Goal: Task Accomplishment & Management: Use online tool/utility

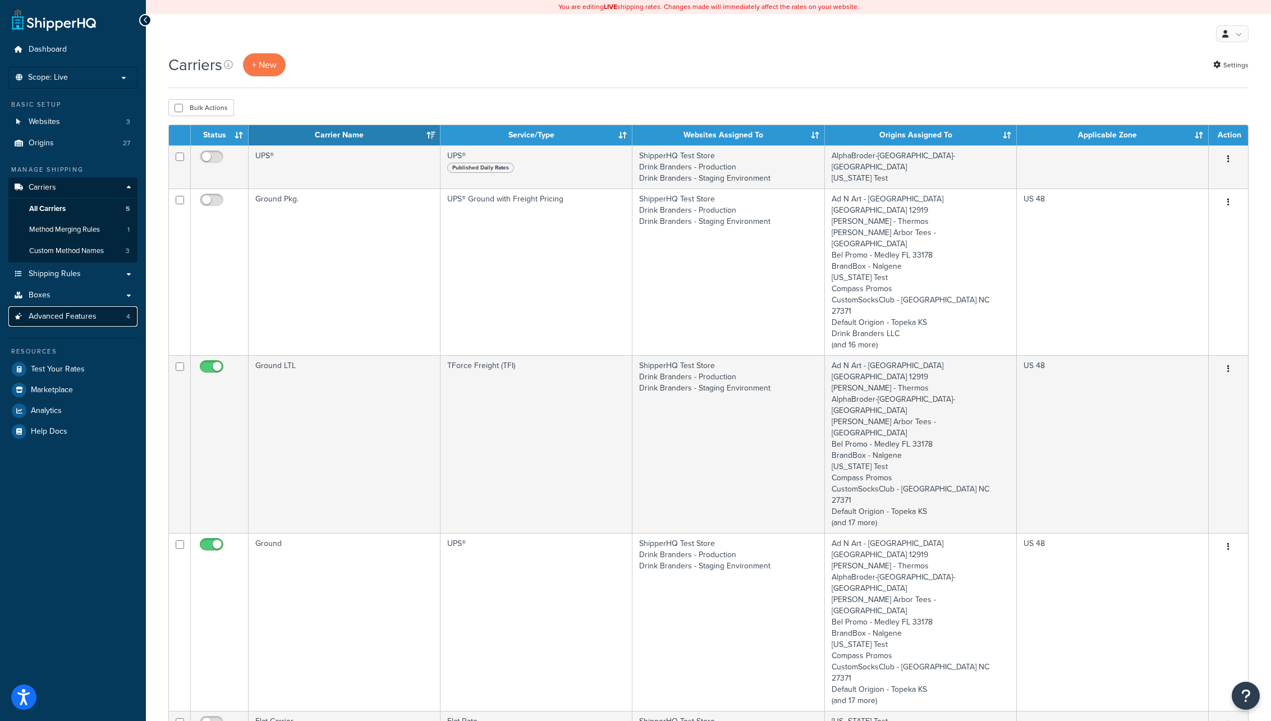
click at [53, 317] on span "Advanced Features" at bounding box center [63, 317] width 68 height 10
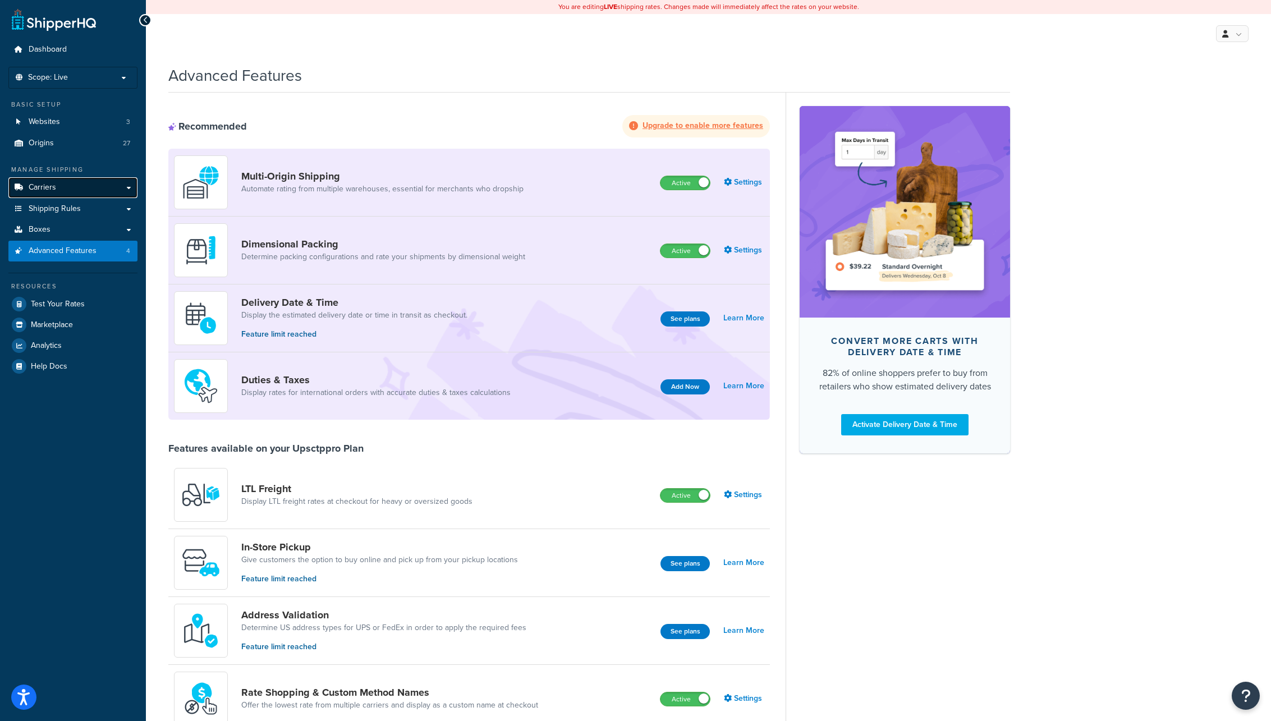
click at [52, 187] on span "Carriers" at bounding box center [42, 188] width 27 height 10
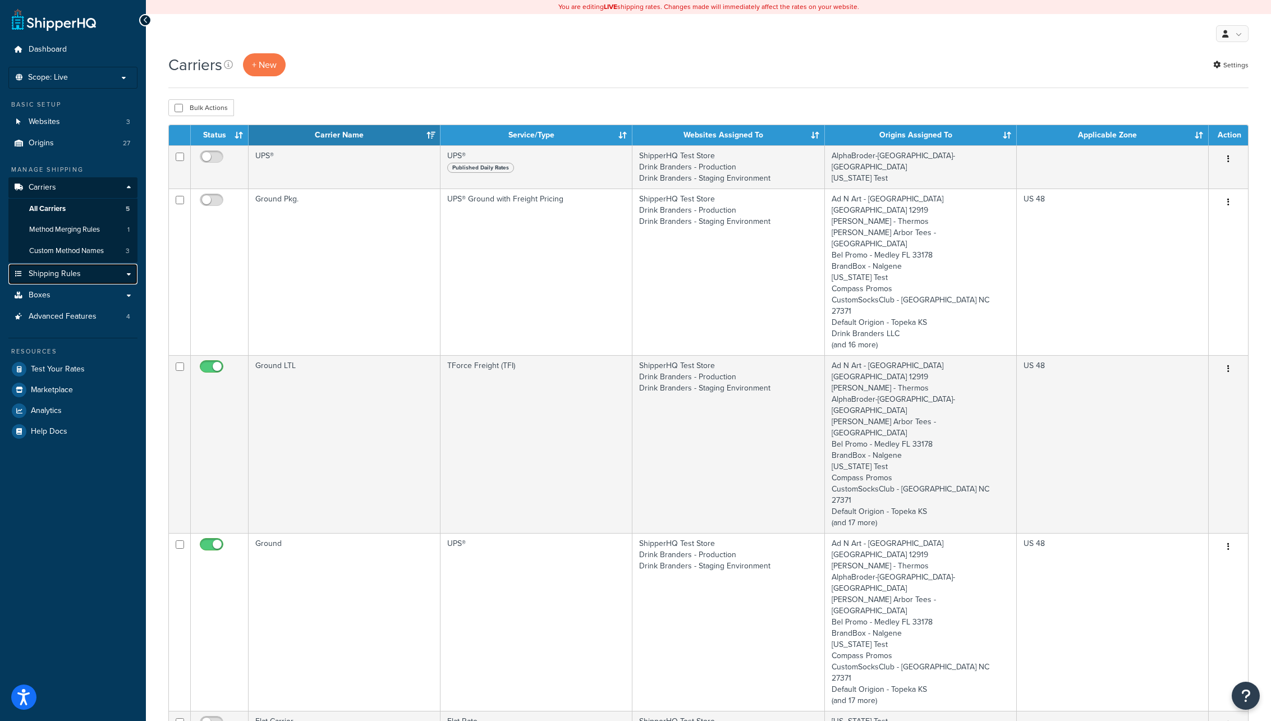
click at [51, 272] on span "Shipping Rules" at bounding box center [55, 274] width 52 height 10
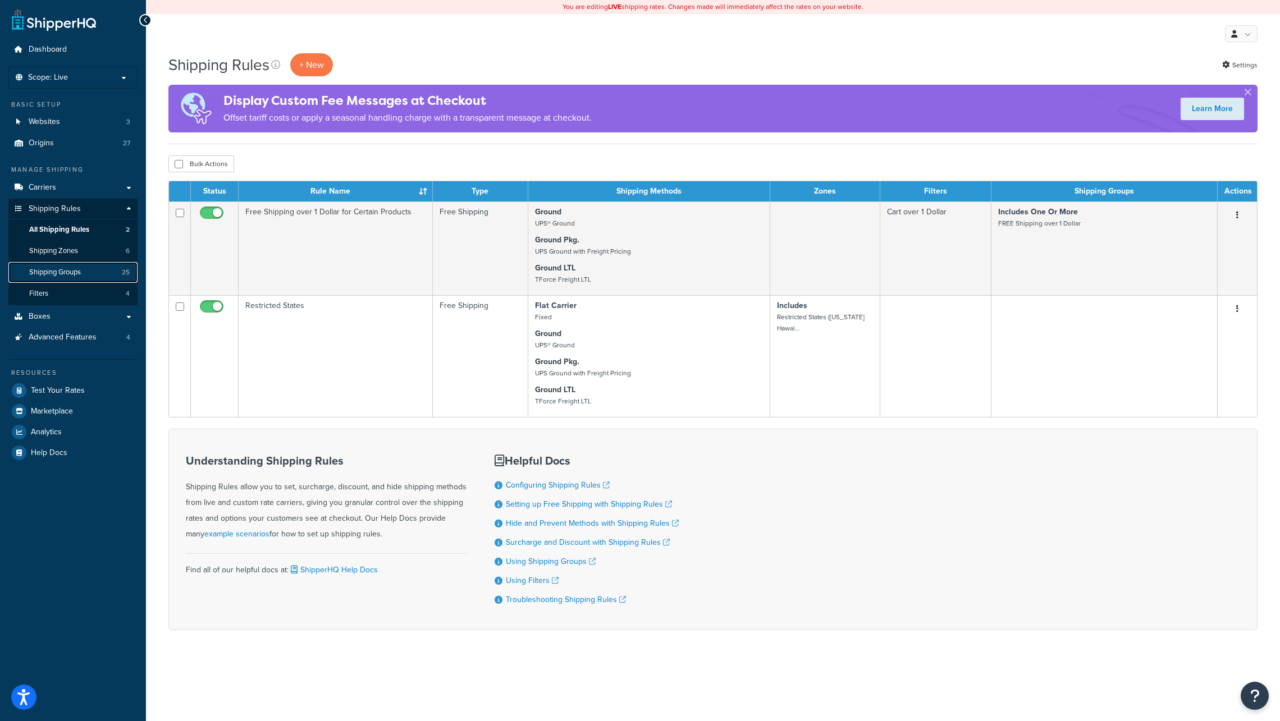
click at [72, 273] on span "Shipping Groups" at bounding box center [55, 273] width 52 height 10
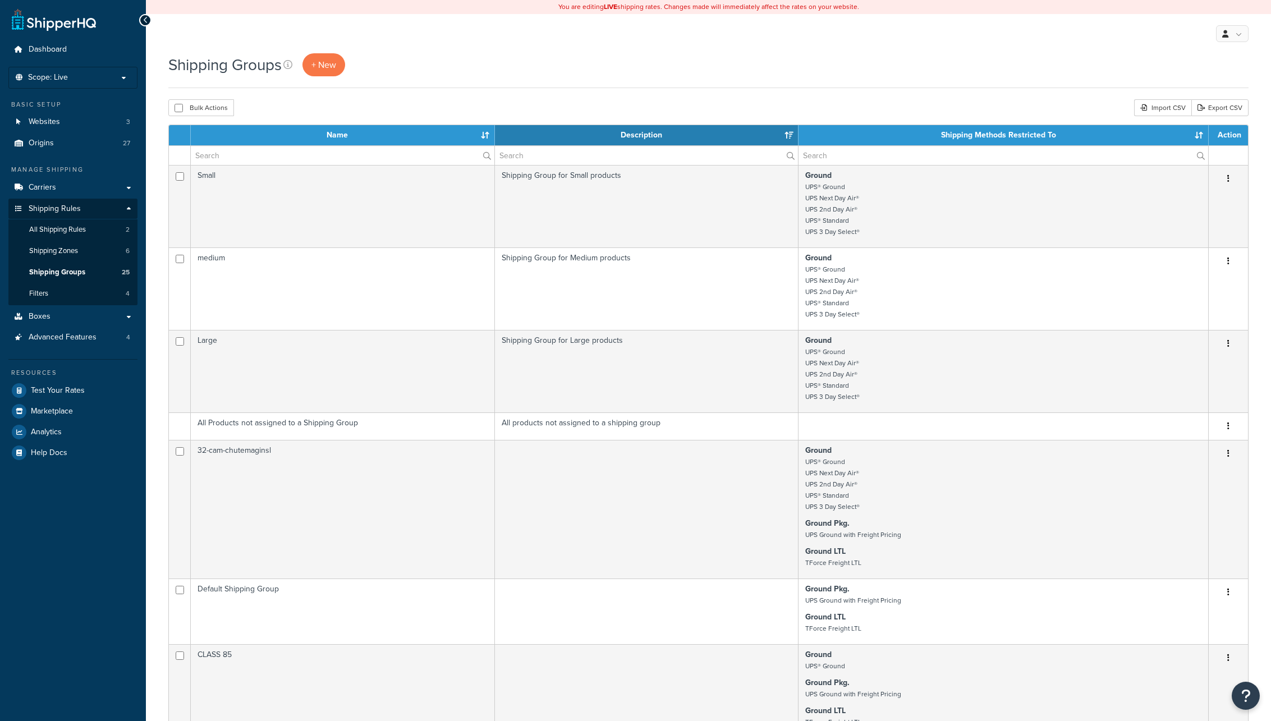
select select "15"
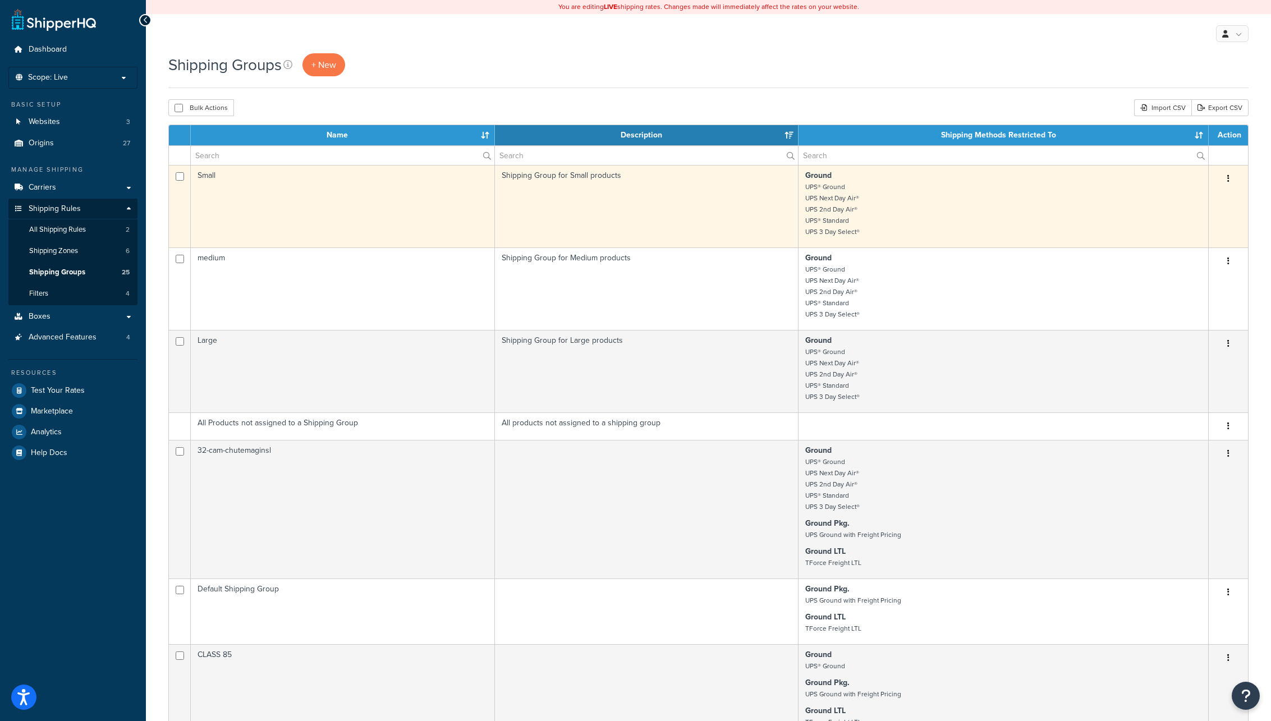
click at [608, 200] on td "Shipping Group for Small products" at bounding box center [647, 206] width 304 height 82
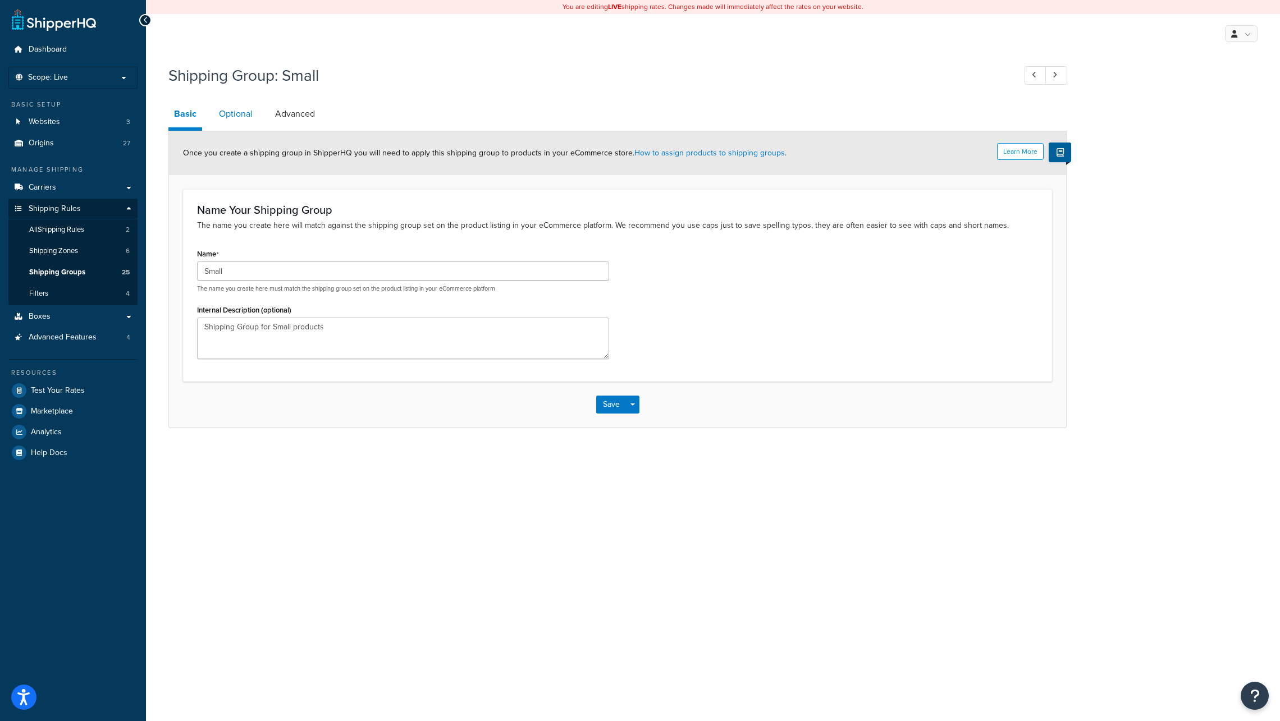
click at [240, 113] on link "Optional" at bounding box center [235, 113] width 45 height 27
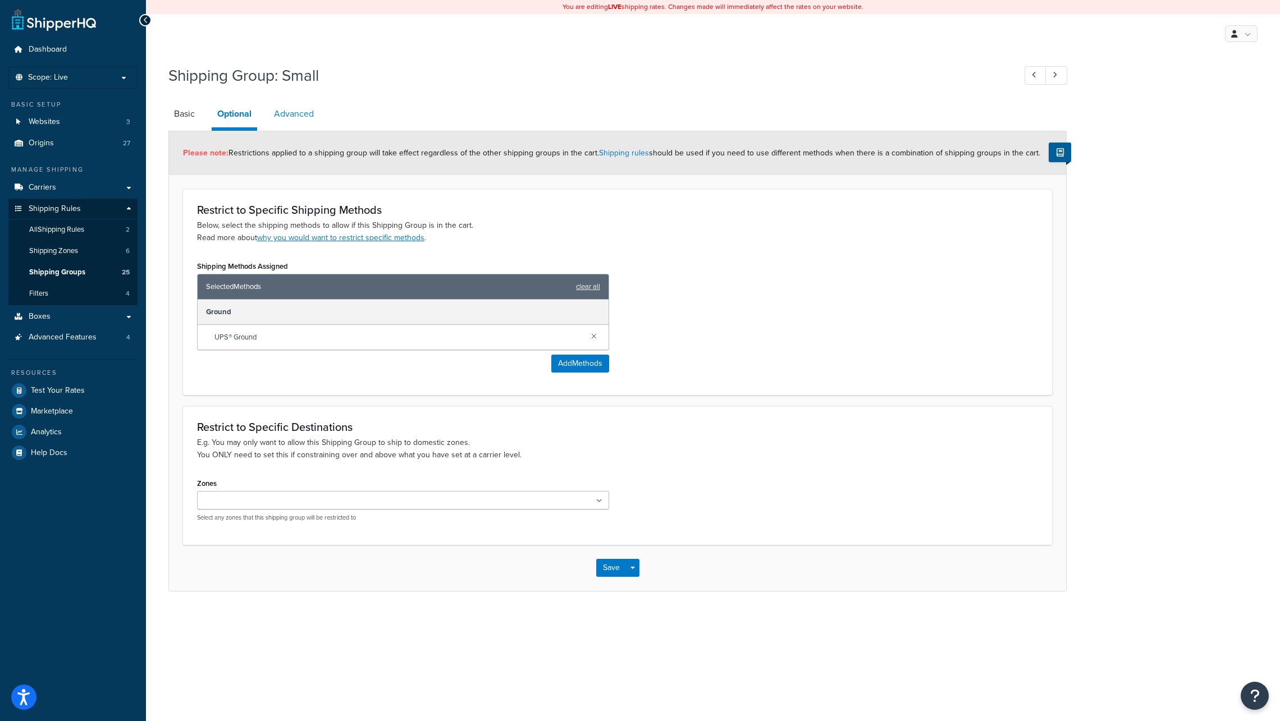
click at [293, 114] on link "Advanced" at bounding box center [293, 113] width 51 height 27
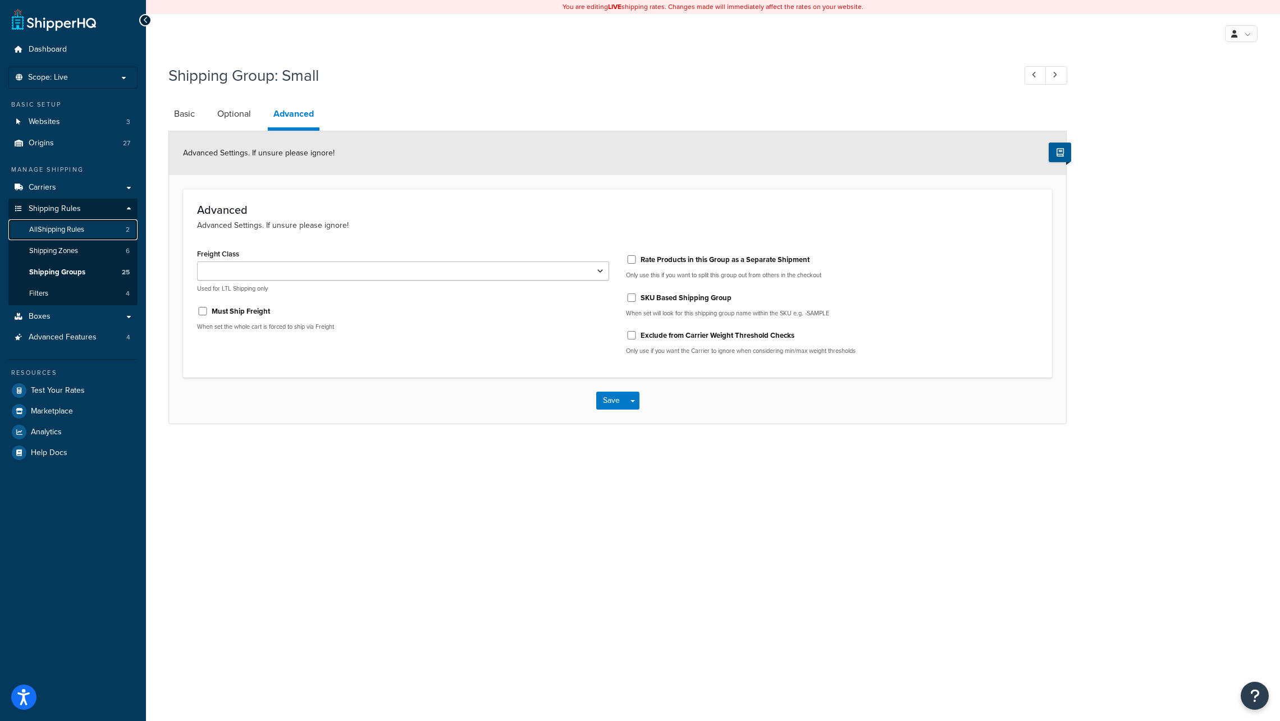
click at [57, 228] on span "All Shipping Rules" at bounding box center [56, 230] width 55 height 10
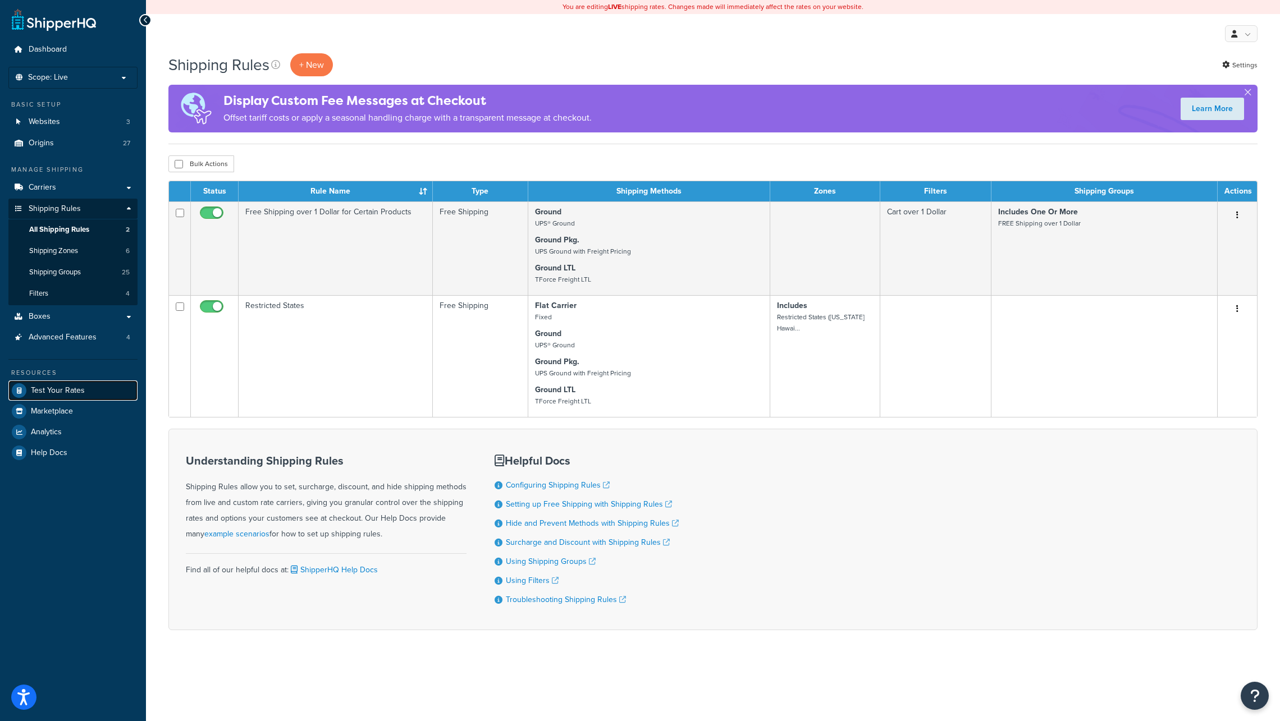
click at [53, 389] on span "Test Your Rates" at bounding box center [58, 391] width 54 height 10
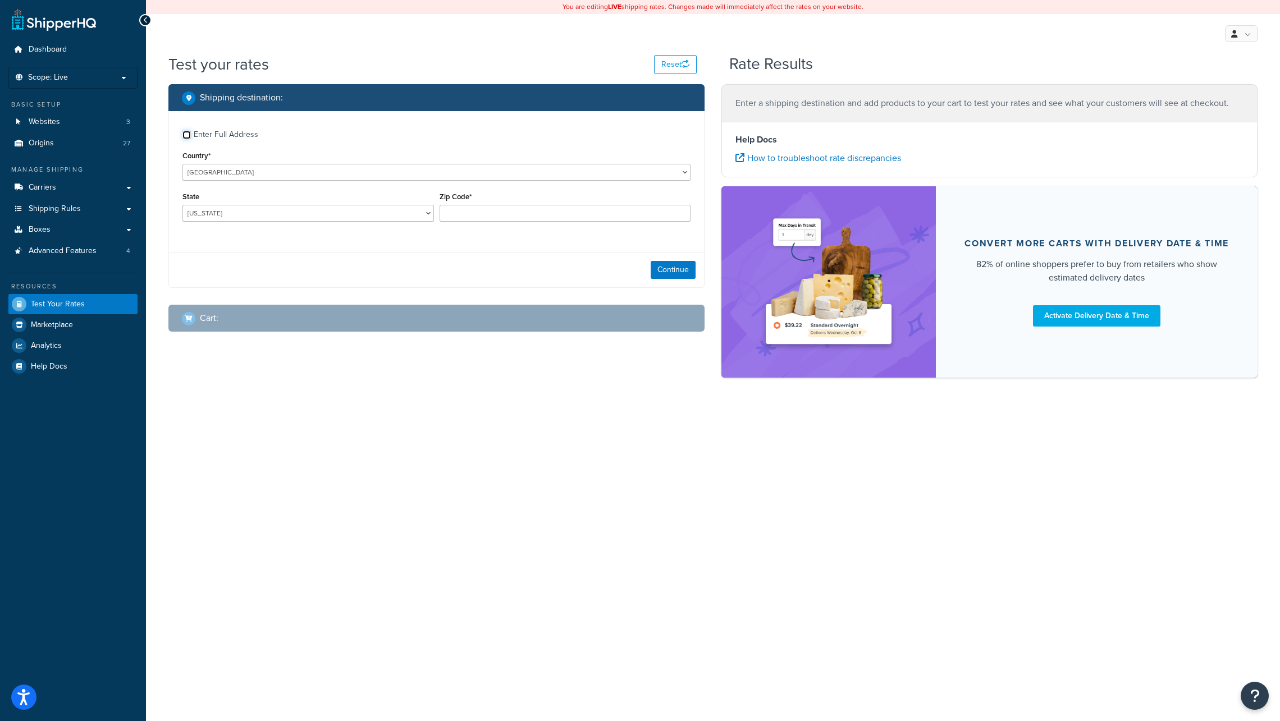
click at [185, 135] on input "Enter Full Address" at bounding box center [186, 135] width 8 height 8
checkbox input "true"
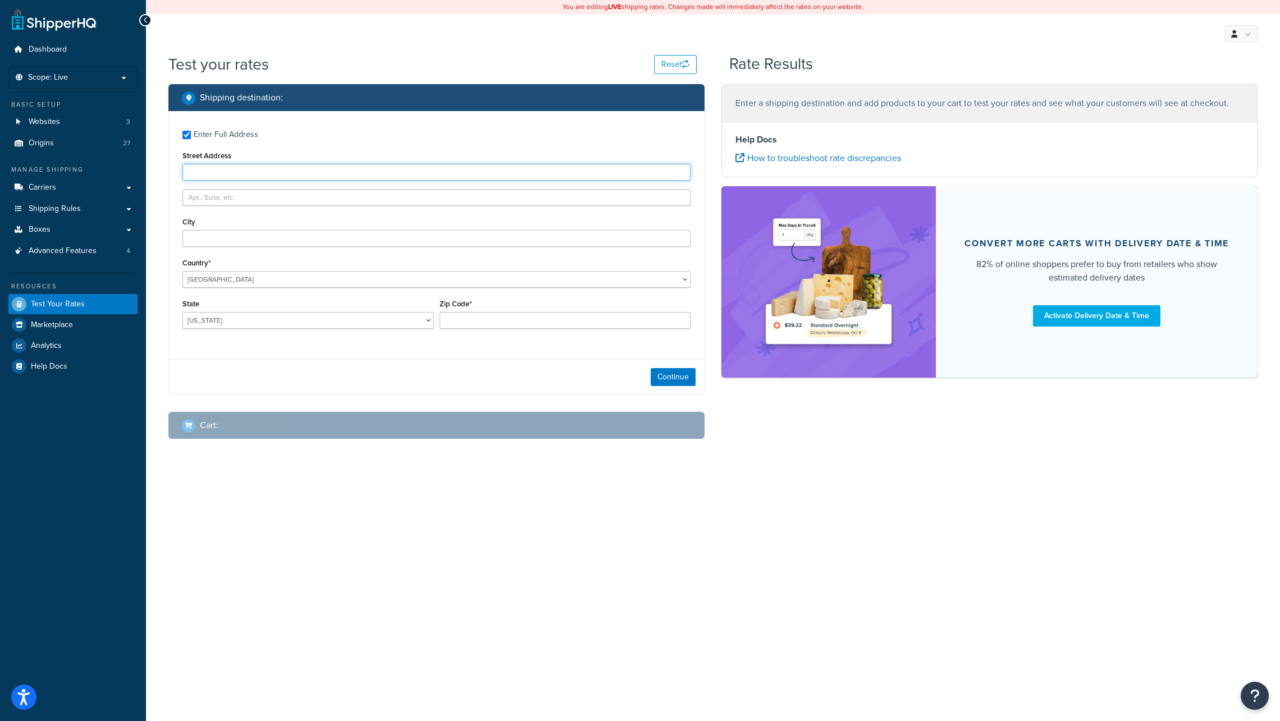
click at [203, 170] on input "Street Address" at bounding box center [436, 172] width 508 height 17
paste input "1004 Brookstown Avenue Winston Salem, North Carolina, 27101"
click at [279, 174] on input "1004 Brookstown Avenue Winston Salem, North Carolina, 27101" at bounding box center [436, 172] width 508 height 17
drag, startPoint x: 263, startPoint y: 172, endPoint x: 418, endPoint y: 180, distance: 155.6
click at [418, 180] on input "1004 Brookstown Avenue Winston Salem, North Carolina, 27101" at bounding box center [436, 172] width 508 height 17
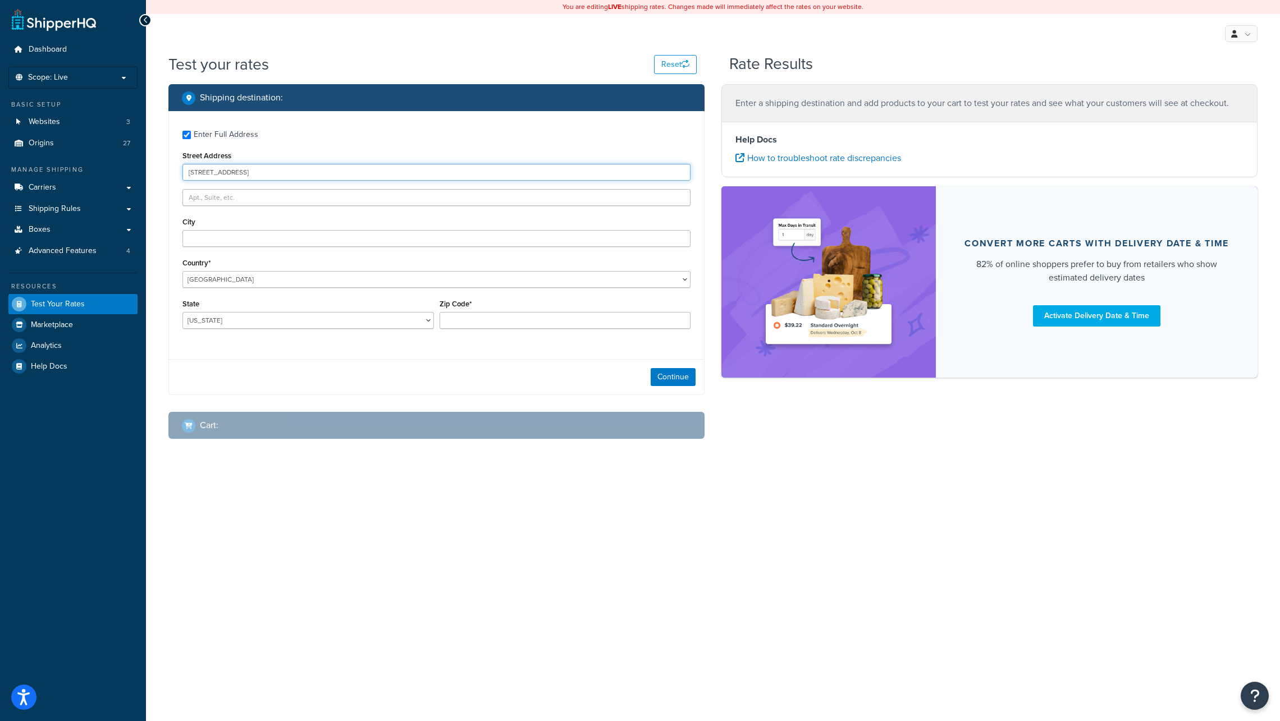
type input "1004 Brookstown Avenue"
click at [242, 238] on input "City" at bounding box center [436, 238] width 508 height 17
paste input "1004 Brookstown Avenue Winston Salem, North Carolina, 27101"
drag, startPoint x: 267, startPoint y: 237, endPoint x: 174, endPoint y: 230, distance: 92.9
click at [174, 230] on div "Enter Full Address Street Address 1004 Brookstown Avenue City 1004 Brookstown A…" at bounding box center [436, 231] width 535 height 240
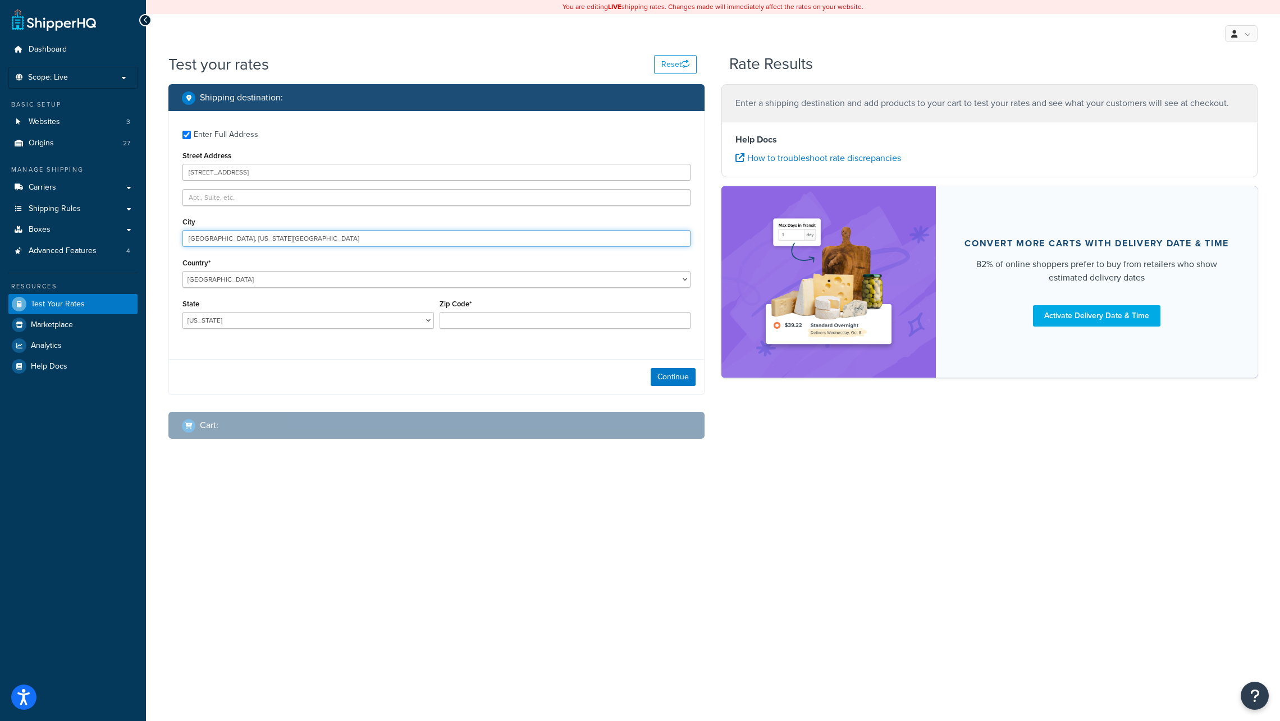
drag, startPoint x: 232, startPoint y: 240, endPoint x: 327, endPoint y: 238, distance: 94.9
click at [327, 238] on input "Winston Salem, North Carolina, 27101" at bounding box center [436, 238] width 508 height 17
type input "Winston Salem"
click at [220, 322] on select "Alabama Alaska American Samoa Arizona Arkansas Armed Forces Americas Armed Forc…" at bounding box center [307, 320] width 251 height 17
select select "NC"
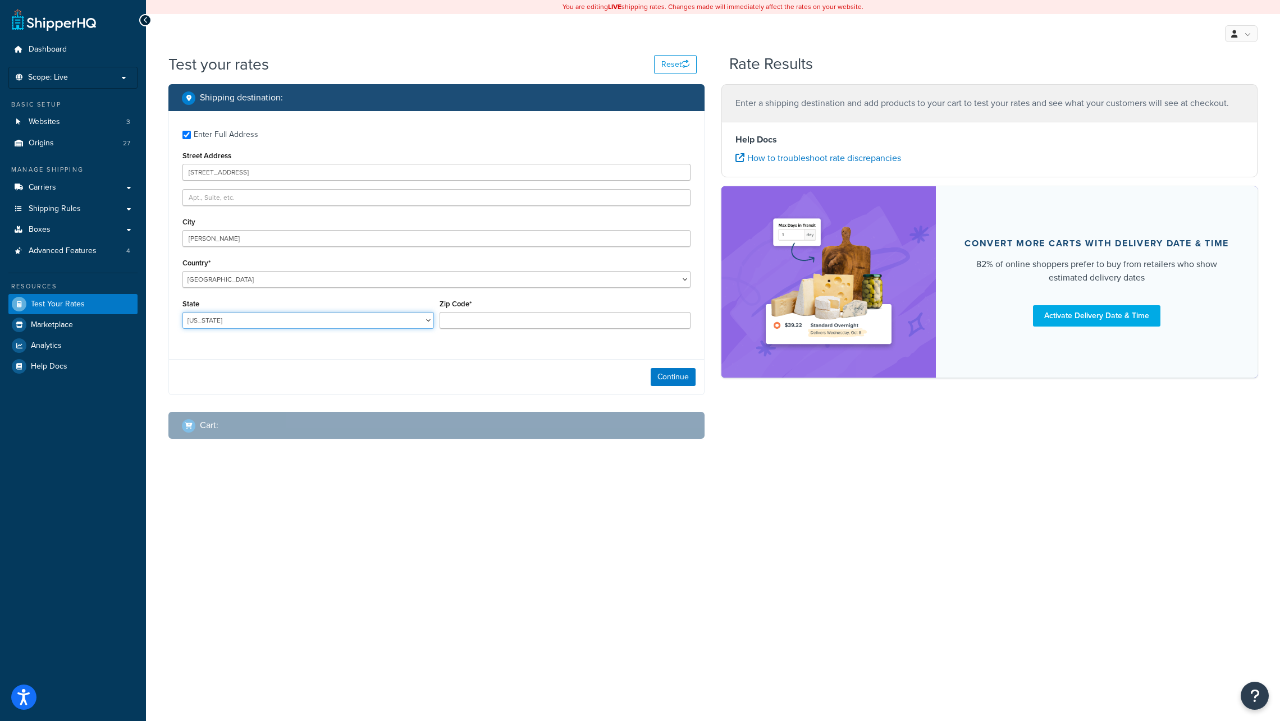
click at [182, 312] on select "Alabama Alaska American Samoa Arizona Arkansas Armed Forces Americas Armed Forc…" at bounding box center [307, 320] width 251 height 17
click at [462, 317] on input "Zip Code*" at bounding box center [564, 320] width 251 height 17
paste input "1004 Brookstown Avenue Winston Salem, North Carolina, 27101"
drag, startPoint x: 616, startPoint y: 320, endPoint x: 421, endPoint y: 311, distance: 195.5
click at [420, 311] on div "State Alabama Alaska American Samoa Arizona Arkansas Armed Forces Americas Arme…" at bounding box center [436, 316] width 513 height 41
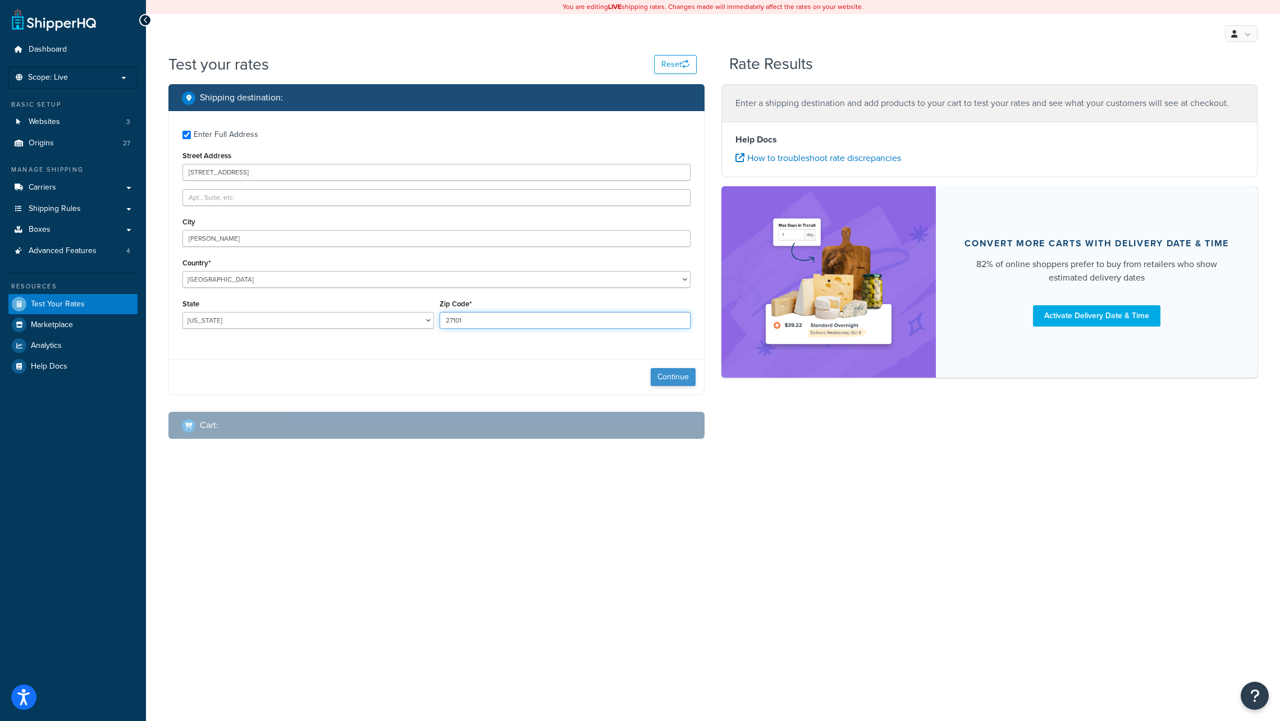
type input "27101"
click at [675, 377] on button "Continue" at bounding box center [672, 377] width 45 height 18
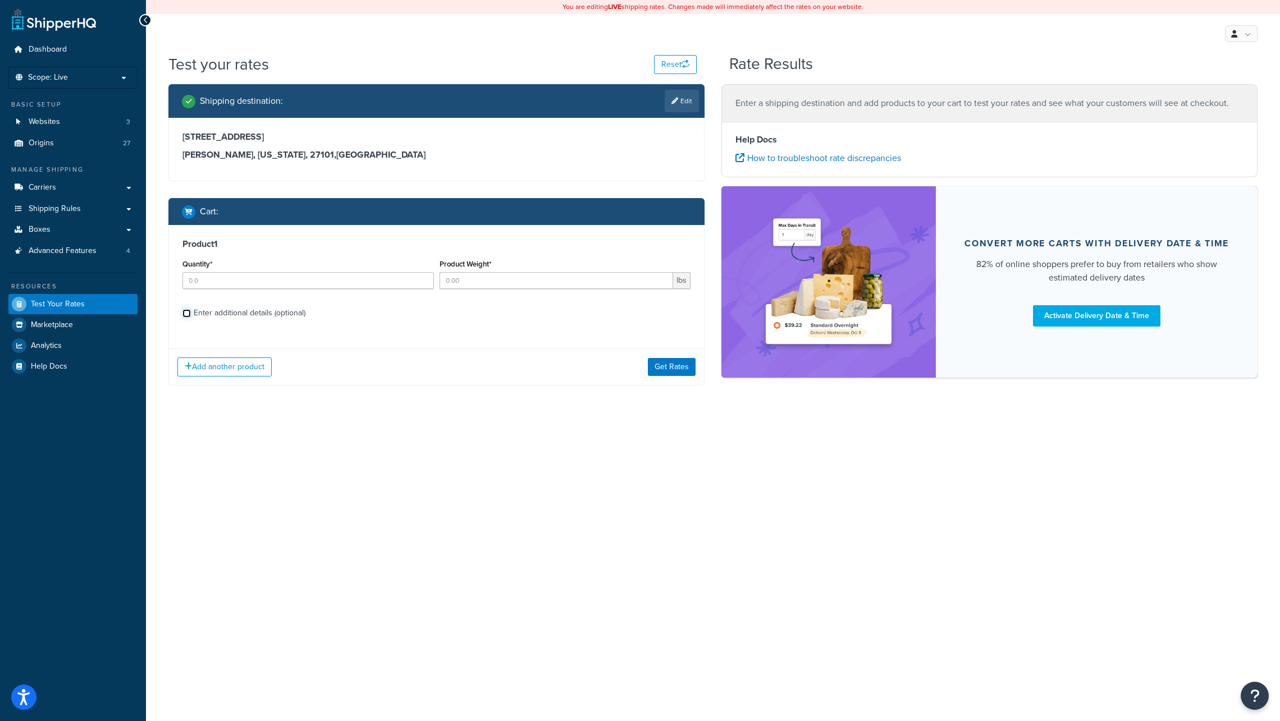
click at [186, 314] on input "Enter additional details (optional)" at bounding box center [186, 313] width 8 height 8
checkbox input "true"
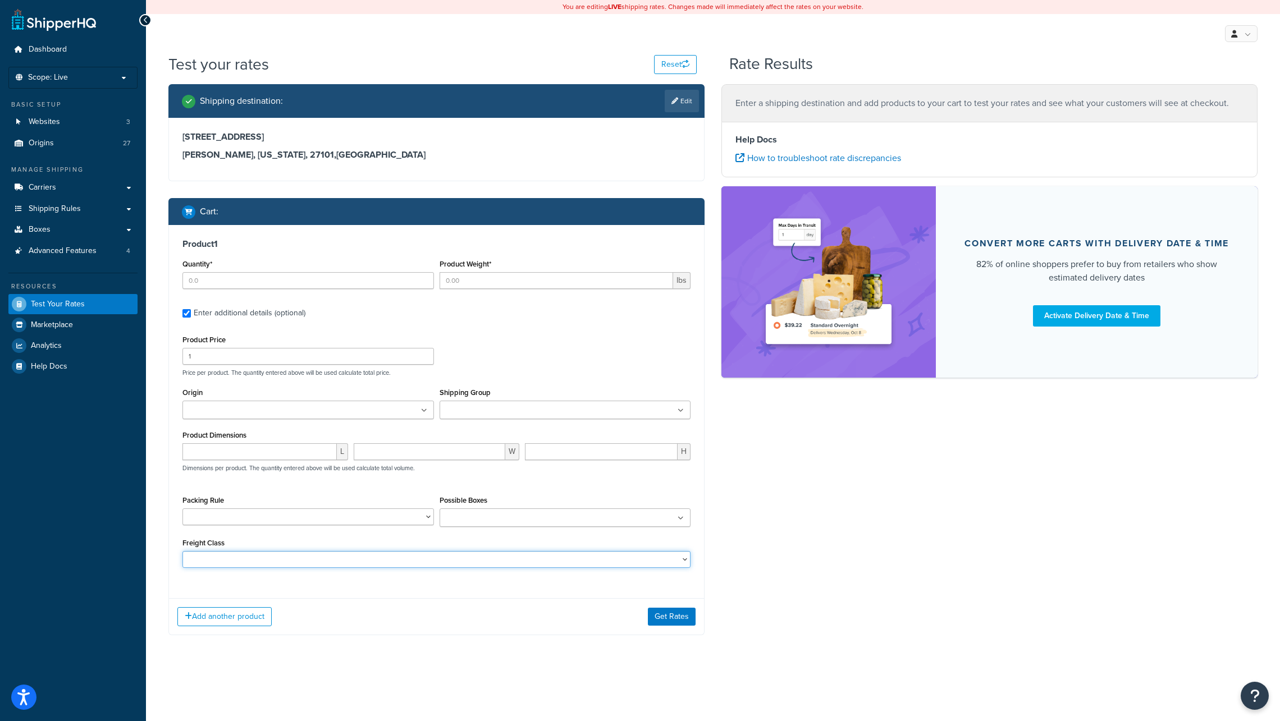
click at [267, 557] on select "50 55 60 65 70 77.5 85 92.5 100 110 125 150 175 200 250 300 400 500" at bounding box center [436, 559] width 508 height 17
select select "92.5"
click at [182, 551] on select "50 55 60 65 70 77.5 85 92.5 100 110 125 150 175 200 250 300 400 500" at bounding box center [436, 559] width 508 height 17
click at [454, 411] on input "Shipping Group" at bounding box center [492, 411] width 99 height 12
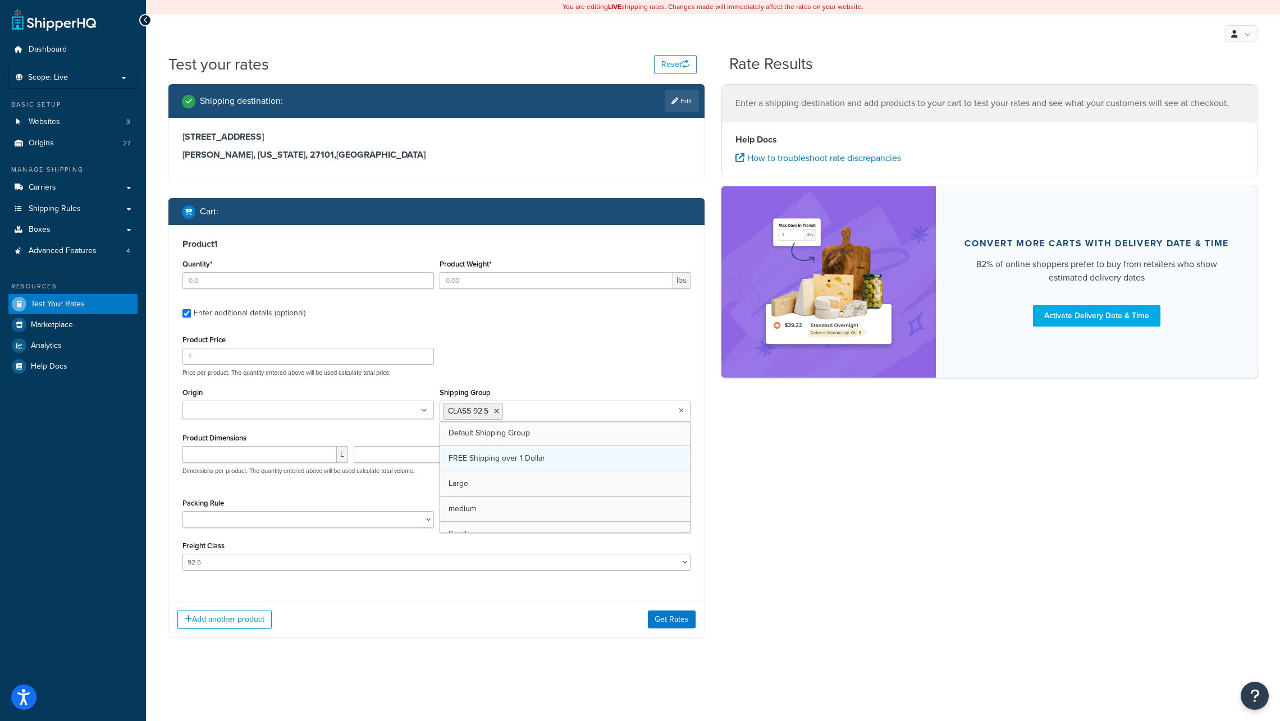
scroll to position [469, 0]
click at [207, 562] on select "50 55 60 65 70 77.5 85 92.5 100 110 125 150 175 200 250 300 400 500" at bounding box center [436, 562] width 508 height 17
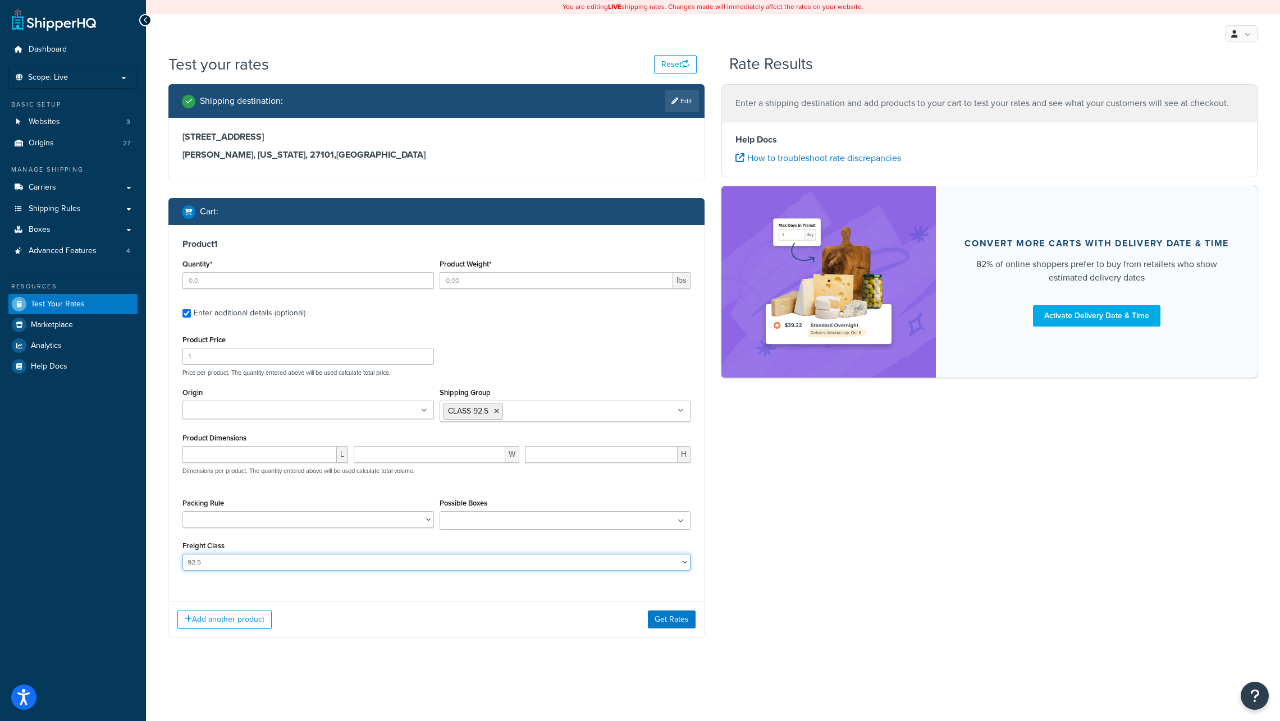
select select
click at [182, 554] on select "50 55 60 65 70 77.5 85 92.5 100 110 125 150 175 200 250 300 400 500" at bounding box center [436, 562] width 508 height 17
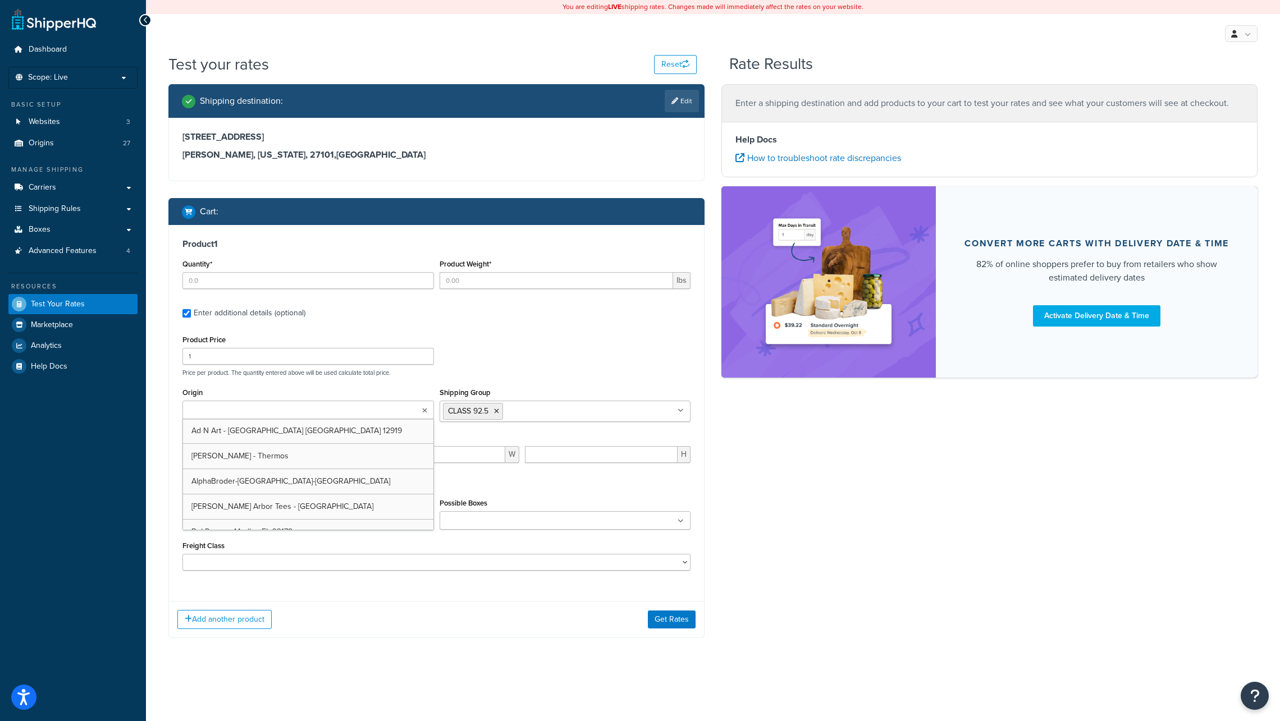
click at [422, 412] on icon at bounding box center [424, 410] width 5 height 7
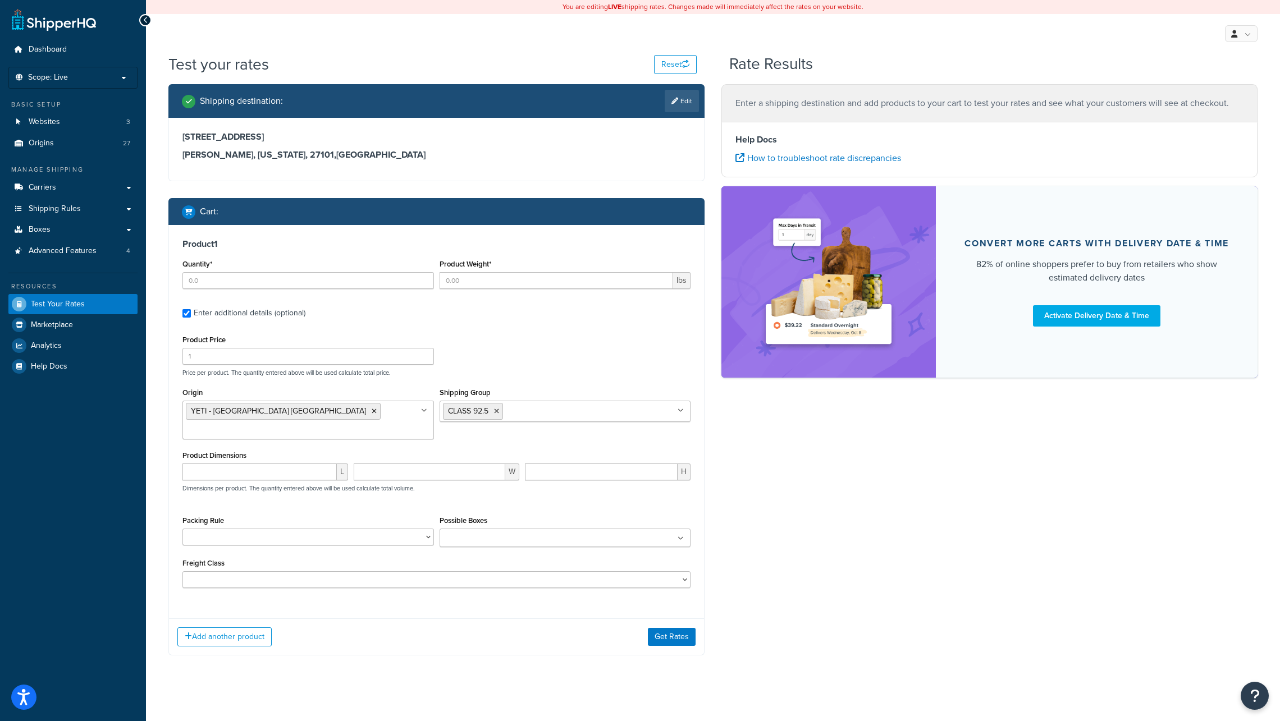
click at [389, 654] on div "Shipping destination : Edit 1004 Brookstown Avenue Winston Salem, North Carolin…" at bounding box center [436, 378] width 553 height 588
click at [424, 361] on input "1" at bounding box center [307, 356] width 251 height 17
click at [347, 384] on div "Product Price 1 Price per product. The quantity entered above will be used calc…" at bounding box center [436, 460] width 508 height 256
type input "0"
click at [422, 360] on input "0" at bounding box center [307, 356] width 251 height 17
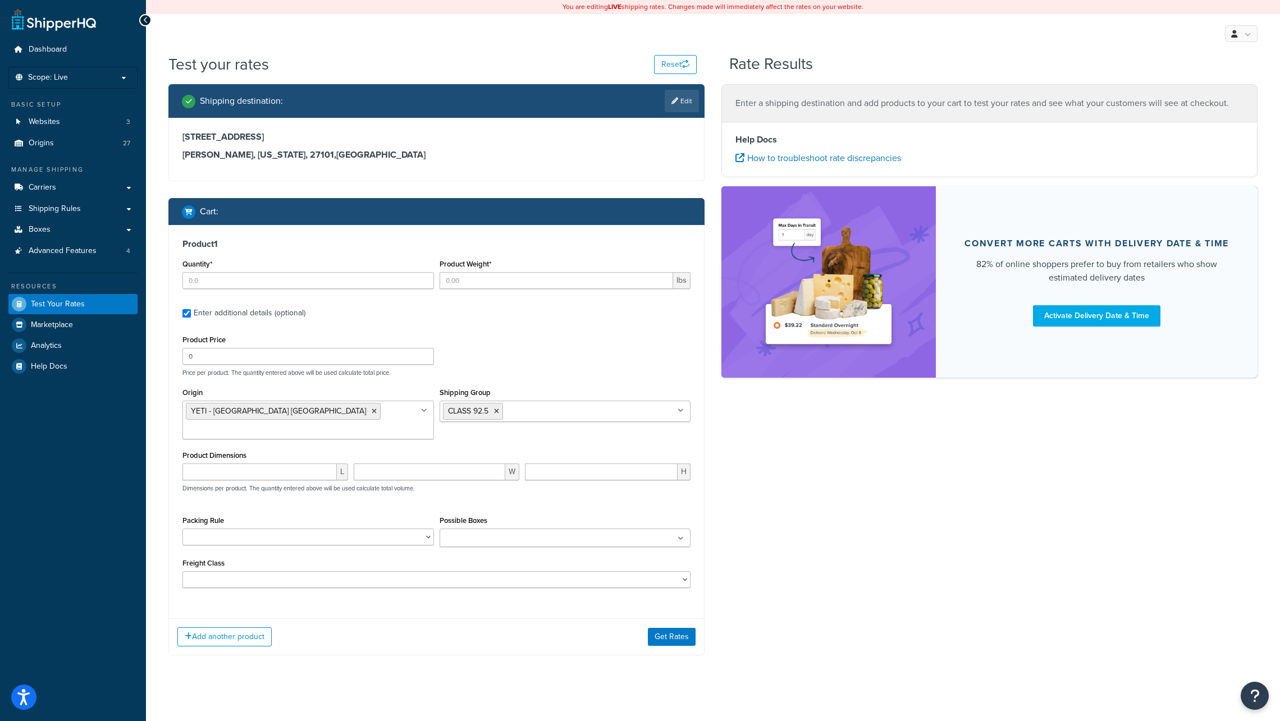
click at [396, 387] on div "Origin YETI - Austin TX Ad N Art - Champlain NY 12919 Allen Mugs - Thermos Alph…" at bounding box center [307, 412] width 251 height 54
click at [321, 282] on input "Quantity*" at bounding box center [307, 280] width 251 height 17
click at [423, 283] on input "0" at bounding box center [307, 280] width 251 height 17
drag, startPoint x: 207, startPoint y: 281, endPoint x: 177, endPoint y: 279, distance: 30.4
click at [177, 279] on div "Product 1 Quantity* 0 Product Weight* lbs Enter additional details (optional) P…" at bounding box center [436, 417] width 535 height 385
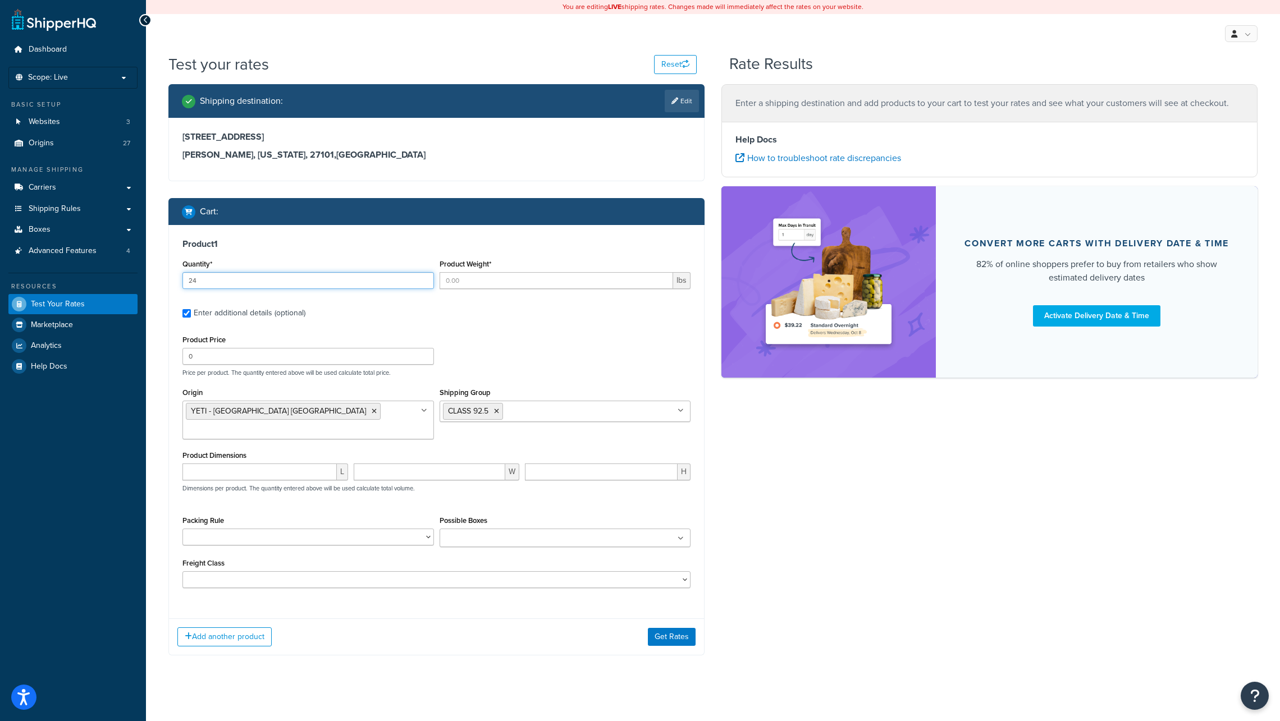
type input "24"
click at [467, 282] on input "Product Weight*" at bounding box center [556, 280] width 234 height 17
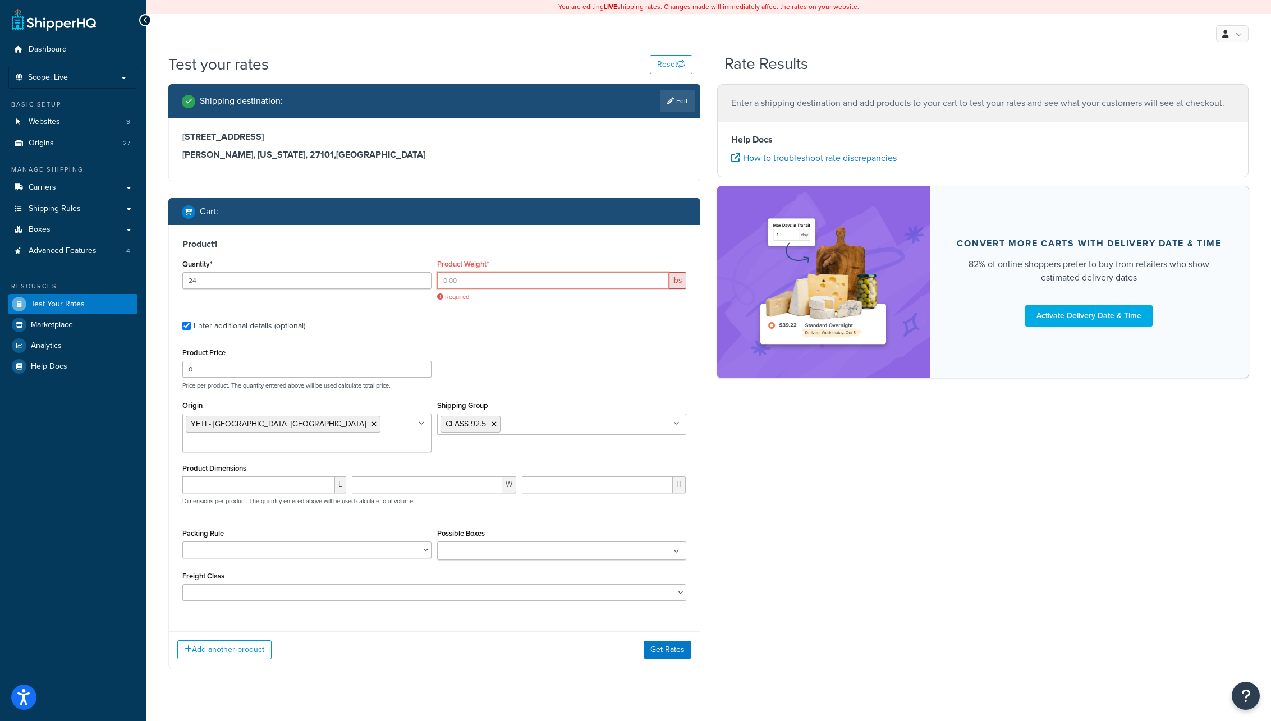
paste input "0.7500"
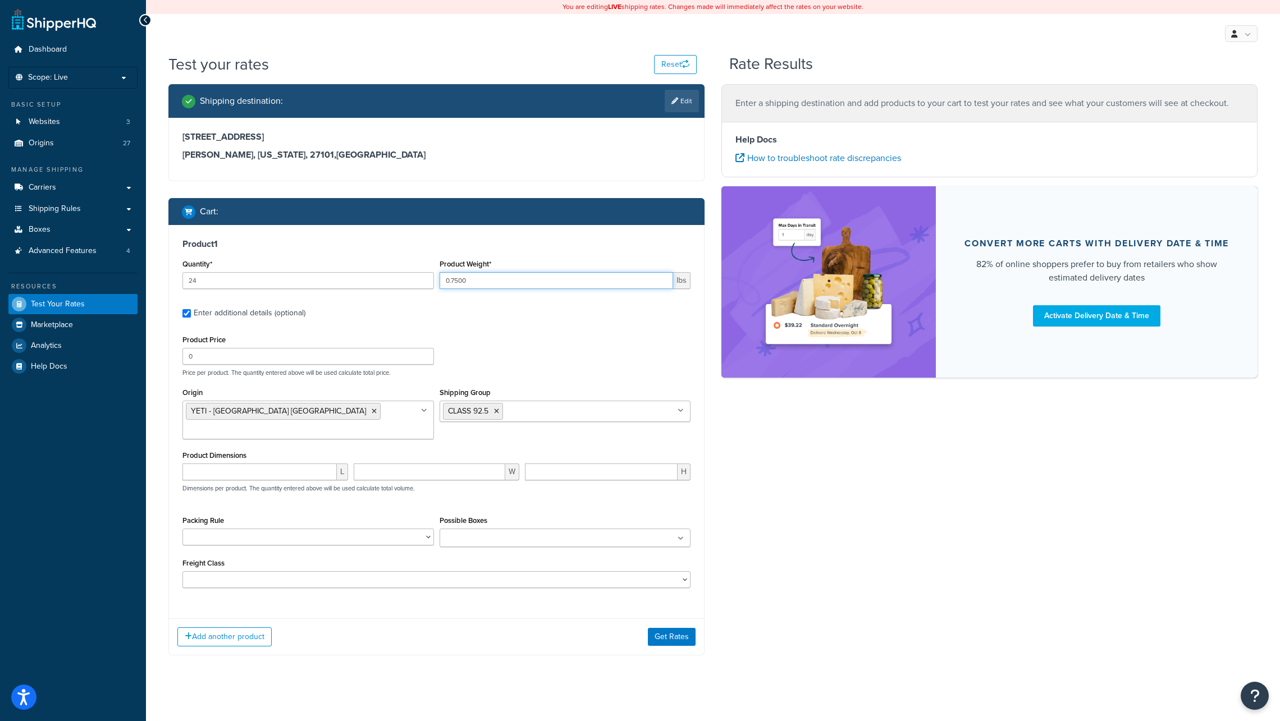
type input "0.7500"
click at [498, 313] on label "Enter additional details (optional)" at bounding box center [442, 312] width 497 height 18
click at [191, 313] on input "Enter additional details (optional)" at bounding box center [186, 313] width 8 height 8
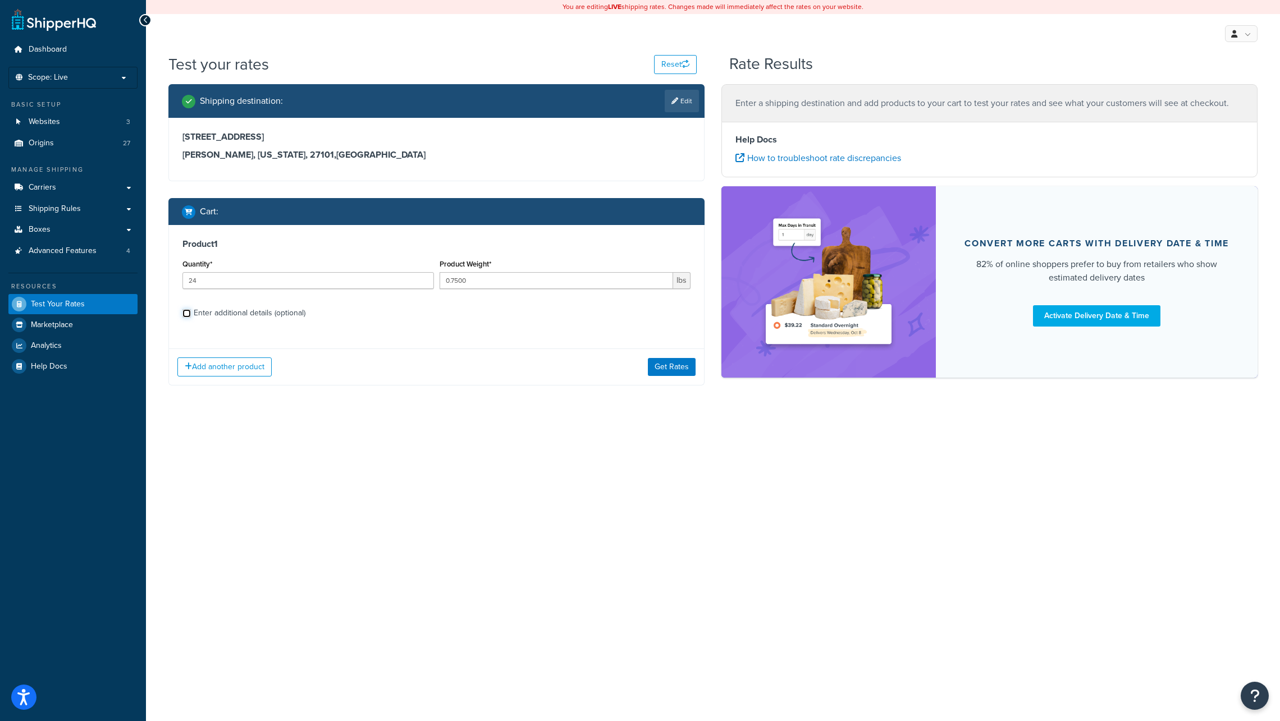
click at [183, 312] on input "Enter additional details (optional)" at bounding box center [186, 313] width 8 height 8
checkbox input "true"
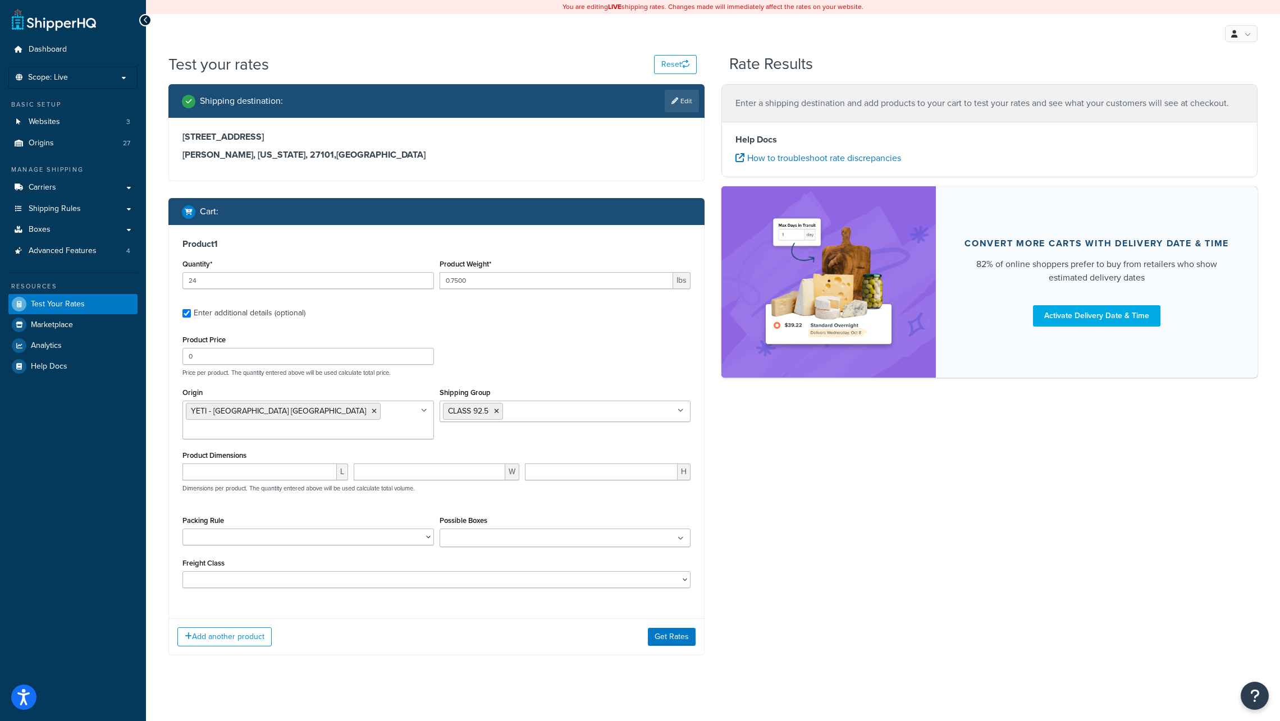
click at [447, 533] on input "Possible Boxes" at bounding box center [492, 539] width 99 height 12
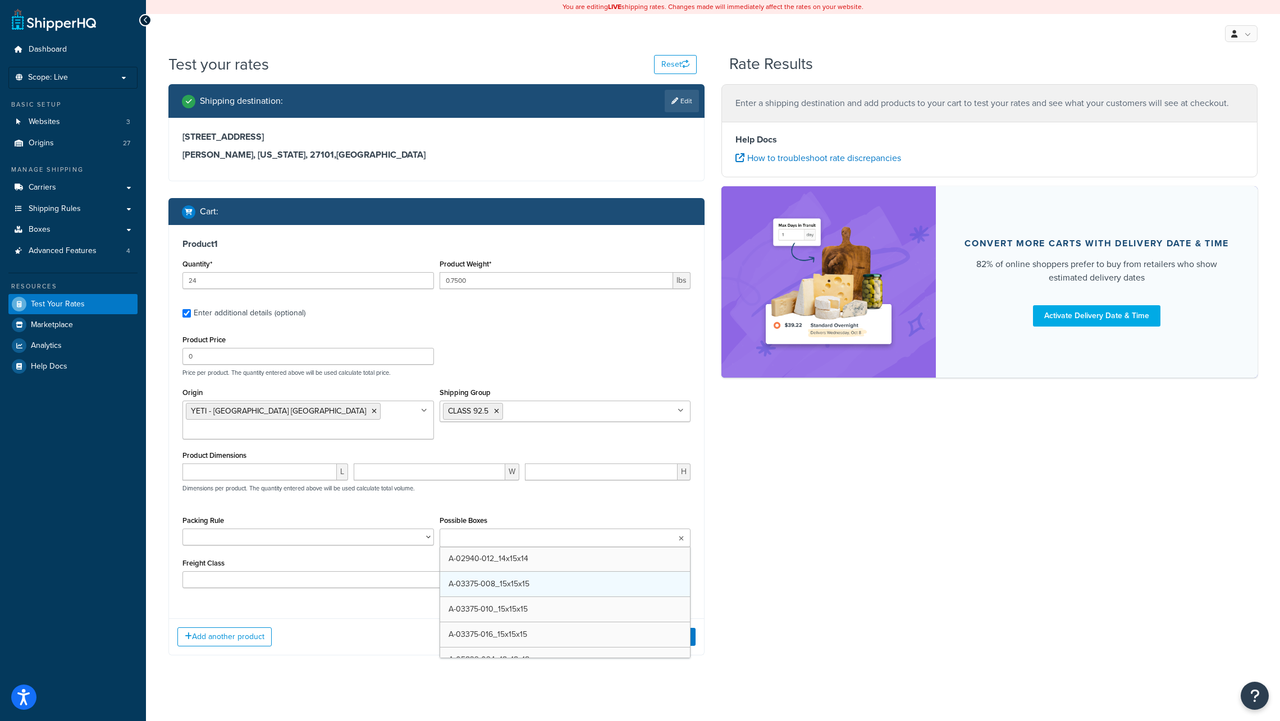
paste input "B-211411-024.1;B-222011-036.3;B-241708-024.3;B-201610-024.4"
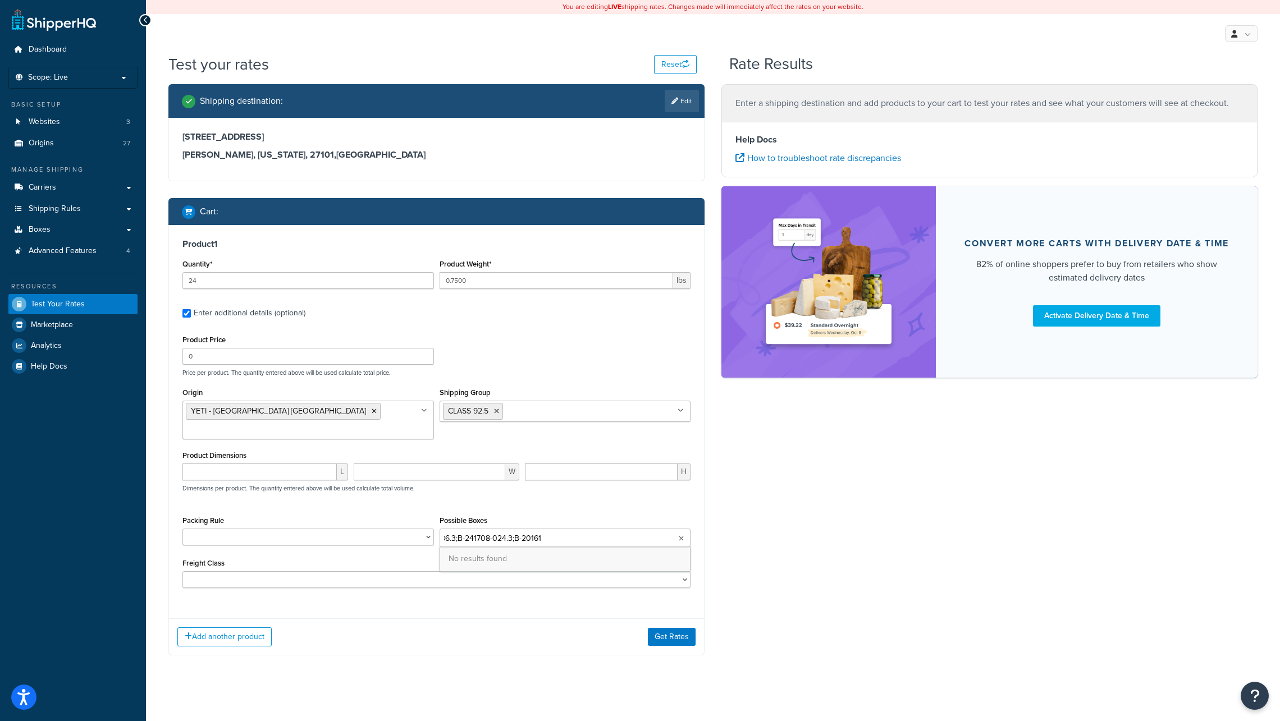
scroll to position [0, 131]
drag, startPoint x: 490, startPoint y: 524, endPoint x: 586, endPoint y: 526, distance: 96.0
click at [586, 529] on ul "B-211411-024.1;B-222011-036.3;B-241708-024.3;B-201610-024.4" at bounding box center [564, 538] width 251 height 19
type input "B-211411-024.1"
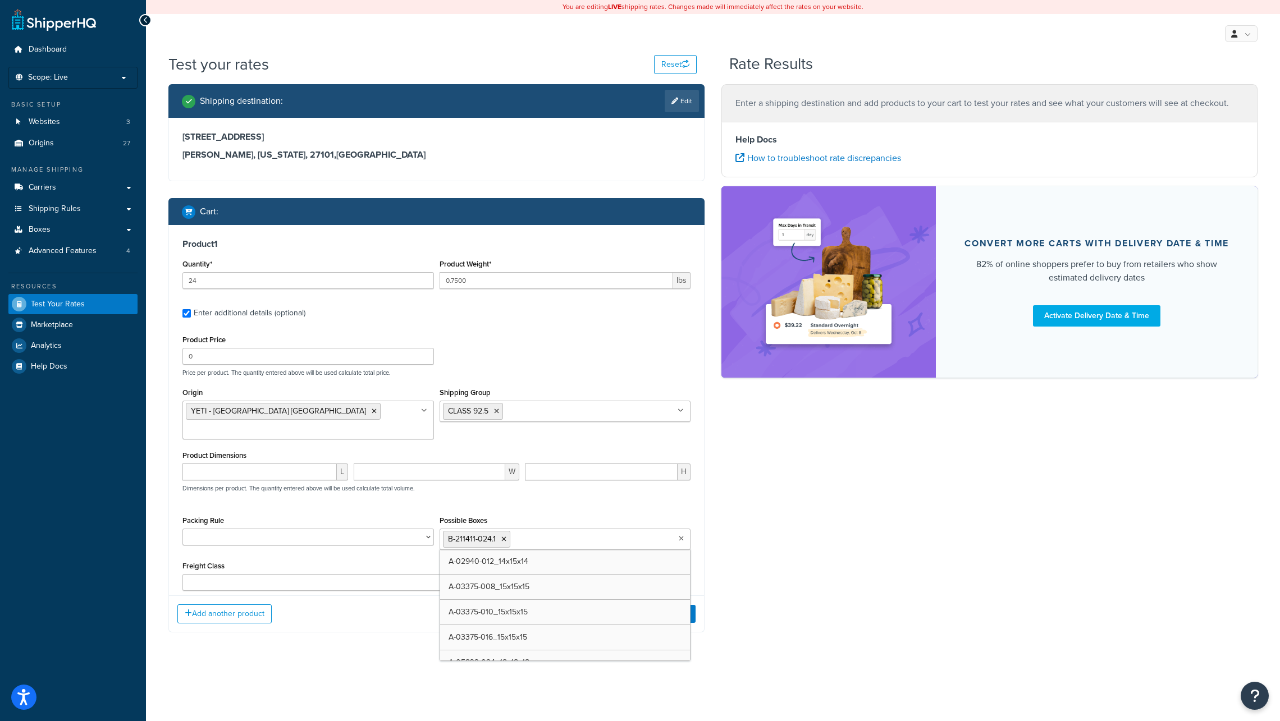
paste input "B-211411-024.1;B-222011-036.3;B-241708-024.3;B-201610-024.4"
click at [541, 533] on input "B-211411-024.1;B-222011-036.3;B-241708-024.3;B-201610-024.4" at bounding box center [562, 539] width 99 height 12
drag, startPoint x: 534, startPoint y: 522, endPoint x: 476, endPoint y: 520, distance: 57.8
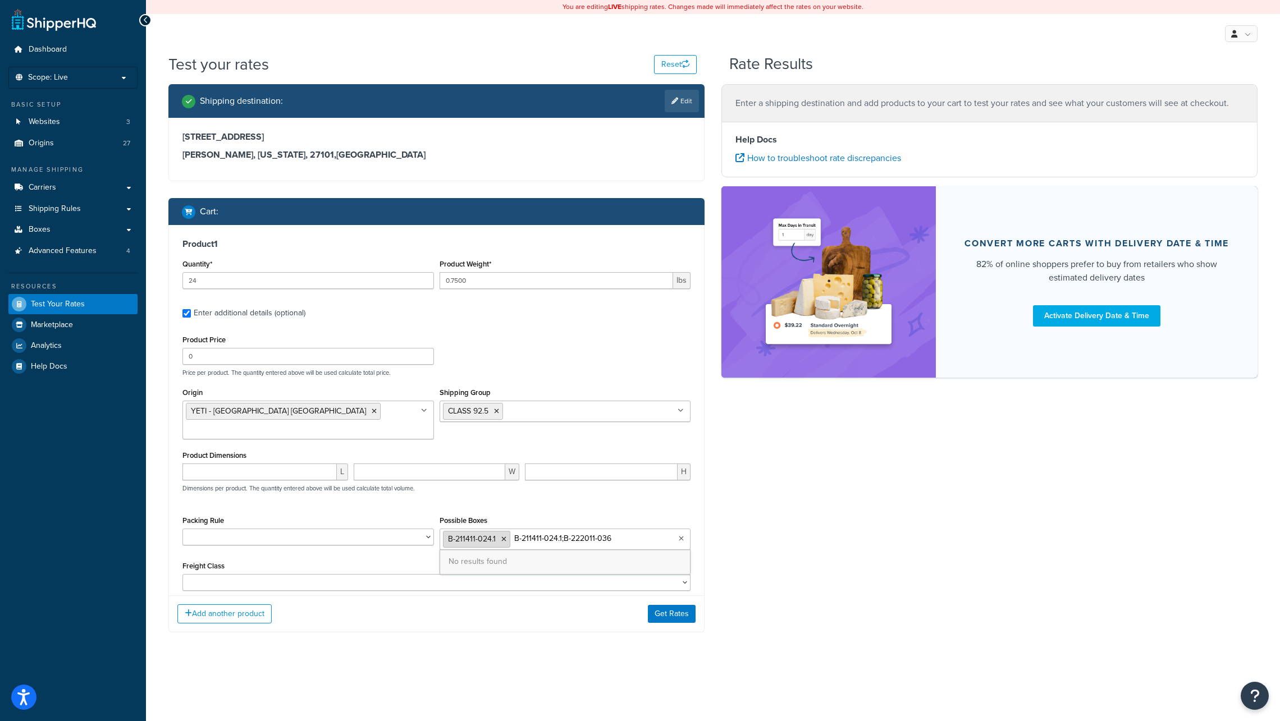
click at [476, 529] on ul "B-211411-024.1 B-211411-024.1;B-222011-036.3;B-241708-024.3;B-201610-024.4" at bounding box center [564, 539] width 251 height 21
drag, startPoint x: 567, startPoint y: 524, endPoint x: 639, endPoint y: 526, distance: 72.4
click at [639, 529] on ul "B-211411-024.1 B-222011-036.3;B-241708-024.3;B-201610-024.4" at bounding box center [564, 539] width 251 height 21
type input "B-222011-036.3"
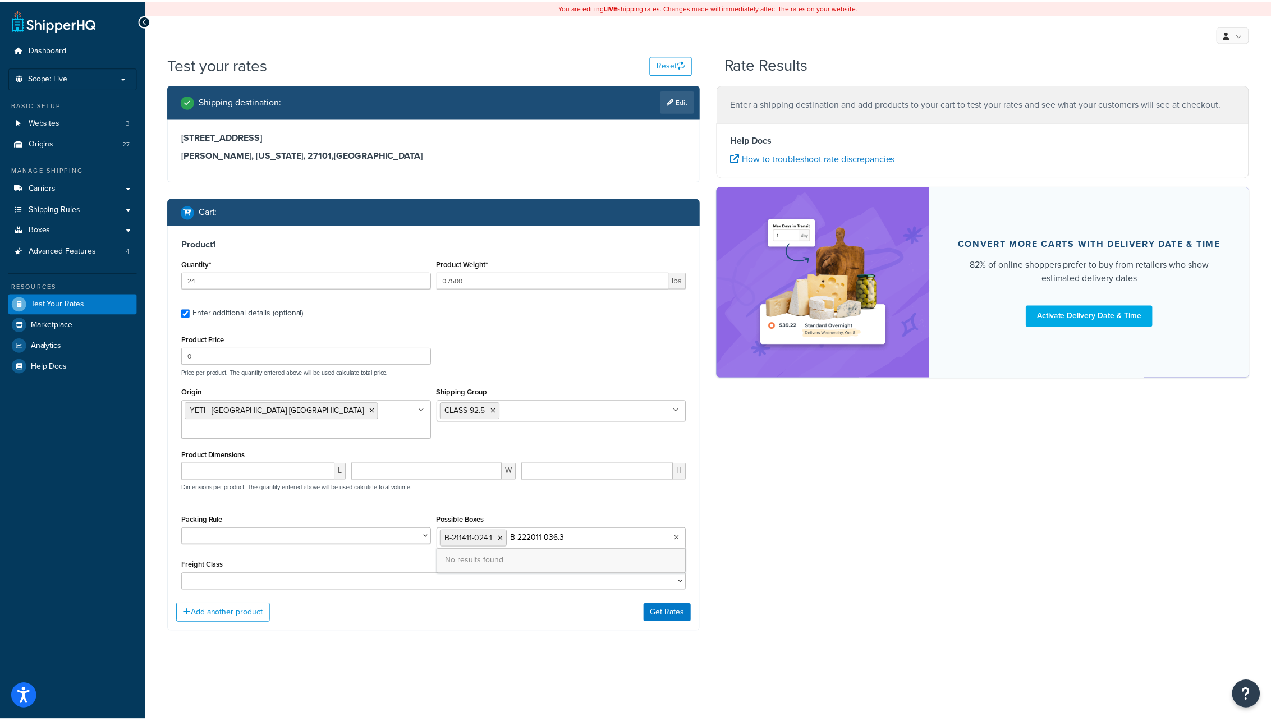
scroll to position [0, 0]
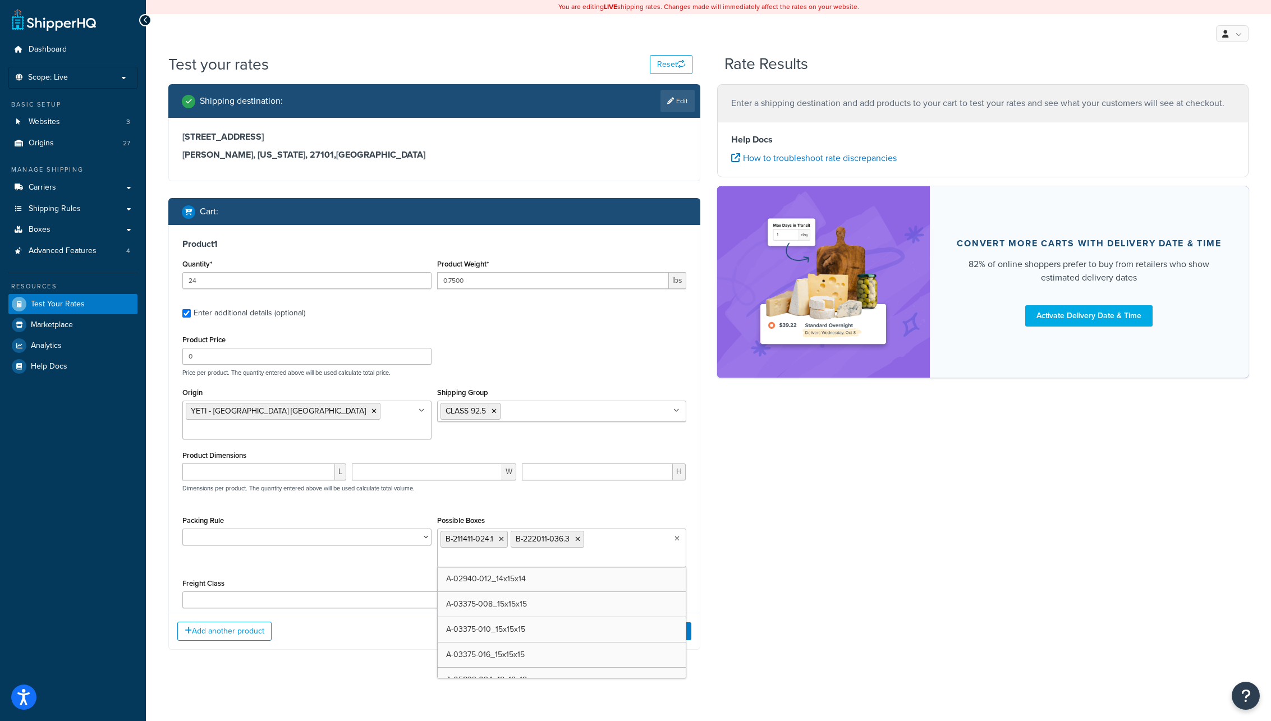
click at [608, 529] on ul "B-211411-024.1 B-222011-036.3" at bounding box center [561, 548] width 249 height 39
click at [606, 529] on ul "B-211411-024.1 B-222011-036.3" at bounding box center [561, 548] width 249 height 39
click at [572, 543] on ul "B-211411-024.1 B-222011-036.3" at bounding box center [561, 548] width 249 height 39
click at [603, 529] on ul "B-211411-024.1 B-222011-036.3" at bounding box center [561, 548] width 249 height 39
click at [565, 538] on ul "B-211411-024.1 B-222011-036.3" at bounding box center [561, 548] width 249 height 39
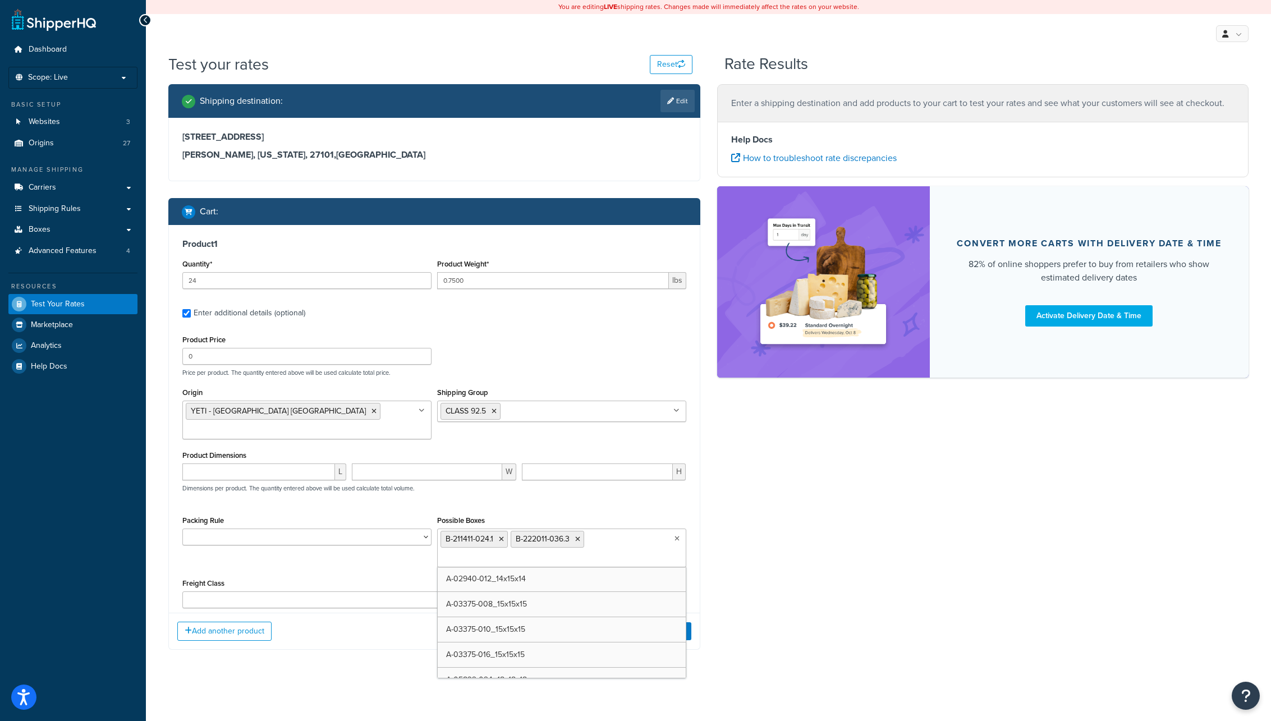
click at [560, 545] on ul "B-211411-024.1 B-222011-036.3" at bounding box center [561, 548] width 249 height 39
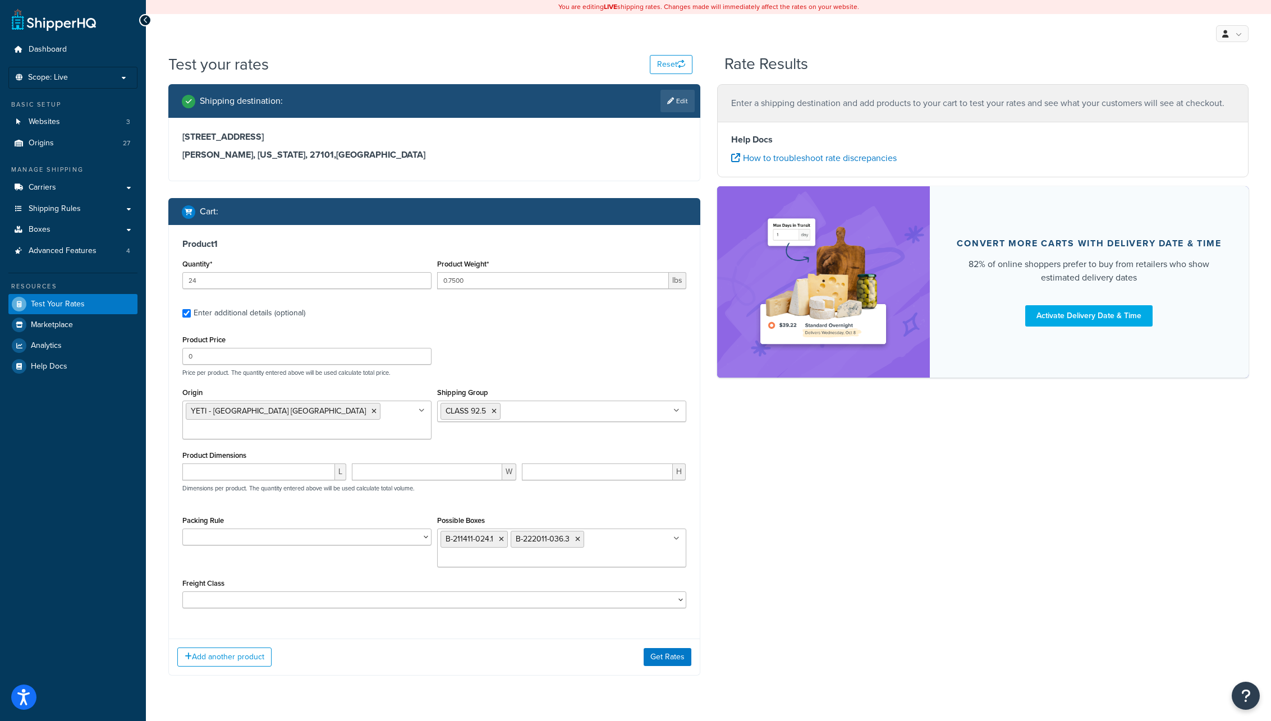
click at [733, 594] on div "Shipping destination : Edit 1004 Brookstown Avenue Winston Salem, North Carolin…" at bounding box center [708, 388] width 1097 height 608
click at [623, 529] on ul "B-211411-024.1 B-222011-036.3" at bounding box center [561, 548] width 249 height 39
paste input "B-211411-024.1;B-222011-036.3;B-241708-024.3;B-201610-024.4"
drag, startPoint x: 500, startPoint y: 542, endPoint x: 427, endPoint y: 541, distance: 73.5
click at [427, 541] on div "Packing Rule Pack Separately Possible Boxes B-211411-024.1 B-222011-036.3 B-211…" at bounding box center [435, 544] width 510 height 63
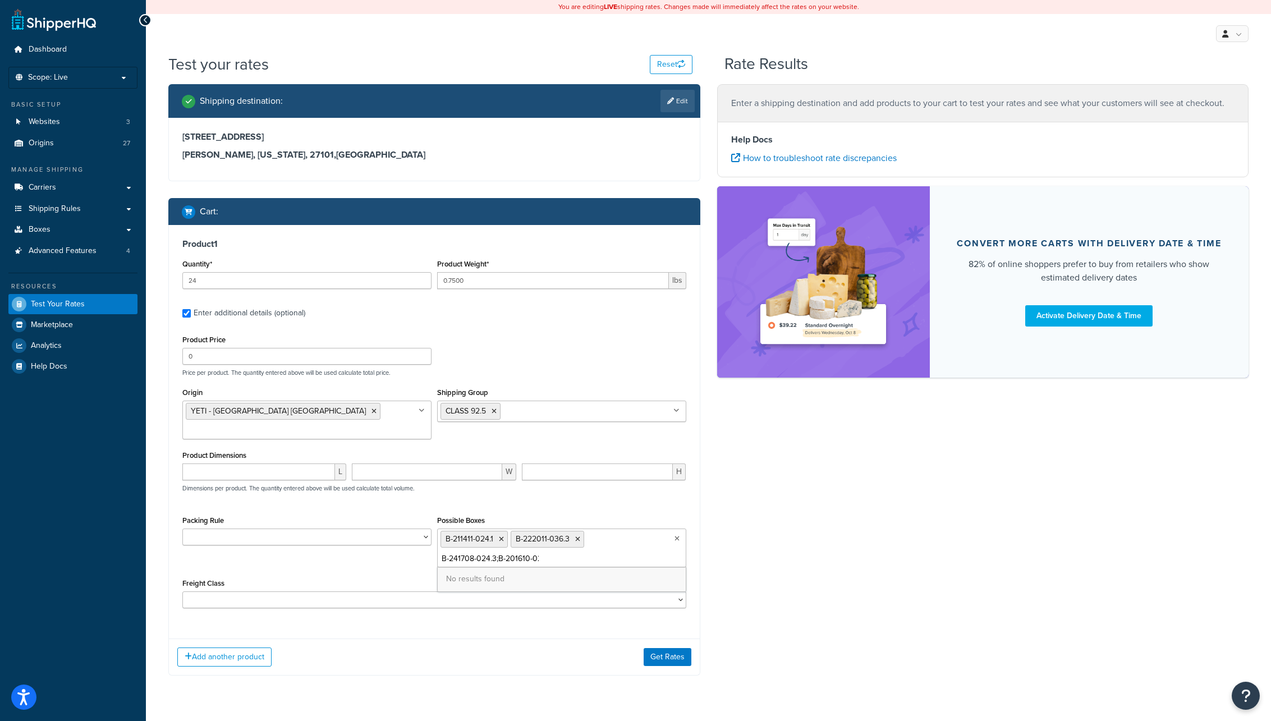
scroll to position [0, 27]
drag, startPoint x: 496, startPoint y: 544, endPoint x: 567, endPoint y: 548, distance: 71.4
click at [567, 548] on ul "B-211411-024.1 B-222011-036.3 B-241708-024.3;B-201610-024.4" at bounding box center [561, 548] width 249 height 39
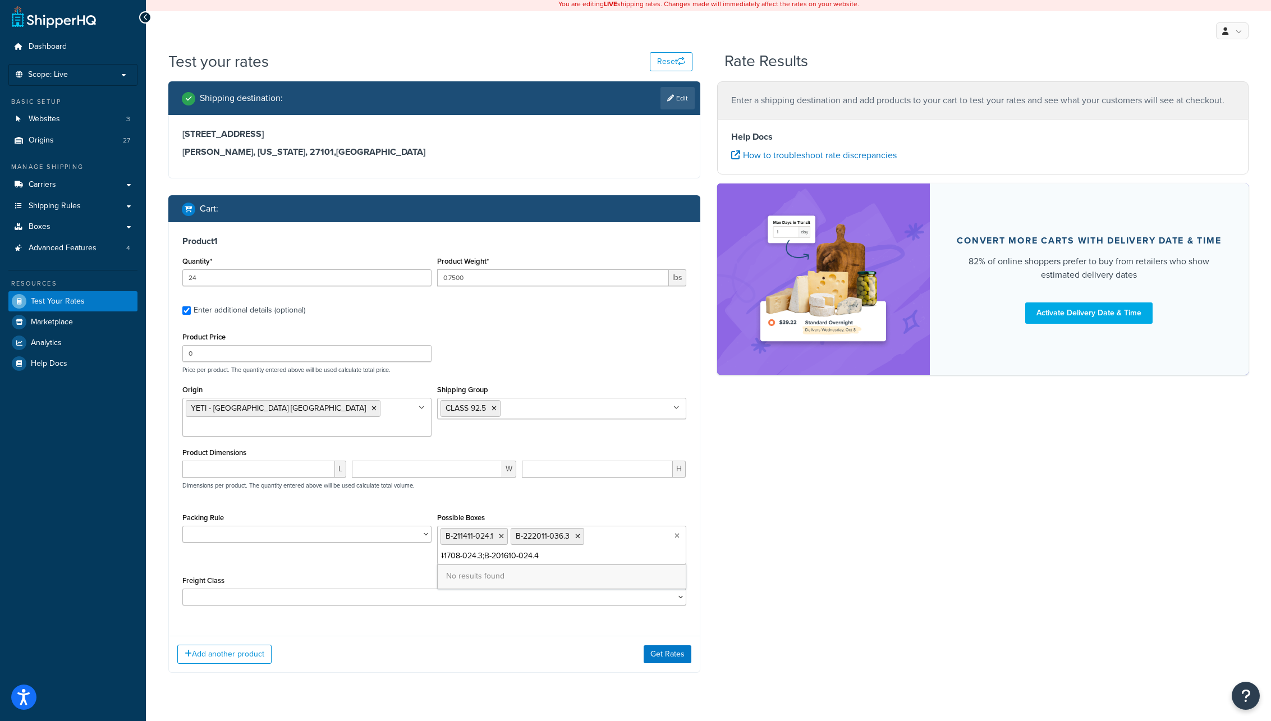
scroll to position [10, 0]
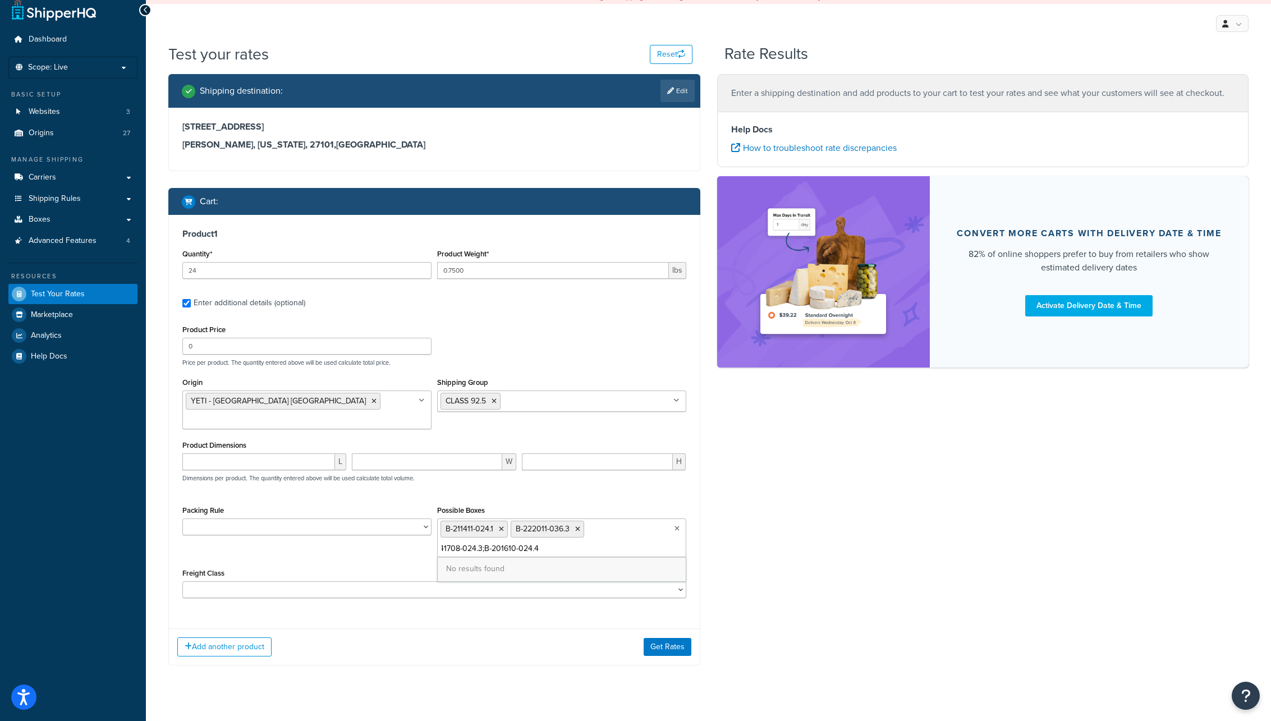
click at [470, 543] on input "B-241708-024.3;B-201610-024.4" at bounding box center [490, 549] width 99 height 12
drag, startPoint x: 471, startPoint y: 531, endPoint x: 381, endPoint y: 517, distance: 90.8
click at [381, 517] on div "Packing Rule Pack Separately Possible Boxes B-211411-024.1 B-222011-036.3 B-241…" at bounding box center [435, 534] width 510 height 63
click at [496, 543] on input "B-241708-024.3;B-201610-024.4" at bounding box center [490, 549] width 99 height 12
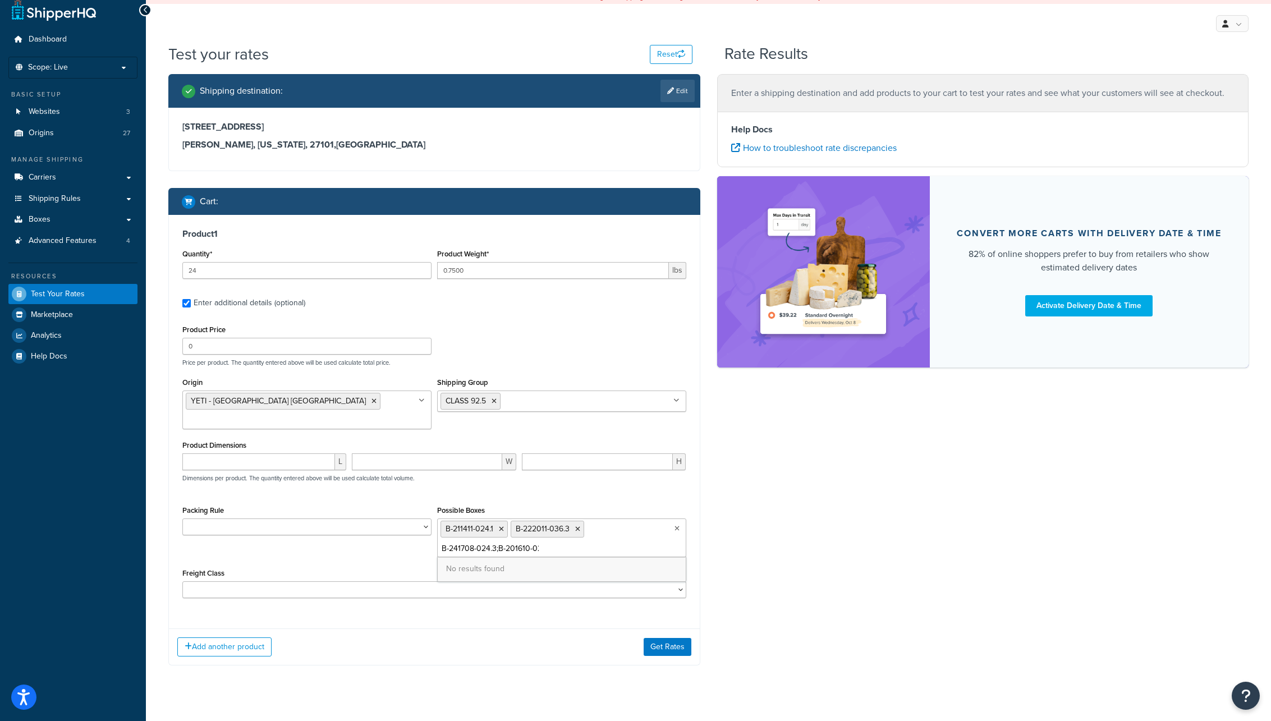
scroll to position [0, 27]
drag, startPoint x: 496, startPoint y: 533, endPoint x: 549, endPoint y: 534, distance: 53.3
click at [549, 534] on ul "B-211411-024.1 B-222011-036.3 B-241708-024.3;B-201610-024.4" at bounding box center [561, 538] width 249 height 39
type input "B-241708-024.3"
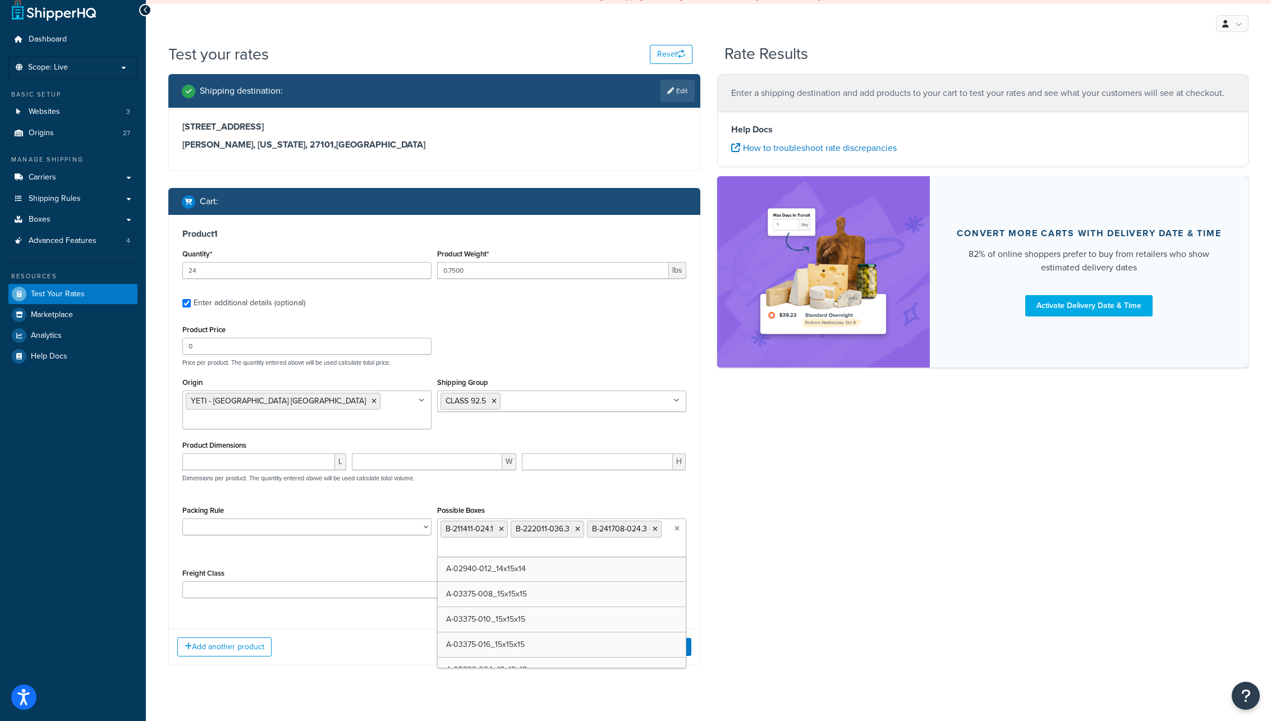
paste input "B-211411-024.1;B-222011-036.3;B-241708-024.3;B-201610-024.4"
drag, startPoint x: 470, startPoint y: 533, endPoint x: 358, endPoint y: 517, distance: 113.3
click at [358, 517] on div "Packing Rule Pack Separately Possible Boxes B-211411-024.1 B-222011-036.3 B-241…" at bounding box center [435, 534] width 510 height 63
type input "B-201610-024.4"
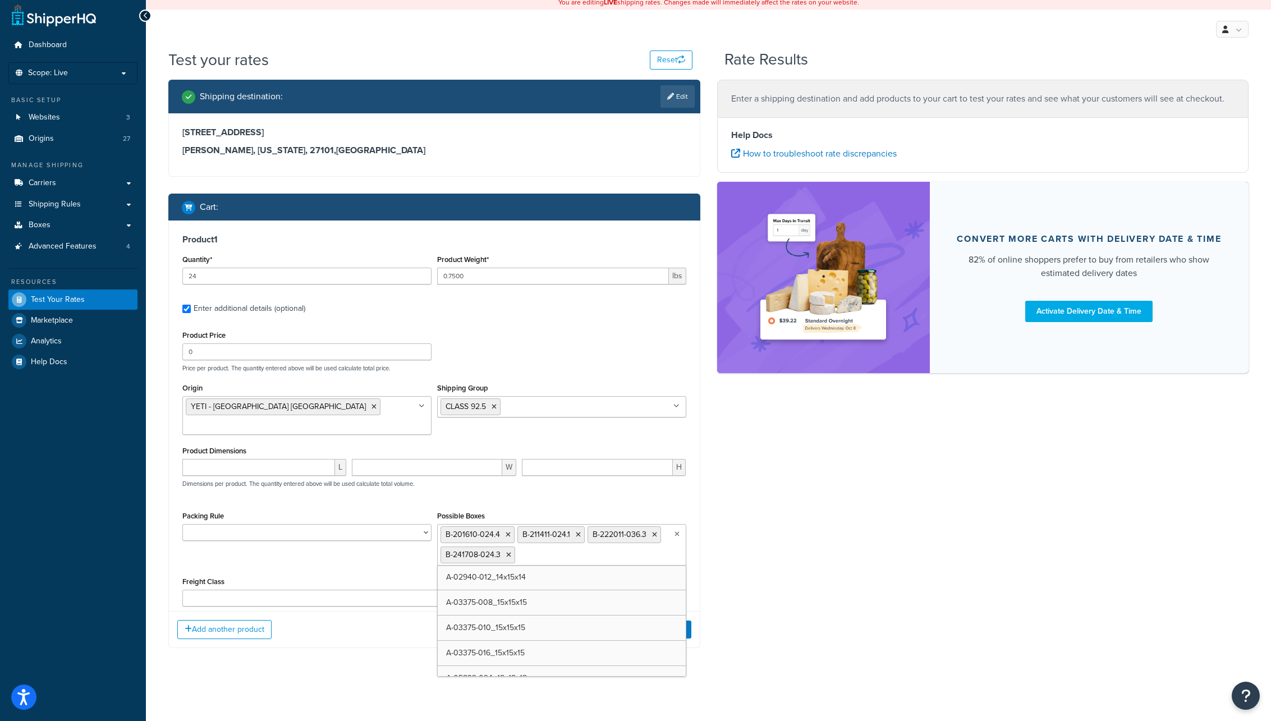
scroll to position [10, 0]
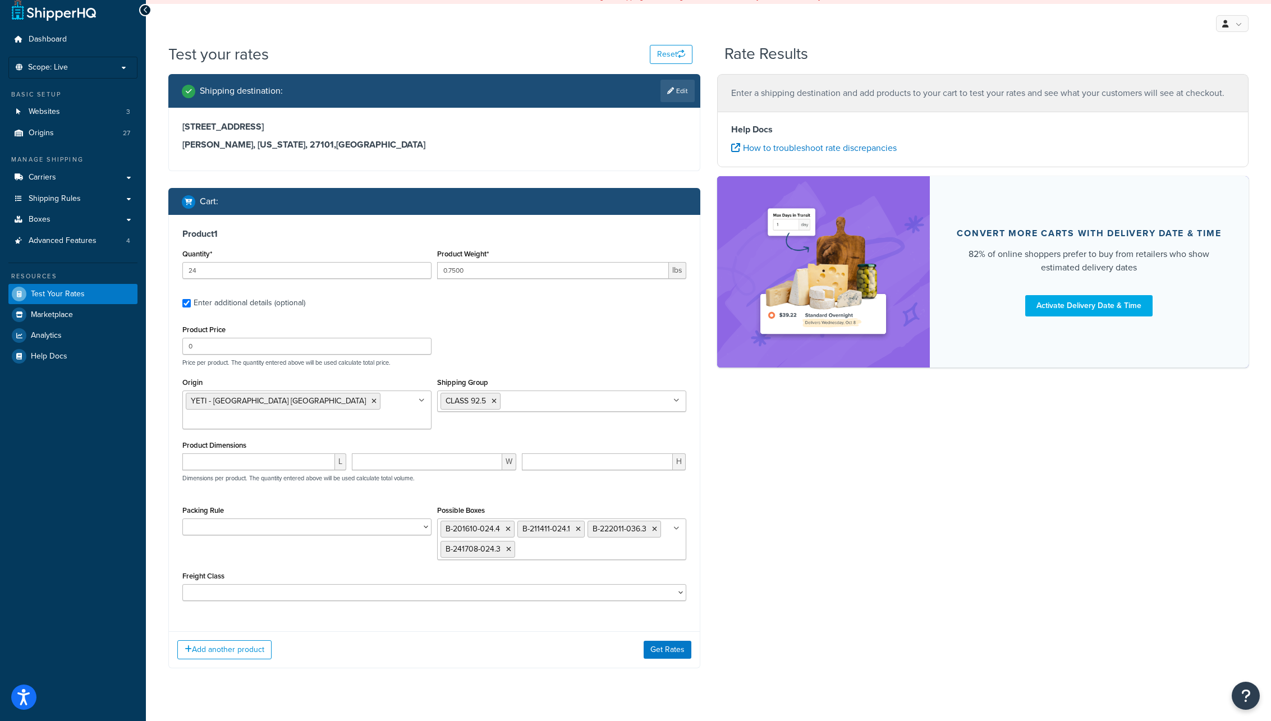
click at [794, 576] on div "Shipping destination : Edit 1004 Brookstown Avenue Winston Salem, North Carolin…" at bounding box center [708, 379] width 1097 height 611
click at [670, 641] on button "Get Rates" at bounding box center [668, 650] width 48 height 18
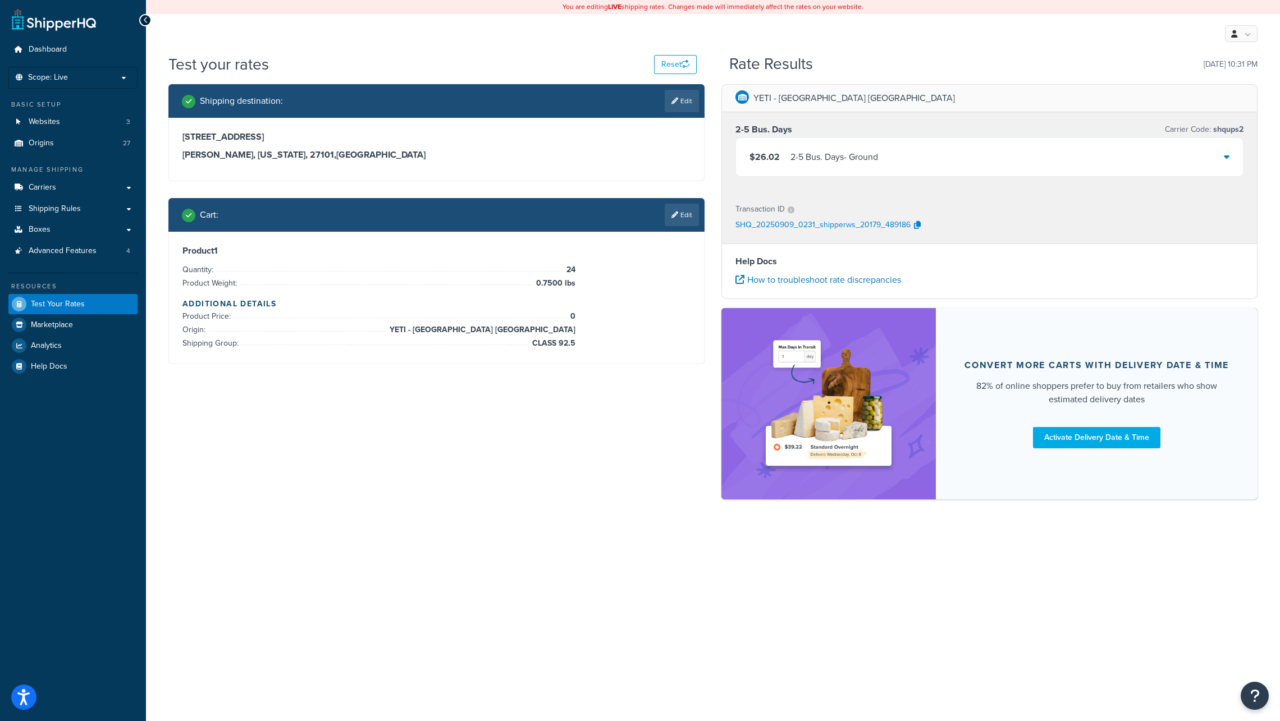
click at [1225, 158] on icon at bounding box center [1226, 156] width 6 height 9
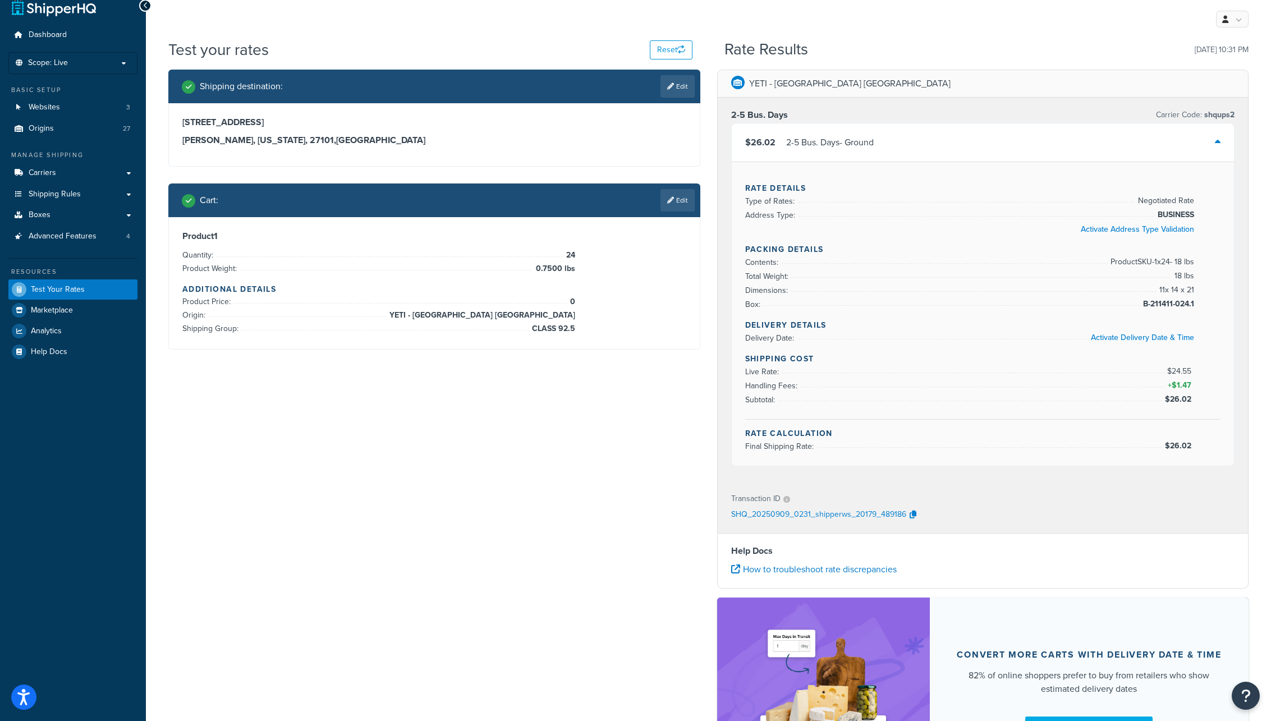
scroll to position [14, 0]
click at [679, 201] on link "Edit" at bounding box center [678, 201] width 34 height 22
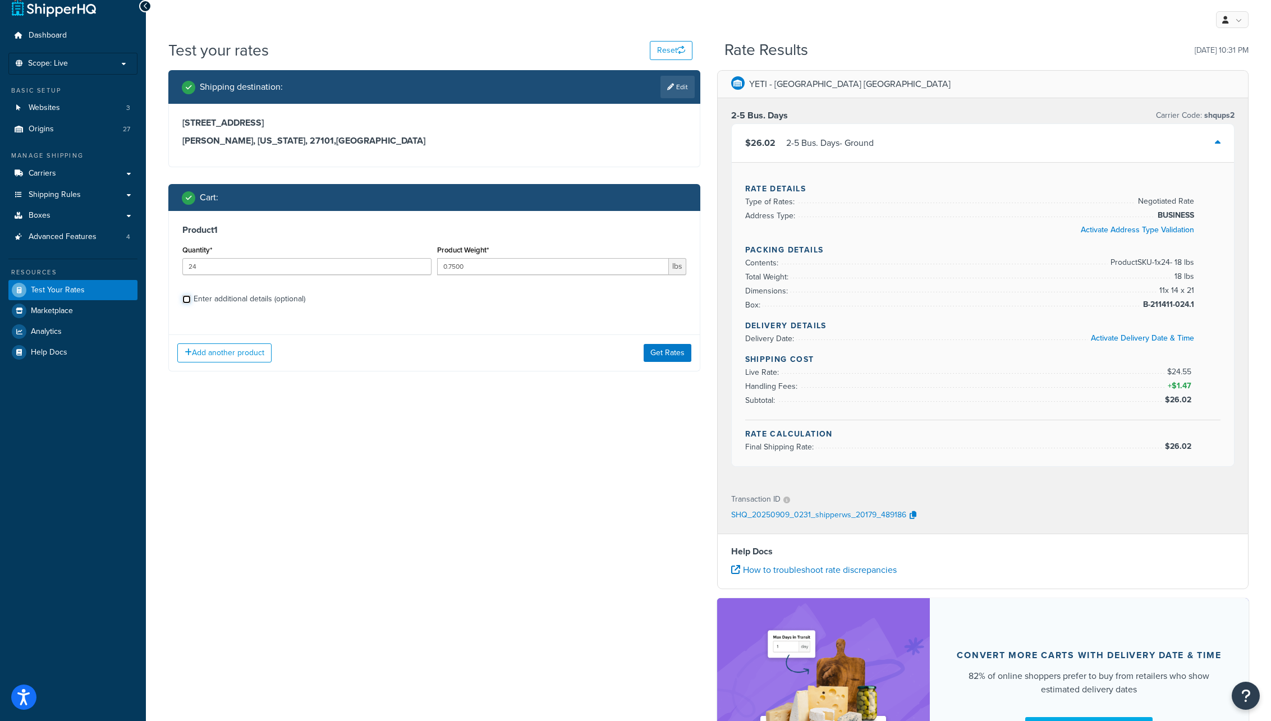
click at [185, 299] on input "Enter additional details (optional)" at bounding box center [186, 299] width 8 height 8
checkbox input "true"
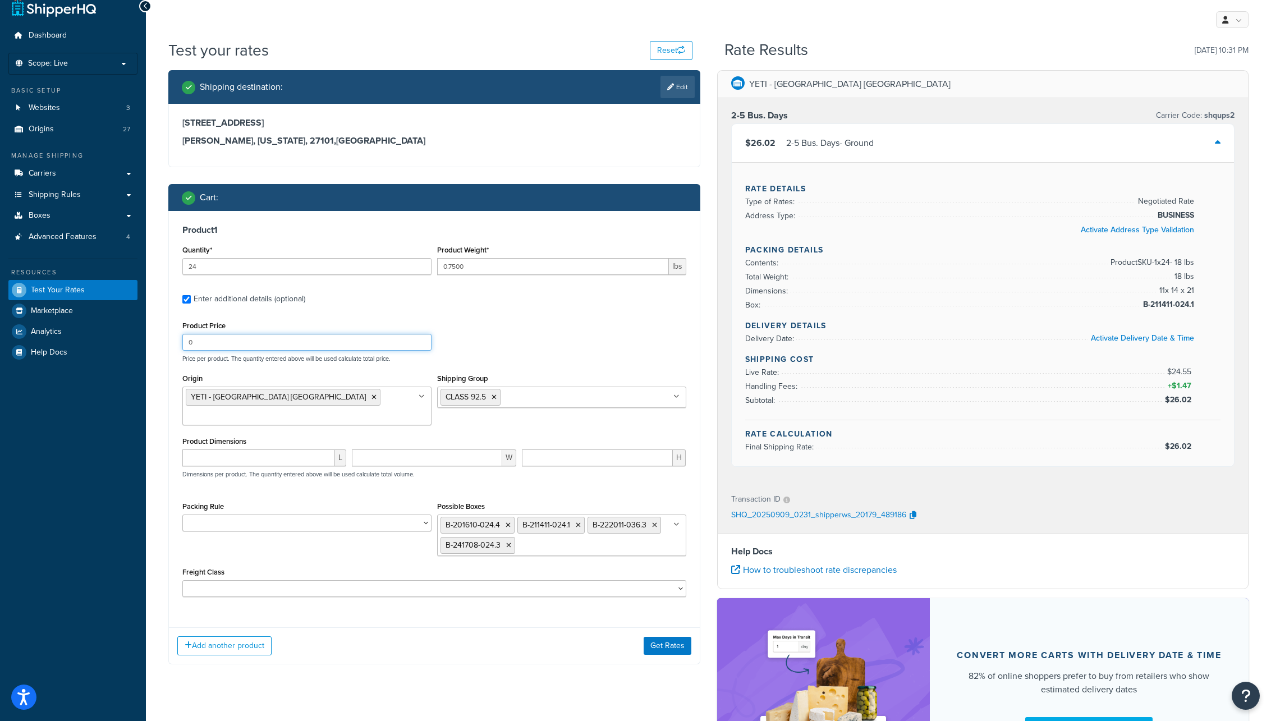
drag, startPoint x: 198, startPoint y: 342, endPoint x: 169, endPoint y: 338, distance: 28.9
click at [176, 338] on div "Product 1 Quantity* 24 Product Weight* 0.7500 lbs Enter additional details (opt…" at bounding box center [434, 415] width 531 height 408
type input "1"
click at [553, 335] on div "Product Price 1 Price per product. The quantity entered above will be used calc…" at bounding box center [435, 340] width 510 height 44
click at [663, 637] on button "Get Rates" at bounding box center [668, 646] width 48 height 18
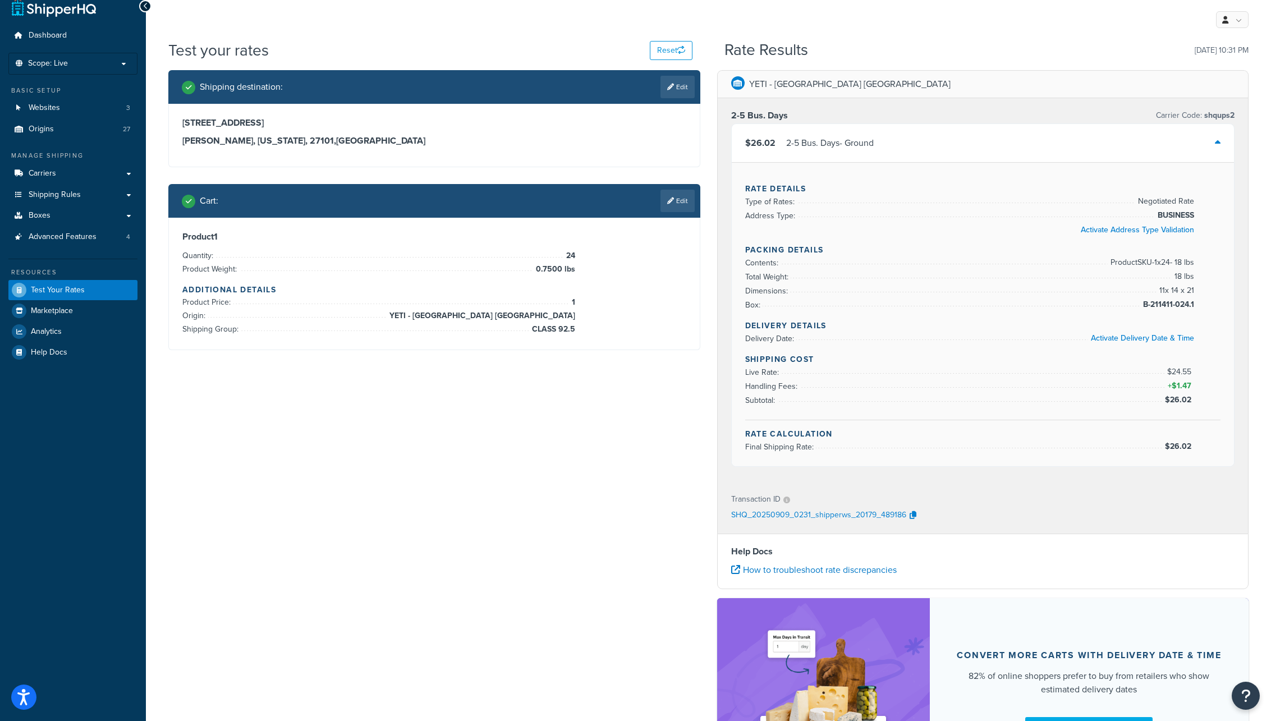
scroll to position [0, 0]
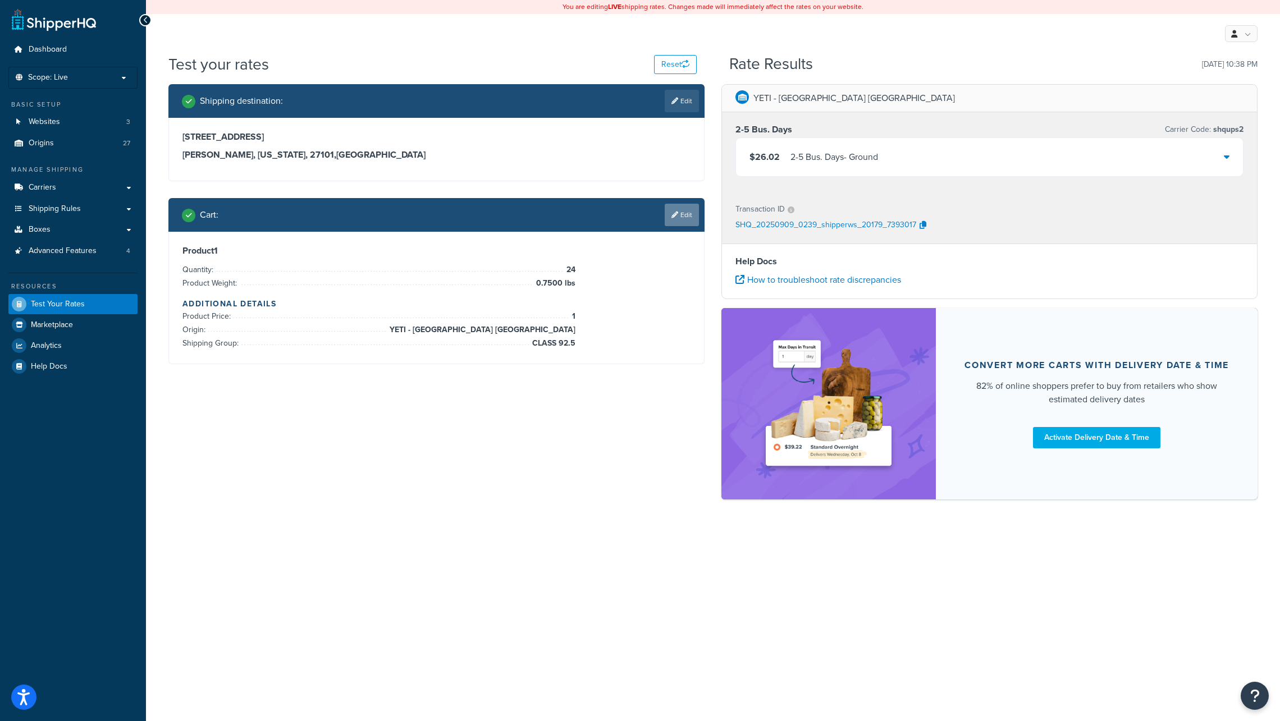
click at [684, 215] on link "Edit" at bounding box center [681, 215] width 34 height 22
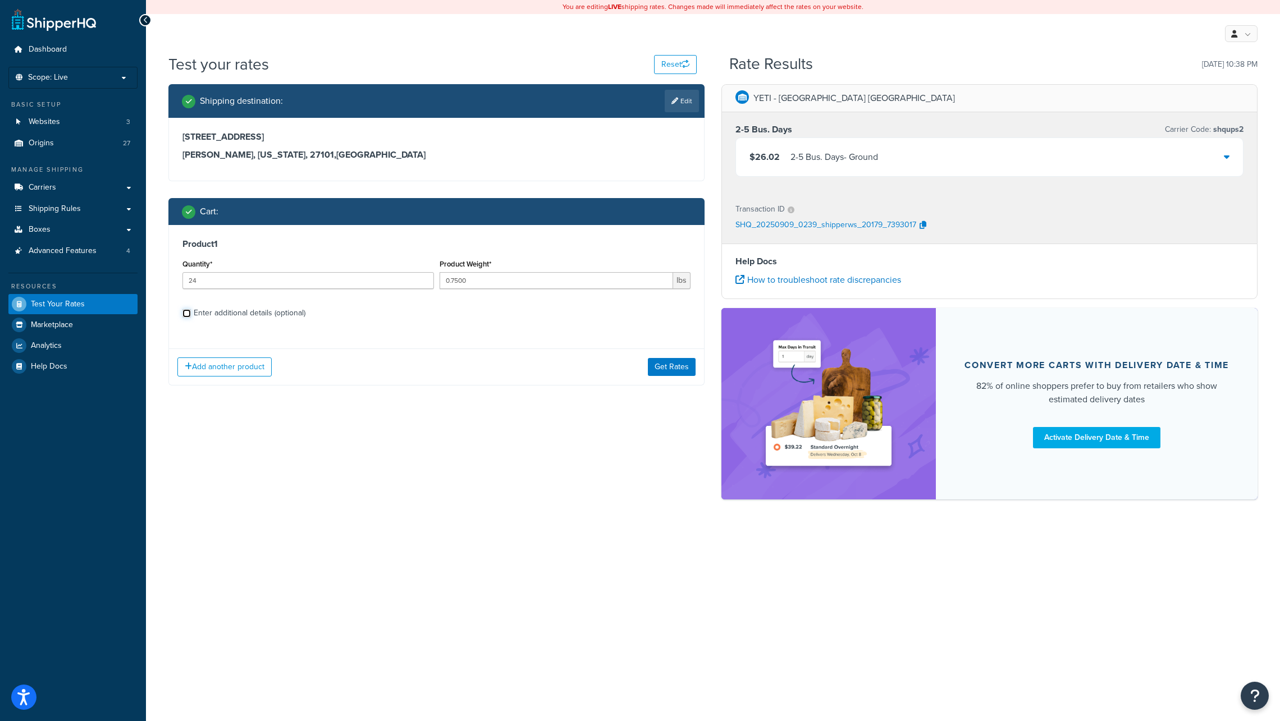
click at [185, 314] on input "Enter additional details (optional)" at bounding box center [186, 313] width 8 height 8
checkbox input "true"
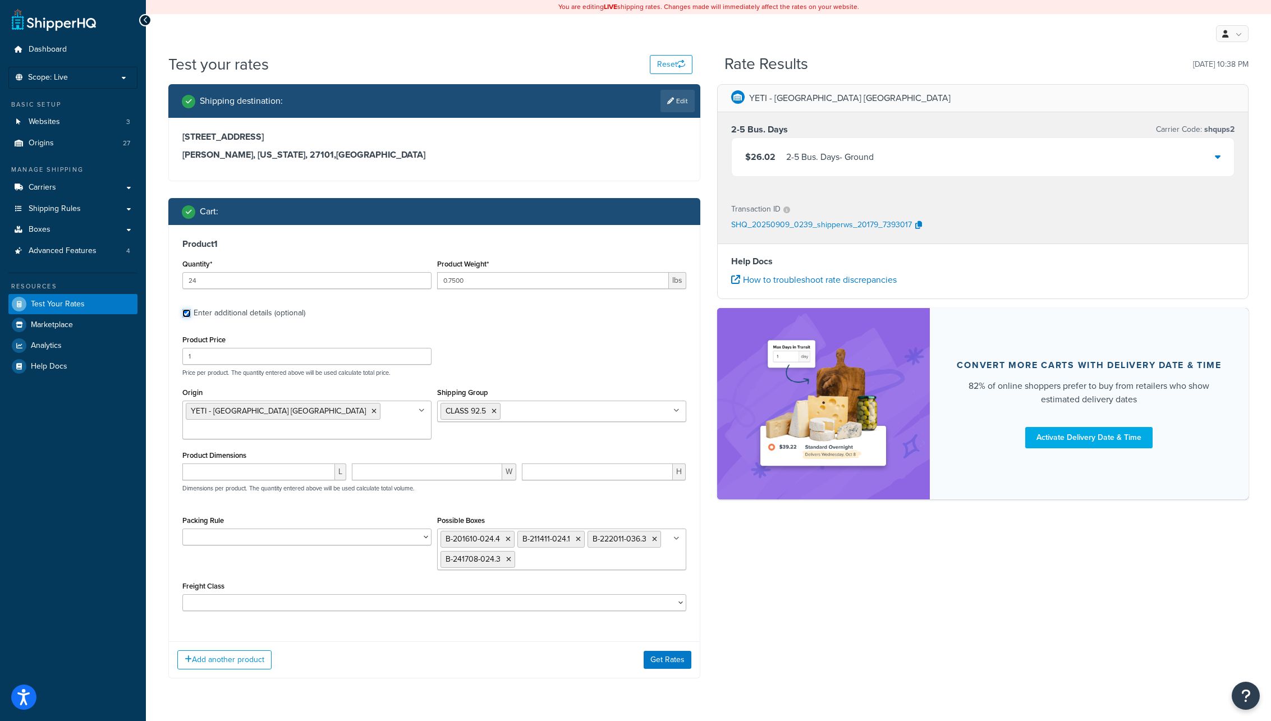
scroll to position [2, 0]
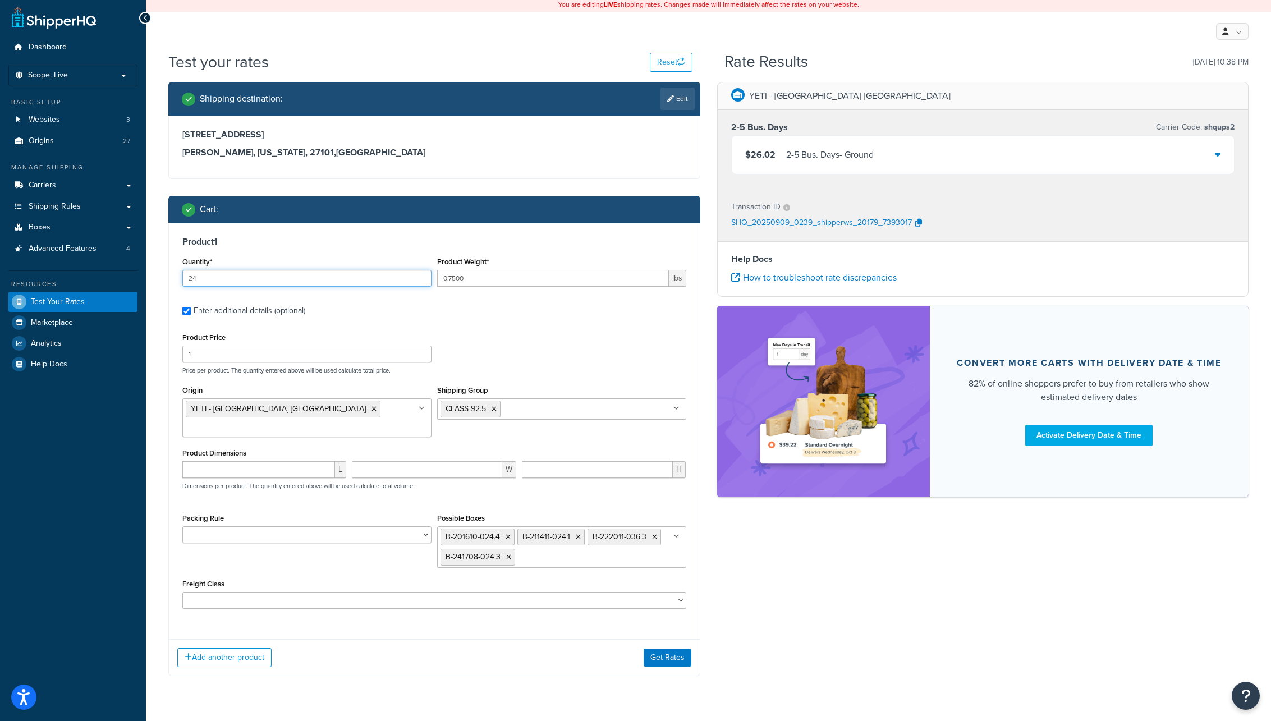
drag, startPoint x: 198, startPoint y: 281, endPoint x: 181, endPoint y: 276, distance: 17.4
click at [180, 277] on div "Quantity* 24" at bounding box center [307, 274] width 255 height 41
type input "660"
click at [661, 649] on button "Get Rates" at bounding box center [668, 658] width 48 height 18
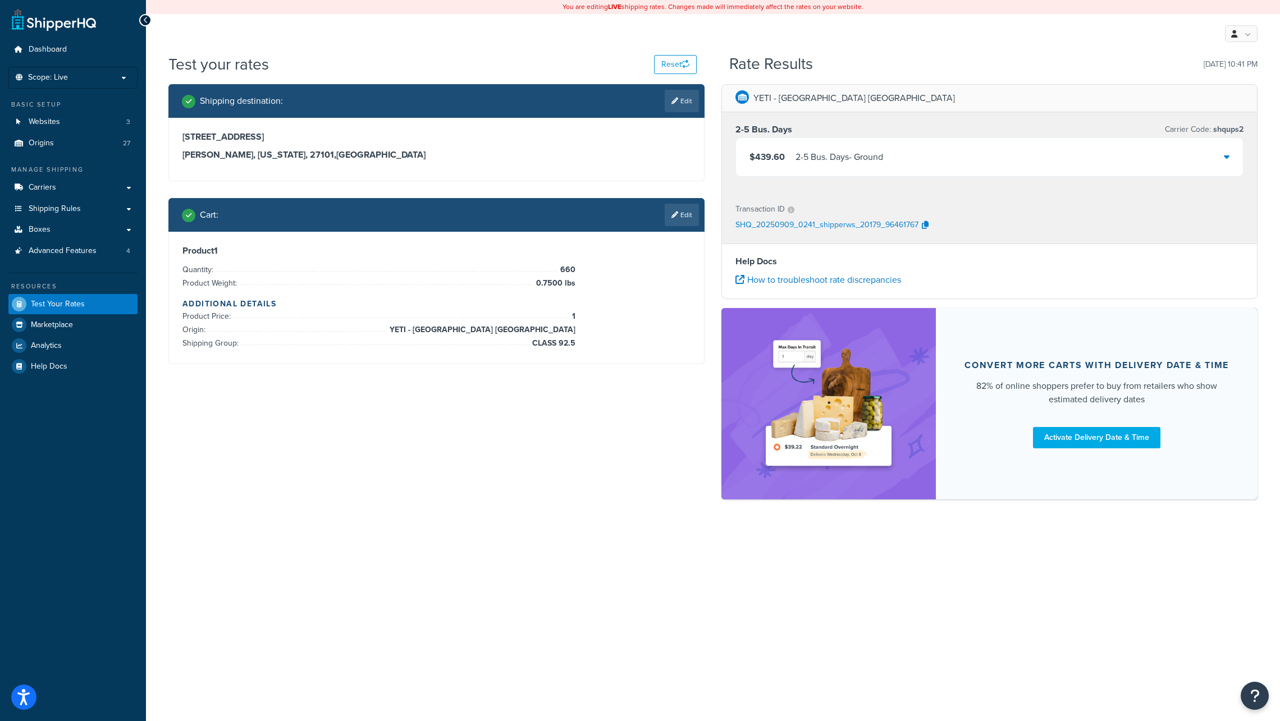
click at [1226, 156] on icon at bounding box center [1226, 156] width 6 height 9
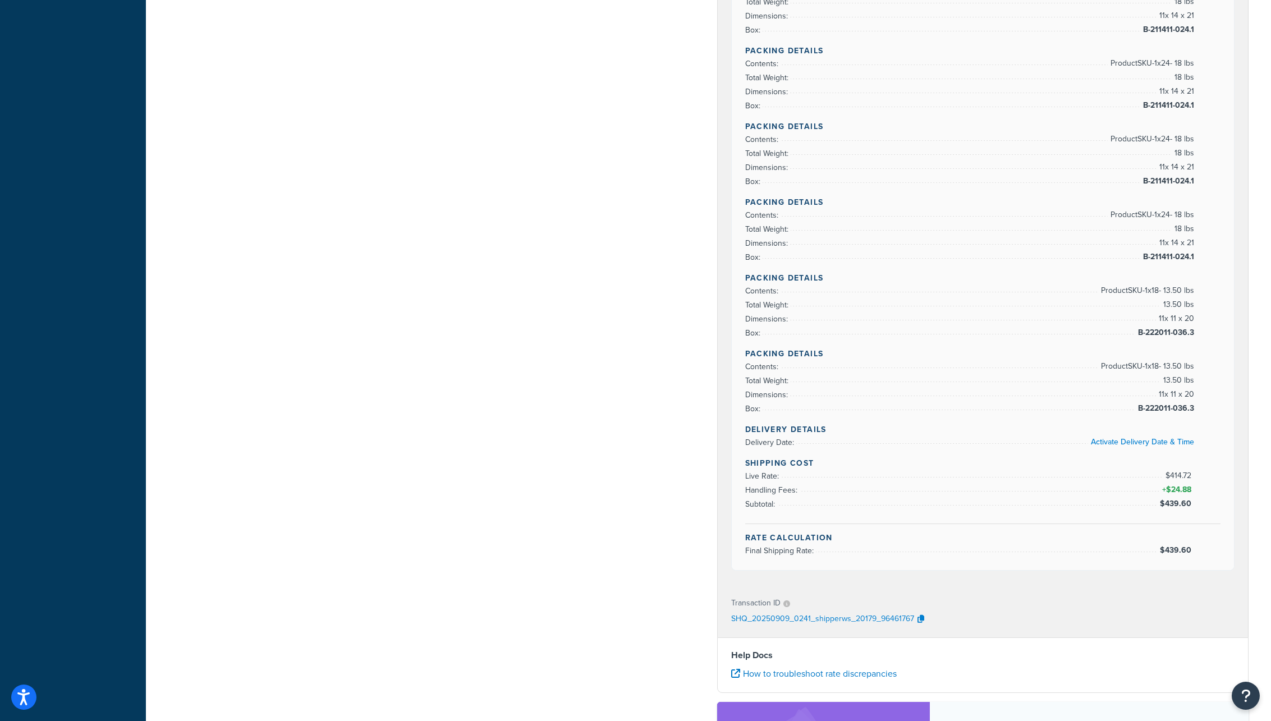
scroll to position [1957, 0]
drag, startPoint x: 1138, startPoint y: 408, endPoint x: 1193, endPoint y: 407, distance: 55.6
click at [1193, 407] on span "B-222011-036.3" at bounding box center [1164, 407] width 59 height 13
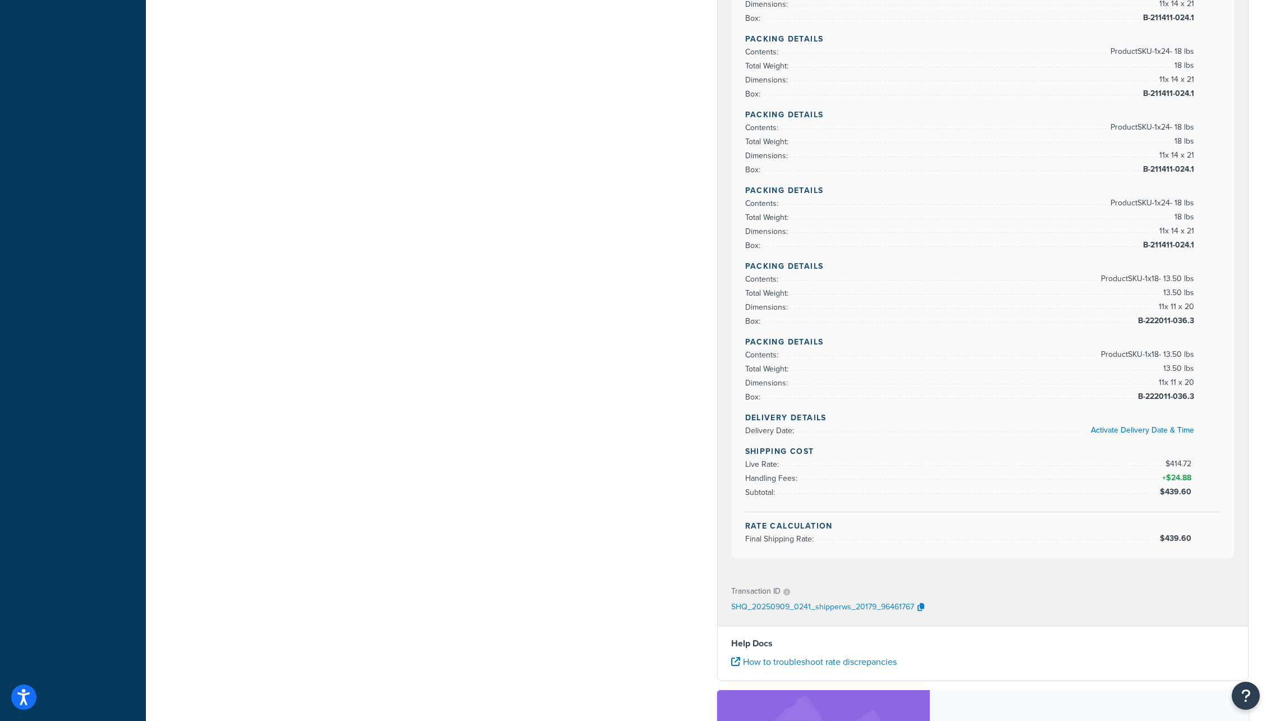
drag, startPoint x: 1176, startPoint y: 409, endPoint x: 1168, endPoint y: 397, distance: 13.9
drag, startPoint x: 1139, startPoint y: 398, endPoint x: 1193, endPoint y: 397, distance: 54.5
click at [1193, 397] on span "B-222011-036.3" at bounding box center [1164, 396] width 59 height 13
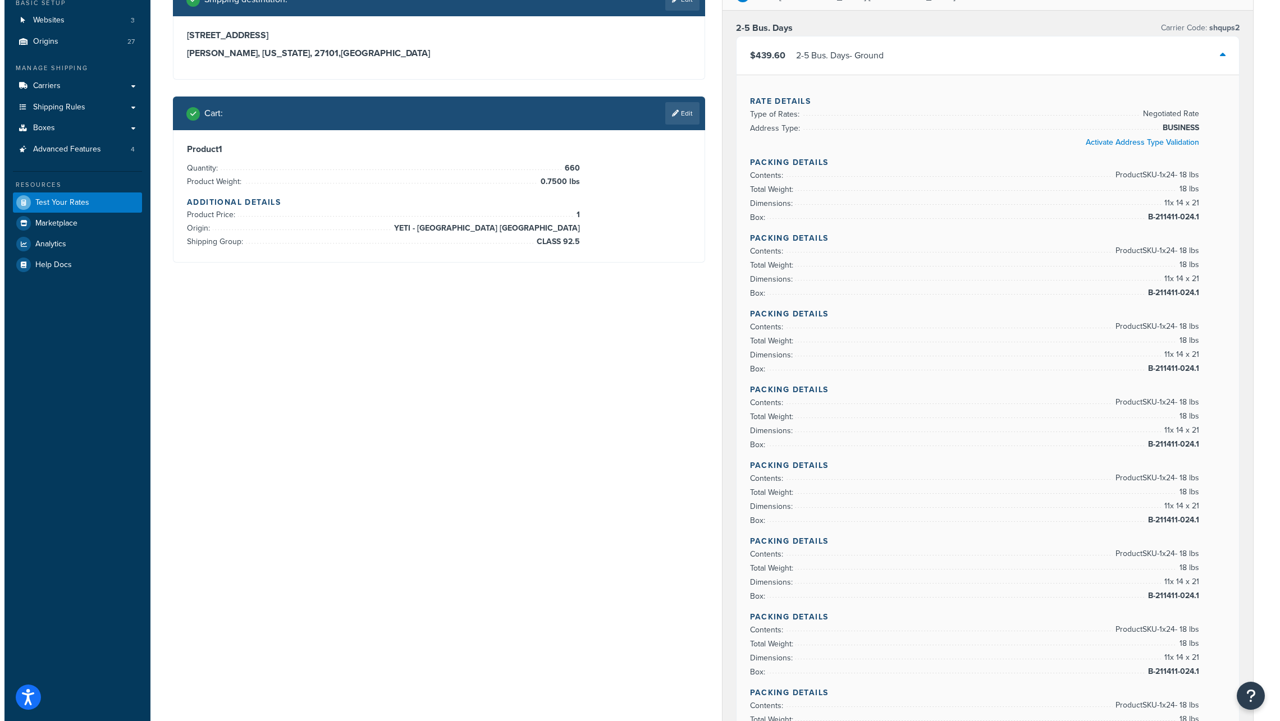
scroll to position [0, 0]
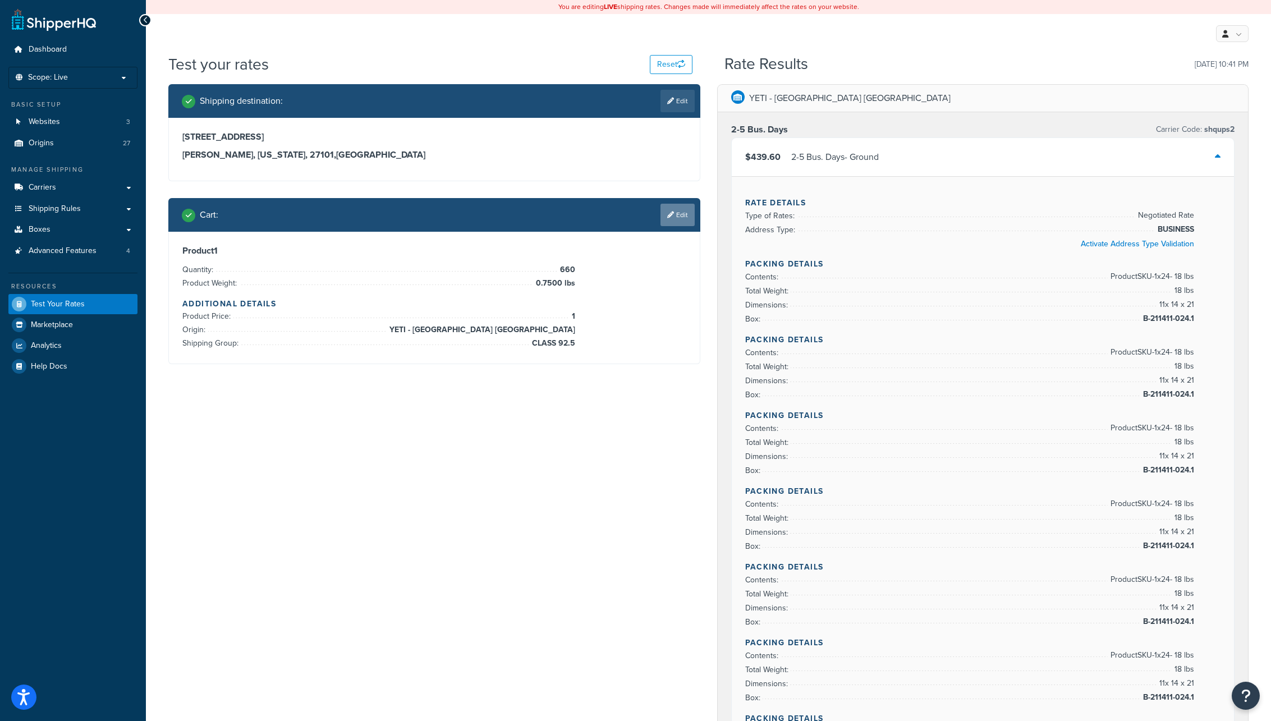
click at [681, 214] on link "Edit" at bounding box center [678, 215] width 34 height 22
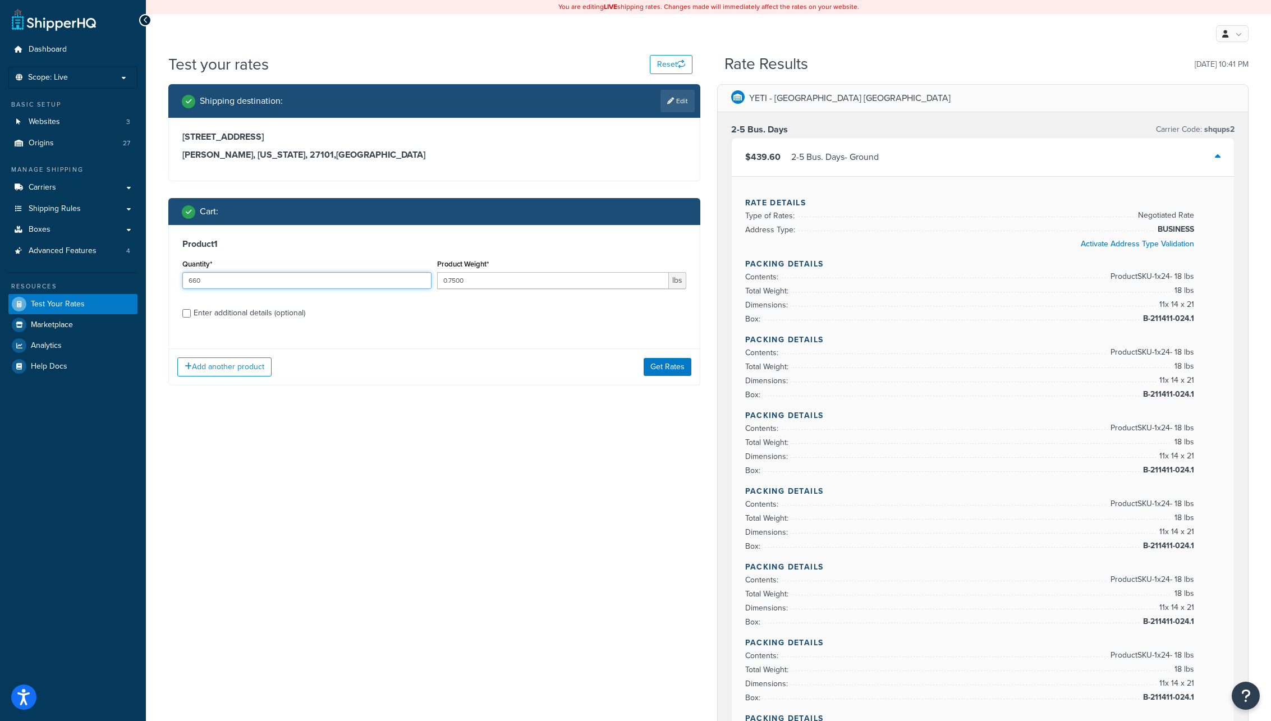
drag, startPoint x: 203, startPoint y: 281, endPoint x: 181, endPoint y: 280, distance: 22.5
click at [181, 282] on div "Quantity* 660" at bounding box center [307, 276] width 255 height 41
type input "672"
click at [461, 379] on div "Add another product Get Rates" at bounding box center [434, 367] width 531 height 36
click at [186, 315] on input "Enter additional details (optional)" at bounding box center [186, 313] width 8 height 8
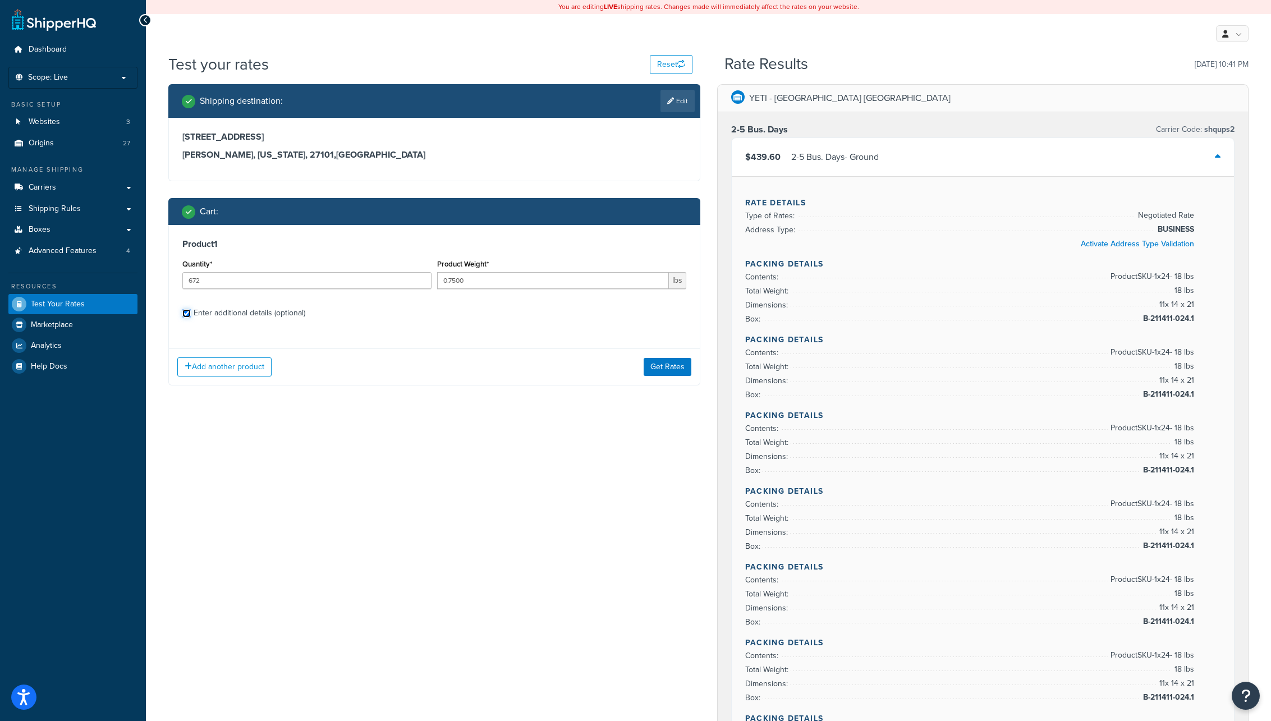
checkbox input "true"
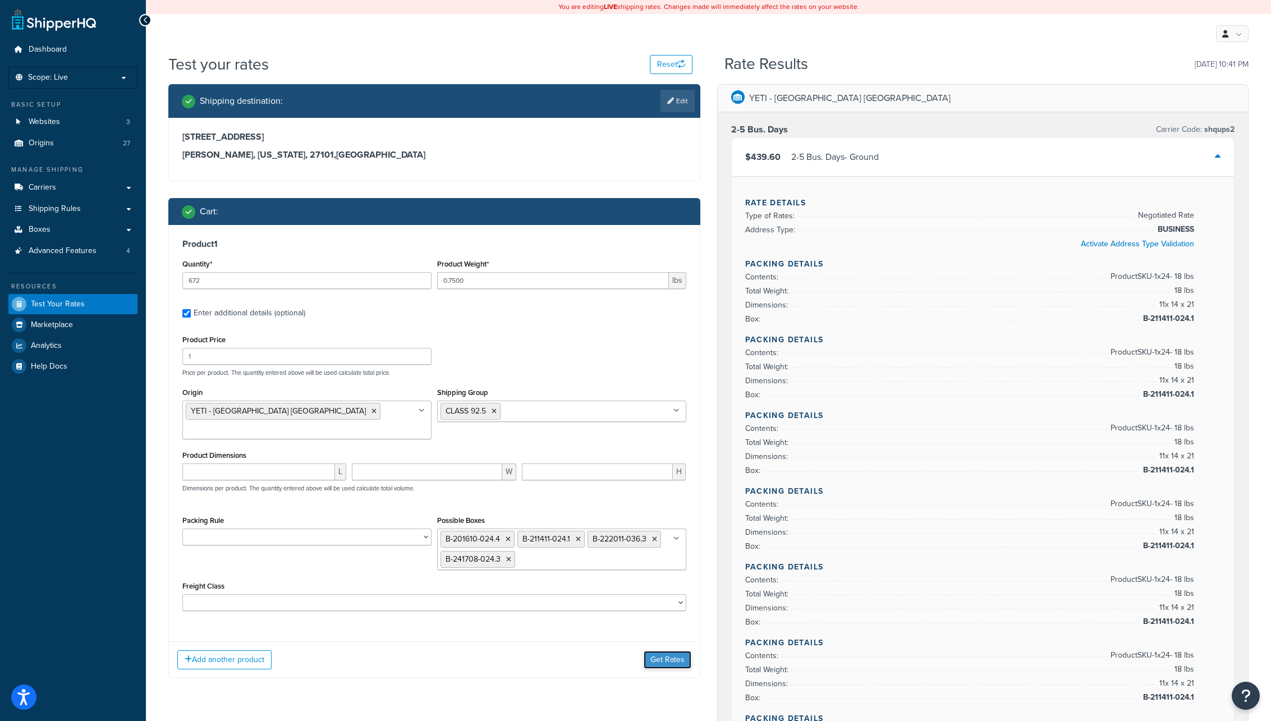
click at [667, 651] on button "Get Rates" at bounding box center [668, 660] width 48 height 18
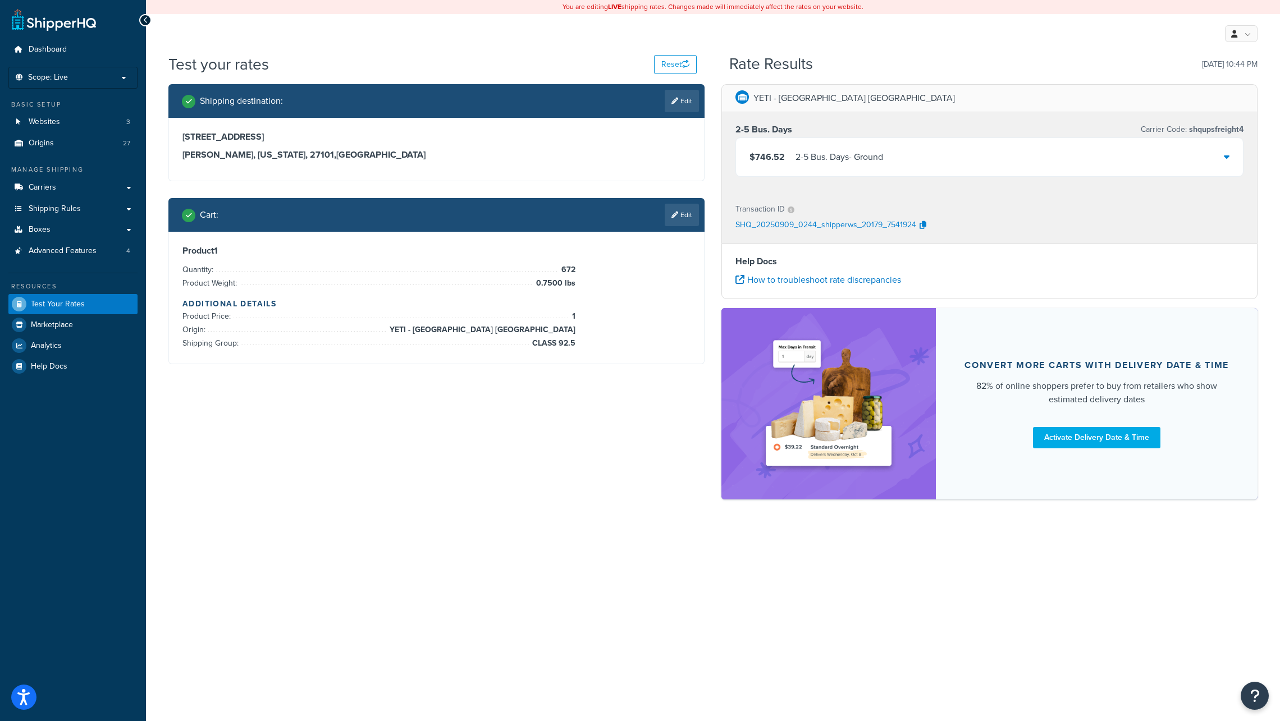
click at [1227, 158] on icon at bounding box center [1226, 156] width 6 height 9
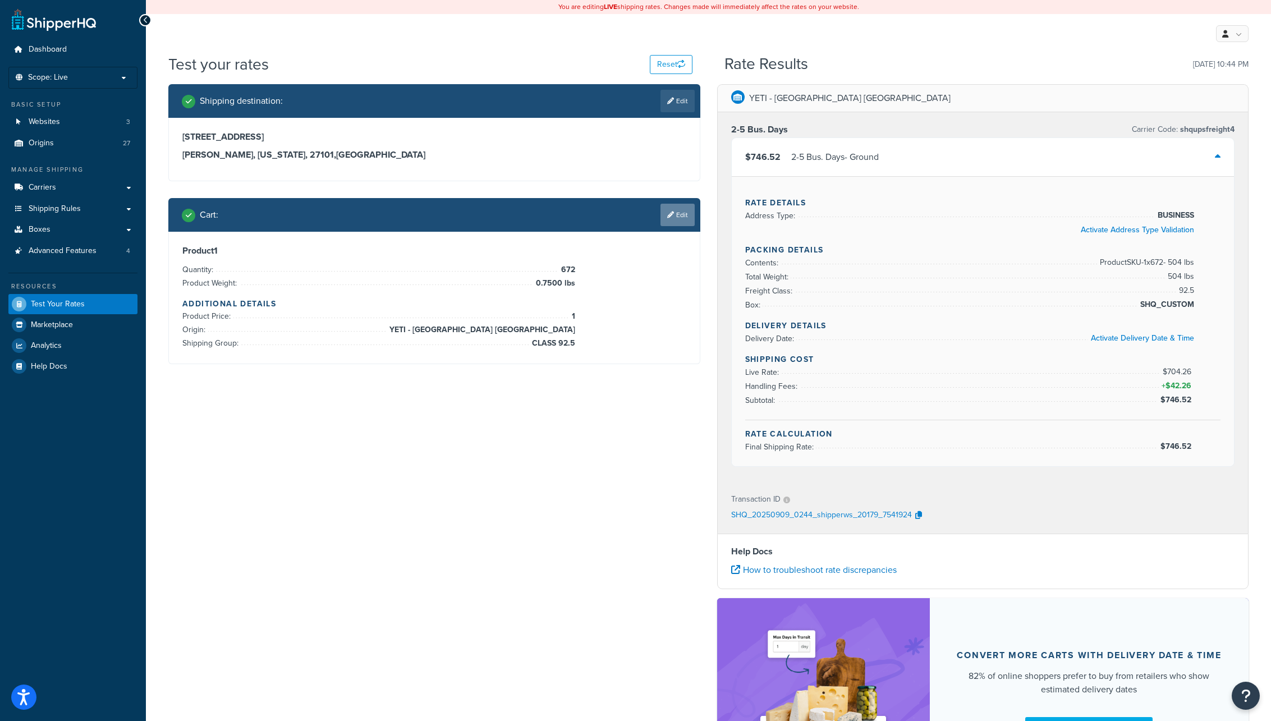
click at [682, 215] on link "Edit" at bounding box center [678, 215] width 34 height 22
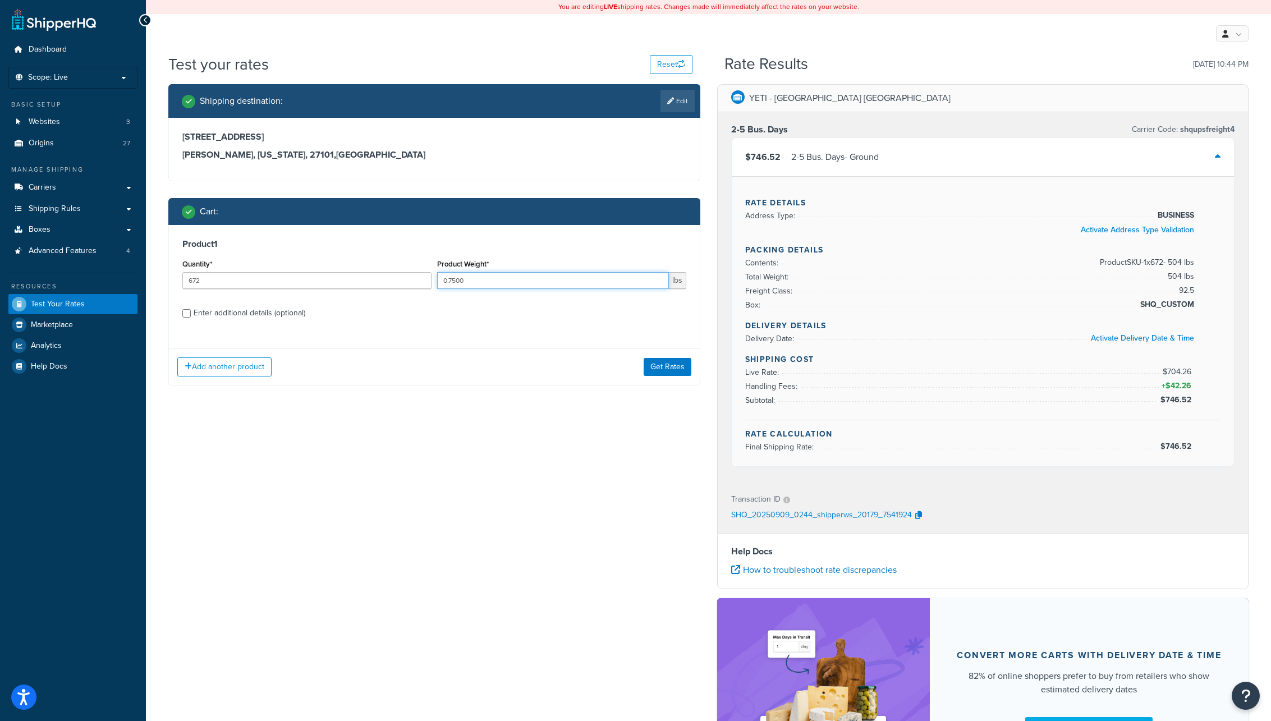
drag, startPoint x: 455, startPoint y: 281, endPoint x: 469, endPoint y: 279, distance: 14.1
click at [465, 279] on input "0.7500" at bounding box center [553, 280] width 232 height 17
type input "0.751"
click at [496, 397] on div "Shipping destination : Edit 1004 Brookstown Avenue Winston Salem, North Carolin…" at bounding box center [434, 243] width 549 height 318
click at [183, 311] on input "Enter additional details (optional)" at bounding box center [186, 313] width 8 height 8
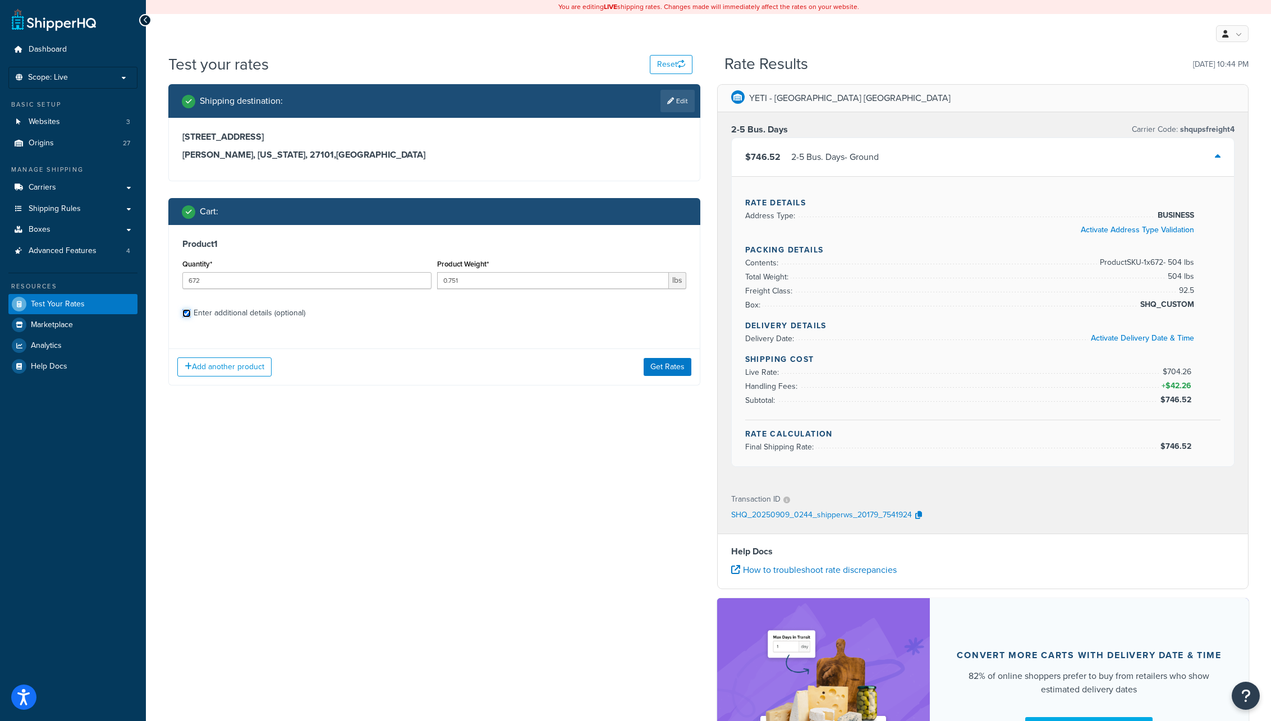
checkbox input "true"
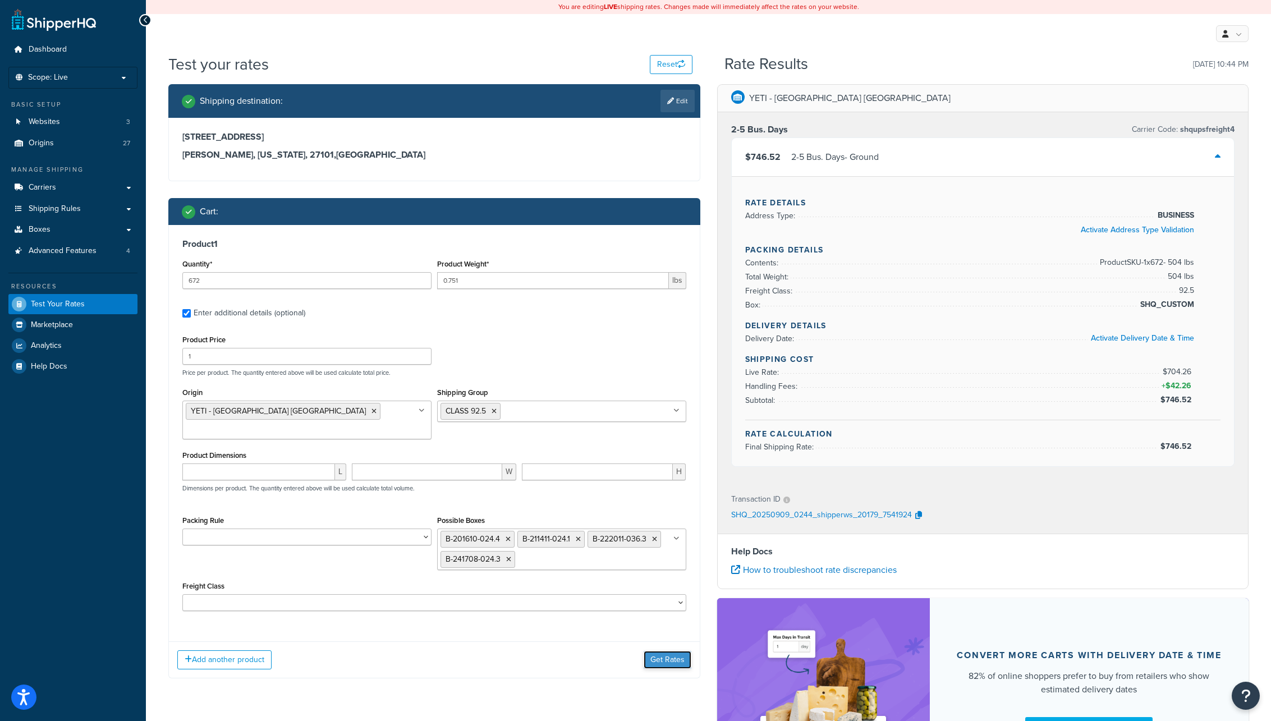
click at [664, 651] on button "Get Rates" at bounding box center [668, 660] width 48 height 18
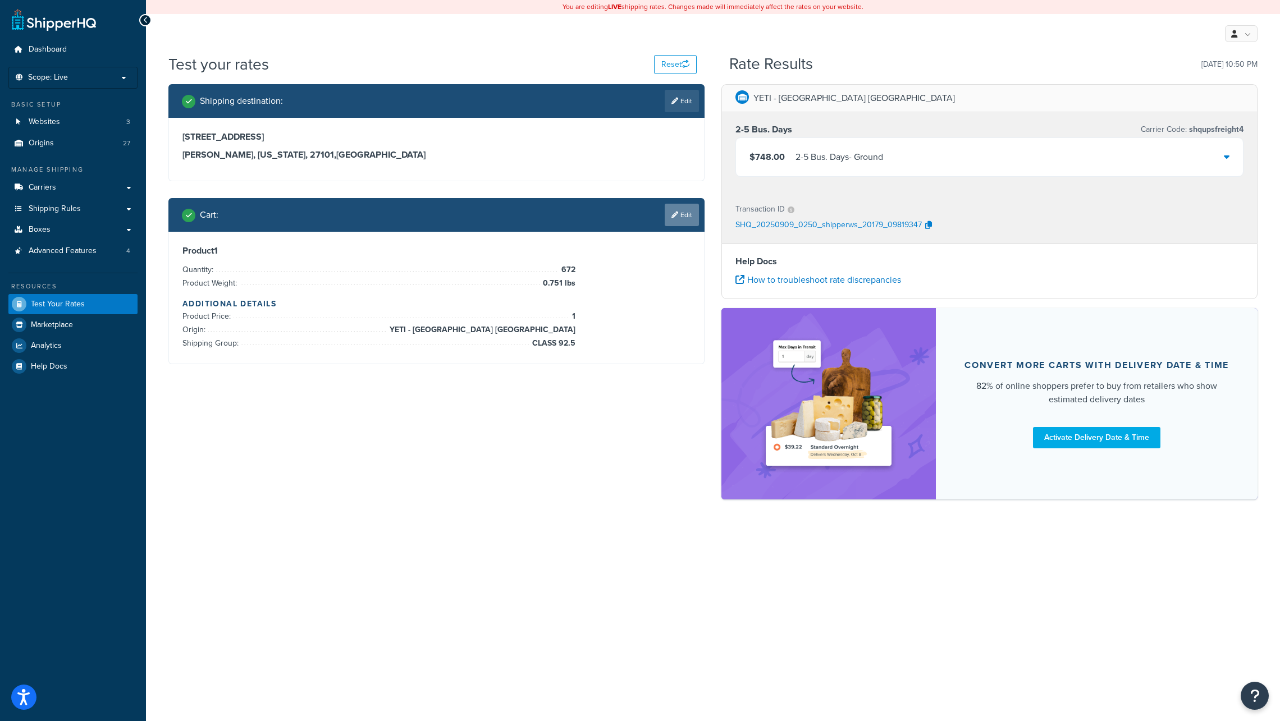
click at [686, 214] on link "Edit" at bounding box center [681, 215] width 34 height 22
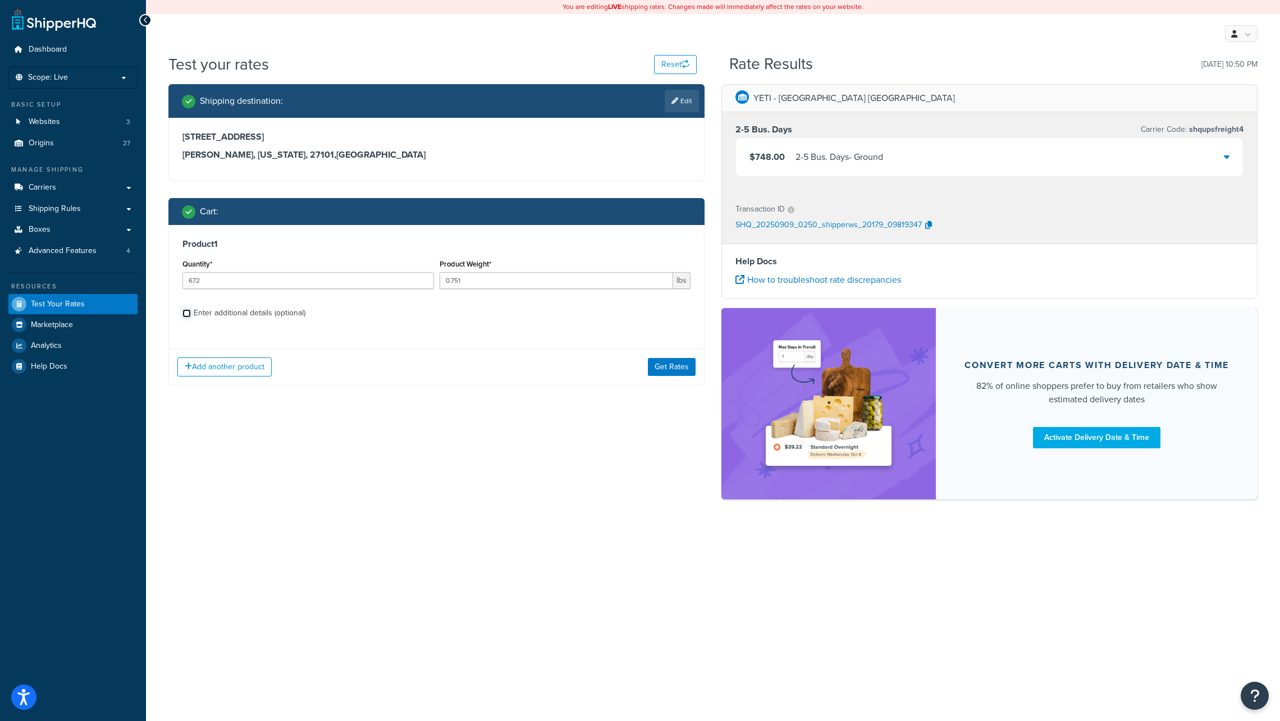
click at [185, 314] on input "Enter additional details (optional)" at bounding box center [186, 313] width 8 height 8
checkbox input "true"
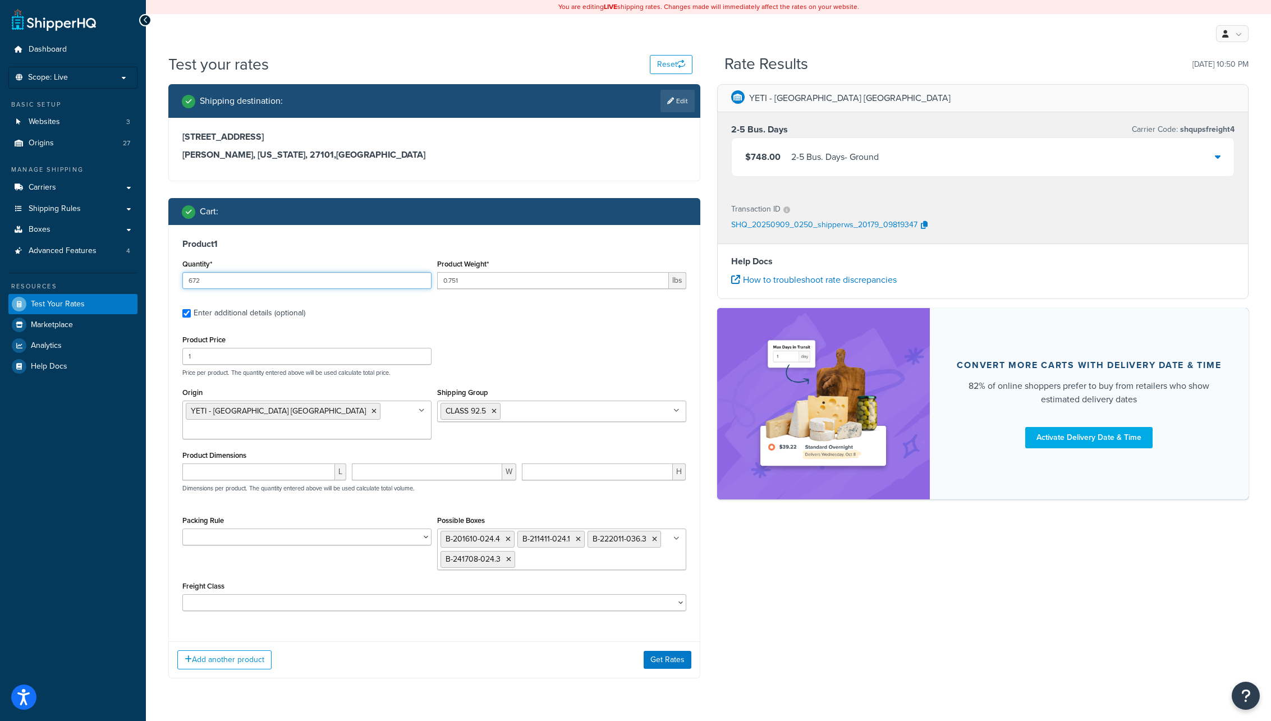
drag, startPoint x: 192, startPoint y: 282, endPoint x: 207, endPoint y: 283, distance: 14.6
click at [207, 283] on input "672" at bounding box center [306, 280] width 249 height 17
type input "696"
click at [424, 317] on label "Enter additional details (optional)" at bounding box center [440, 312] width 493 height 18
click at [191, 317] on input "Enter additional details (optional)" at bounding box center [186, 313] width 8 height 8
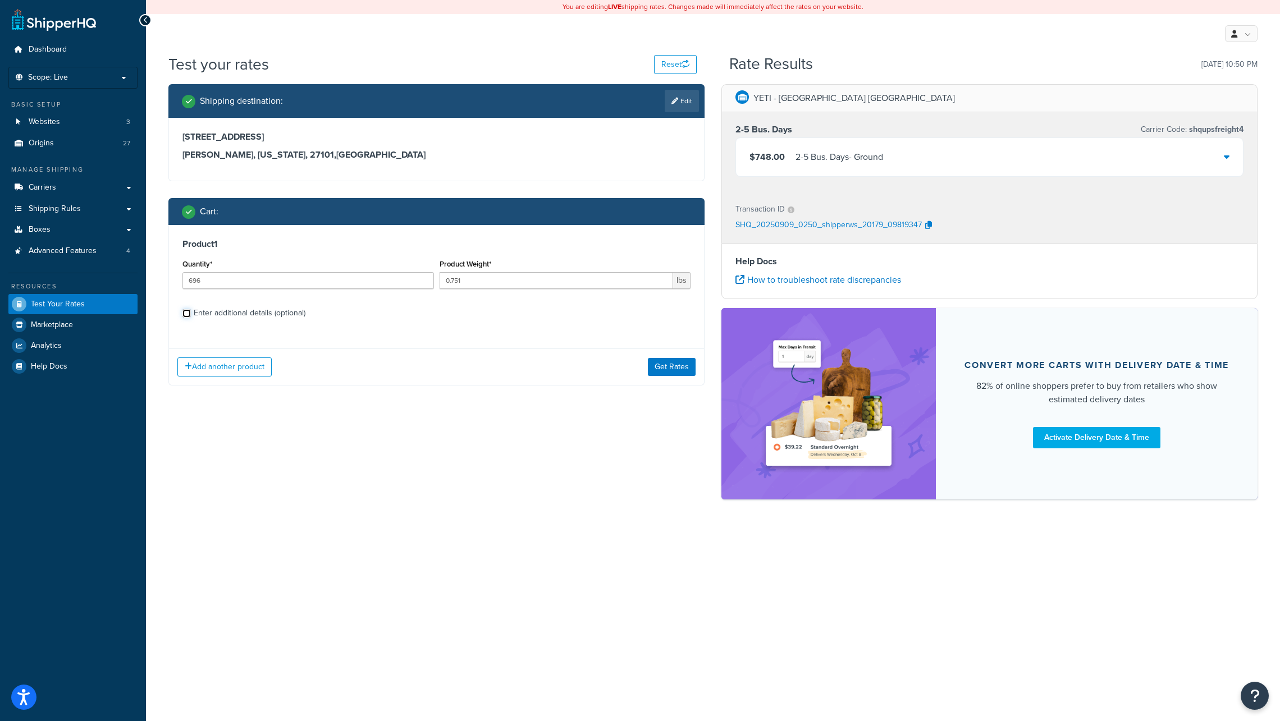
click at [186, 314] on input "Enter additional details (optional)" at bounding box center [186, 313] width 8 height 8
checkbox input "true"
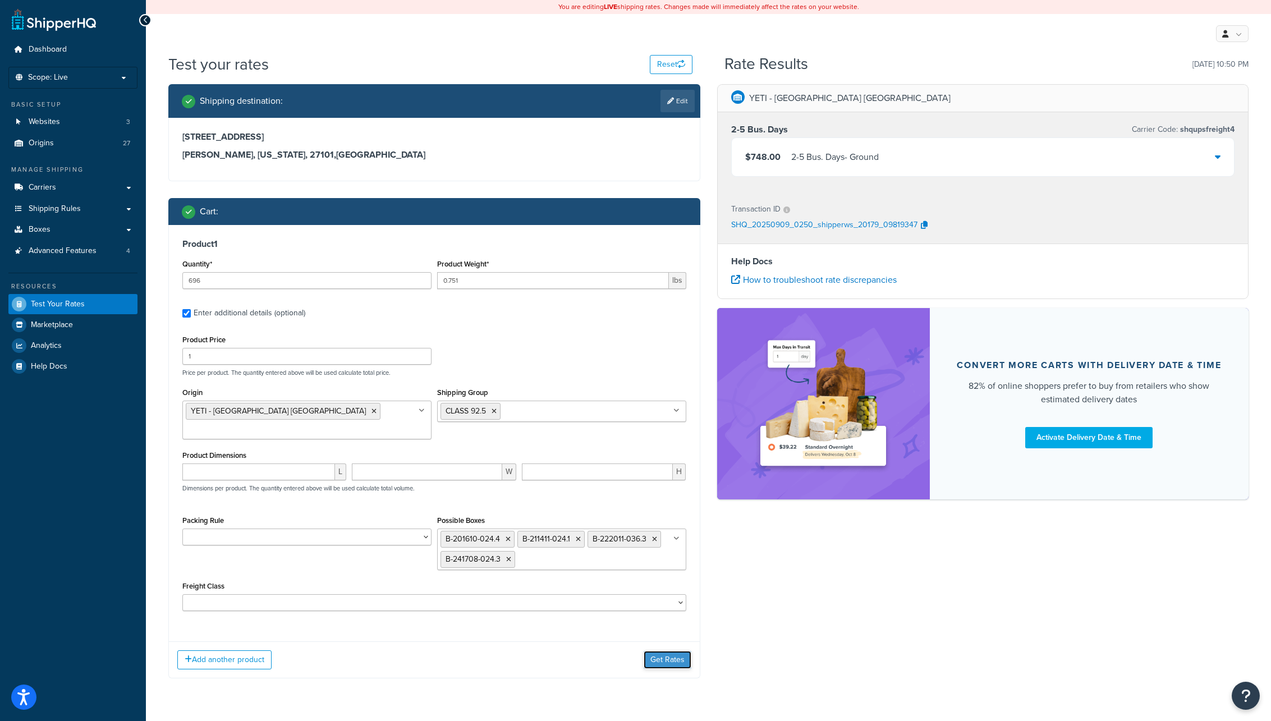
click at [668, 651] on button "Get Rates" at bounding box center [668, 660] width 48 height 18
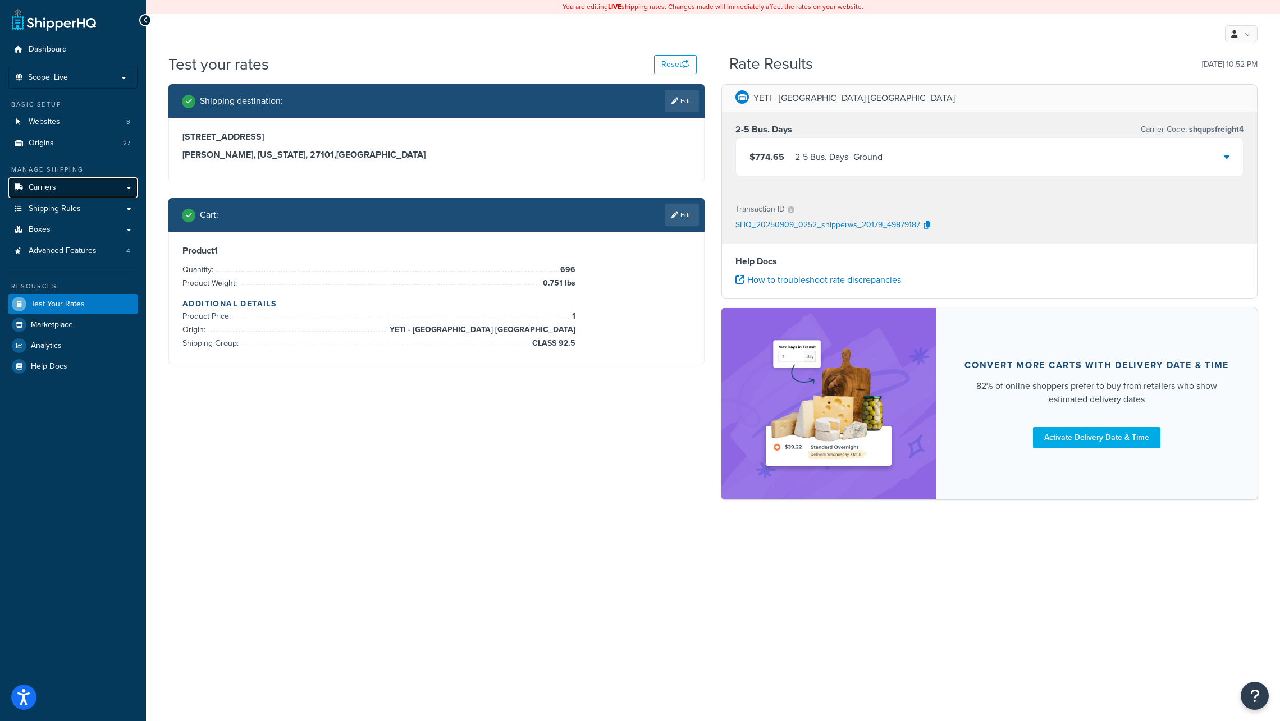
click at [48, 187] on span "Carriers" at bounding box center [42, 188] width 27 height 10
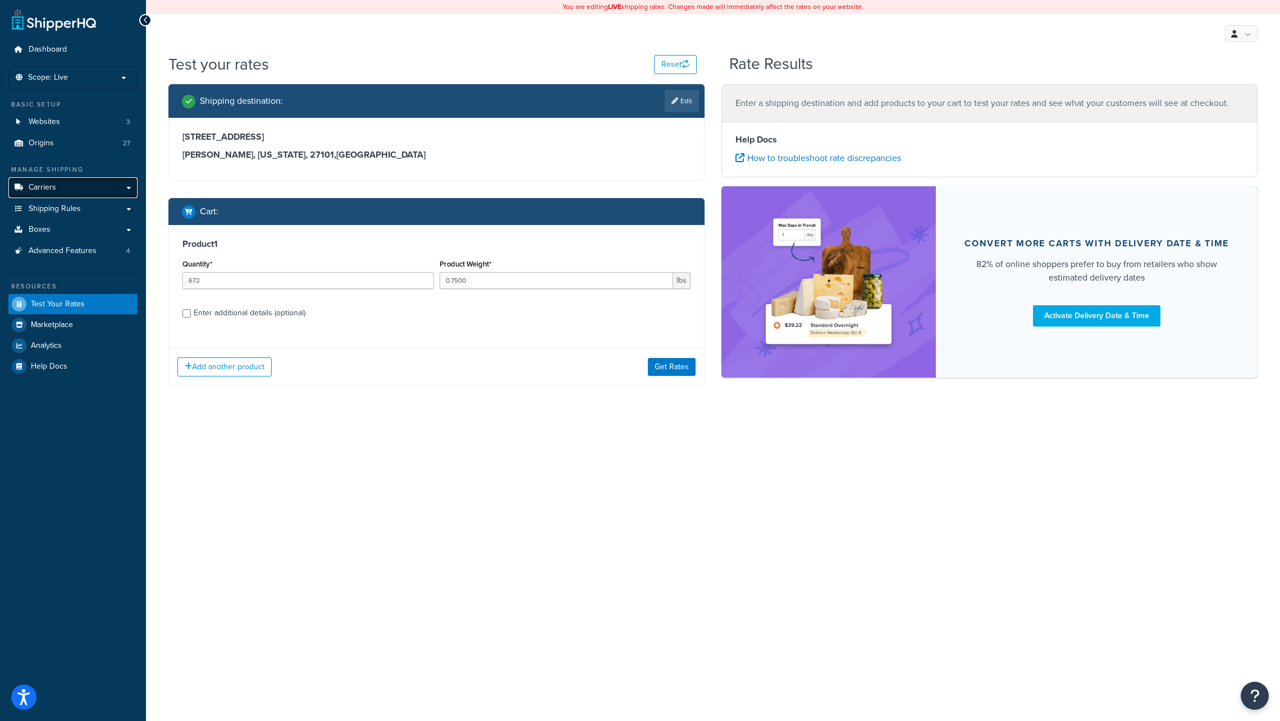
click at [42, 186] on span "Carriers" at bounding box center [42, 188] width 27 height 10
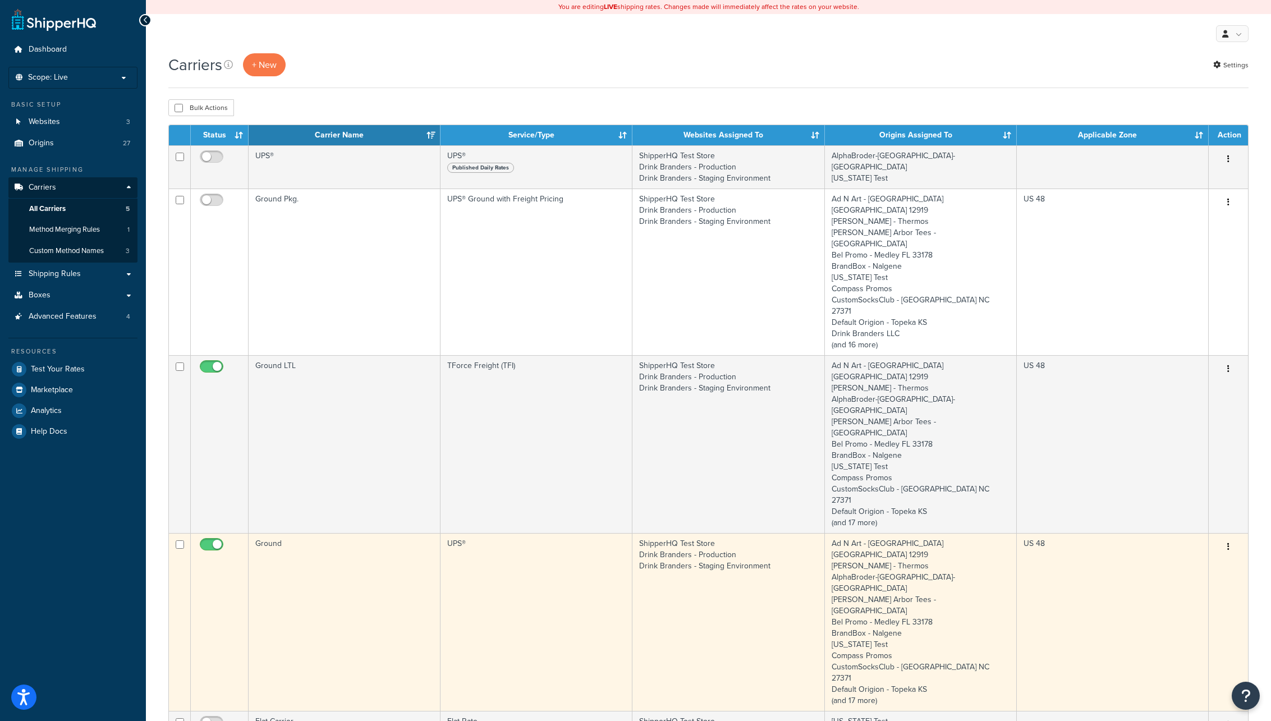
click at [717, 533] on td "ShipperHQ Test Store Drink Branders - Production Drink Branders - Staging Envir…" at bounding box center [728, 622] width 192 height 178
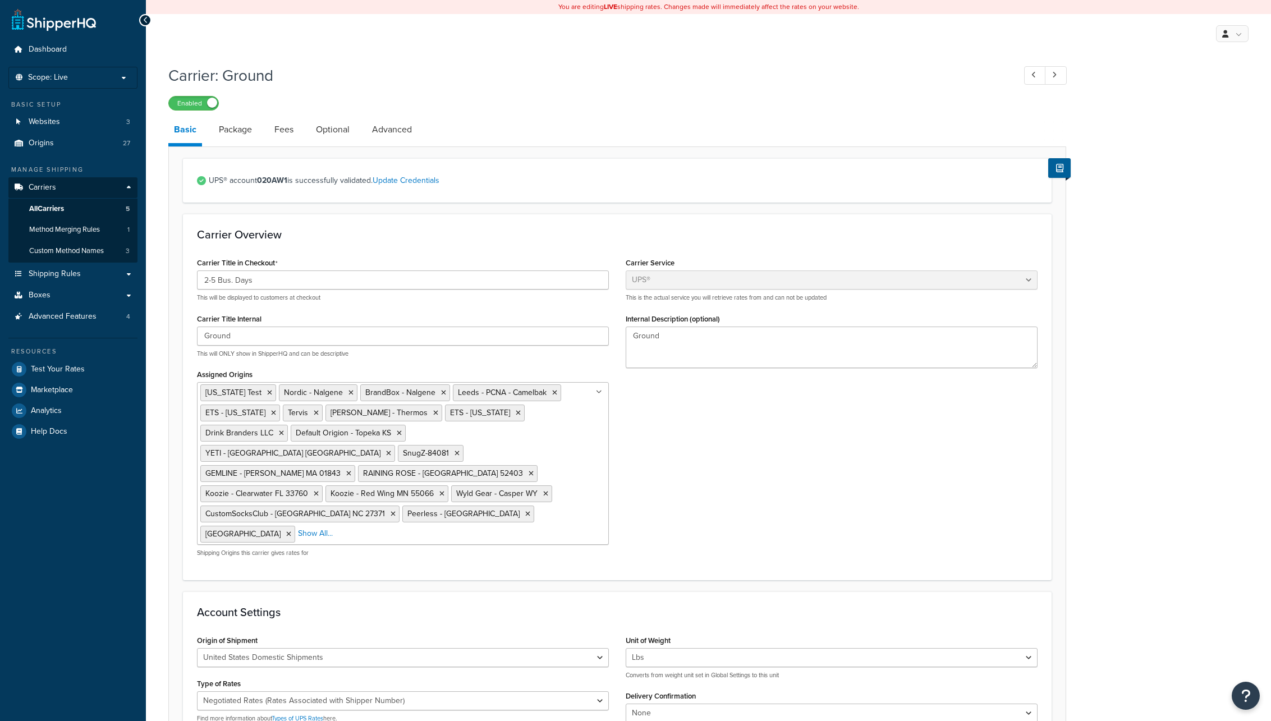
select select "ups"
select select "06"
click at [51, 186] on span "Carriers" at bounding box center [42, 188] width 27 height 10
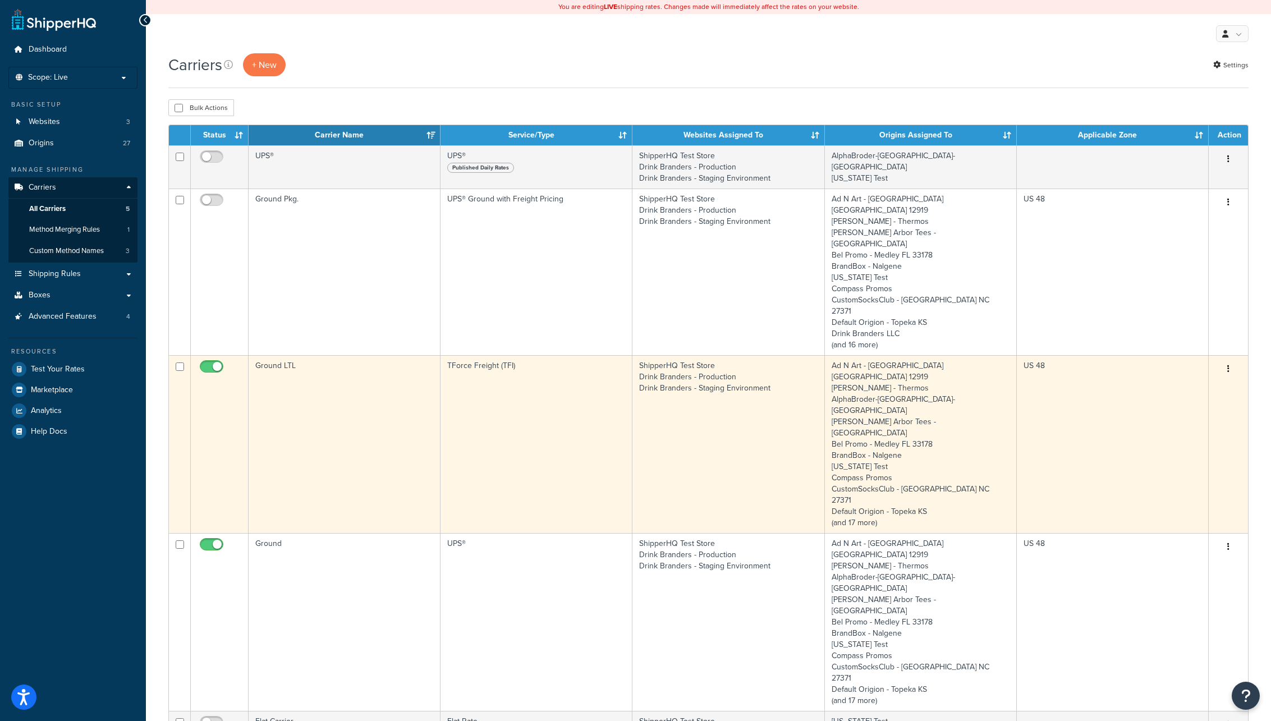
click at [341, 380] on td "Ground LTL" at bounding box center [345, 444] width 192 height 178
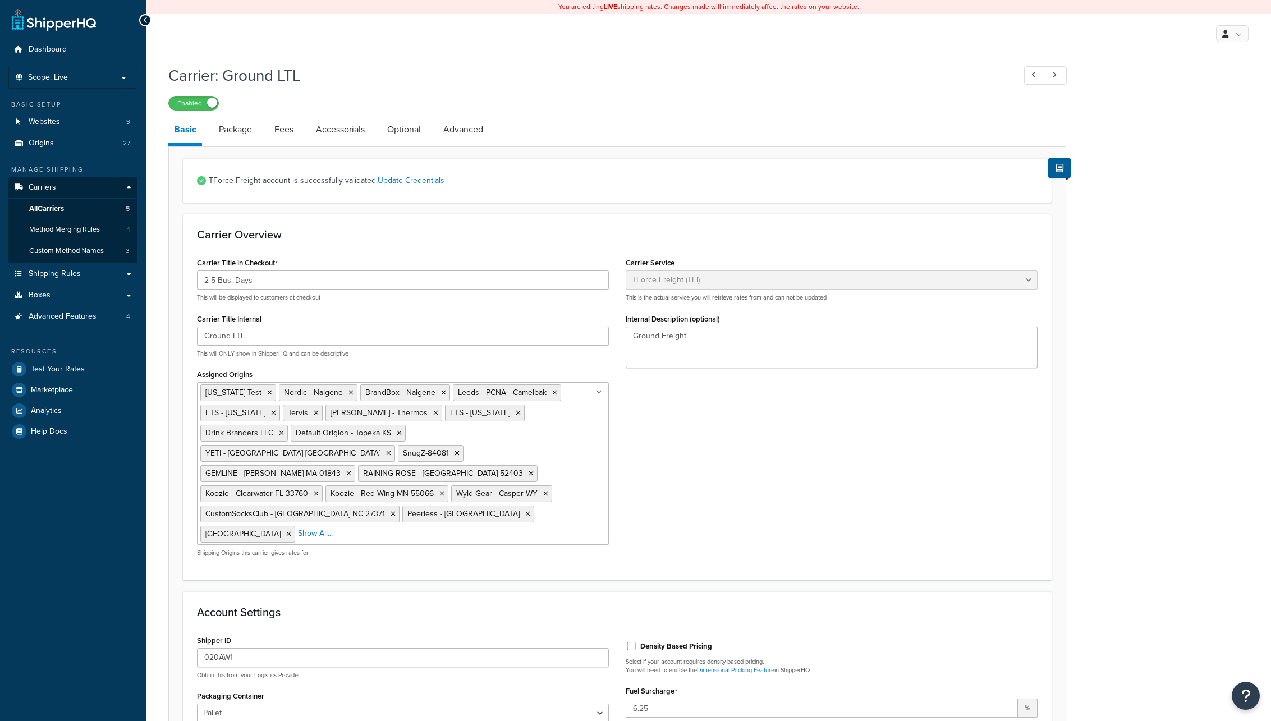
select select "upsFreight"
select select "30"
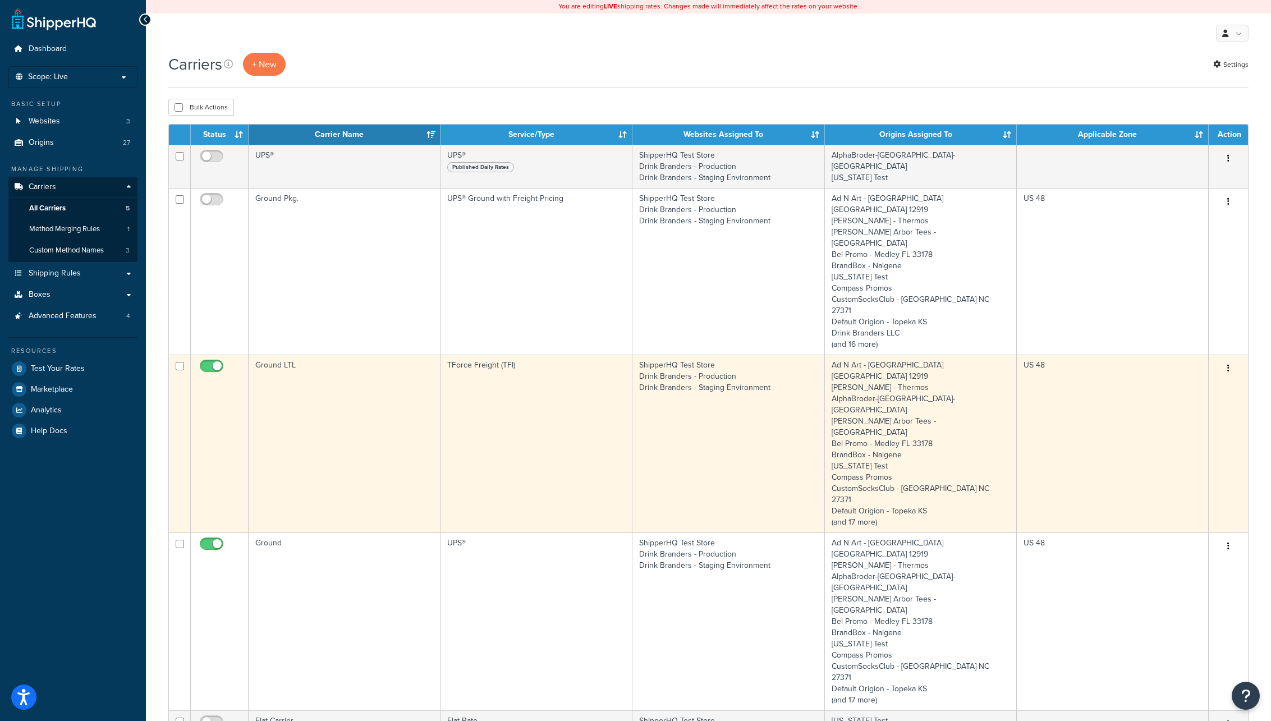
click at [402, 372] on td "Ground LTL" at bounding box center [345, 444] width 192 height 178
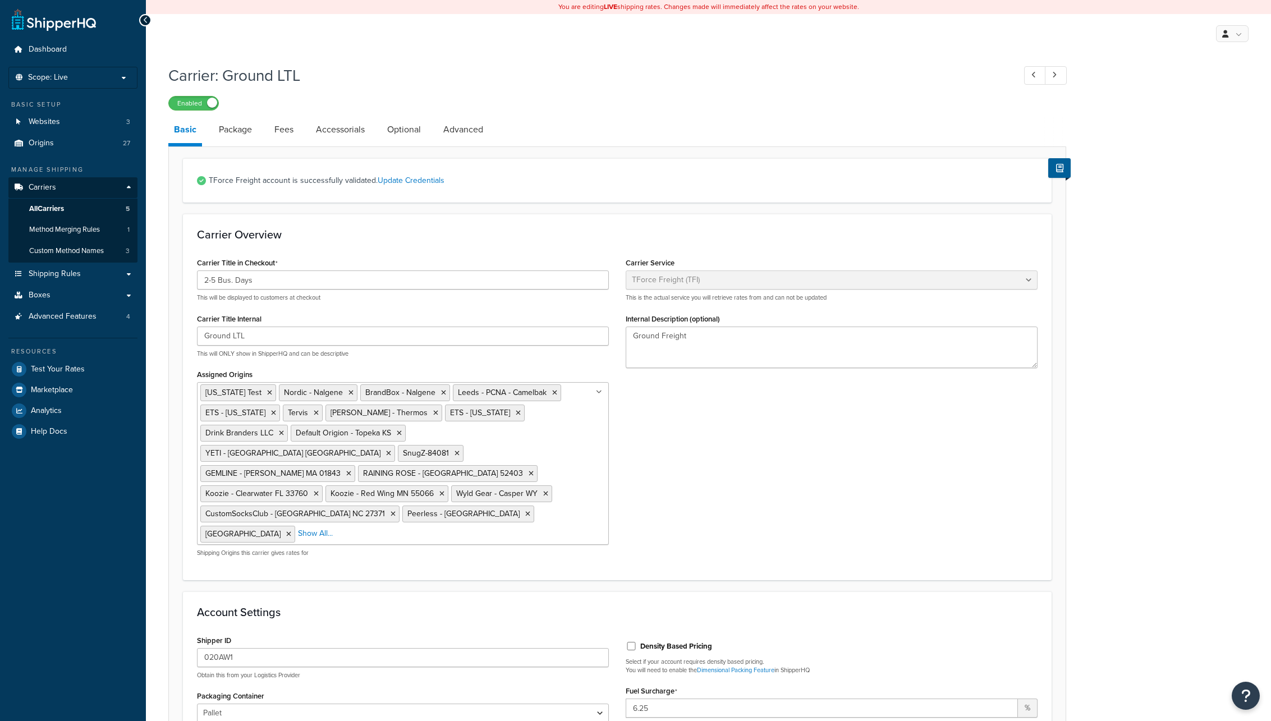
select select "upsFreight"
select select "30"
click at [234, 129] on link "Package" at bounding box center [235, 129] width 44 height 27
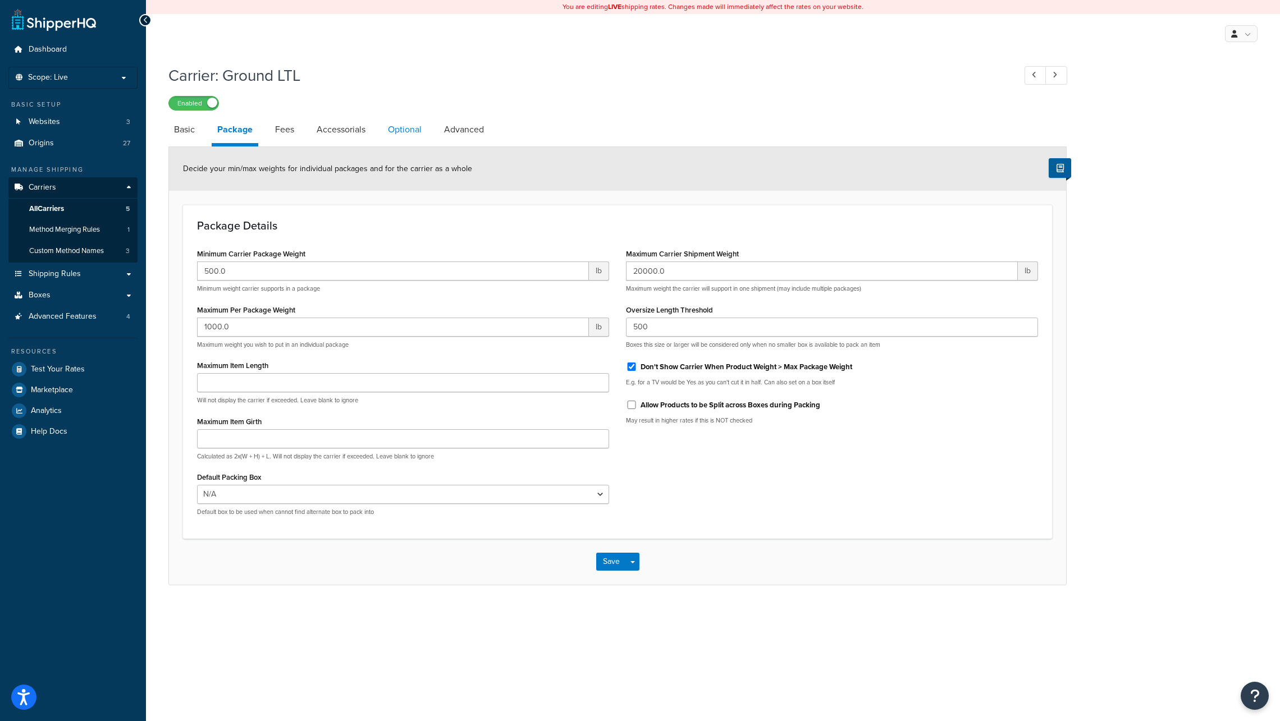
click at [406, 132] on link "Optional" at bounding box center [404, 129] width 45 height 27
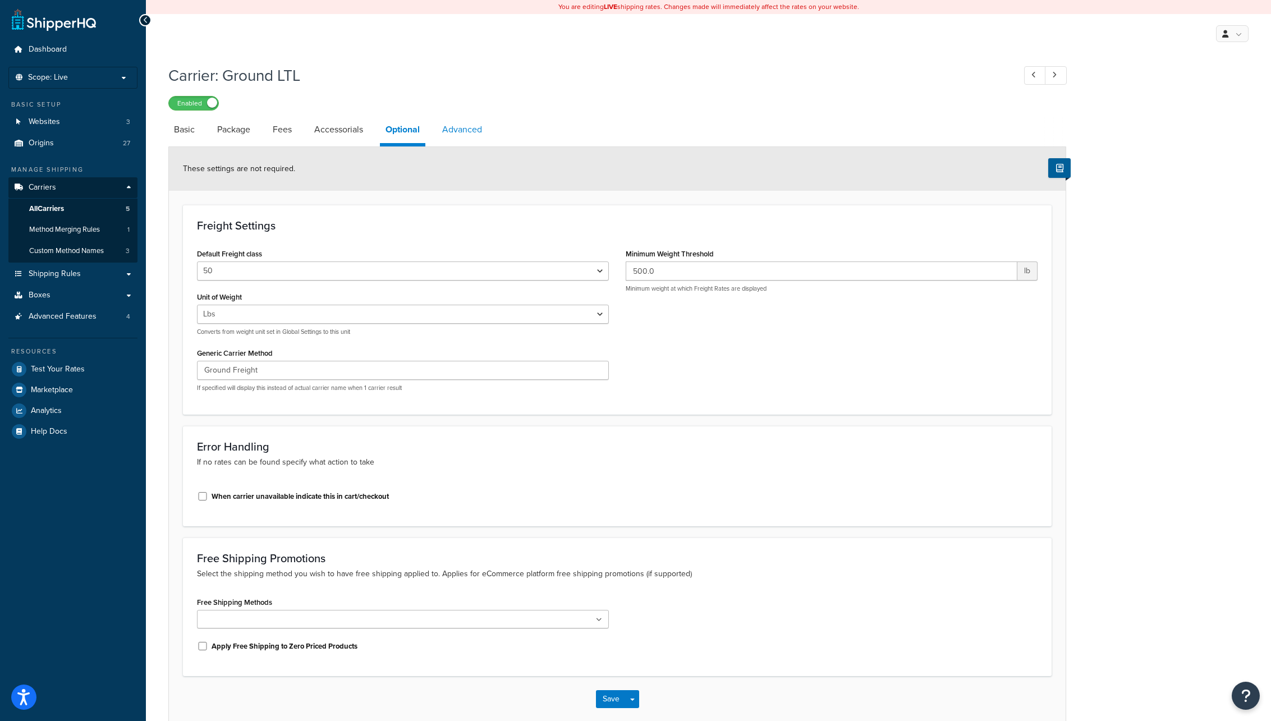
click at [465, 131] on link "Advanced" at bounding box center [462, 129] width 51 height 27
select select "false"
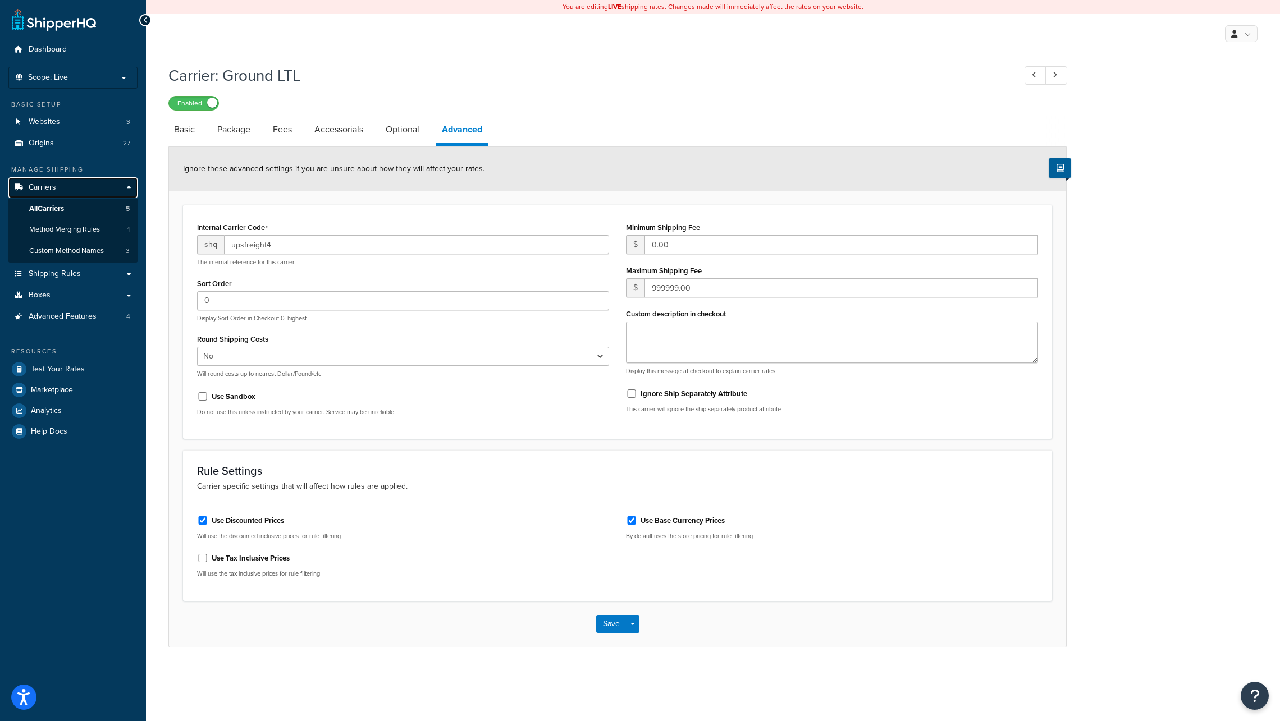
click at [45, 190] on span "Carriers" at bounding box center [42, 188] width 27 height 10
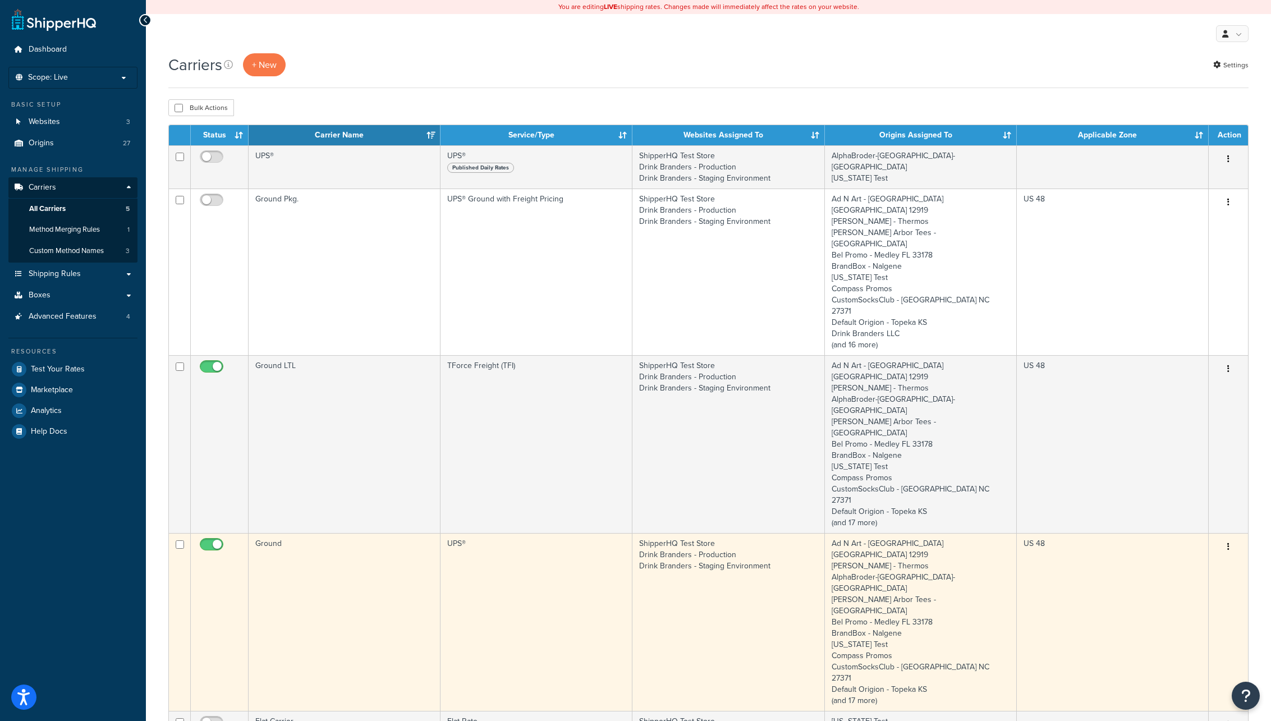
click at [322, 533] on td "Ground" at bounding box center [345, 622] width 192 height 178
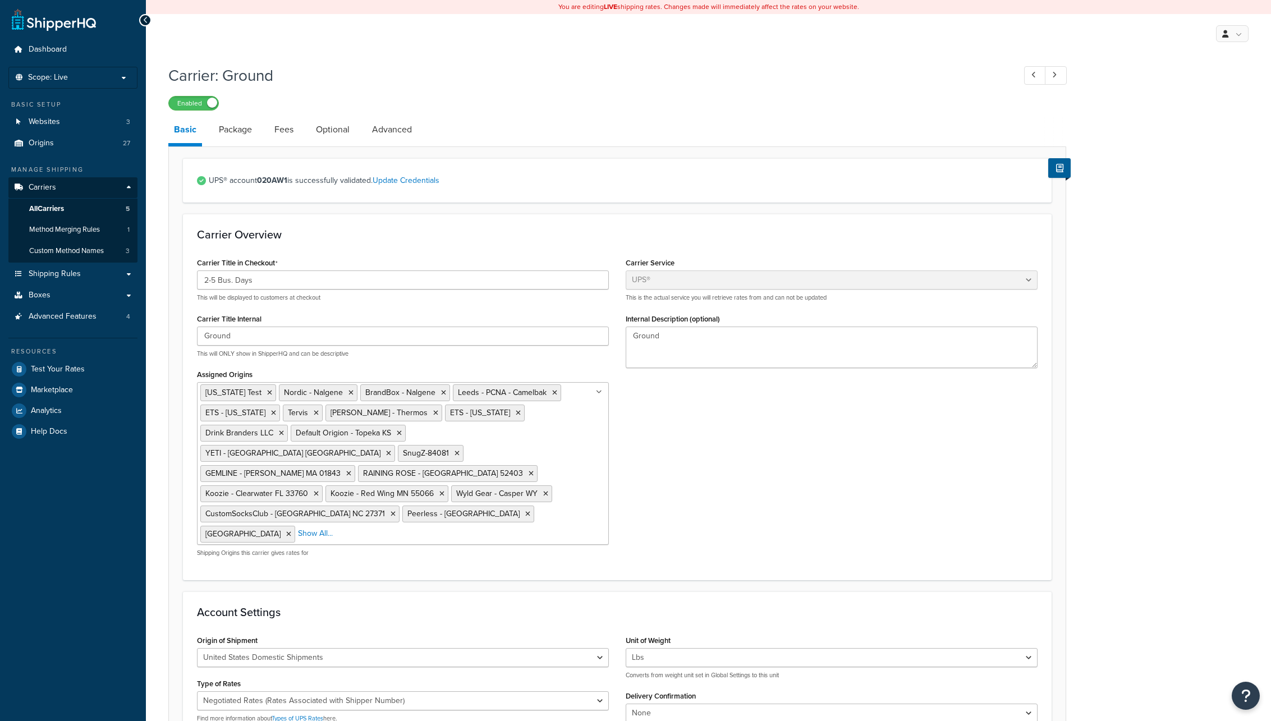
select select "ups"
select select "06"
click at [233, 129] on link "Package" at bounding box center [235, 129] width 44 height 27
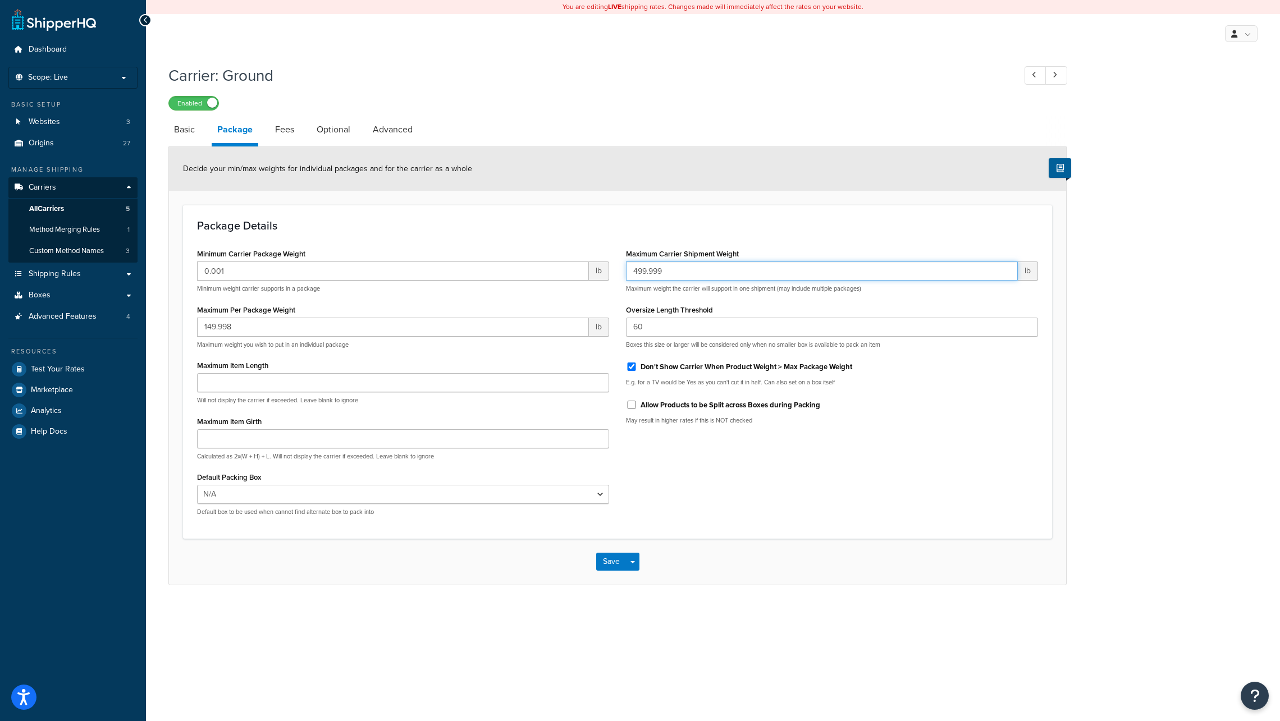
drag, startPoint x: 632, startPoint y: 272, endPoint x: 644, endPoint y: 273, distance: 12.5
click at [644, 273] on input "499.999" at bounding box center [822, 271] width 392 height 19
type input "1499.999"
click at [516, 299] on div "Minimum Carrier Package Weight 0.001 lb Minimum weight carrier supports in a pa…" at bounding box center [403, 385] width 429 height 279
click at [609, 564] on button "Save" at bounding box center [611, 562] width 30 height 18
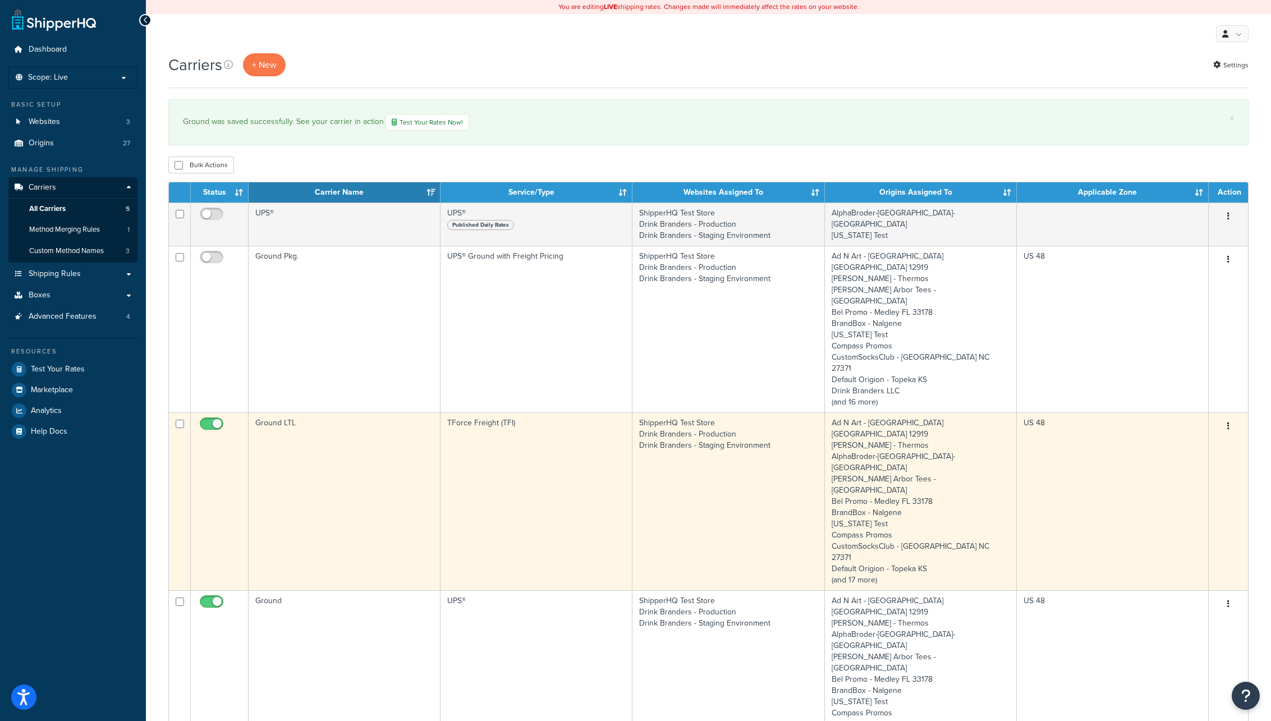
click at [328, 425] on td "Ground LTL" at bounding box center [345, 501] width 192 height 178
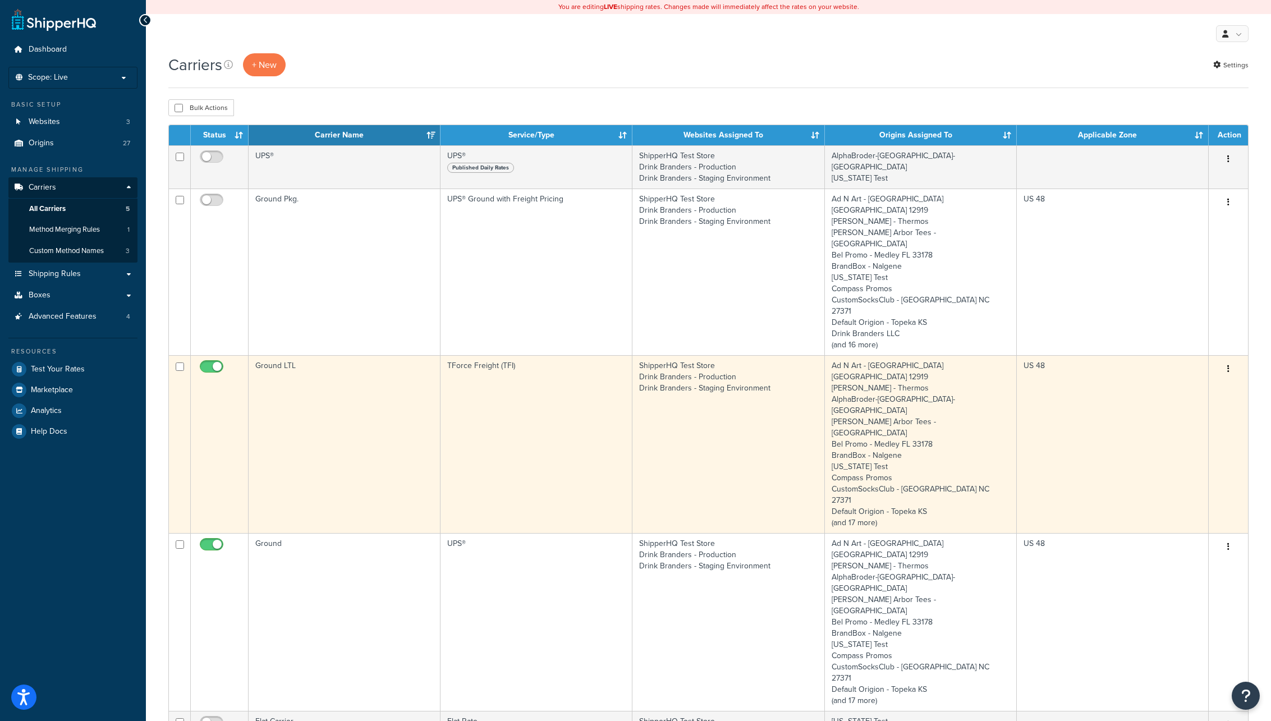
click at [357, 365] on td "Ground LTL" at bounding box center [345, 444] width 192 height 178
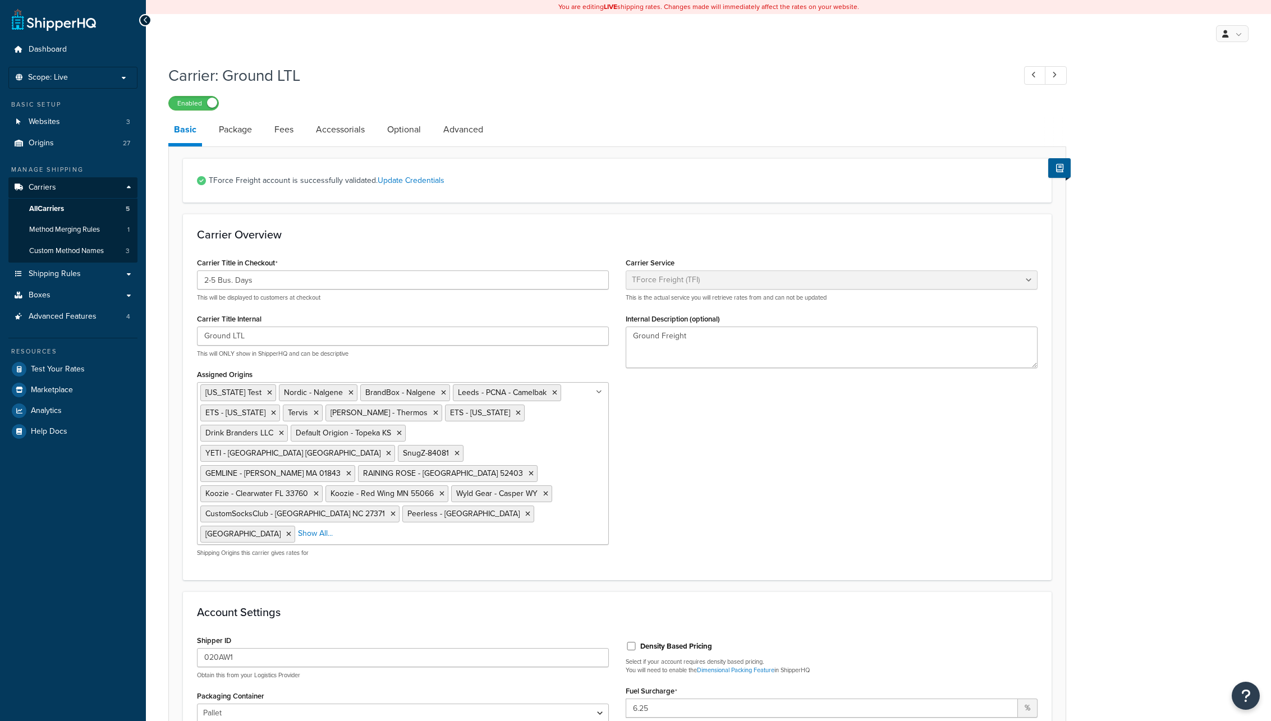
select select "upsFreight"
select select "30"
click at [237, 131] on link "Package" at bounding box center [235, 129] width 44 height 27
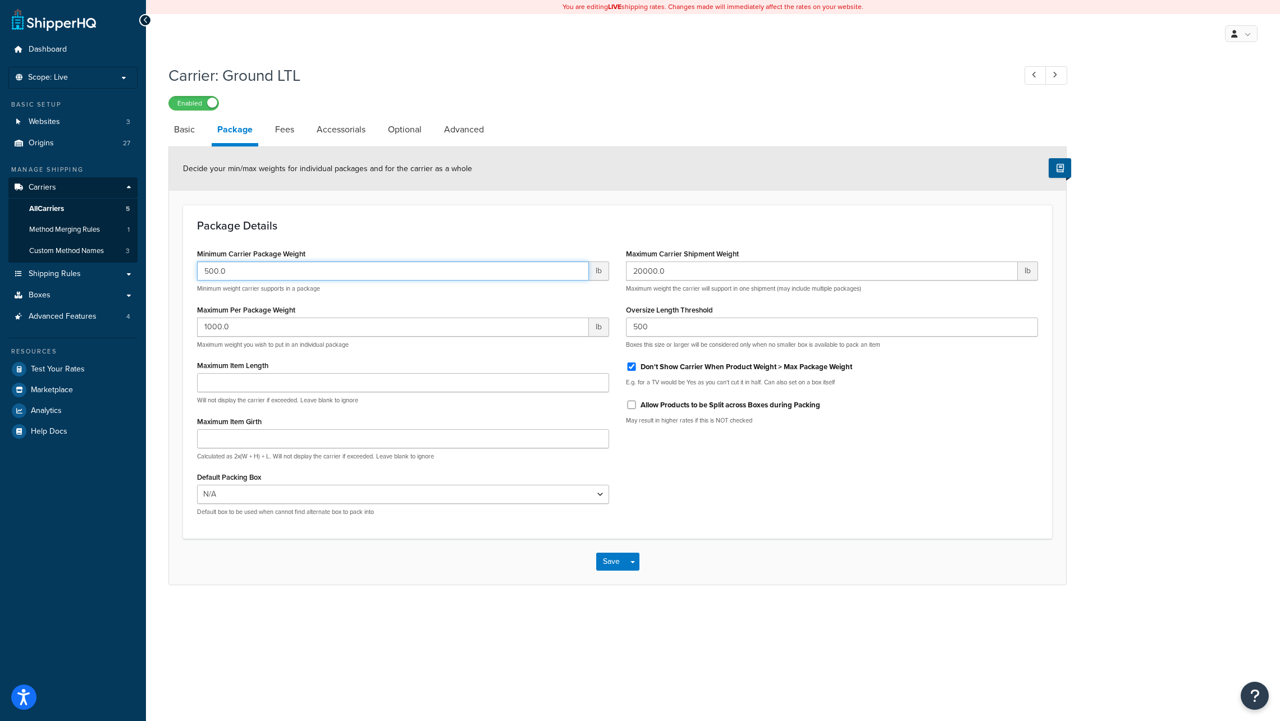
click at [203, 270] on input "500.0" at bounding box center [393, 271] width 392 height 19
type input "1500.0"
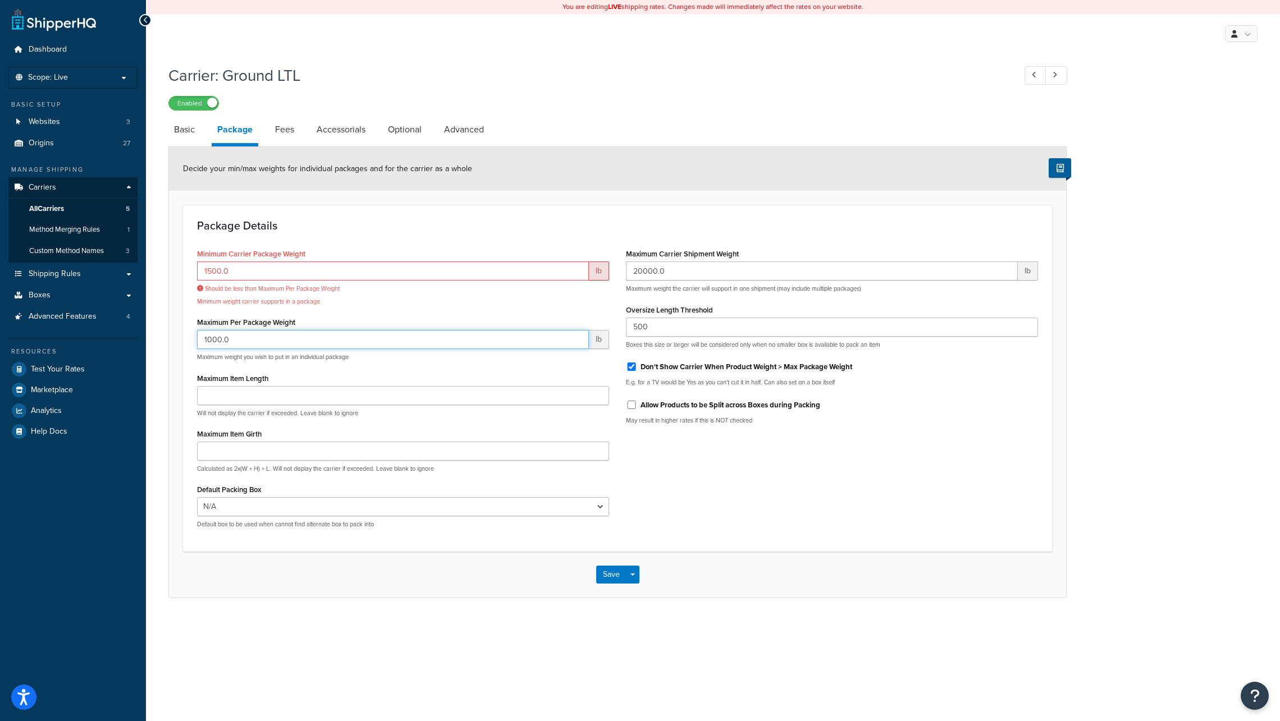
click at [411, 325] on div "Maximum Per Package Weight 1000.0 lb Maximum weight you wish to put in an indiv…" at bounding box center [403, 337] width 412 height 47
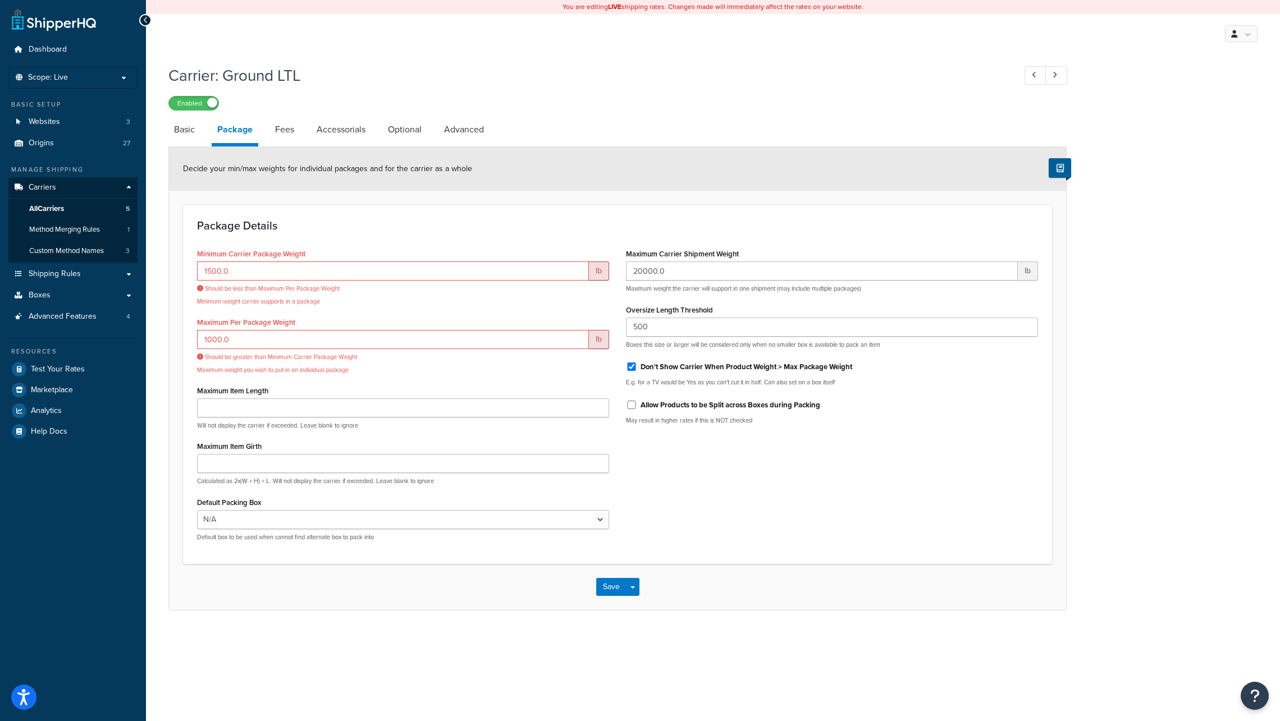
click at [419, 299] on p "Minimum weight carrier supports in a package" at bounding box center [403, 301] width 412 height 8
drag, startPoint x: 207, startPoint y: 340, endPoint x: 221, endPoint y: 338, distance: 14.6
click at [221, 338] on input "1000.0" at bounding box center [393, 339] width 392 height 19
type input "1500.0"
click at [323, 273] on input "1500.0" at bounding box center [393, 271] width 392 height 19
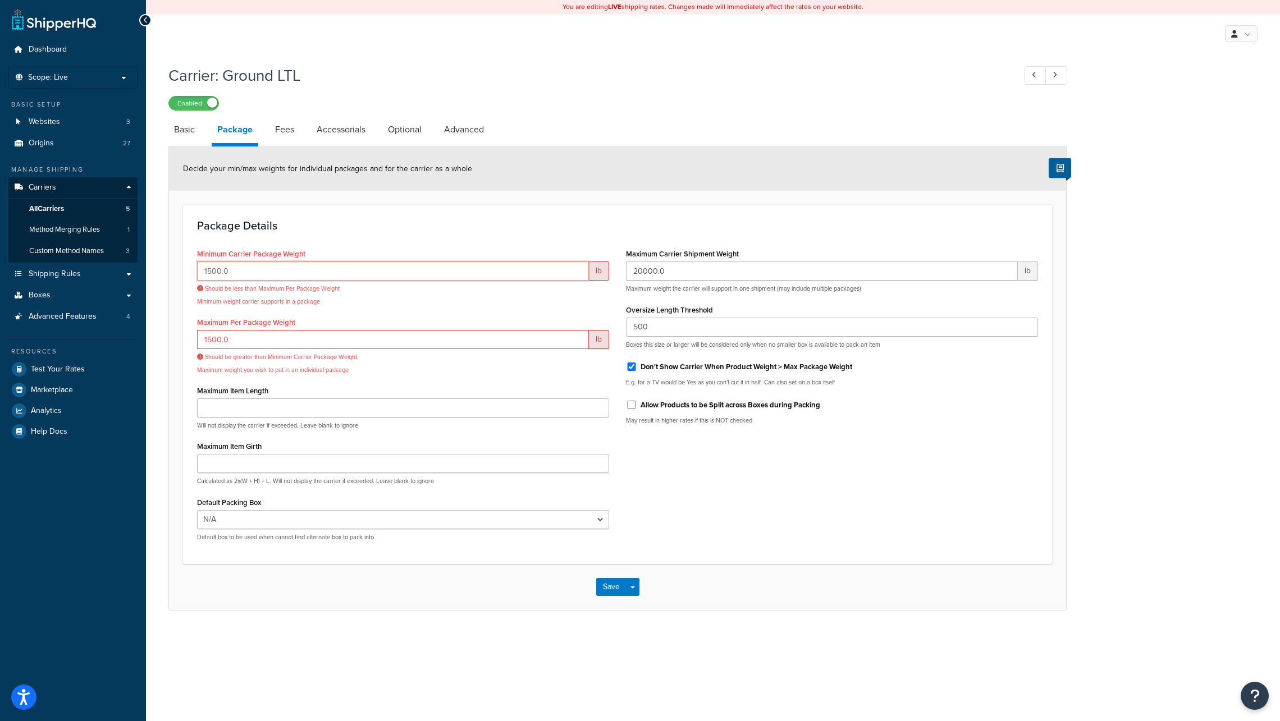
click at [219, 272] on input "1500.0" at bounding box center [393, 271] width 392 height 19
drag, startPoint x: 205, startPoint y: 273, endPoint x: 218, endPoint y: 273, distance: 13.5
click at [218, 273] on input "1500.0" at bounding box center [393, 271] width 392 height 19
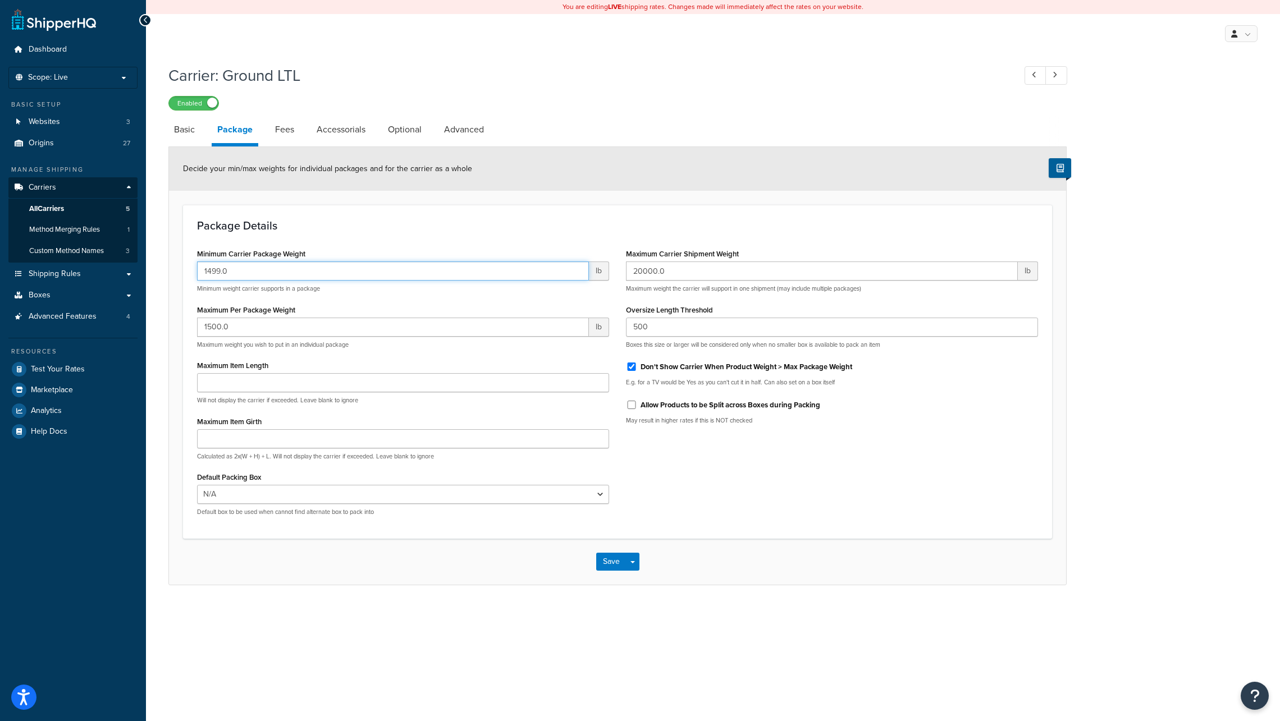
drag, startPoint x: 222, startPoint y: 271, endPoint x: 239, endPoint y: 272, distance: 16.3
click at [239, 272] on input "1499.0" at bounding box center [393, 271] width 392 height 19
type input "1499.999"
click at [370, 325] on input "1500.0" at bounding box center [393, 327] width 392 height 19
click at [609, 562] on button "Save" at bounding box center [611, 562] width 30 height 18
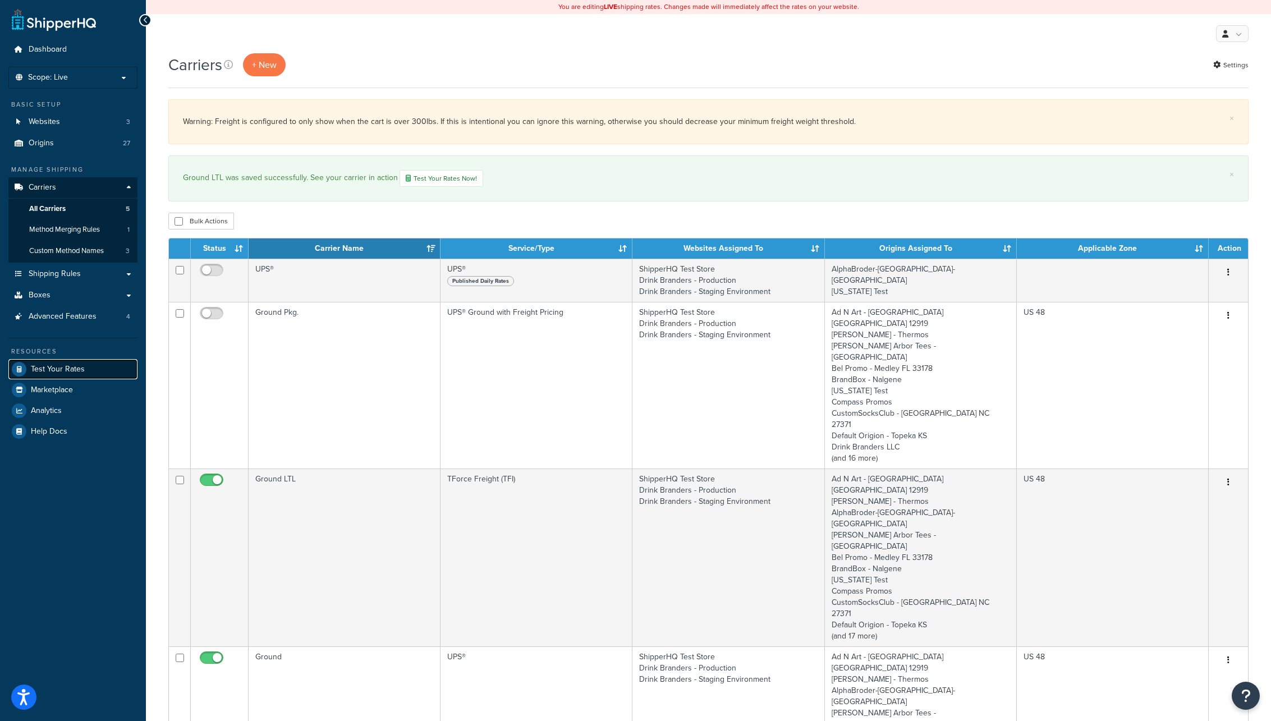
click at [67, 368] on span "Test Your Rates" at bounding box center [58, 370] width 54 height 10
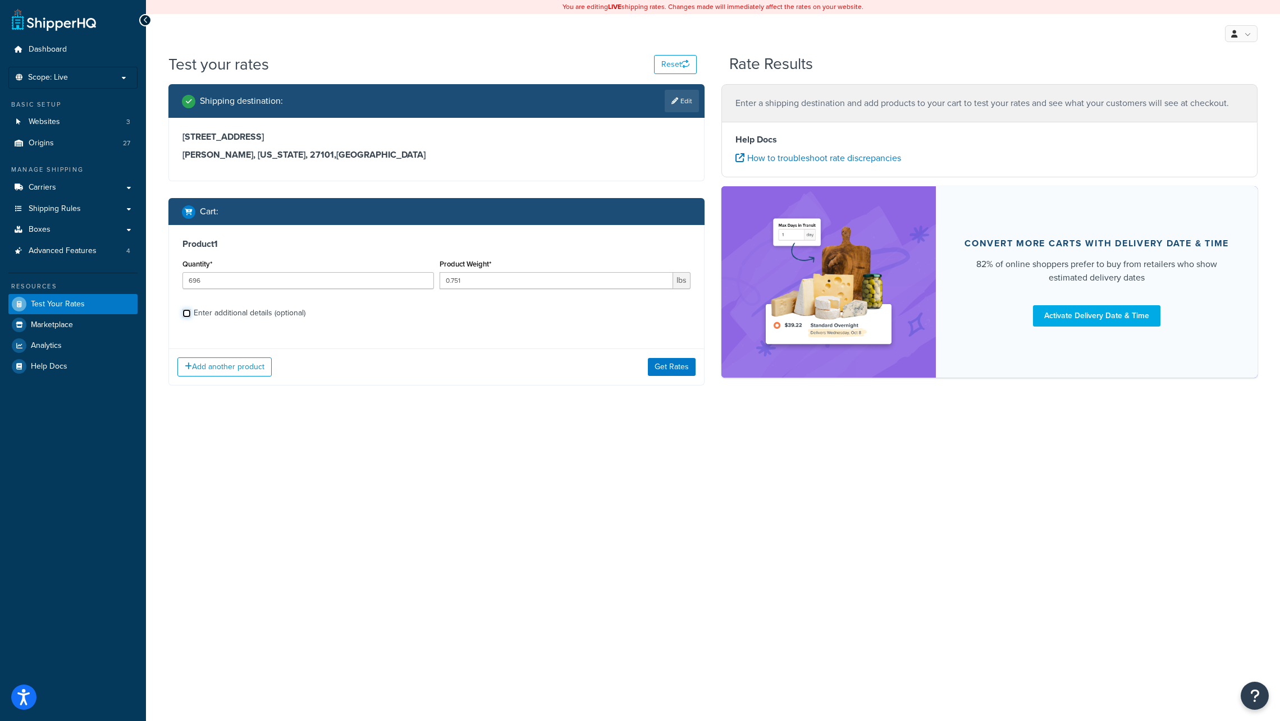
click at [185, 315] on input "Enter additional details (optional)" at bounding box center [186, 313] width 8 height 8
checkbox input "true"
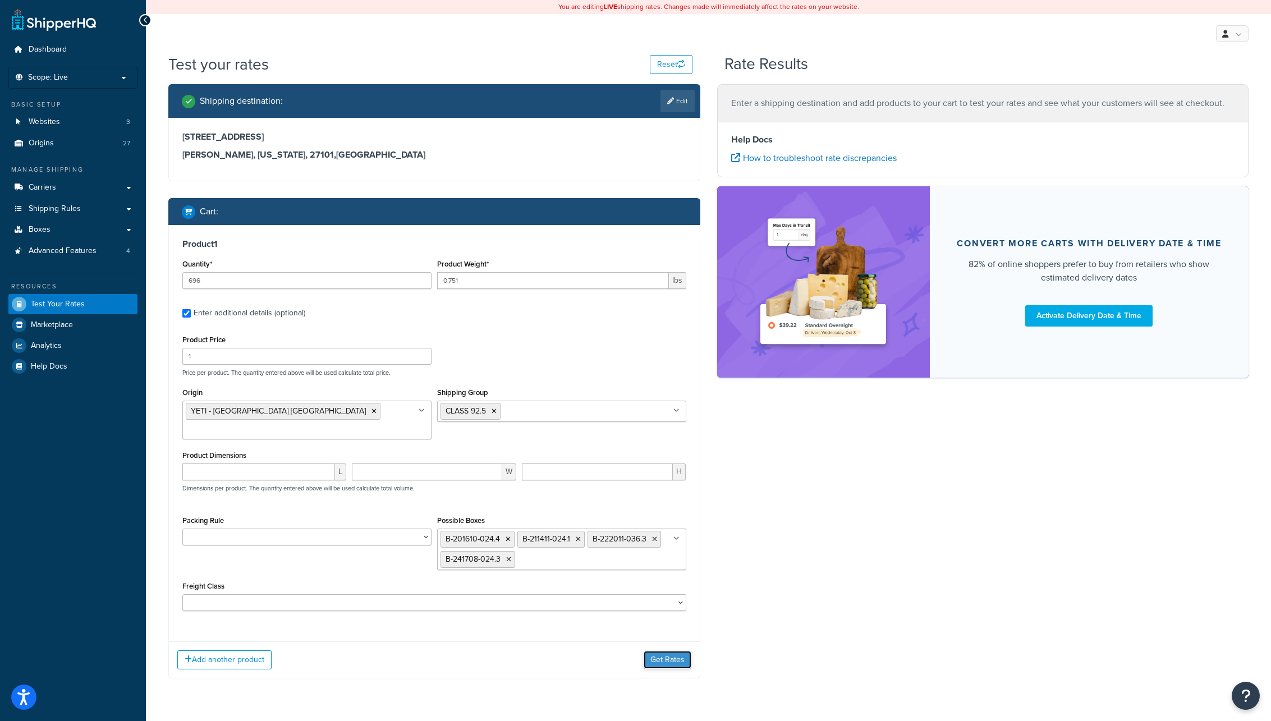
click at [664, 651] on button "Get Rates" at bounding box center [668, 660] width 48 height 18
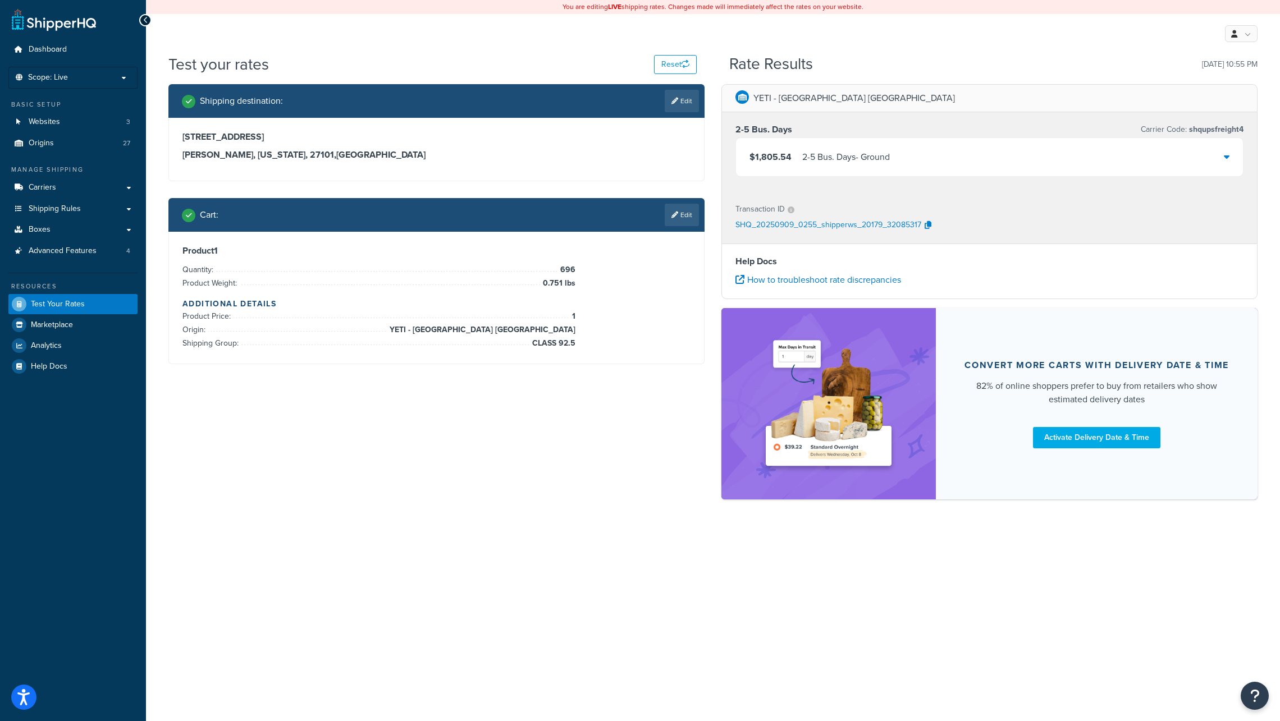
click at [687, 215] on link "Edit" at bounding box center [681, 215] width 34 height 22
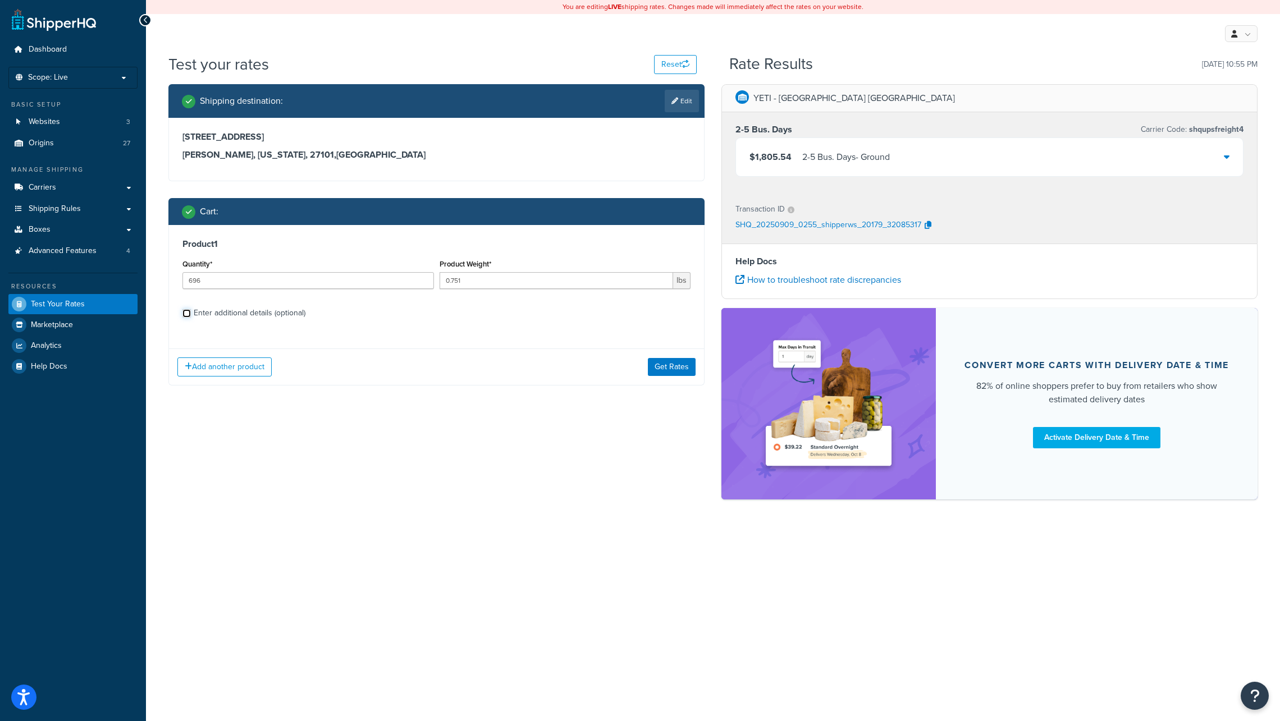
drag, startPoint x: 184, startPoint y: 311, endPoint x: 208, endPoint y: 344, distance: 40.5
click at [183, 311] on input "Enter additional details (optional)" at bounding box center [186, 313] width 8 height 8
checkbox input "true"
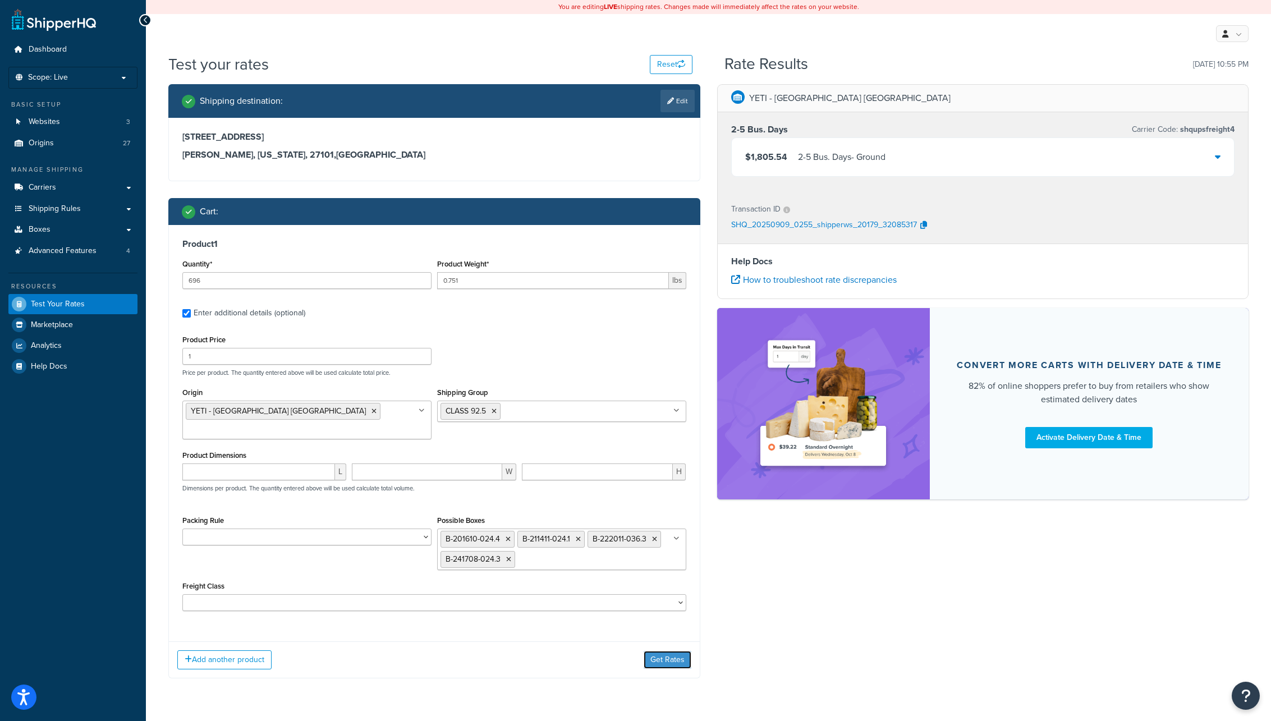
click at [664, 651] on button "Get Rates" at bounding box center [668, 660] width 48 height 18
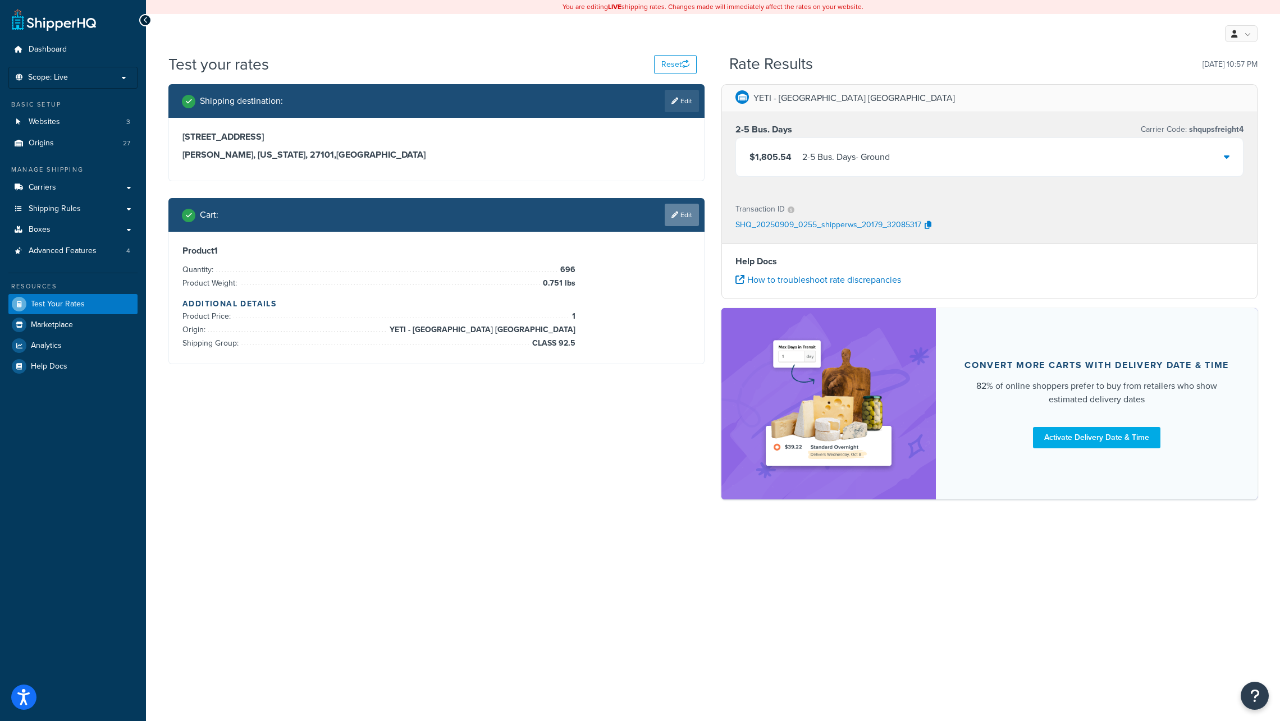
click at [684, 215] on link "Edit" at bounding box center [681, 215] width 34 height 22
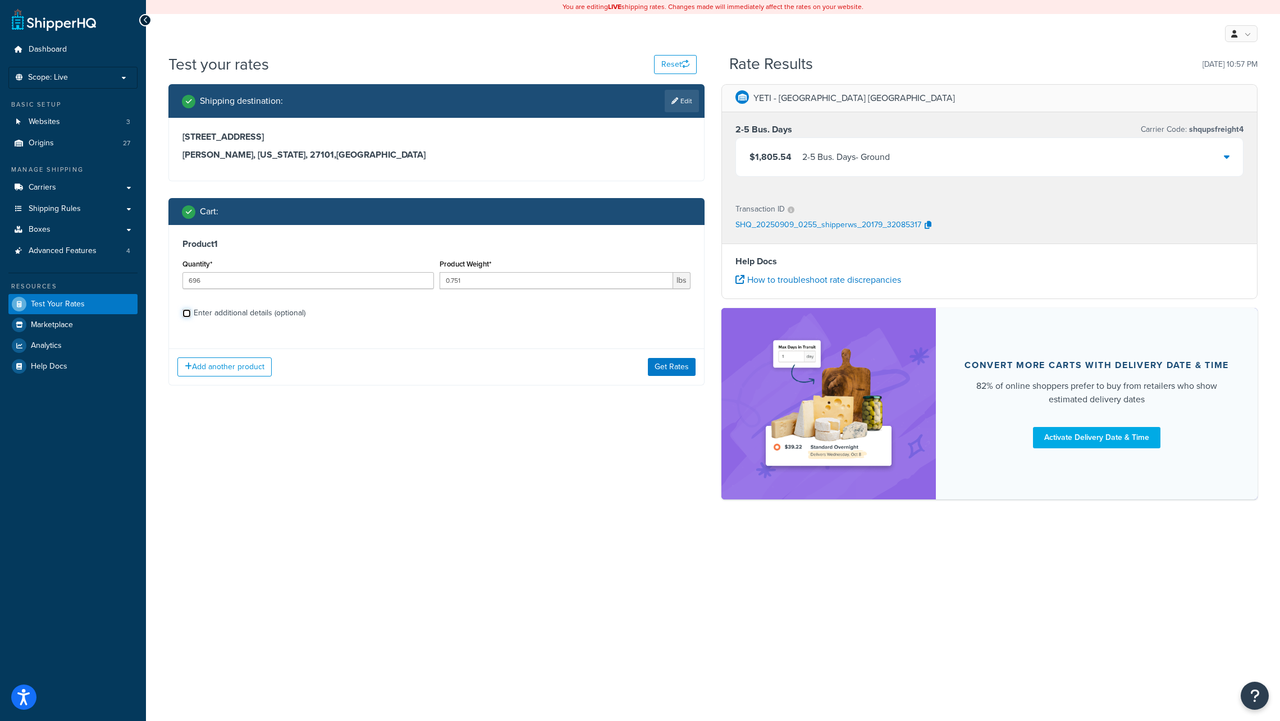
click at [185, 313] on input "Enter additional details (optional)" at bounding box center [186, 313] width 8 height 8
checkbox input "true"
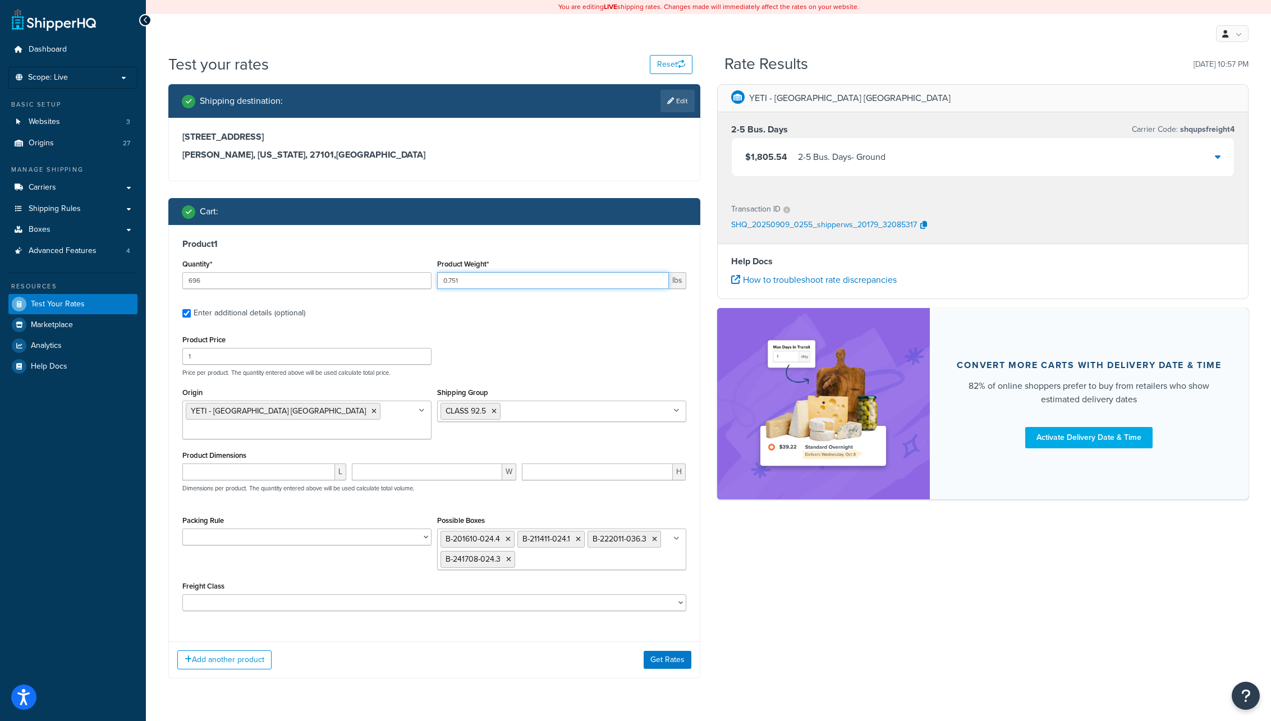
drag, startPoint x: 455, startPoint y: 280, endPoint x: 473, endPoint y: 280, distance: 18.5
click at [473, 280] on input "0.751" at bounding box center [553, 280] width 232 height 17
drag, startPoint x: 451, startPoint y: 280, endPoint x: 465, endPoint y: 279, distance: 13.5
click at [465, 279] on input "0.751" at bounding box center [553, 280] width 232 height 17
type input "0.749"
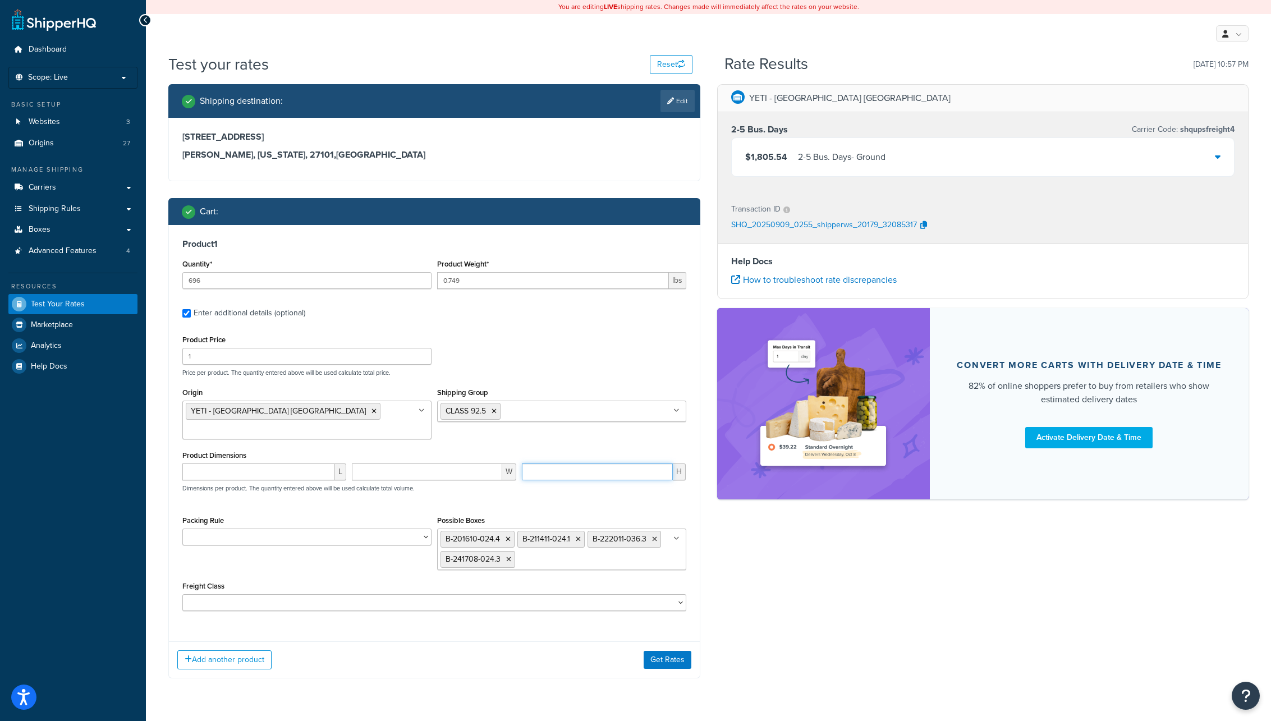
click at [557, 464] on input "number" at bounding box center [597, 472] width 151 height 17
click at [659, 651] on button "Get Rates" at bounding box center [668, 660] width 48 height 18
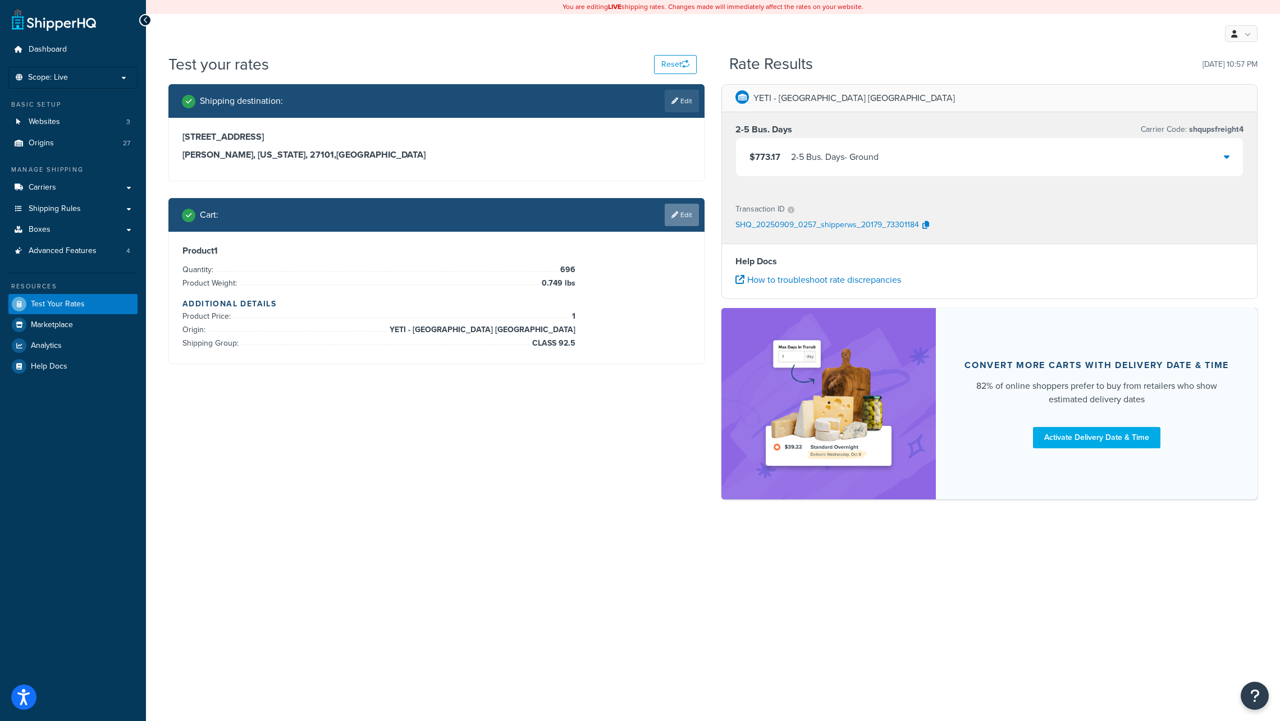
click at [685, 215] on link "Edit" at bounding box center [681, 215] width 34 height 22
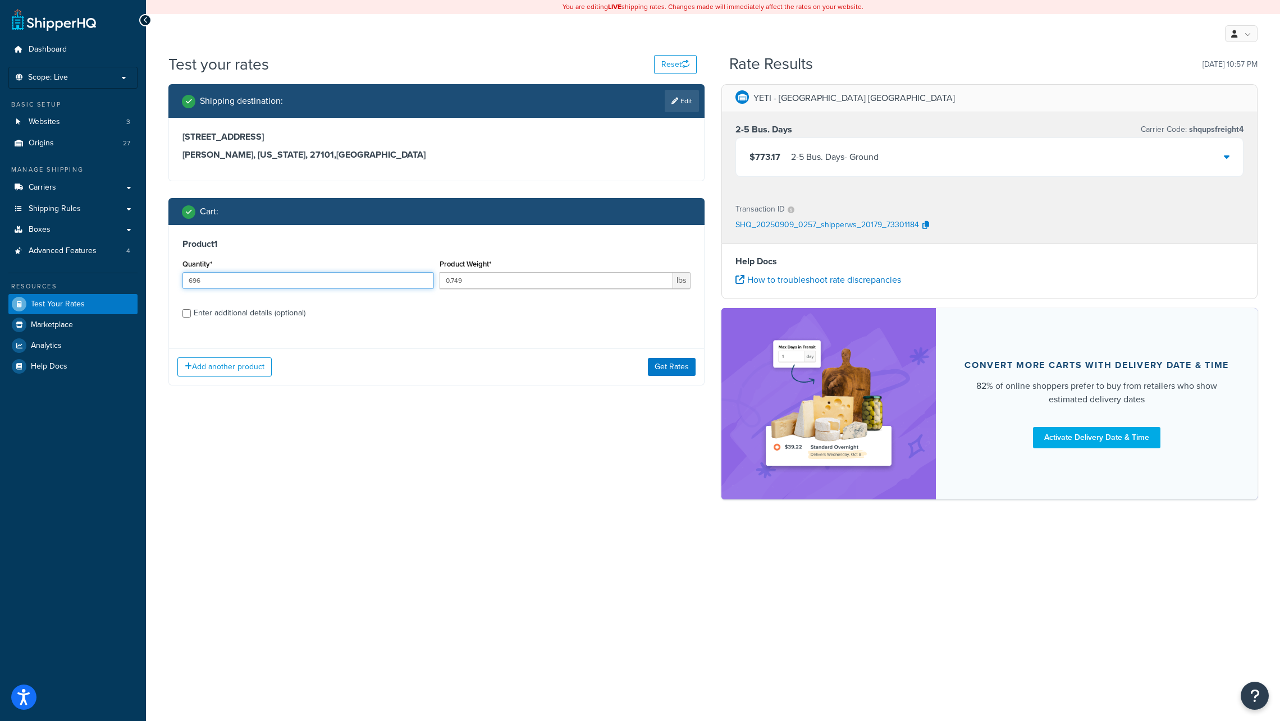
drag, startPoint x: 208, startPoint y: 281, endPoint x: 171, endPoint y: 281, distance: 37.0
click at [171, 281] on div "Product 1 Quantity* 696 Product Weight* 0.749 lbs Enter additional details (opt…" at bounding box center [436, 282] width 535 height 115
type input "24"
click at [512, 483] on div "Shipping destination : Edit 1004 Brookstown Avenue Winston Salem, North Carolin…" at bounding box center [713, 297] width 1106 height 427
click at [664, 367] on button "Get Rates" at bounding box center [672, 367] width 48 height 18
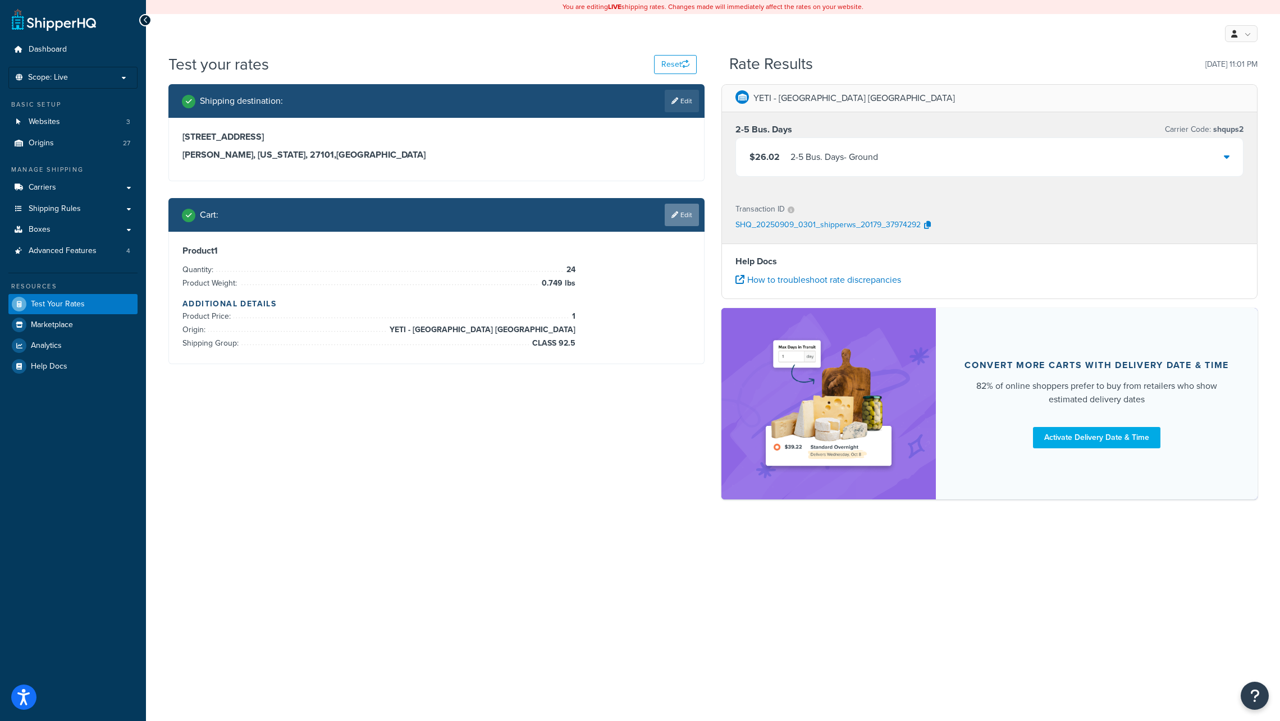
click at [686, 216] on link "Edit" at bounding box center [681, 215] width 34 height 22
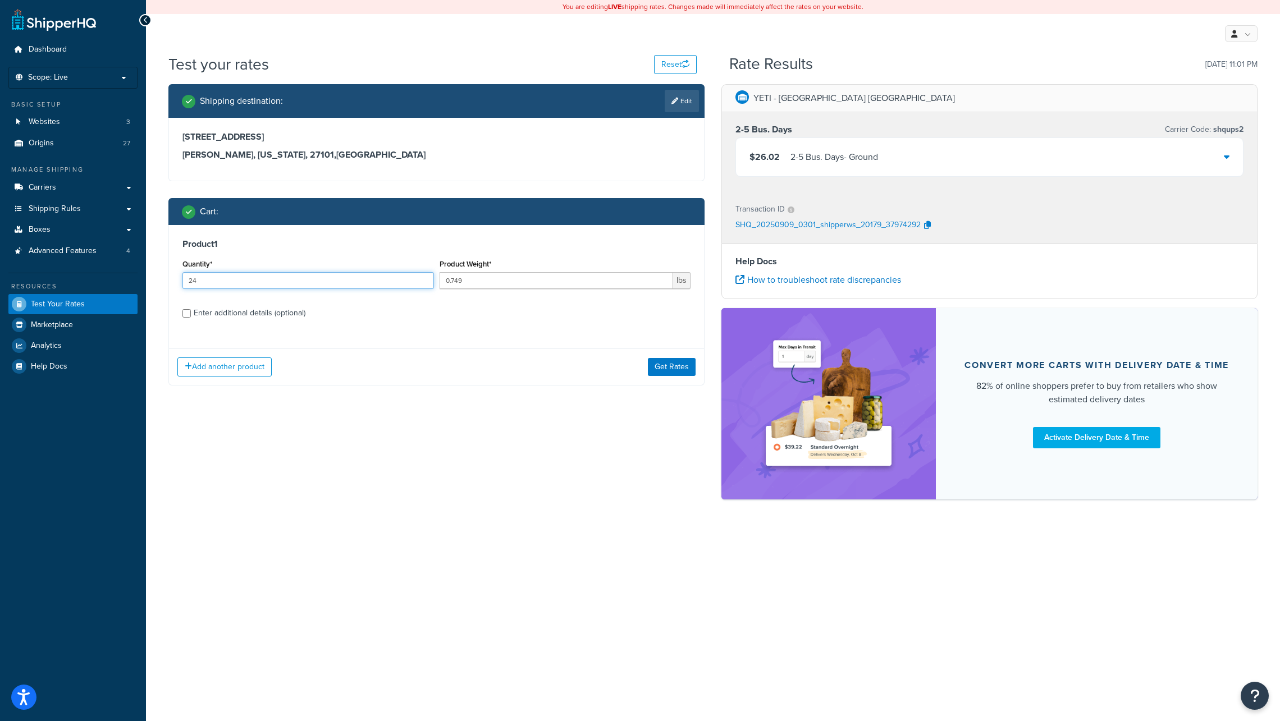
drag, startPoint x: 197, startPoint y: 281, endPoint x: 168, endPoint y: 277, distance: 29.4
click at [168, 277] on div "Product 1 Quantity* 24 Product Weight* 0.749 lbs Enter additional details (opti…" at bounding box center [436, 305] width 536 height 161
type input "480"
click at [516, 282] on input "0.749" at bounding box center [556, 280] width 234 height 17
click at [663, 366] on button "Get Rates" at bounding box center [672, 367] width 48 height 18
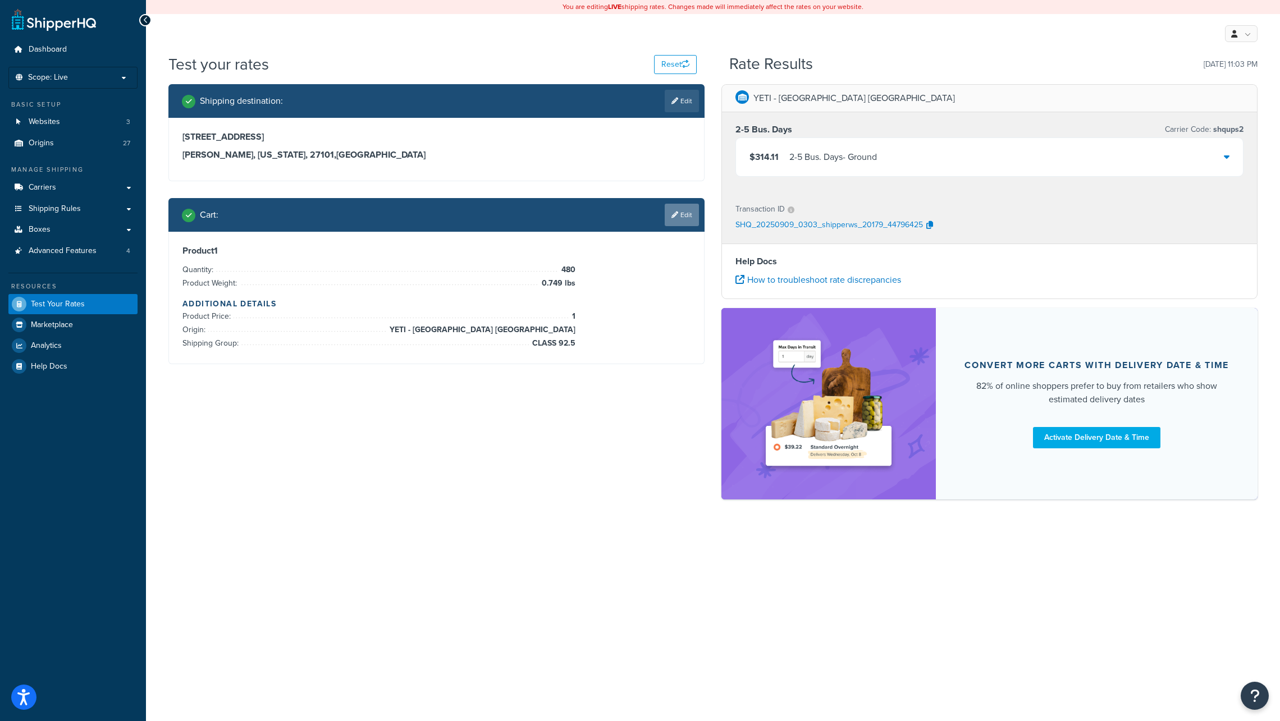
click at [689, 214] on link "Edit" at bounding box center [681, 215] width 34 height 22
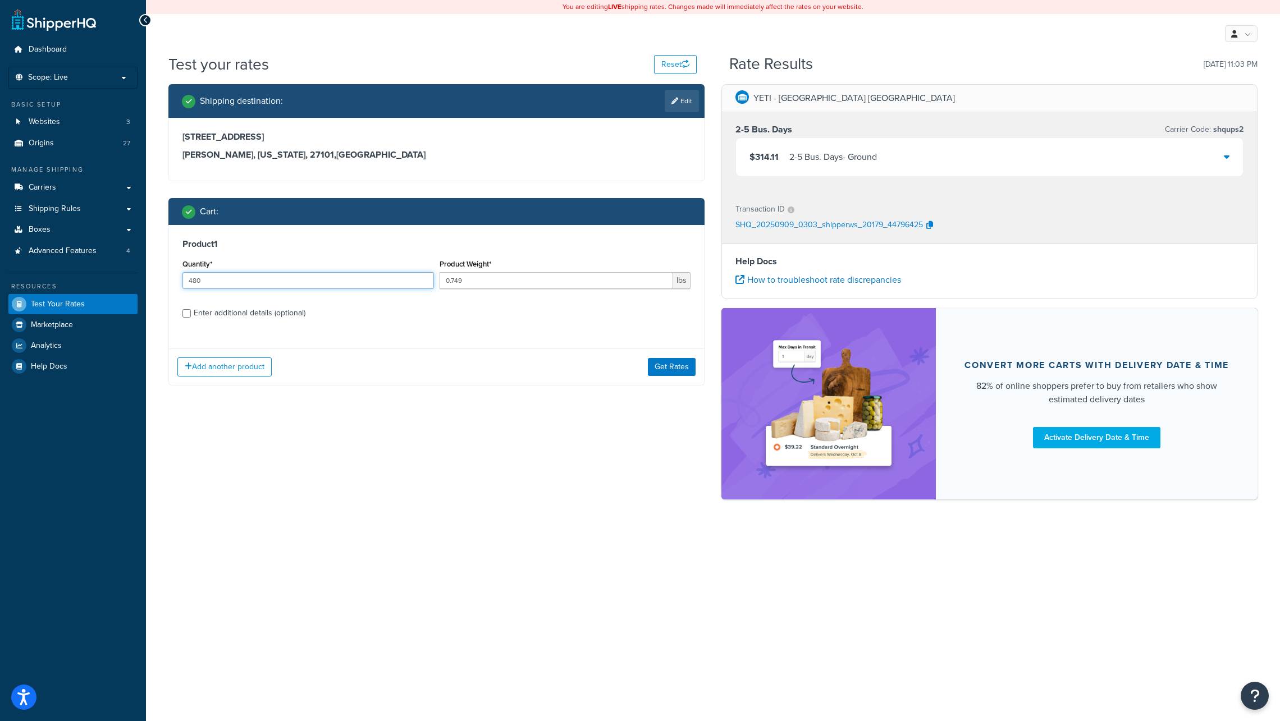
drag, startPoint x: 200, startPoint y: 281, endPoint x: 189, endPoint y: 279, distance: 11.3
click at [189, 279] on input "480" at bounding box center [307, 280] width 251 height 17
type input "648"
click at [481, 282] on input "0.749" at bounding box center [556, 280] width 234 height 17
click at [670, 368] on button "Get Rates" at bounding box center [672, 367] width 48 height 18
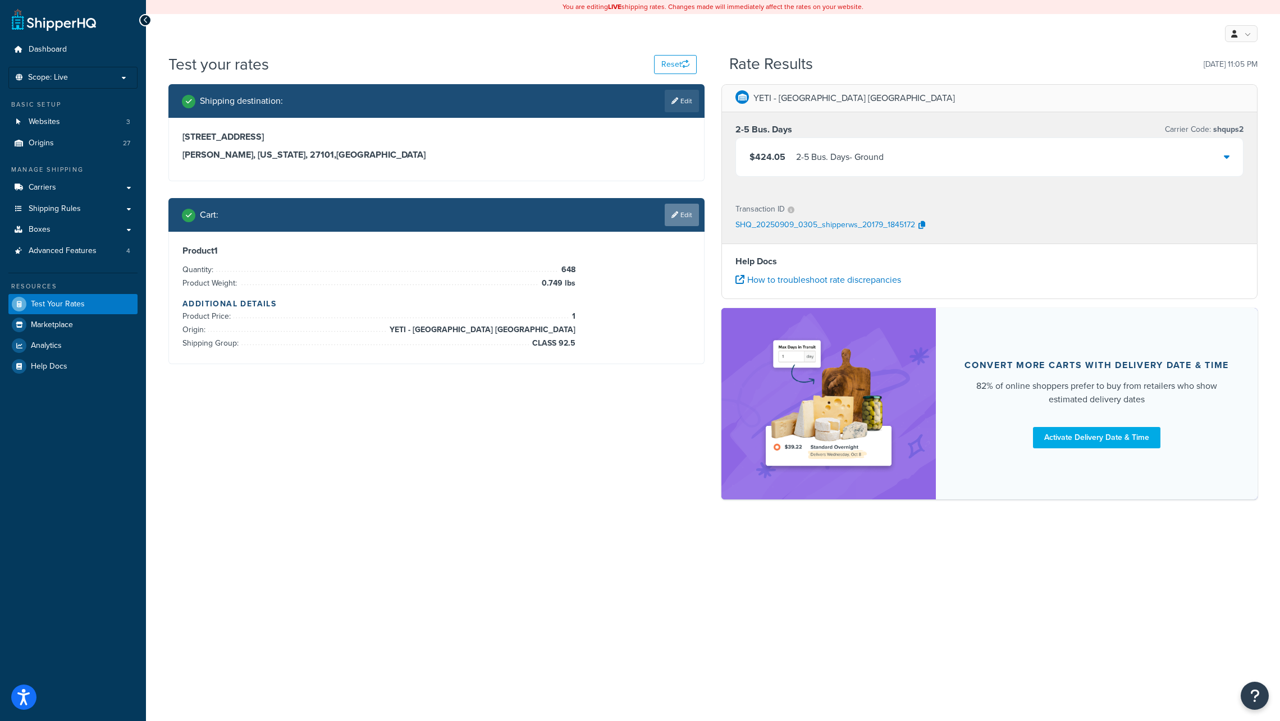
click at [682, 214] on link "Edit" at bounding box center [681, 215] width 34 height 22
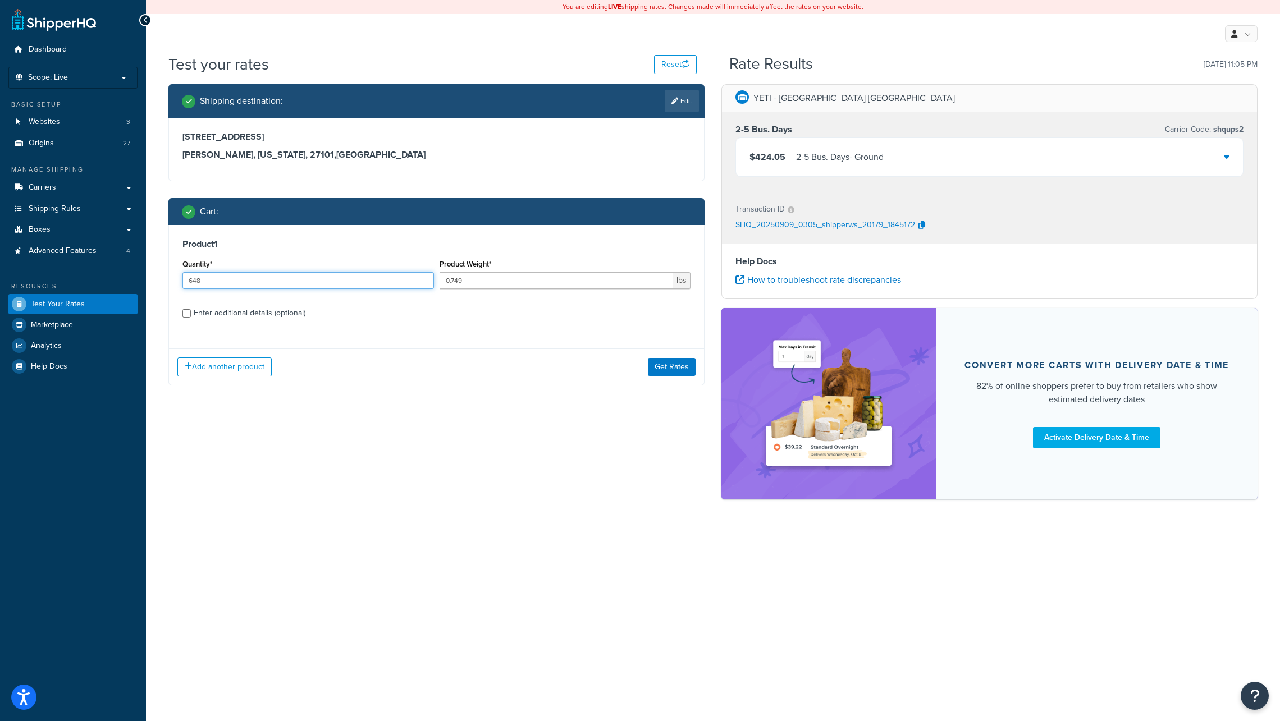
drag, startPoint x: 192, startPoint y: 281, endPoint x: 210, endPoint y: 282, distance: 17.5
click at [210, 282] on input "648" at bounding box center [307, 280] width 251 height 17
type input "672"
click at [466, 279] on input "0.749" at bounding box center [556, 280] width 234 height 17
click at [185, 312] on input "Enter additional details (optional)" at bounding box center [186, 313] width 8 height 8
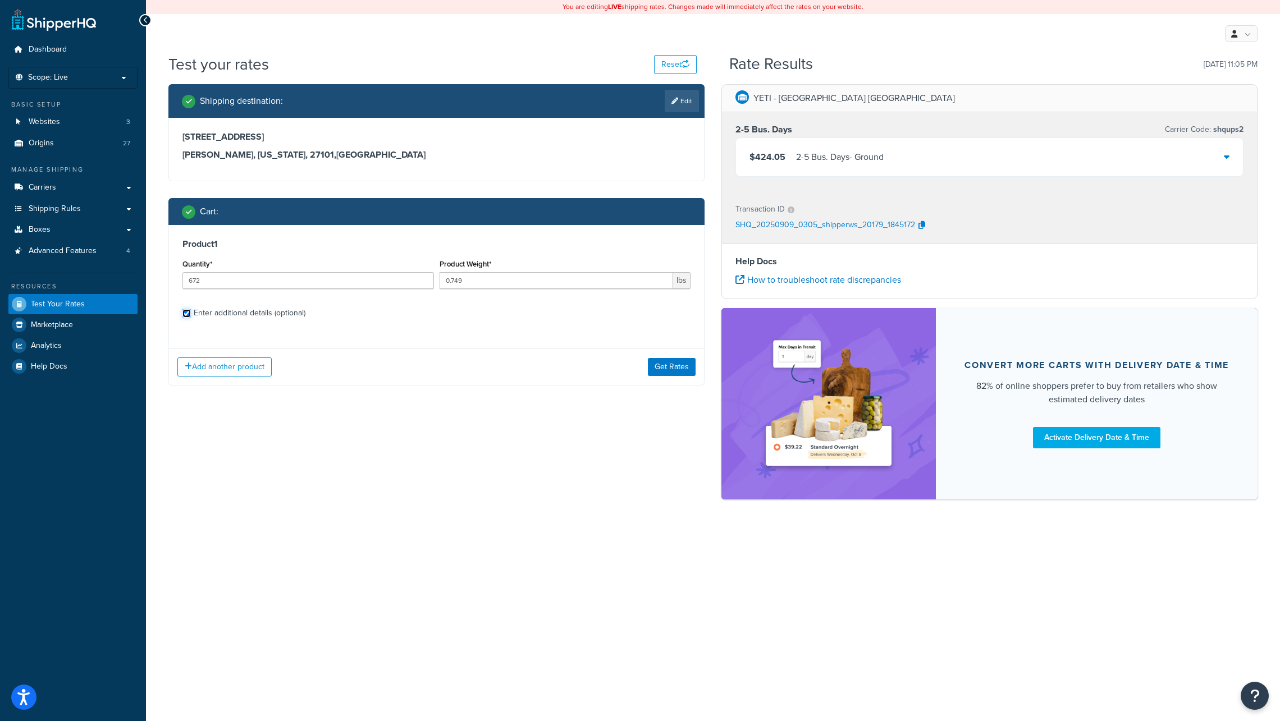
checkbox input "true"
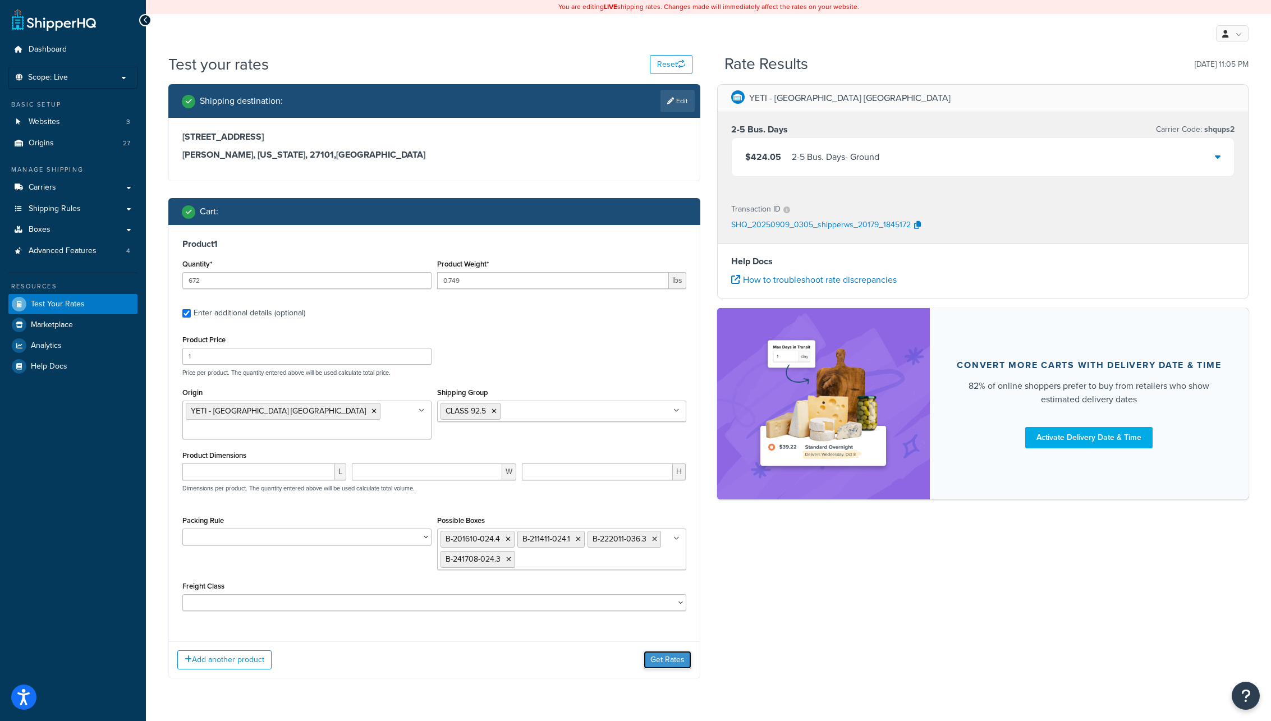
click at [666, 651] on button "Get Rates" at bounding box center [668, 660] width 48 height 18
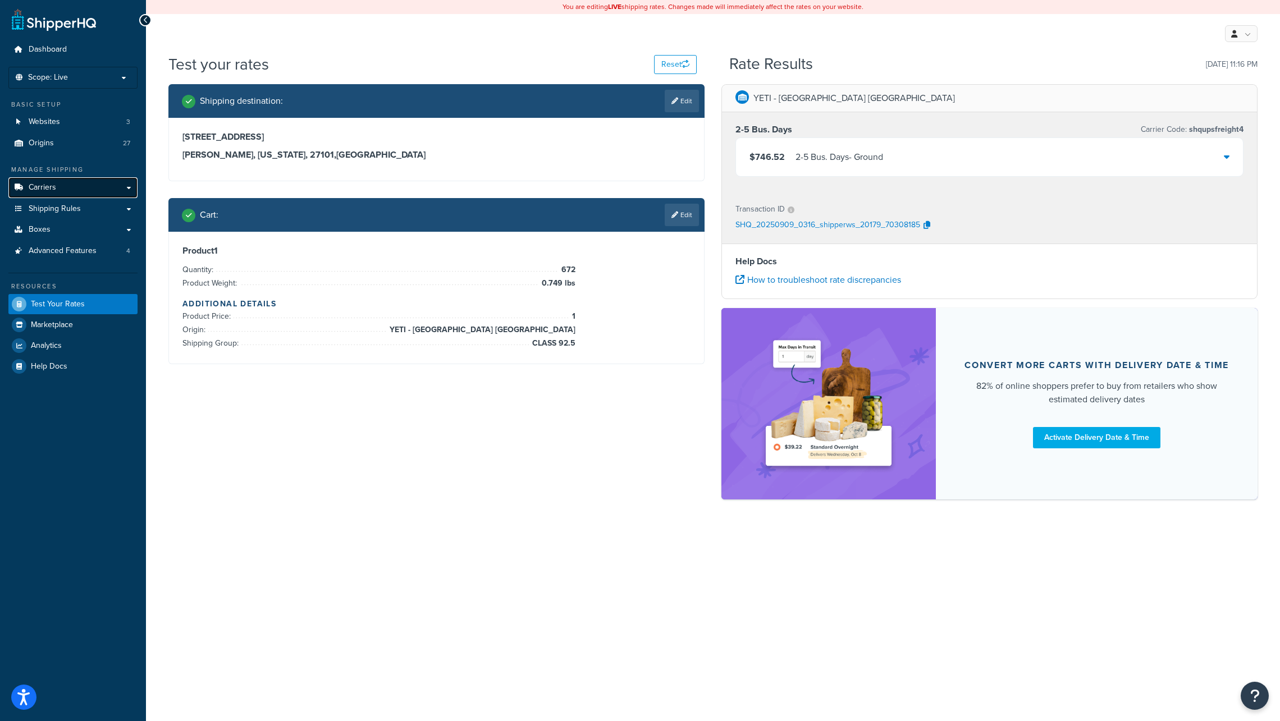
click at [39, 186] on span "Carriers" at bounding box center [42, 188] width 27 height 10
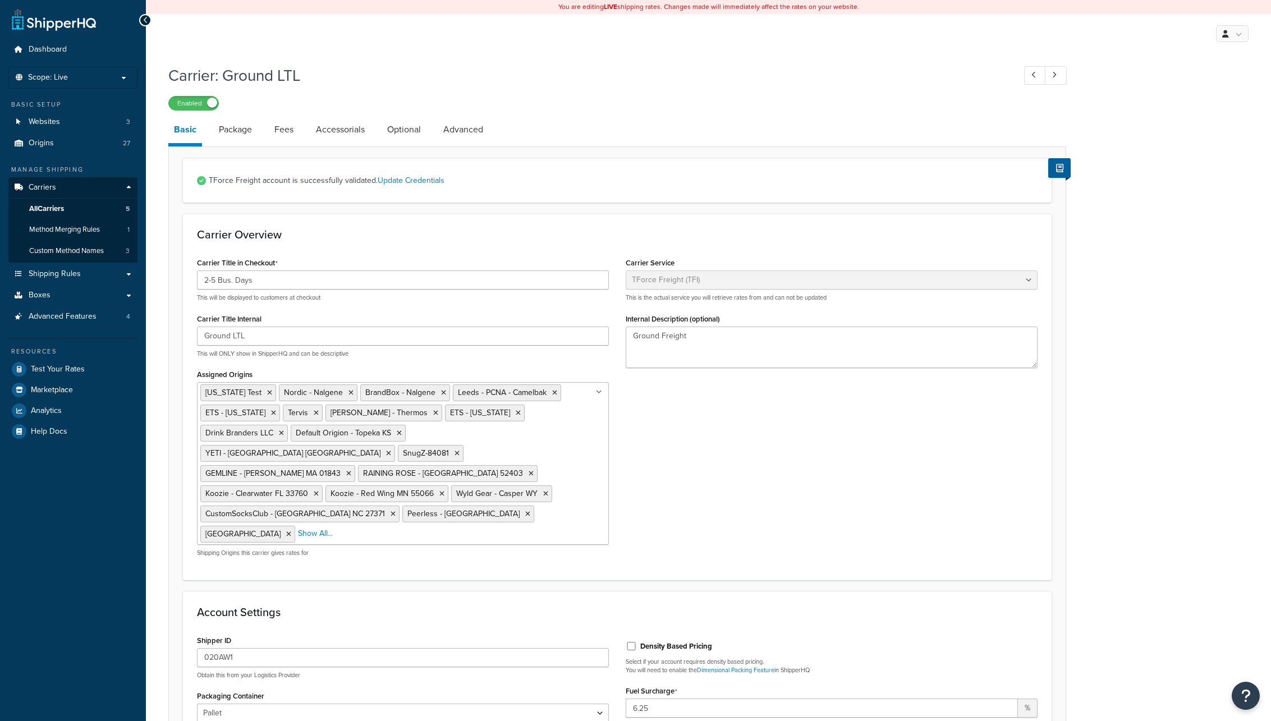
select select "upsFreight"
select select "30"
click at [240, 131] on link "Package" at bounding box center [235, 129] width 44 height 27
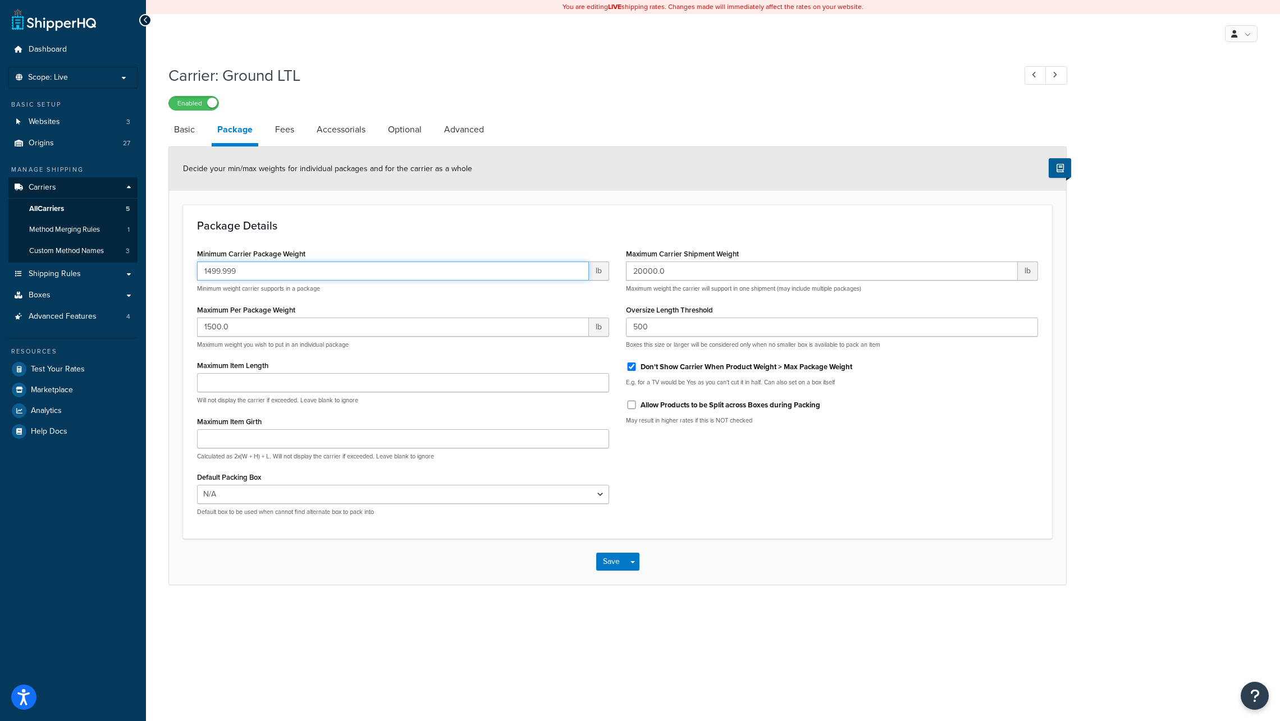
drag, startPoint x: 205, startPoint y: 269, endPoint x: 247, endPoint y: 272, distance: 42.2
click at [247, 272] on input "1499.999" at bounding box center [393, 271] width 392 height 19
type input "500"
click at [212, 327] on input "1500.0" at bounding box center [393, 327] width 392 height 19
type input "1000.0"
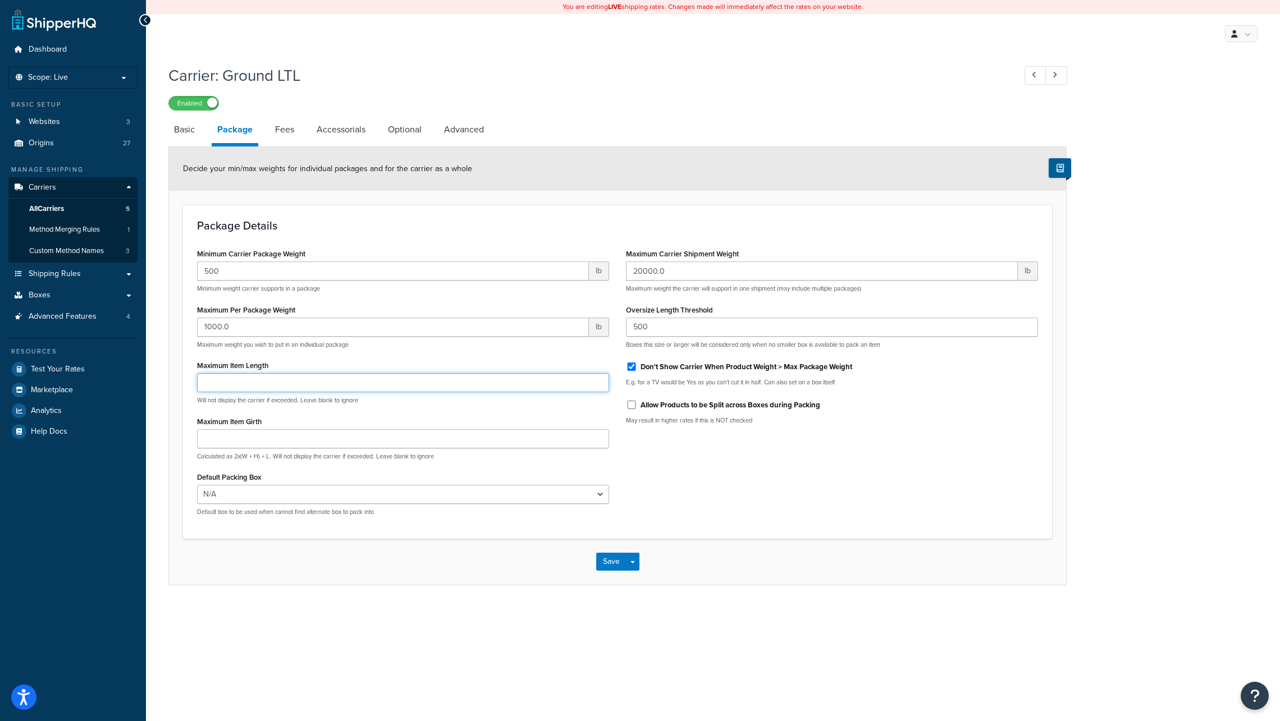
click at [274, 381] on input "Maximum Item Length" at bounding box center [403, 382] width 412 height 19
click at [607, 560] on button "Save" at bounding box center [611, 562] width 30 height 18
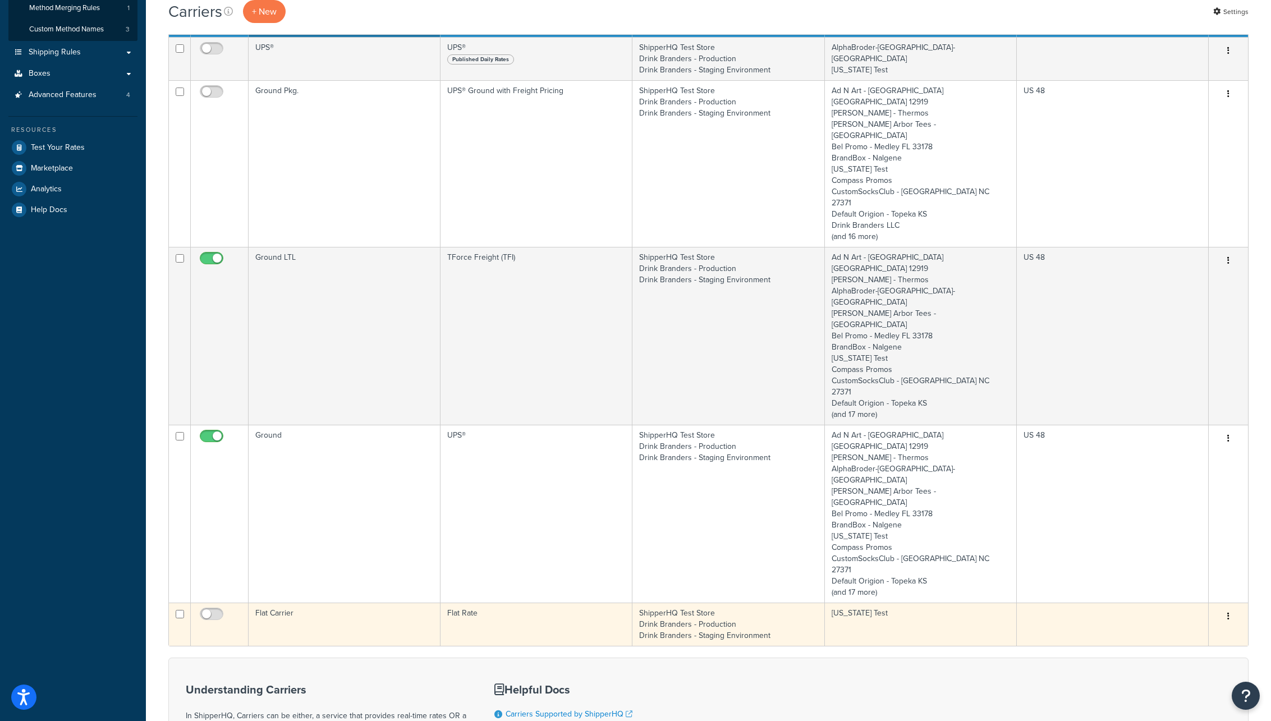
scroll to position [223, 0]
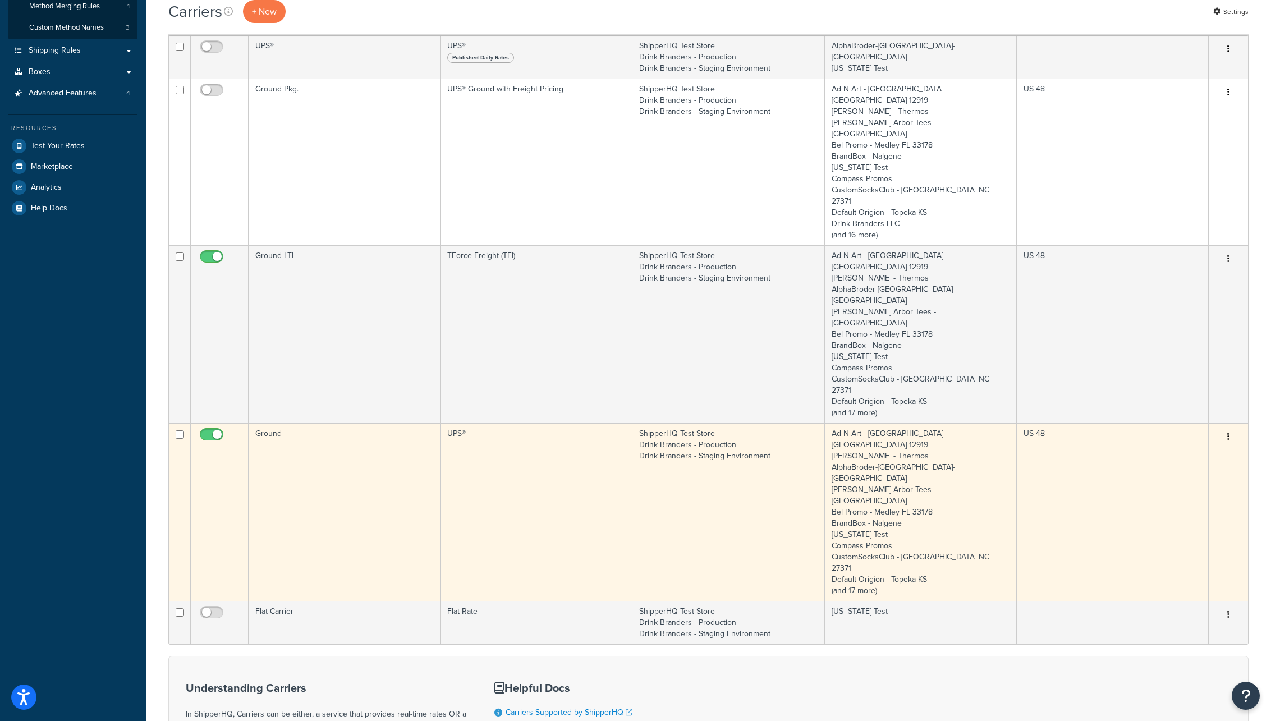
click at [401, 423] on td "Ground" at bounding box center [345, 512] width 192 height 178
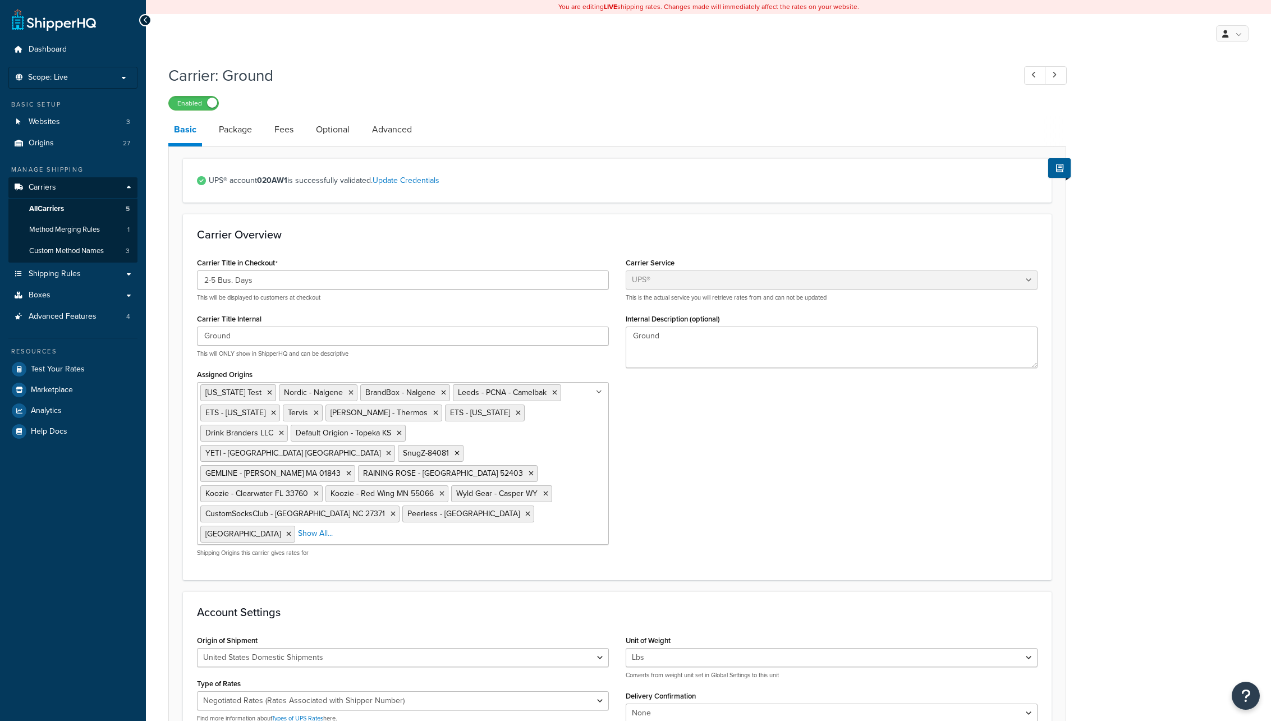
select select "ups"
select select "06"
click at [395, 134] on link "Advanced" at bounding box center [391, 129] width 51 height 27
select select "false"
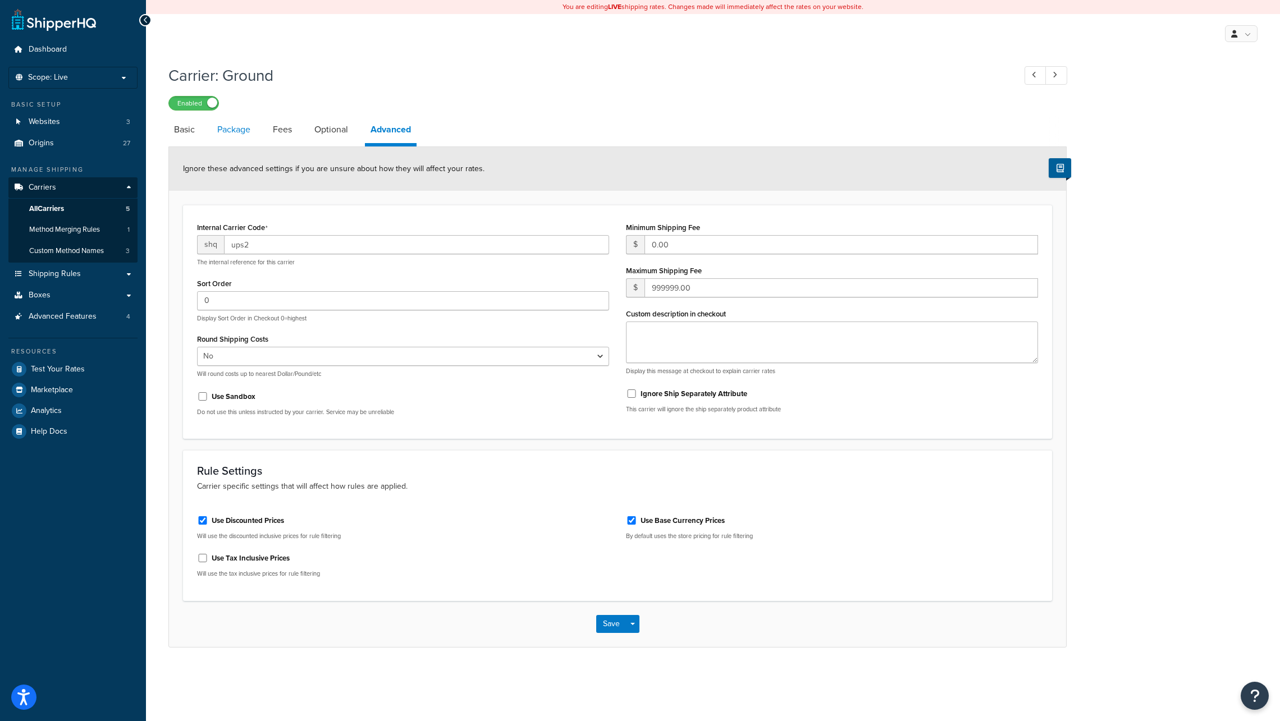
click at [235, 131] on link "Package" at bounding box center [234, 129] width 44 height 27
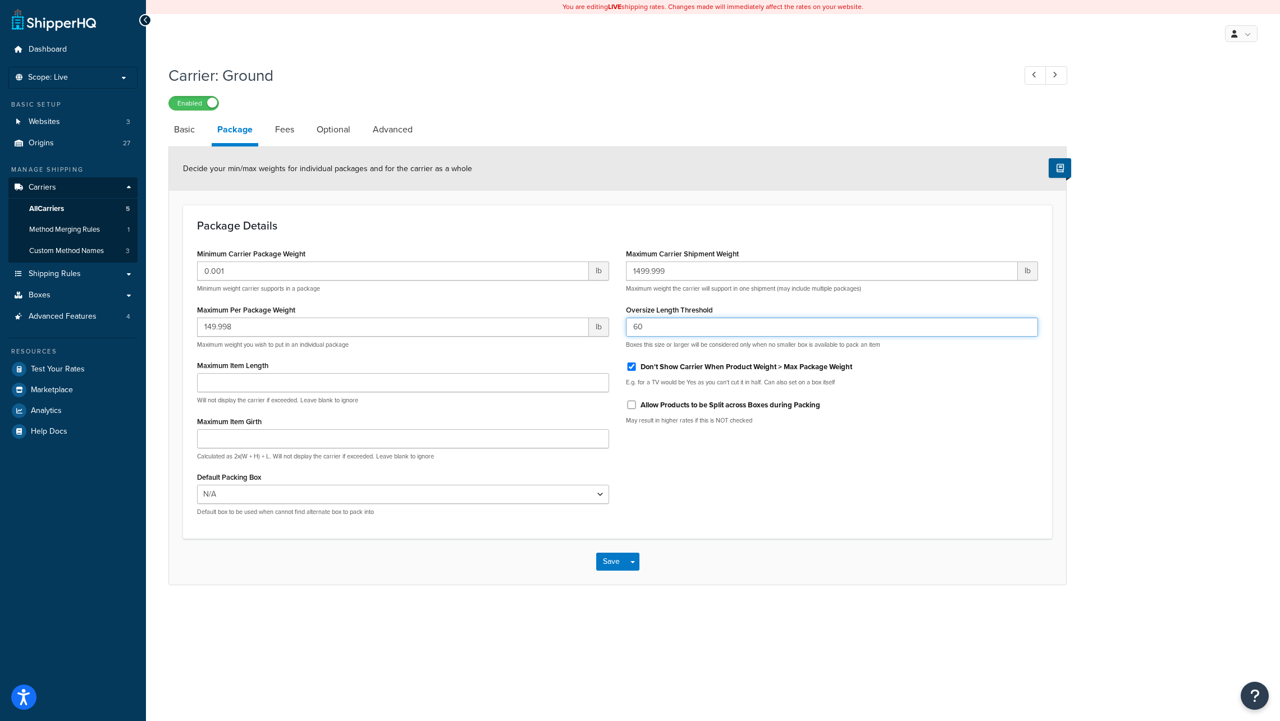
click at [686, 327] on input "60" at bounding box center [832, 327] width 412 height 19
click at [286, 131] on link "Fees" at bounding box center [284, 129] width 30 height 27
select select "AFTER"
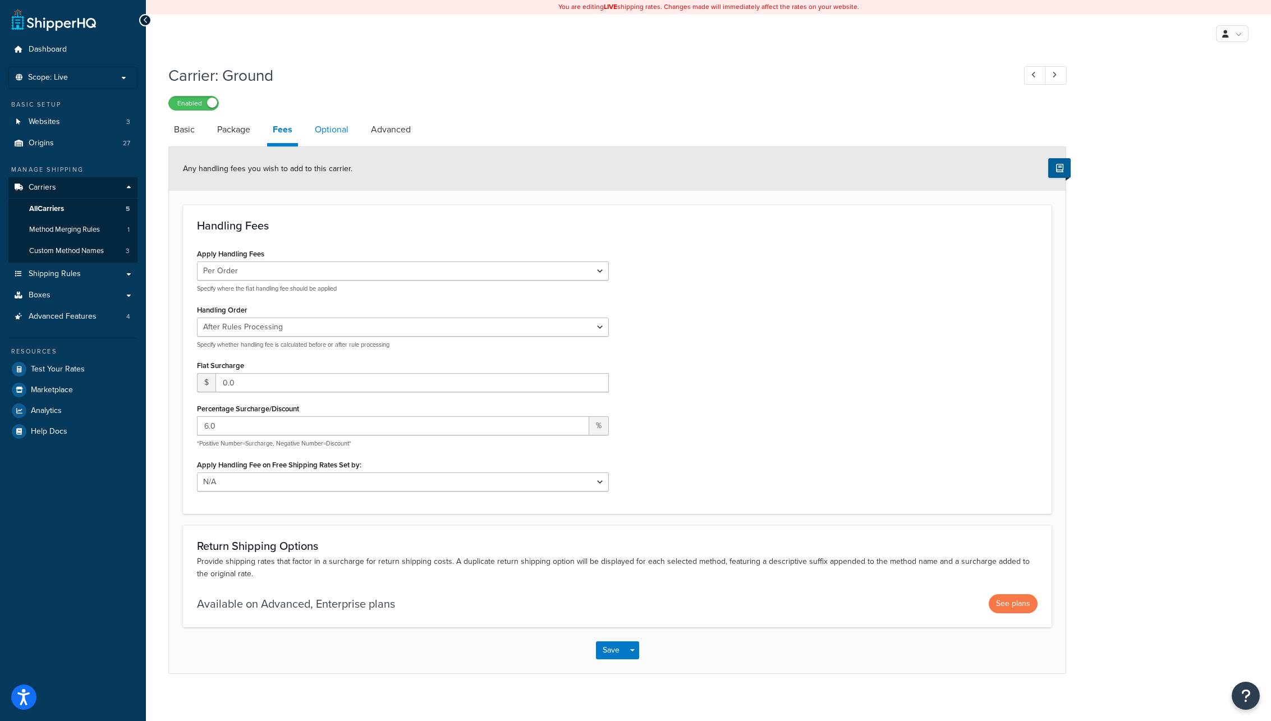
click at [338, 132] on link "Optional" at bounding box center [331, 129] width 45 height 27
select select "business"
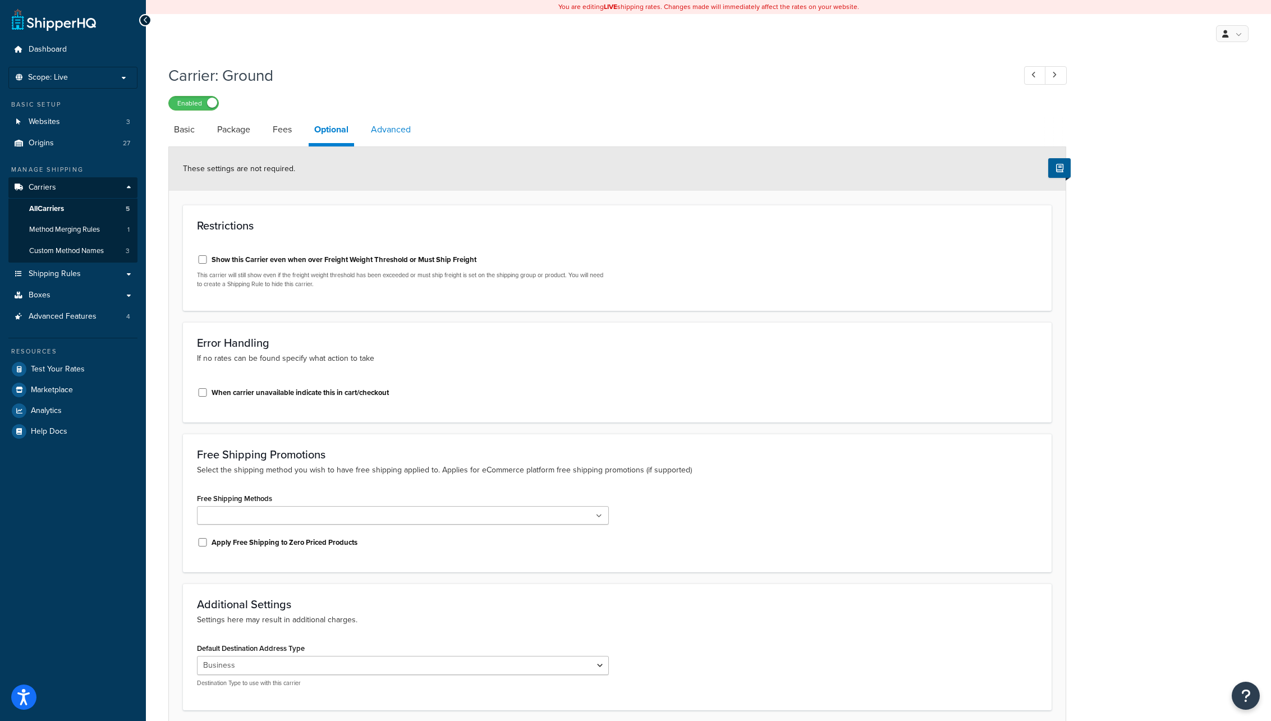
click at [392, 131] on link "Advanced" at bounding box center [390, 129] width 51 height 27
select select "false"
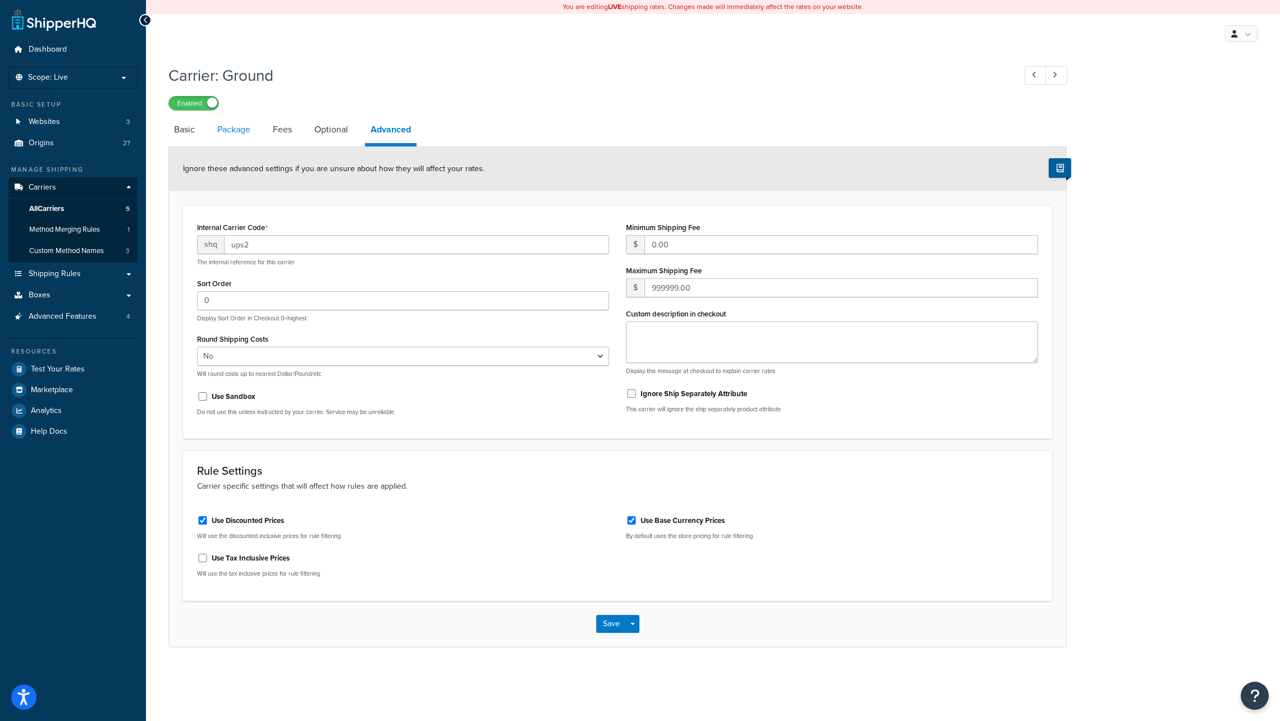
click at [232, 129] on link "Package" at bounding box center [234, 129] width 44 height 27
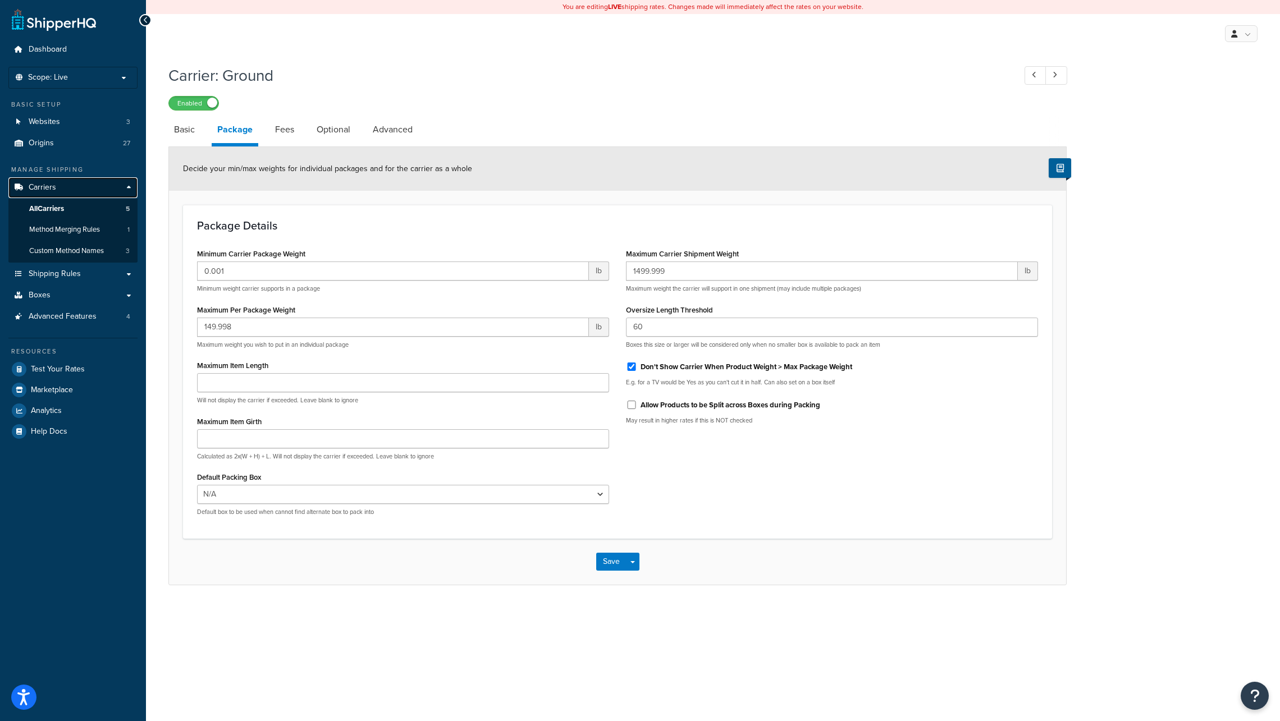
click at [40, 186] on span "Carriers" at bounding box center [42, 188] width 27 height 10
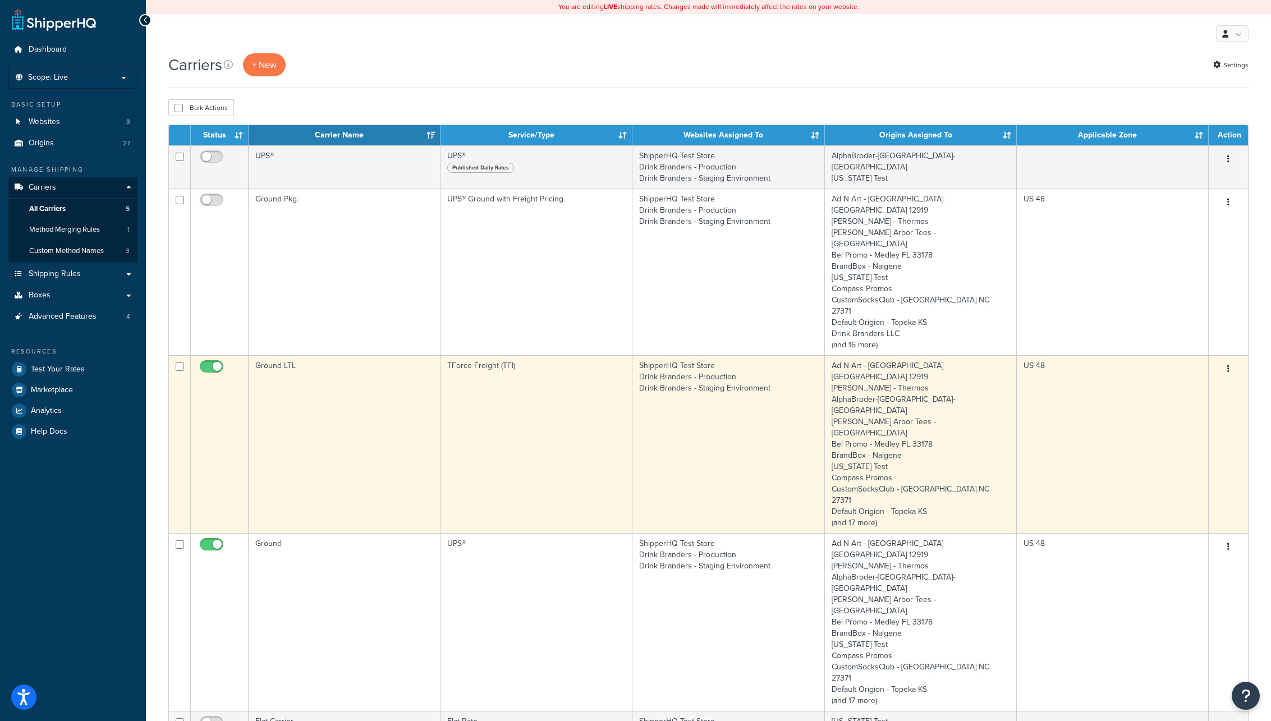
click at [314, 355] on td "Ground LTL" at bounding box center [345, 444] width 192 height 178
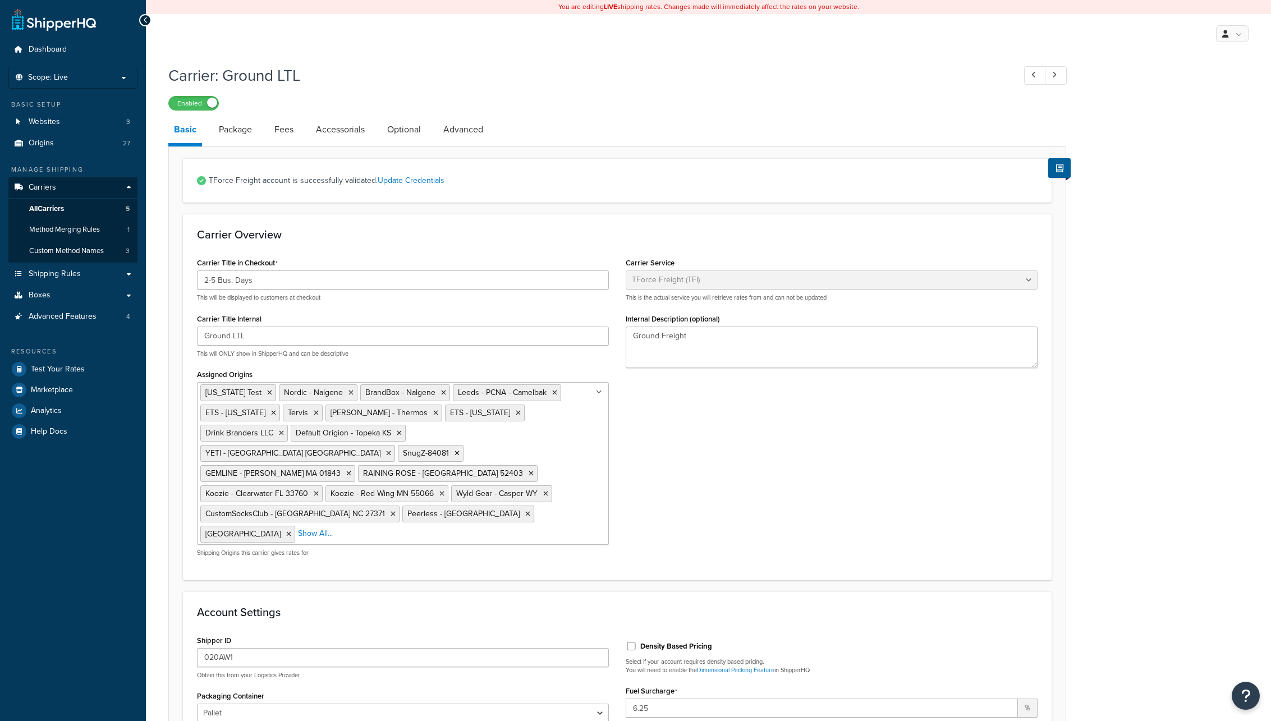
select select "upsFreight"
select select "30"
click at [237, 130] on link "Package" at bounding box center [235, 129] width 44 height 27
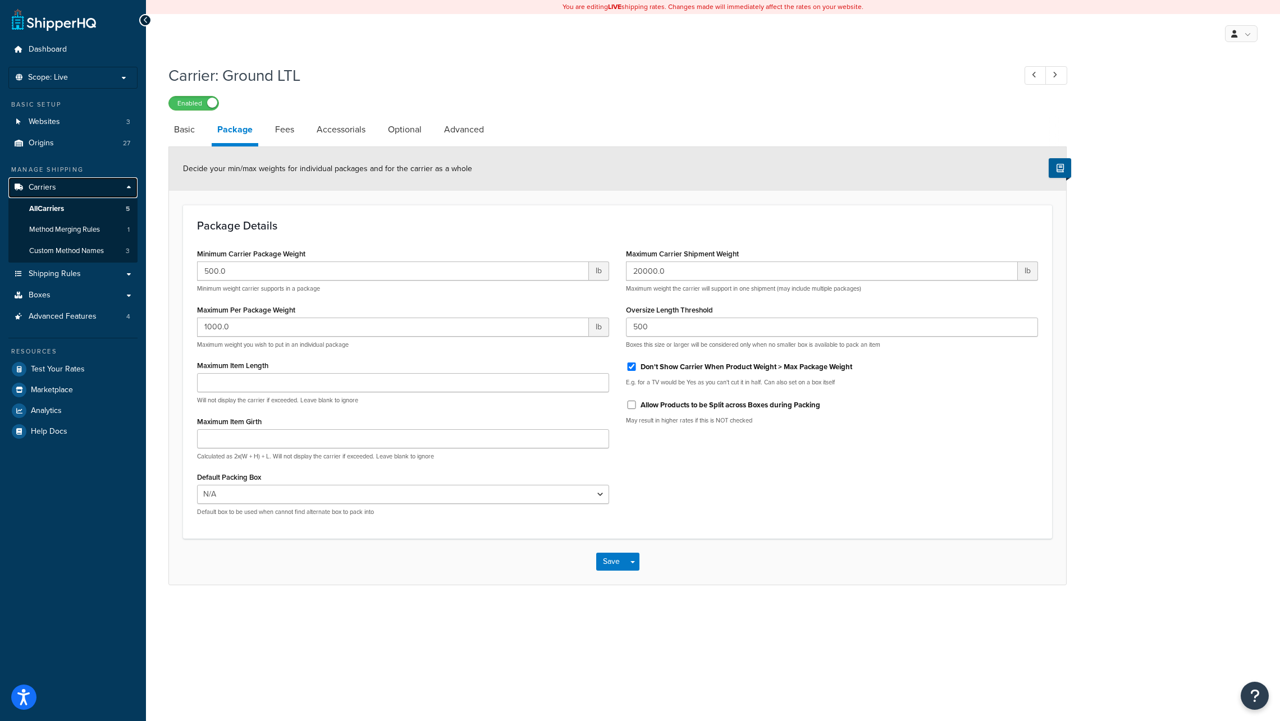
click at [48, 186] on span "Carriers" at bounding box center [42, 188] width 27 height 10
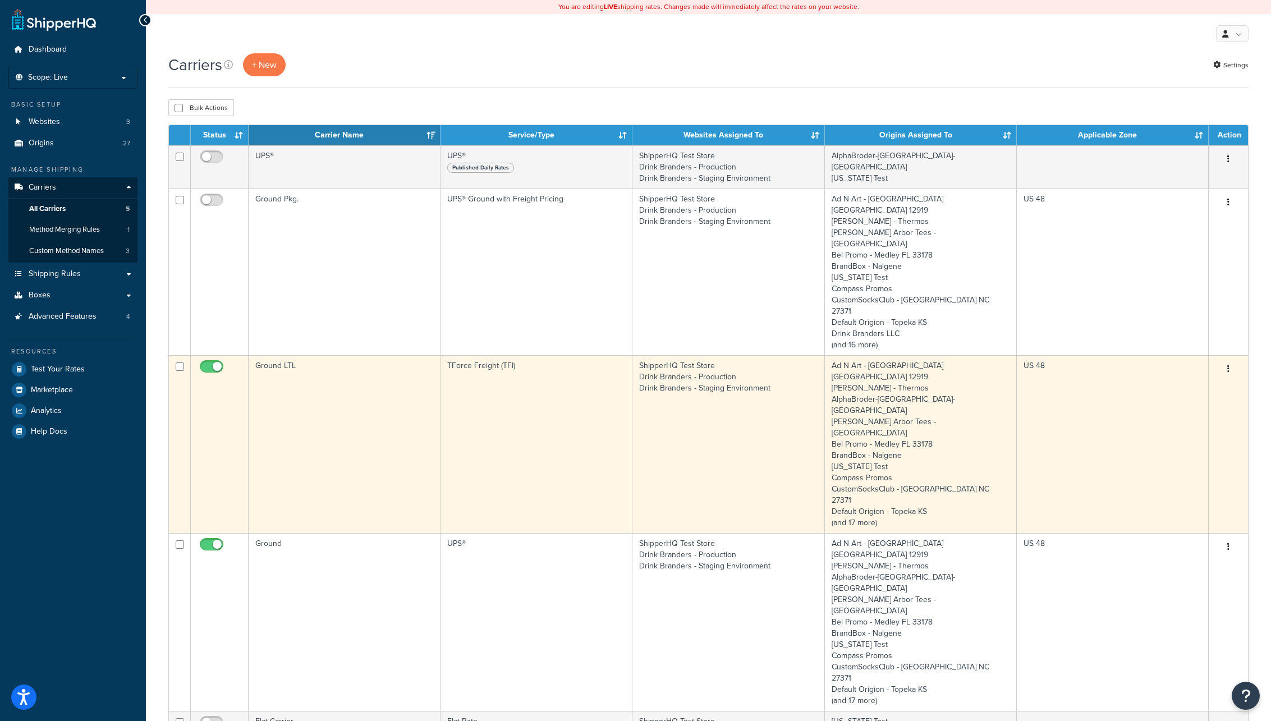
click at [217, 363] on input "checkbox" at bounding box center [213, 370] width 31 height 14
checkbox input "false"
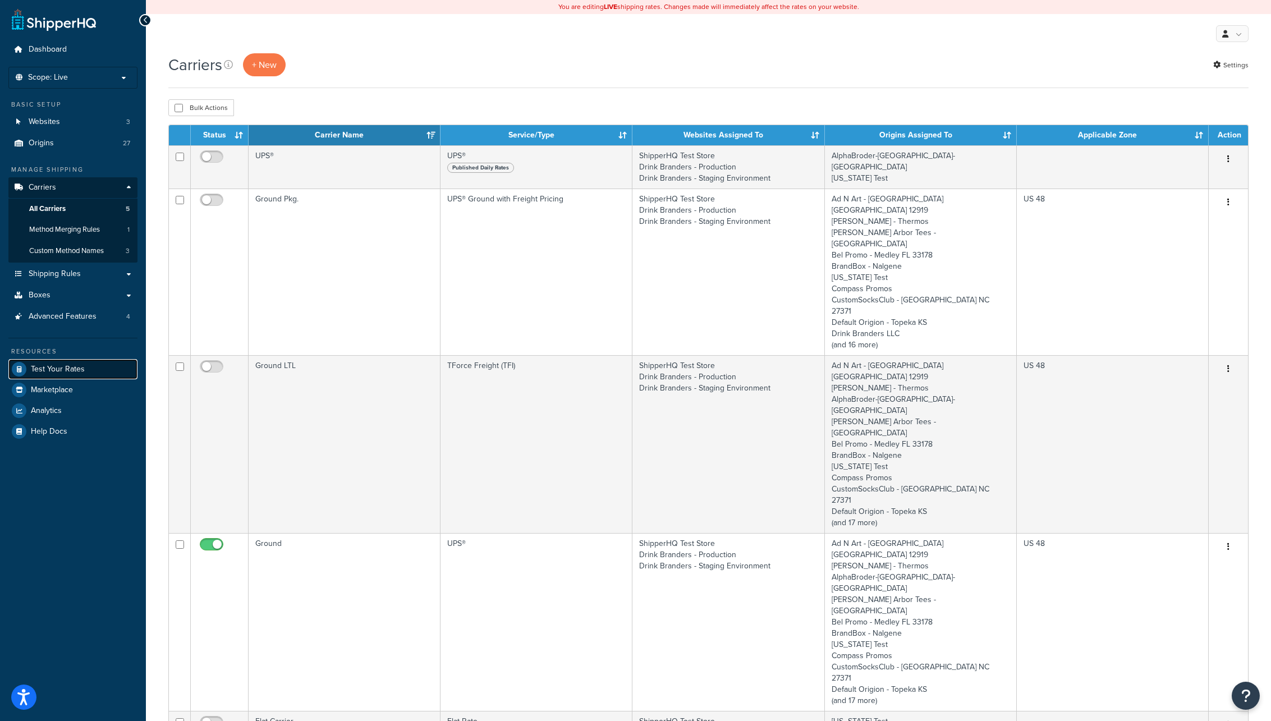
click at [67, 369] on span "Test Your Rates" at bounding box center [58, 370] width 54 height 10
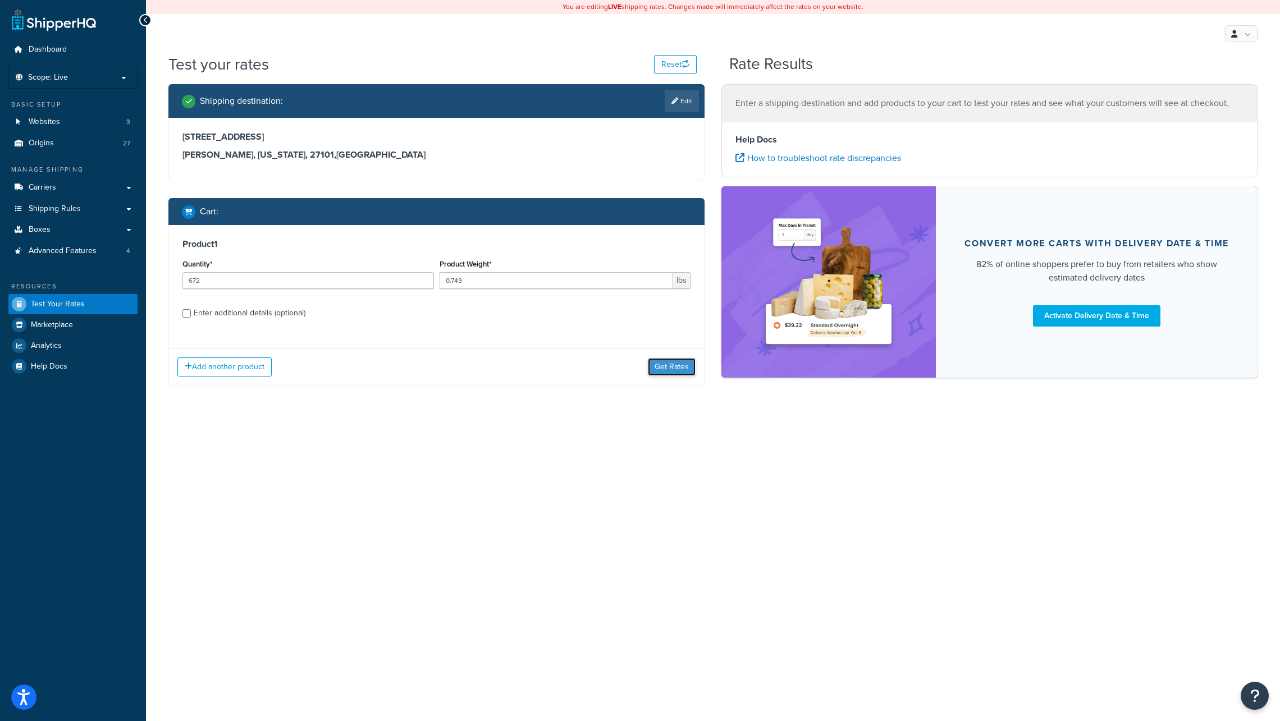
click at [668, 366] on button "Get Rates" at bounding box center [672, 367] width 48 height 18
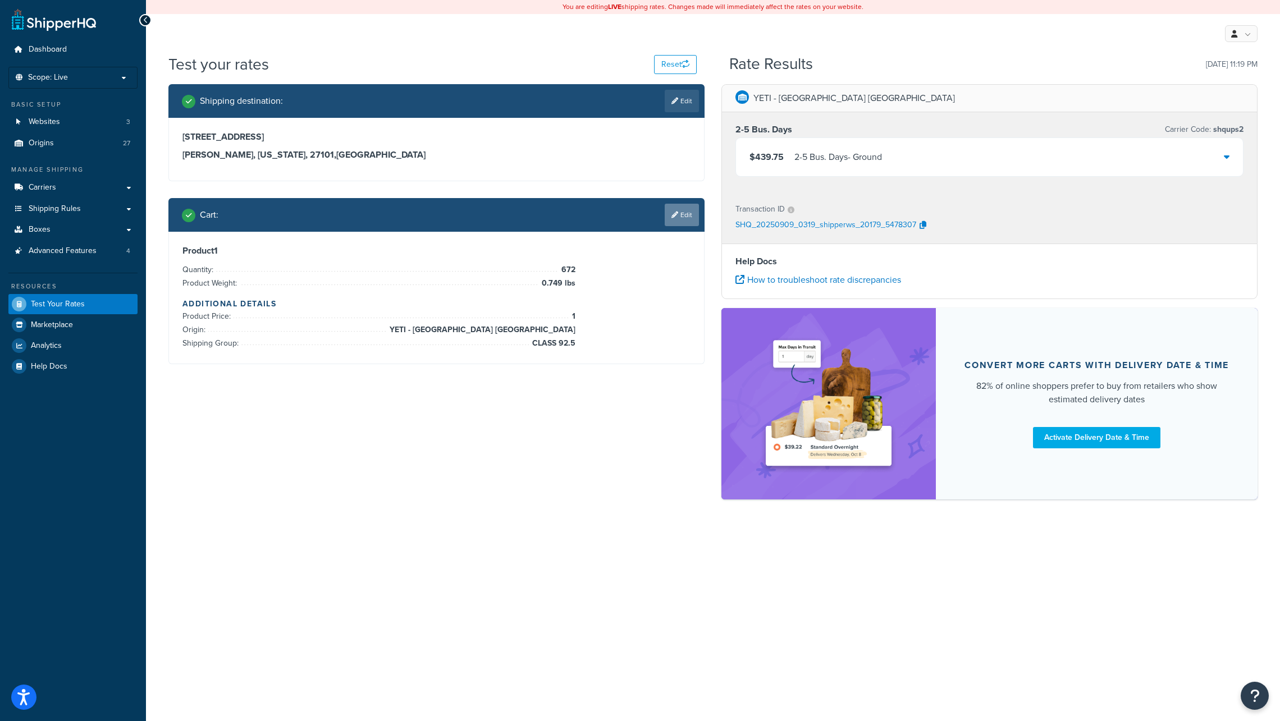
click at [686, 214] on link "Edit" at bounding box center [681, 215] width 34 height 22
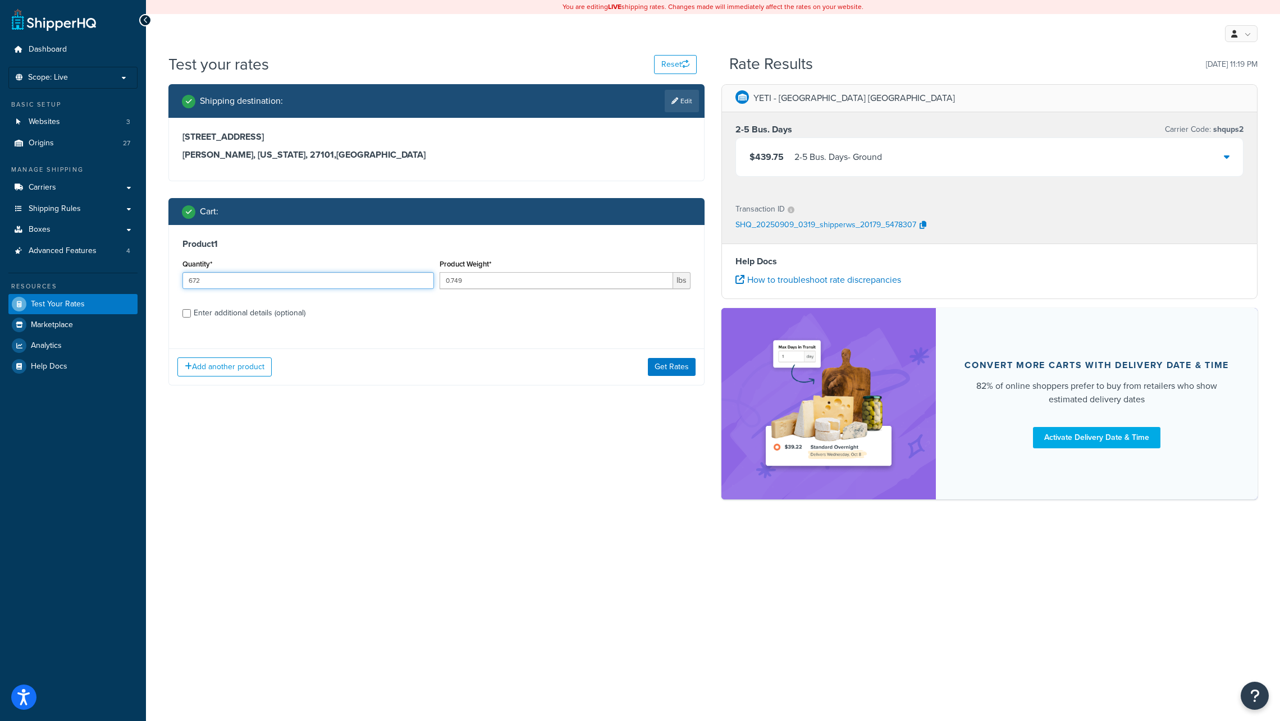
drag, startPoint x: 201, startPoint y: 279, endPoint x: 171, endPoint y: 273, distance: 30.4
click at [172, 274] on div "Product 1 Quantity* 672 Product Weight* 0.749 lbs Enter additional details (opt…" at bounding box center [436, 282] width 535 height 115
type input "1992"
click at [667, 366] on button "Get Rates" at bounding box center [672, 367] width 48 height 18
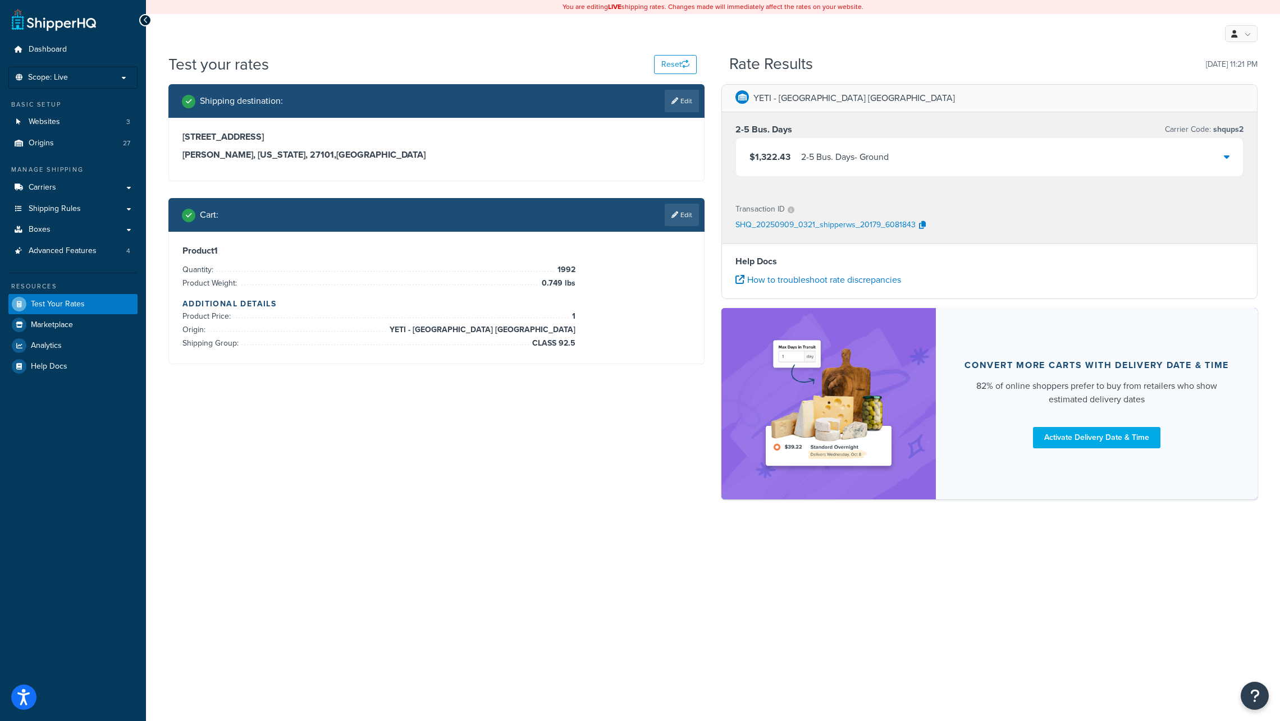
click at [684, 213] on link "Edit" at bounding box center [681, 215] width 34 height 22
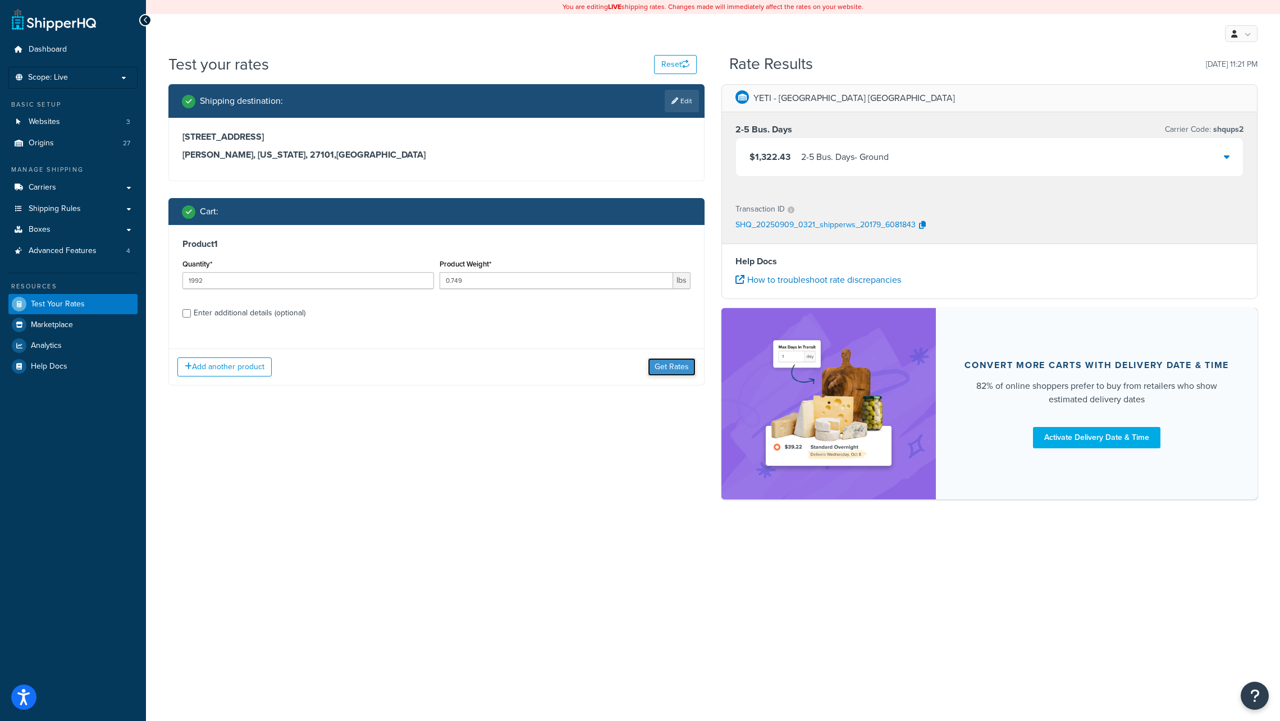
click at [668, 366] on button "Get Rates" at bounding box center [672, 367] width 48 height 18
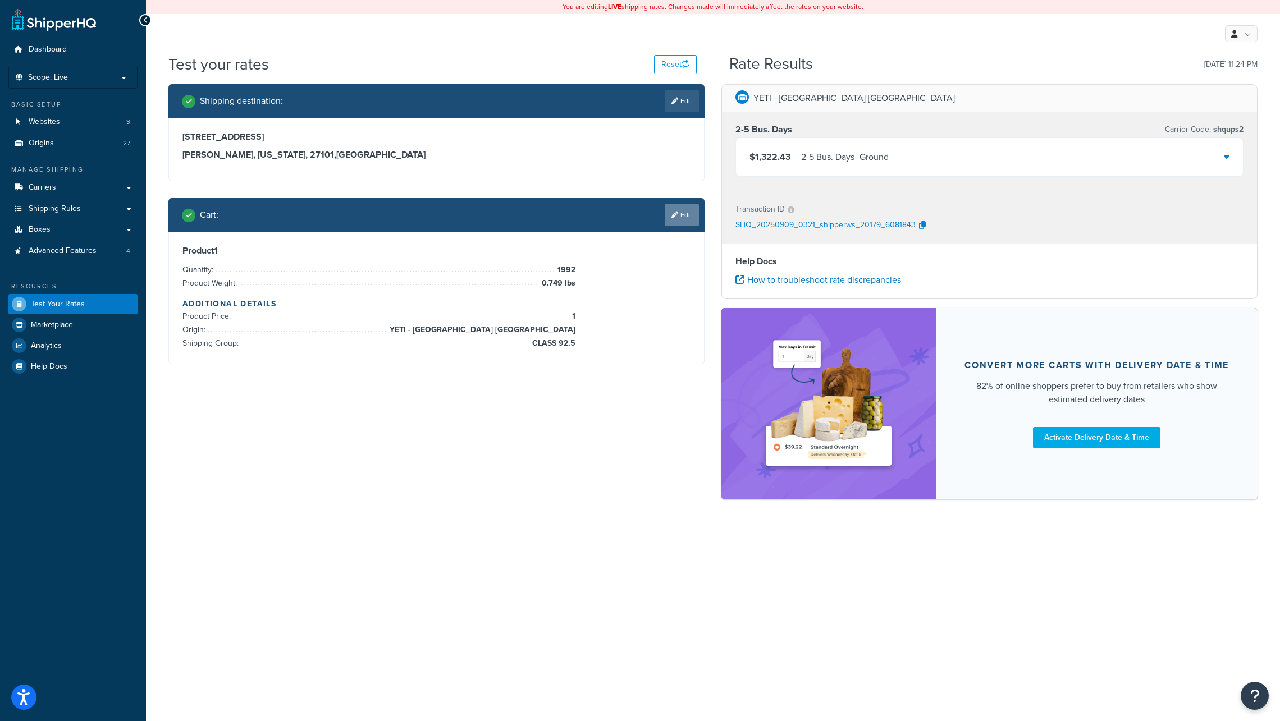
click at [688, 215] on link "Edit" at bounding box center [681, 215] width 34 height 22
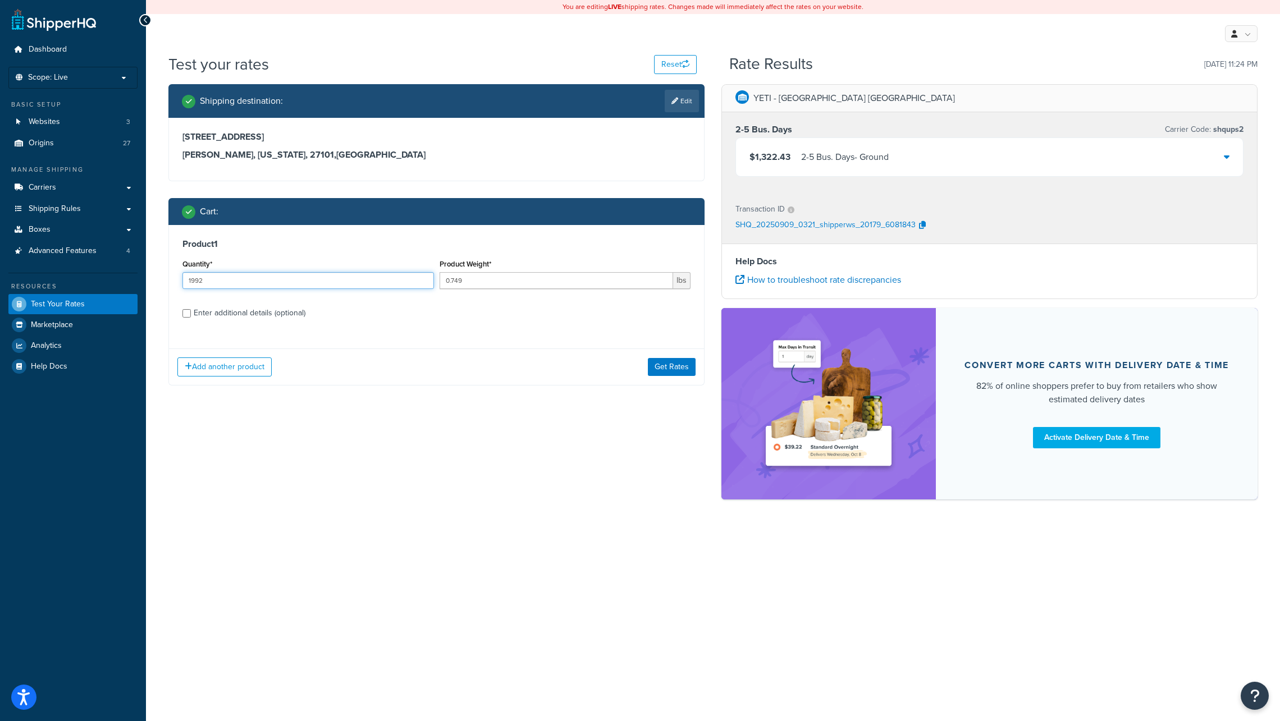
drag, startPoint x: 198, startPoint y: 281, endPoint x: 215, endPoint y: 282, distance: 17.4
click at [215, 282] on input "1992" at bounding box center [307, 280] width 251 height 17
type input "1991"
click at [414, 386] on div "Shipping destination : Edit [STREET_ADDRESS][US_STATE] Cart : Product 1 Quantit…" at bounding box center [436, 243] width 553 height 318
click at [674, 364] on button "Get Rates" at bounding box center [672, 367] width 48 height 18
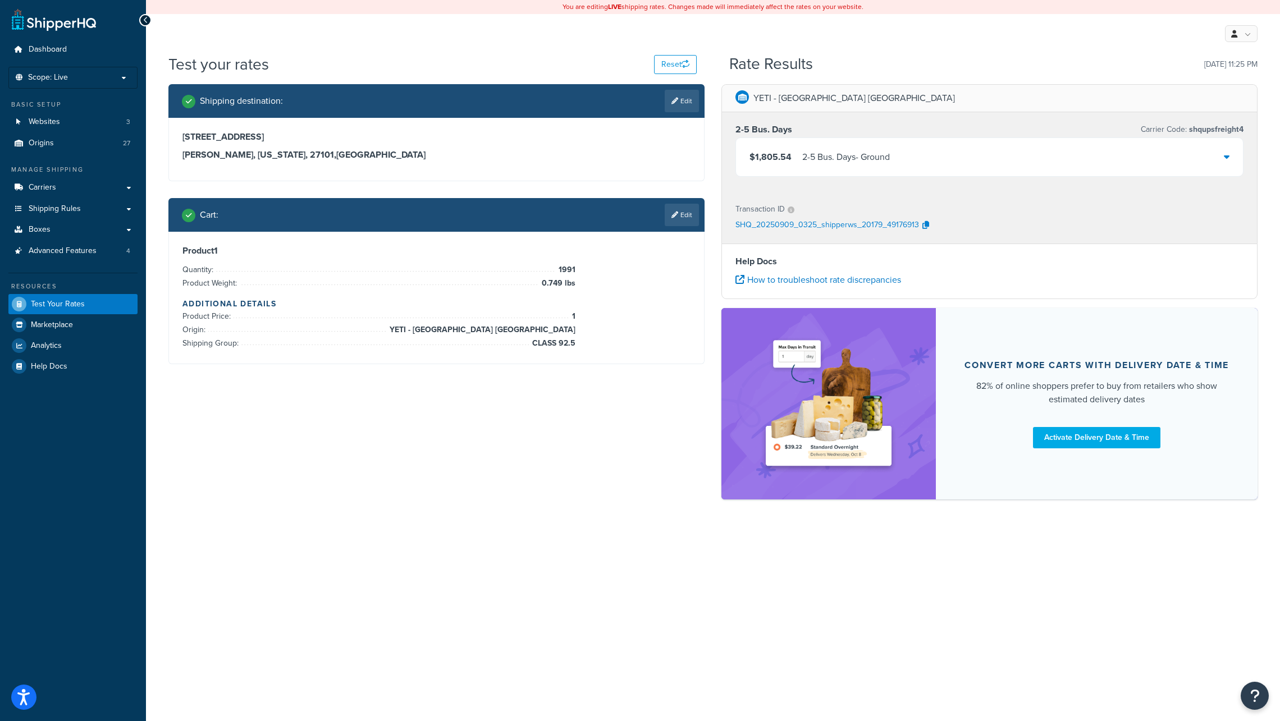
click at [1226, 157] on icon at bounding box center [1226, 156] width 6 height 9
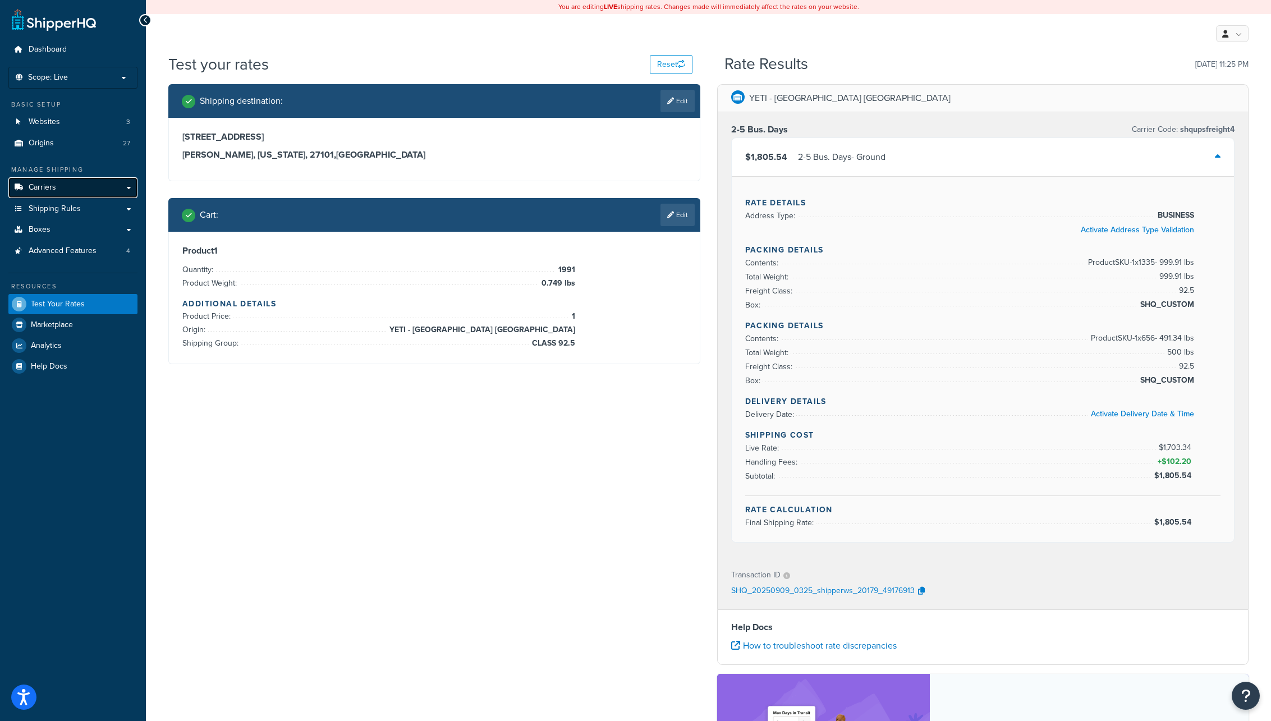
click at [45, 187] on span "Carriers" at bounding box center [42, 188] width 27 height 10
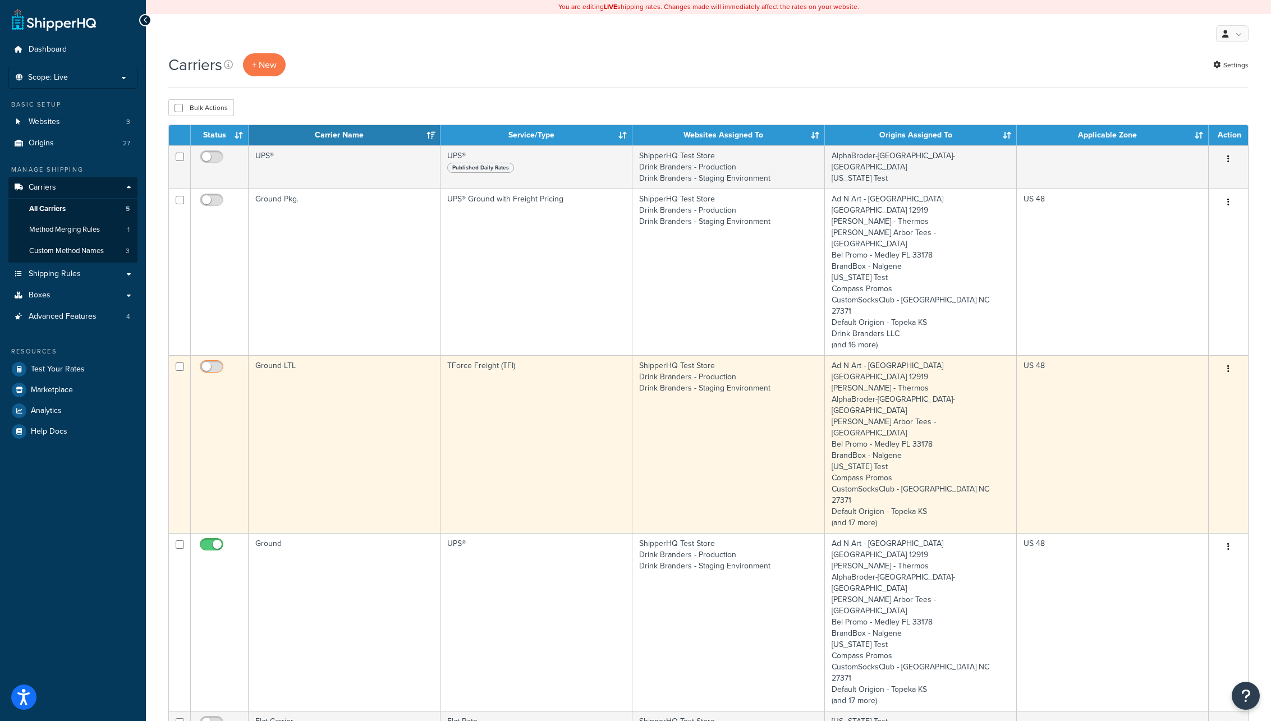
click at [207, 363] on input "checkbox" at bounding box center [213, 370] width 31 height 14
checkbox input "true"
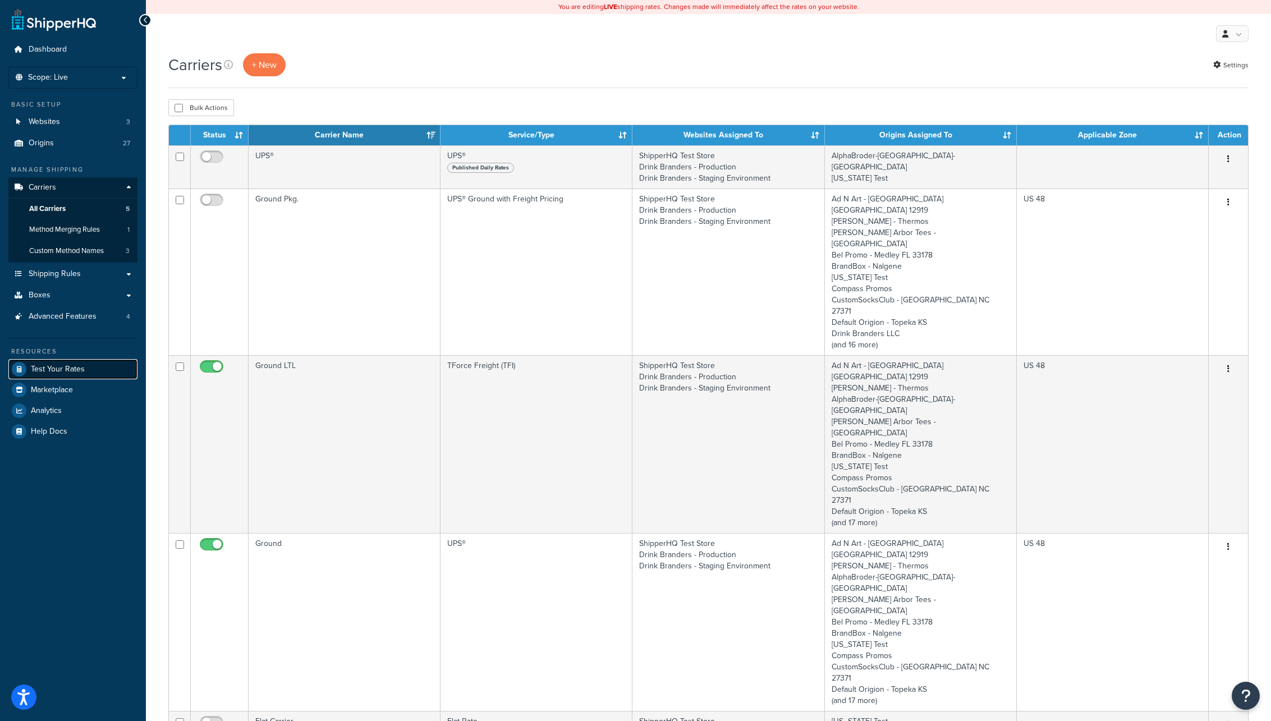
click at [100, 371] on link "Test Your Rates" at bounding box center [72, 369] width 129 height 20
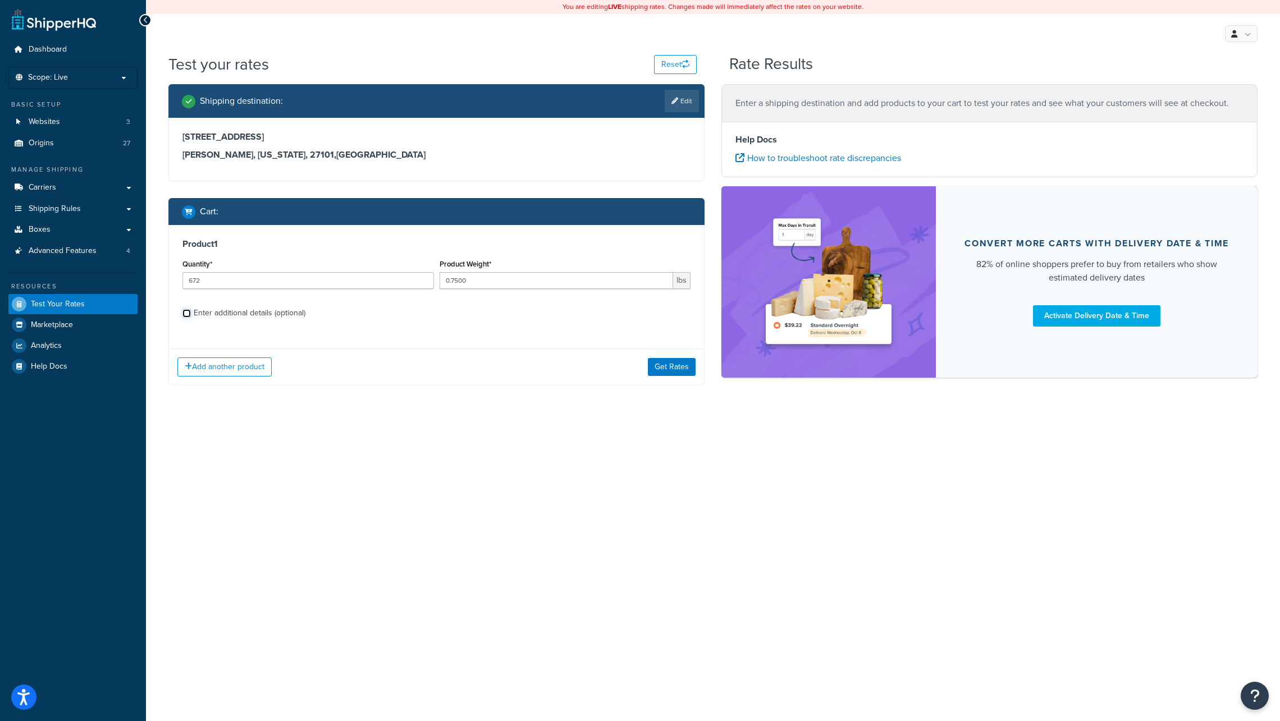
click at [186, 311] on input "Enter additional details (optional)" at bounding box center [186, 313] width 8 height 8
checkbox input "true"
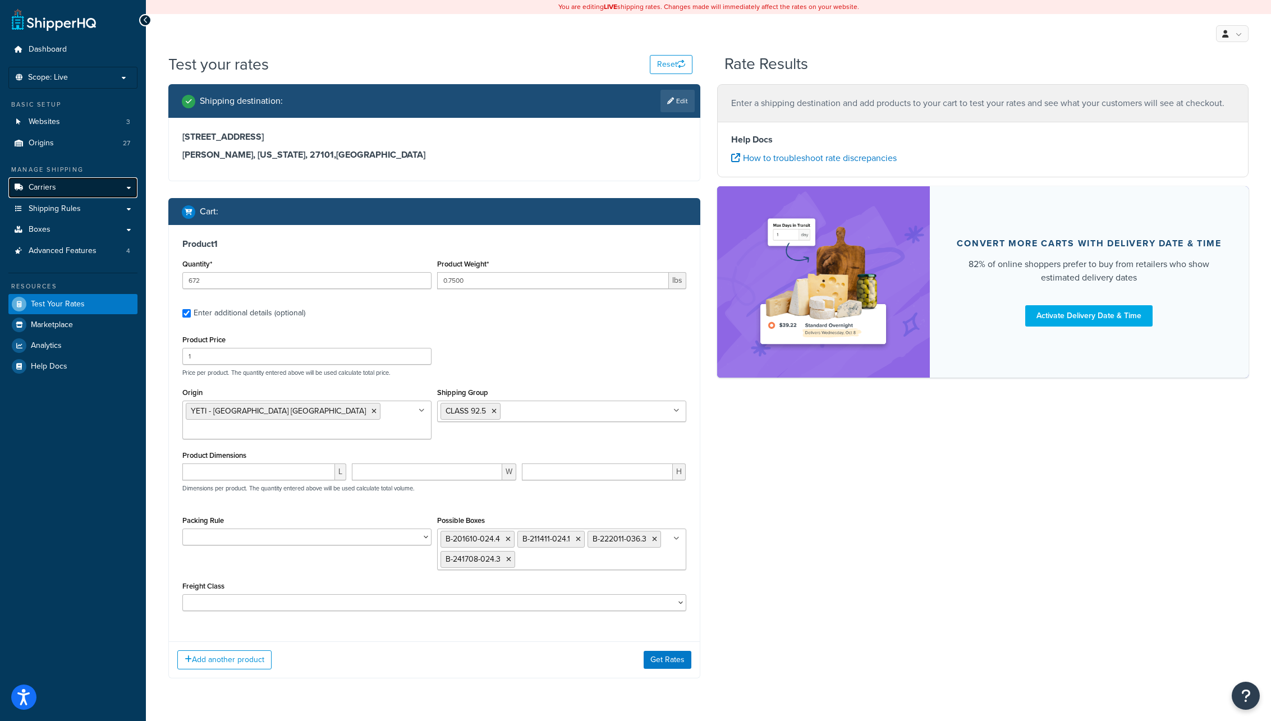
click at [51, 189] on span "Carriers" at bounding box center [42, 188] width 27 height 10
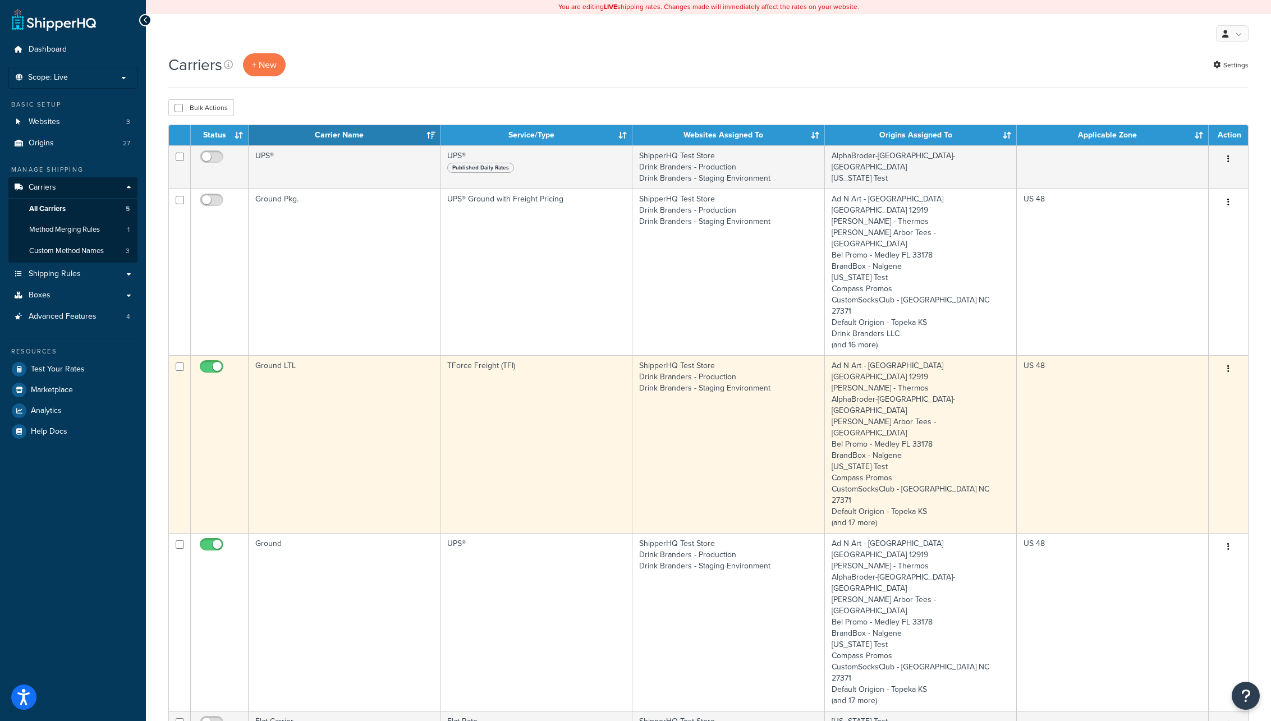
click at [411, 361] on td "Ground LTL" at bounding box center [345, 444] width 192 height 178
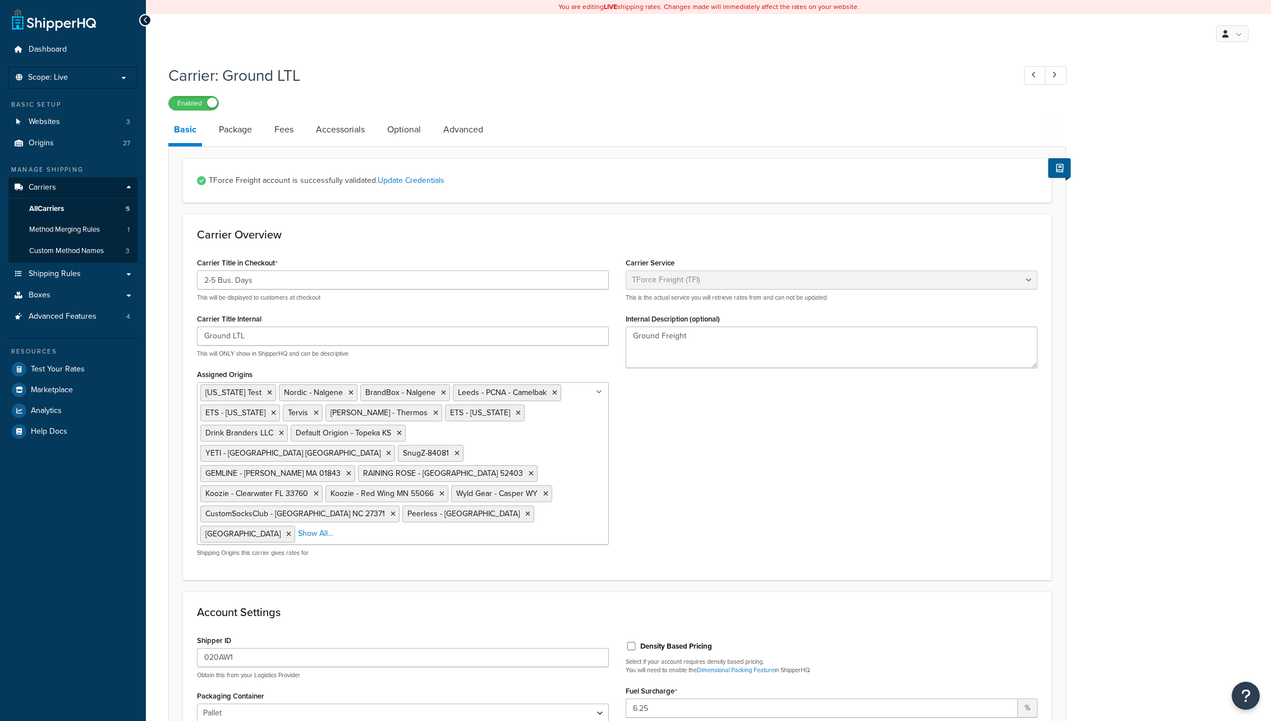
select select "upsFreight"
select select "30"
click at [239, 130] on link "Package" at bounding box center [235, 129] width 44 height 27
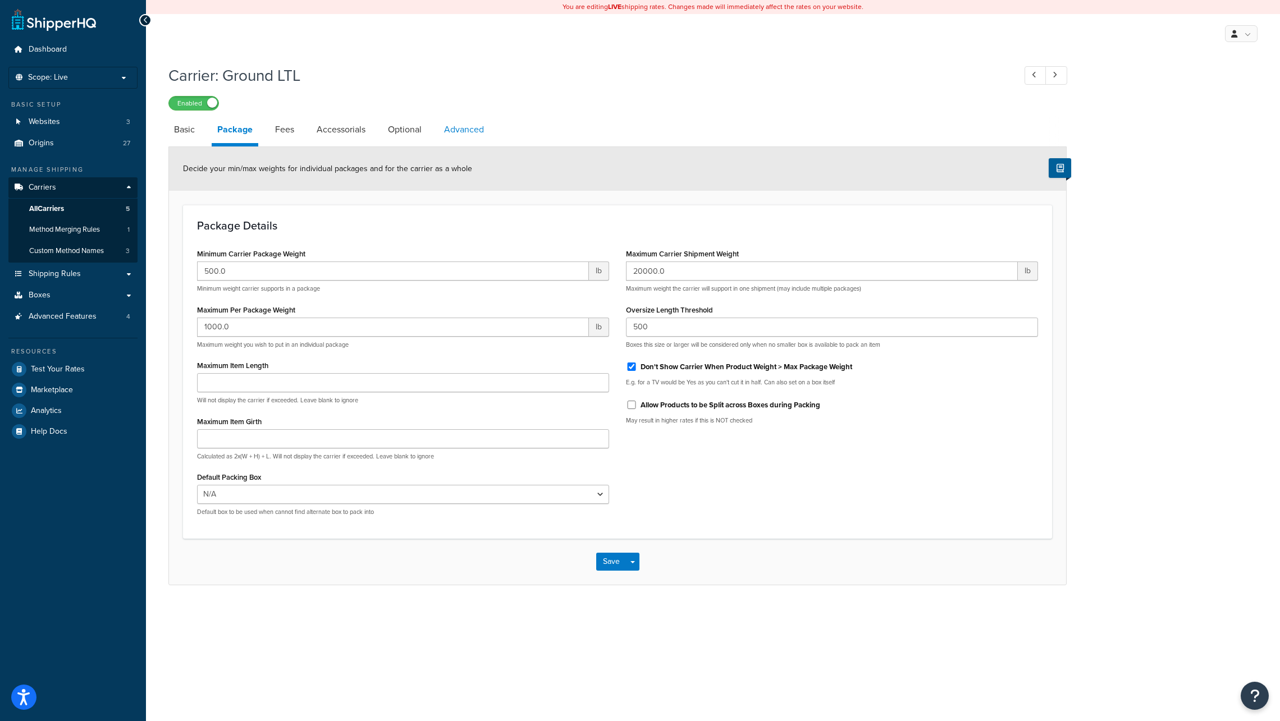
click at [464, 129] on link "Advanced" at bounding box center [463, 129] width 51 height 27
select select "false"
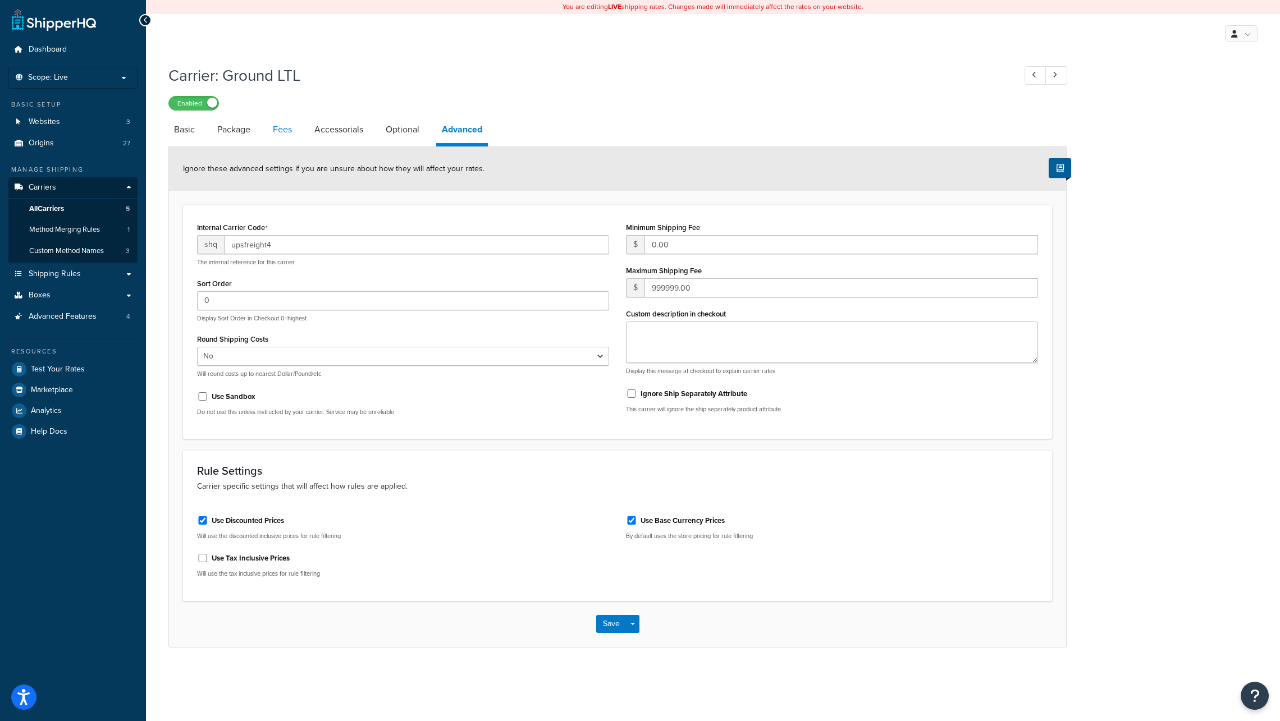
click at [283, 131] on link "Fees" at bounding box center [282, 129] width 30 height 27
select select "AFTER"
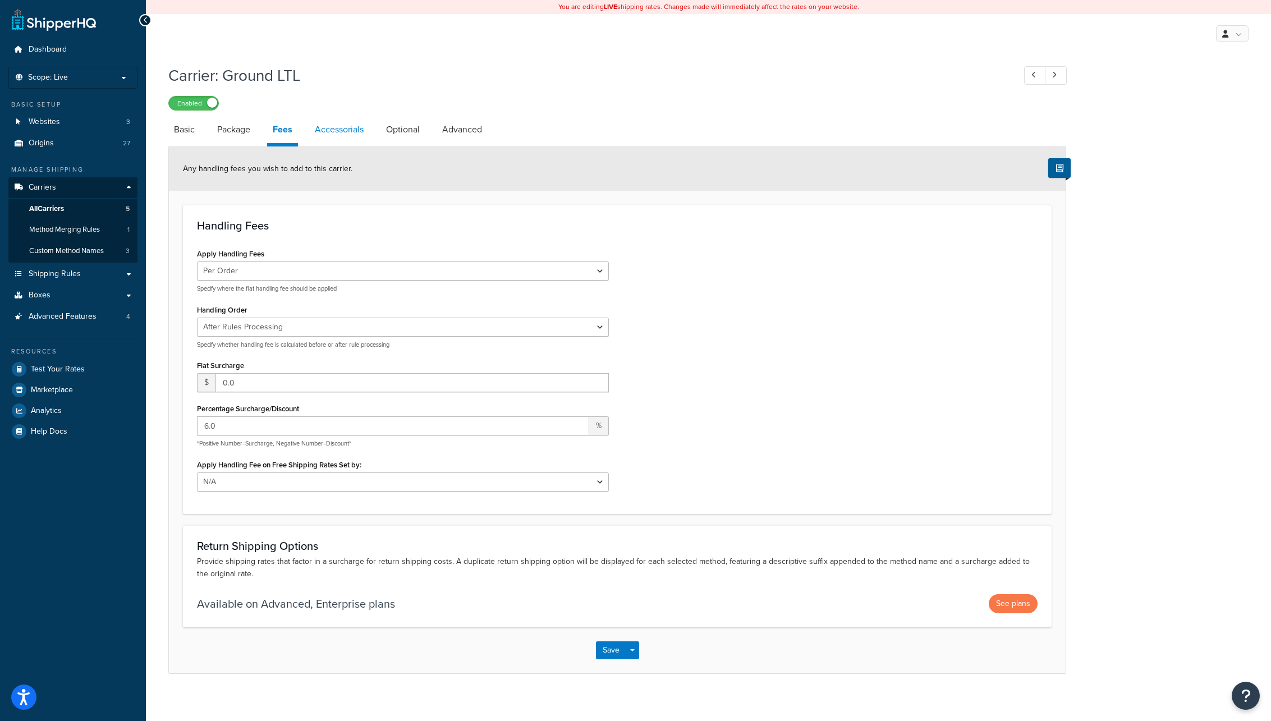
click at [345, 130] on link "Accessorials" at bounding box center [339, 129] width 60 height 27
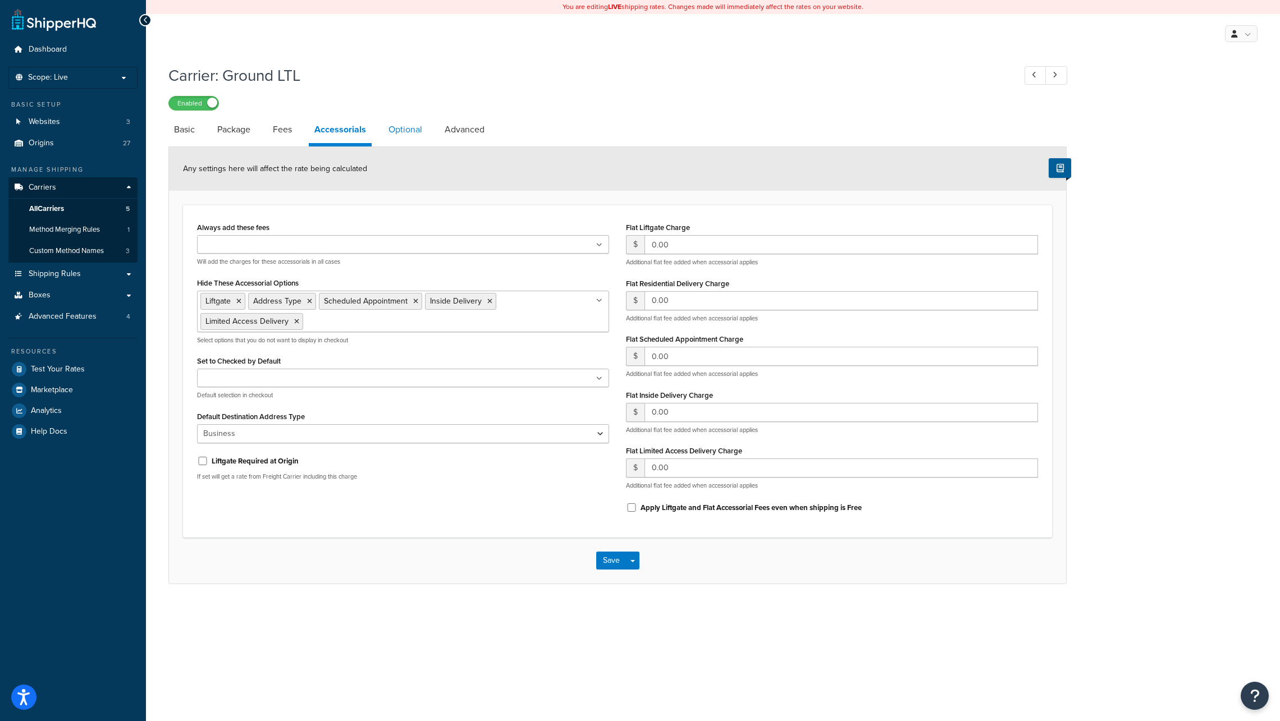
click at [406, 134] on link "Optional" at bounding box center [405, 129] width 45 height 27
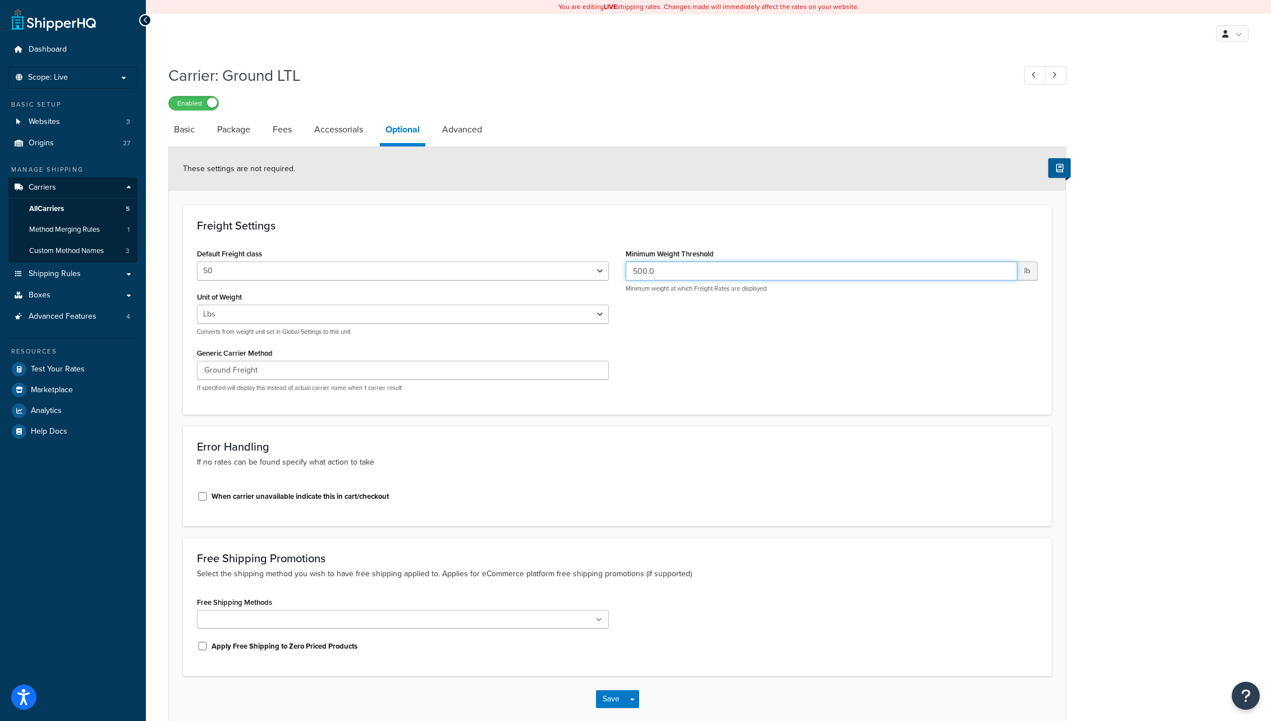
drag, startPoint x: 634, startPoint y: 270, endPoint x: 666, endPoint y: 271, distance: 31.4
click at [666, 271] on input "500.0" at bounding box center [822, 271] width 392 height 19
click at [697, 309] on div "Default Freight class 50 55 60 65 70 77.5 85 92.5 100 110 125 150 175 200 250 3…" at bounding box center [618, 323] width 858 height 155
click at [471, 131] on link "Advanced" at bounding box center [462, 129] width 51 height 27
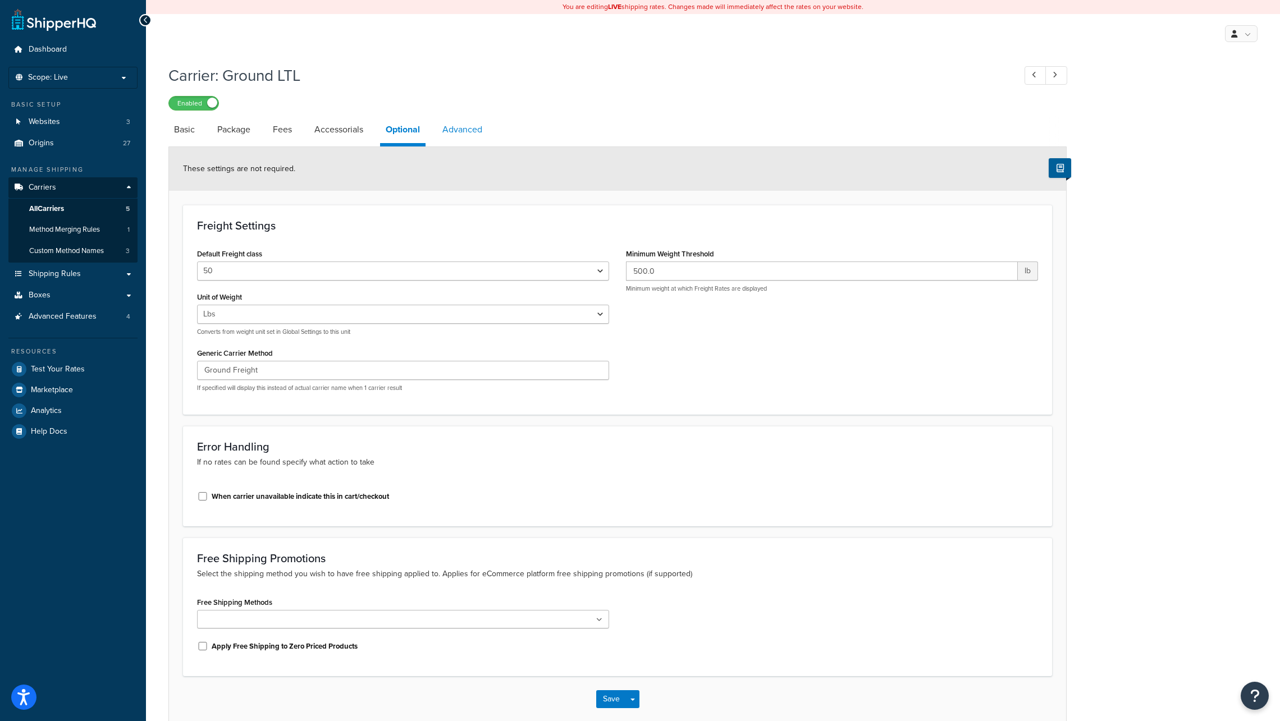
select select "false"
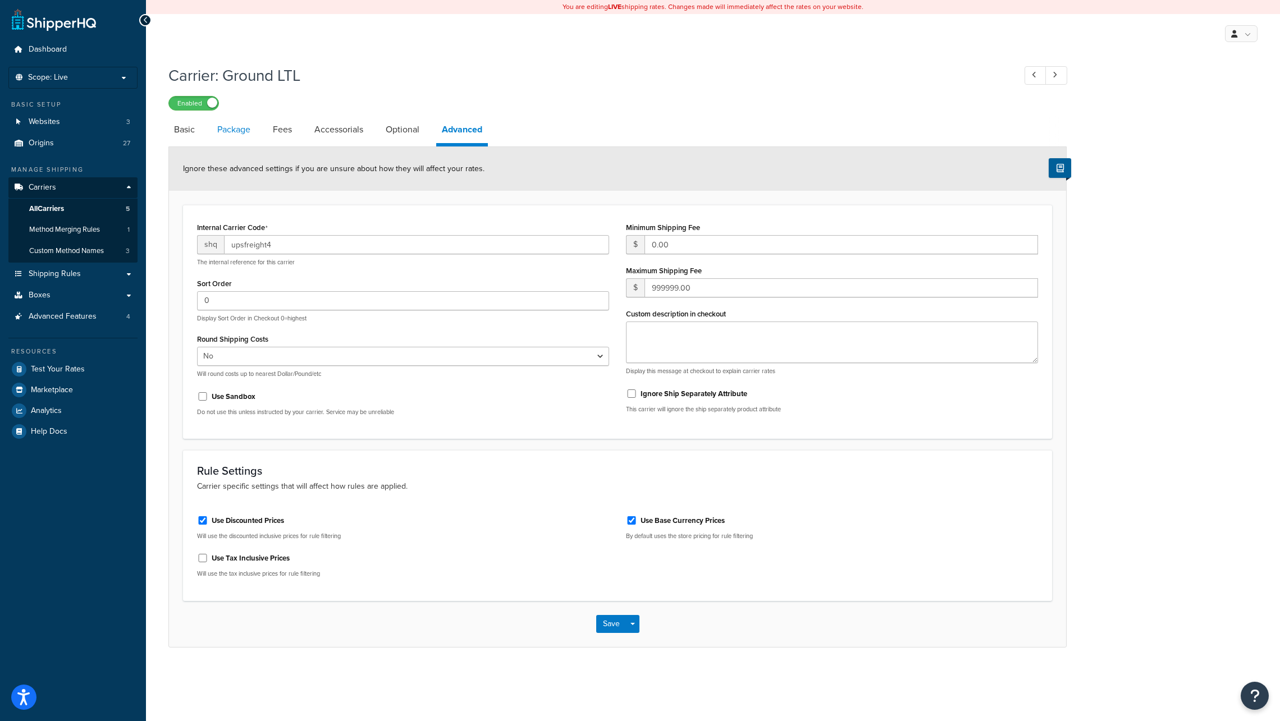
click at [239, 130] on link "Package" at bounding box center [234, 129] width 44 height 27
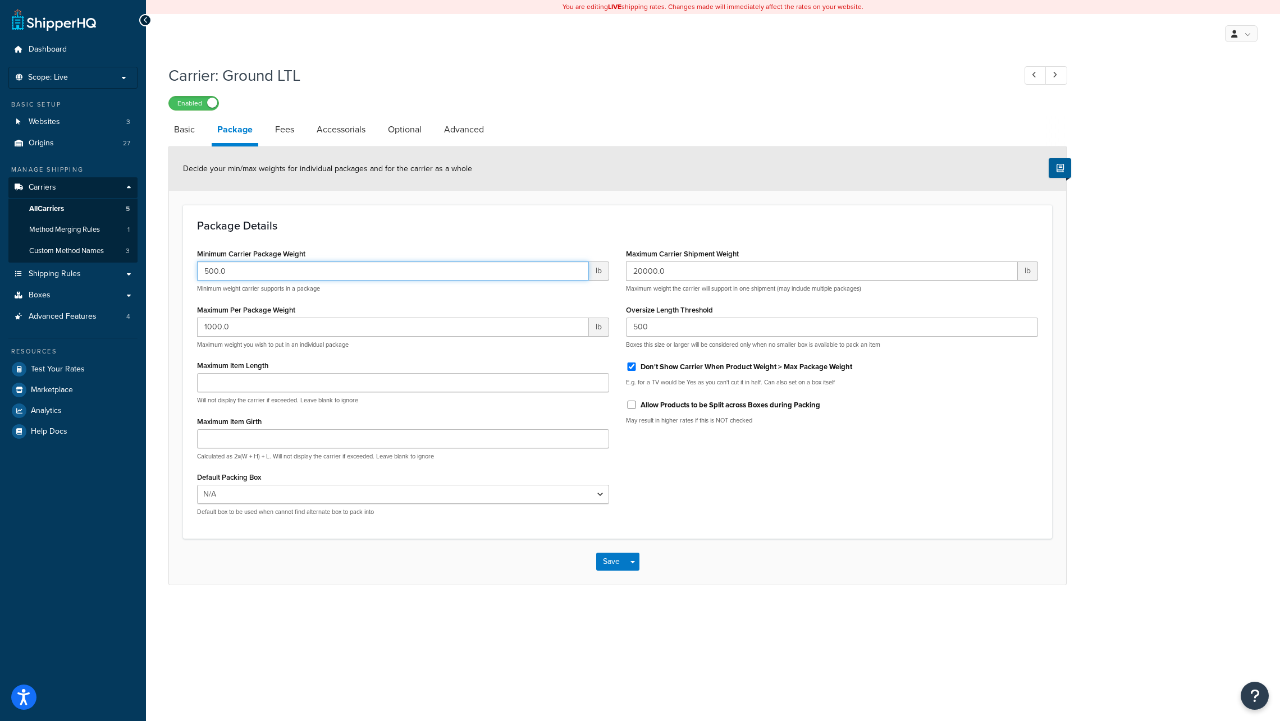
click at [231, 271] on input "500.0" at bounding box center [393, 271] width 392 height 19
click at [598, 496] on select "N/A B-171312-006.1 B-171312-006.3 B-211712-012.1 B-211712-012.2 B-211712-012.3 …" at bounding box center [403, 494] width 412 height 19
click at [34, 187] on span "Carriers" at bounding box center [42, 188] width 27 height 10
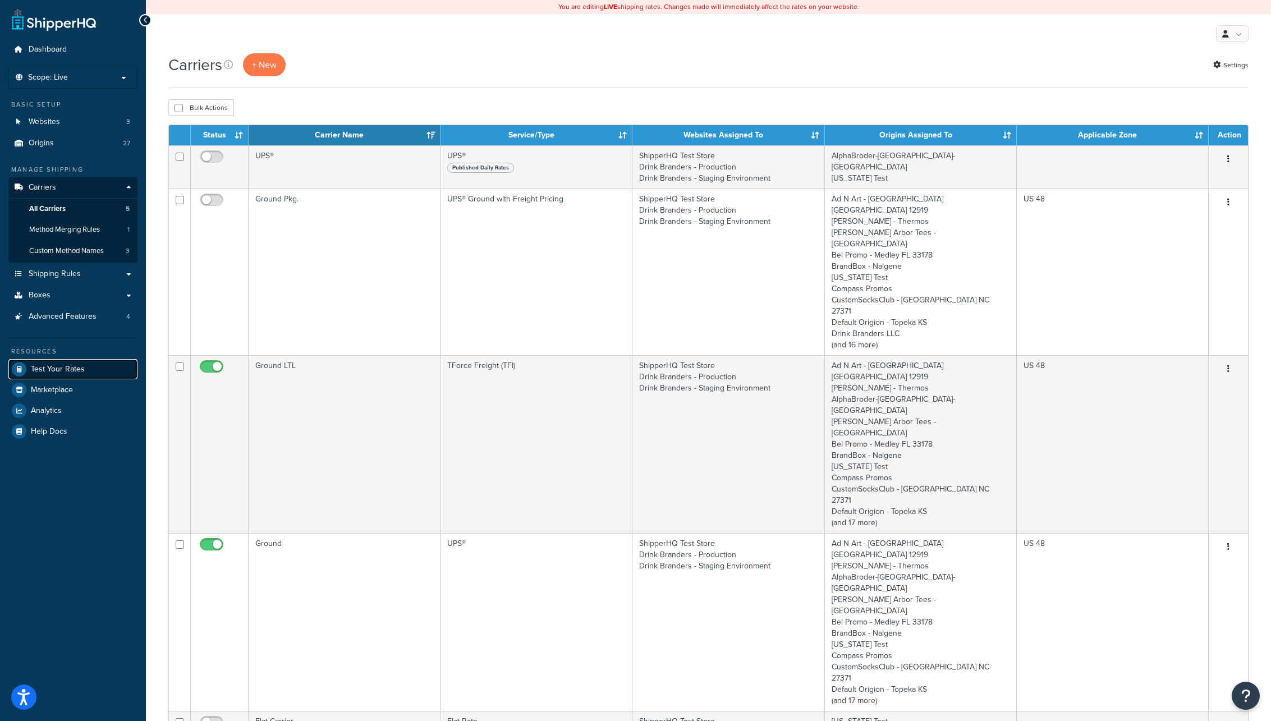
click at [61, 368] on span "Test Your Rates" at bounding box center [58, 370] width 54 height 10
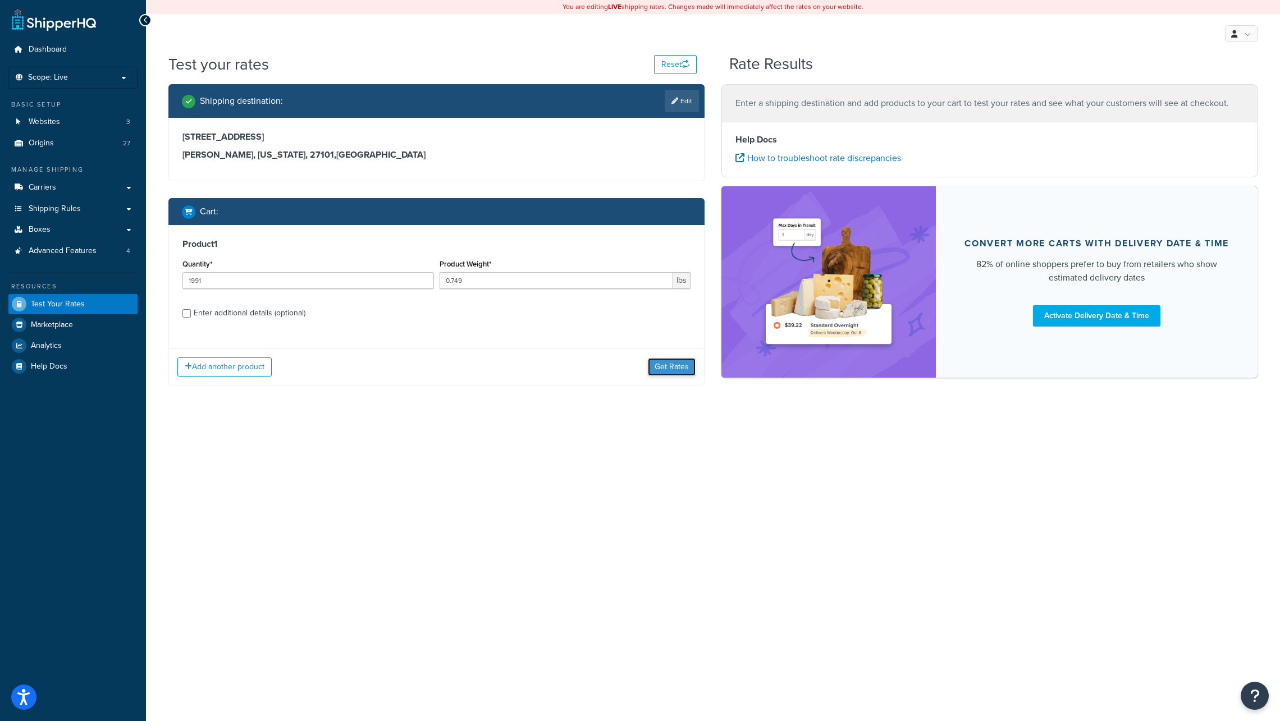
click at [667, 368] on button "Get Rates" at bounding box center [672, 367] width 48 height 18
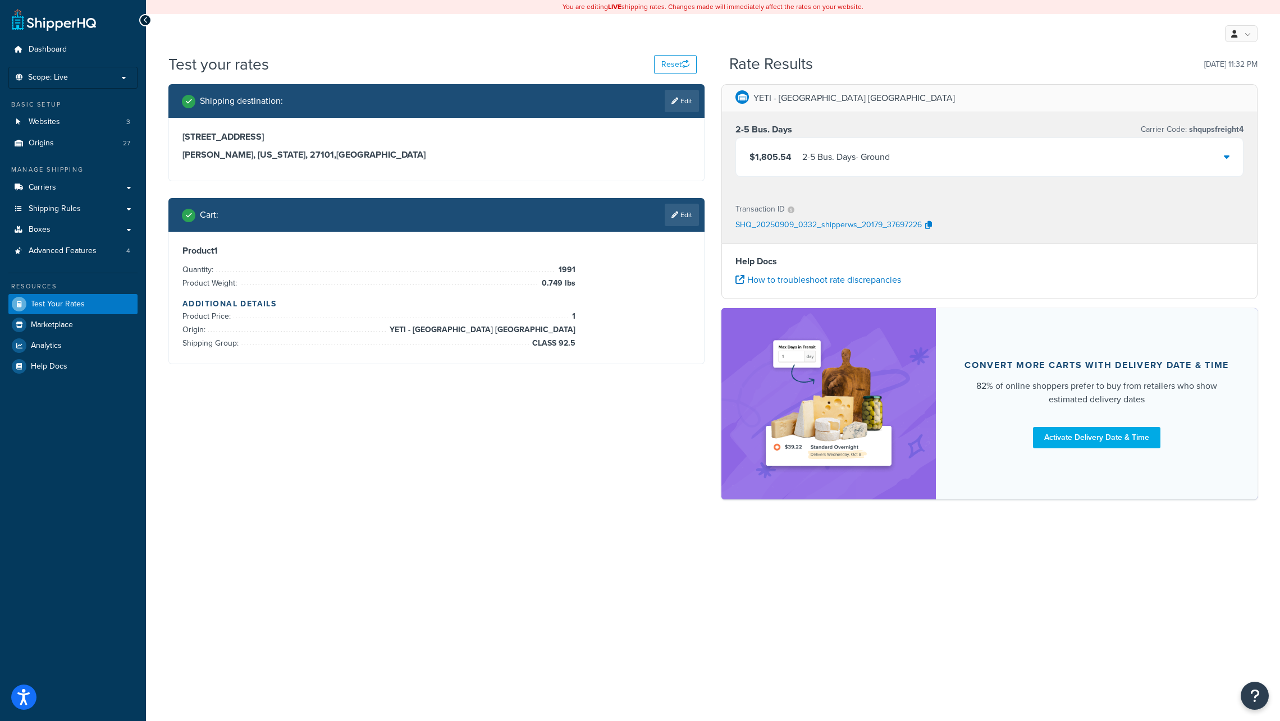
click at [1225, 157] on icon at bounding box center [1226, 156] width 6 height 9
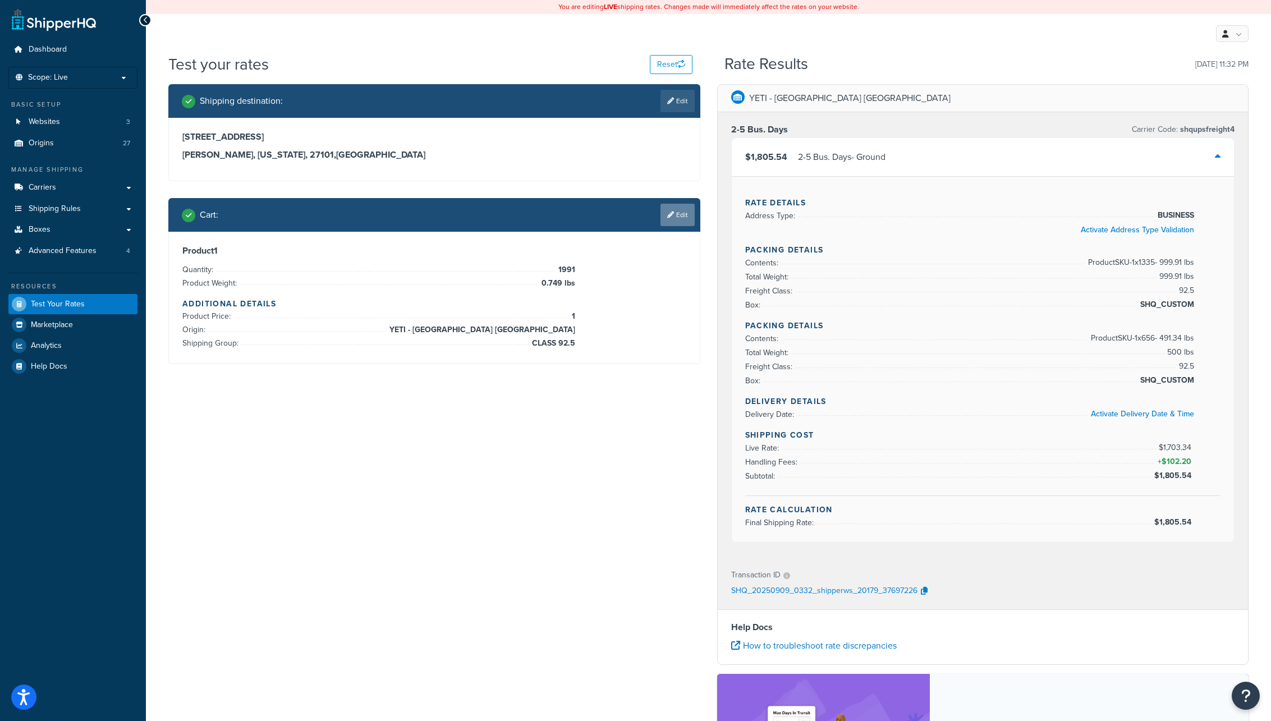
click at [680, 213] on link "Edit" at bounding box center [678, 215] width 34 height 22
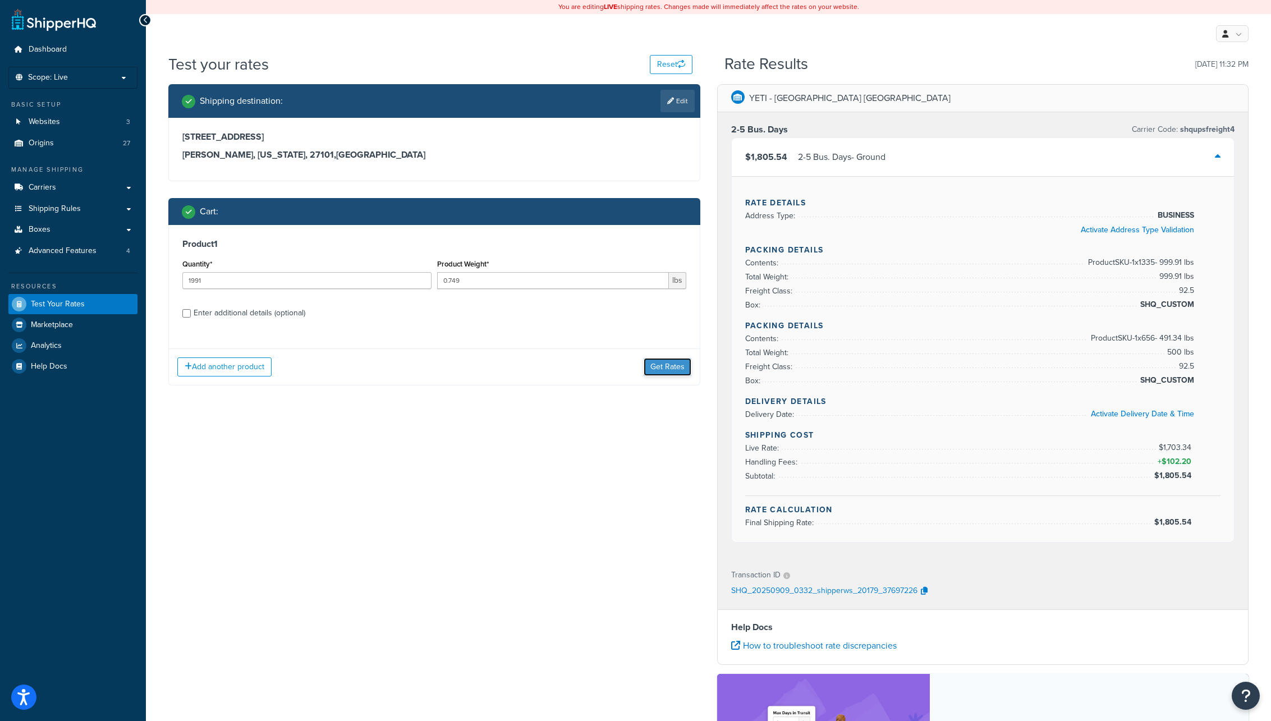
click at [661, 366] on button "Get Rates" at bounding box center [668, 367] width 48 height 18
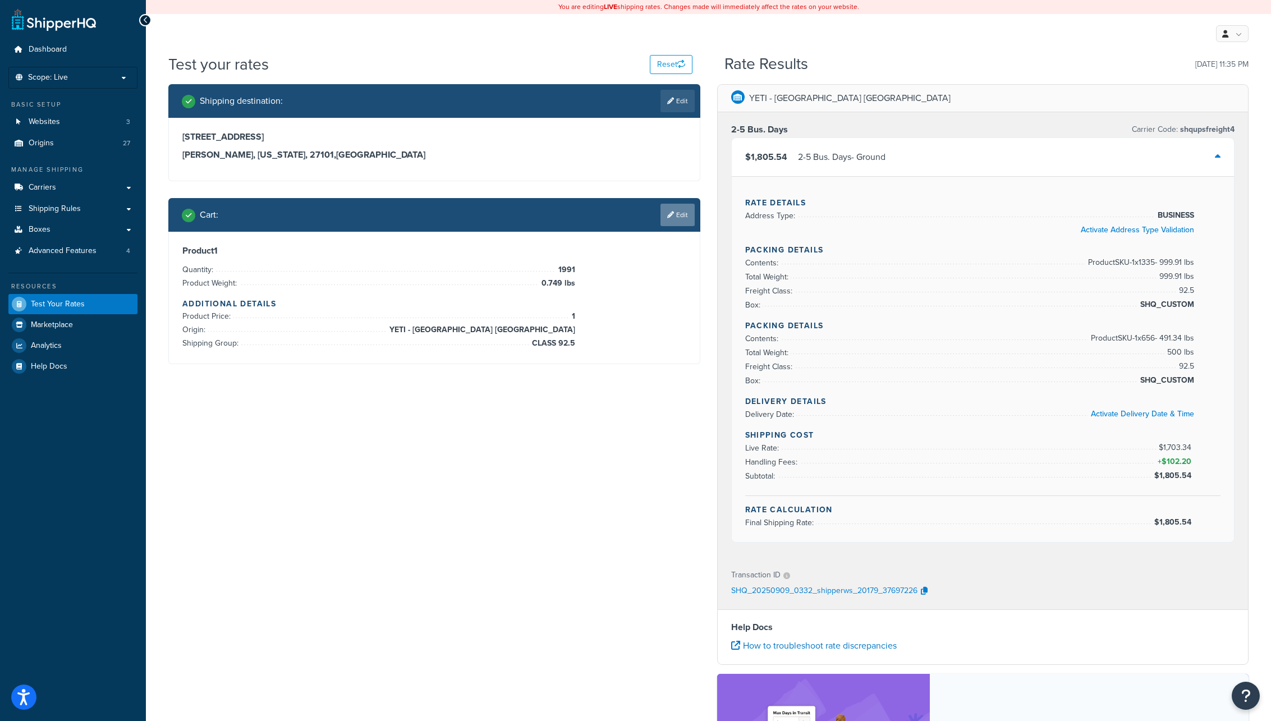
click at [682, 214] on link "Edit" at bounding box center [678, 215] width 34 height 22
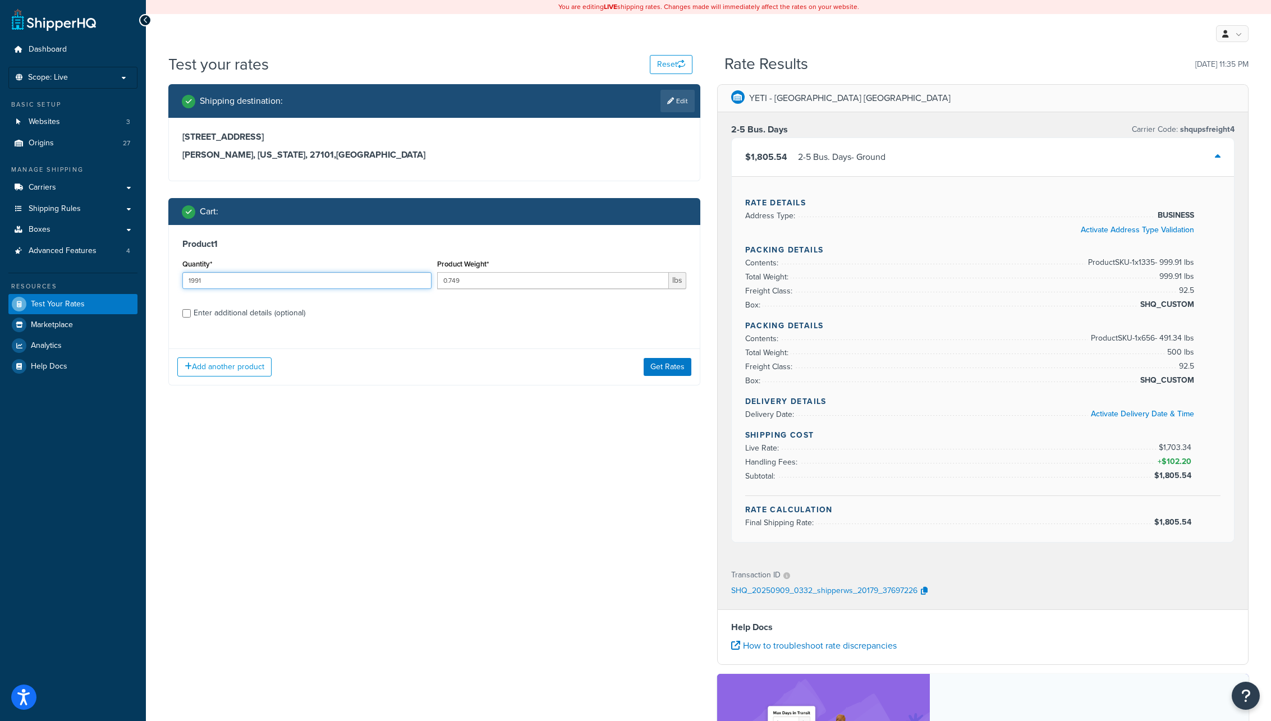
drag, startPoint x: 197, startPoint y: 282, endPoint x: 207, endPoint y: 282, distance: 10.1
click at [207, 282] on input "1991" at bounding box center [306, 280] width 249 height 17
type input "1990"
click at [186, 315] on input "Enter additional details (optional)" at bounding box center [186, 313] width 8 height 8
checkbox input "true"
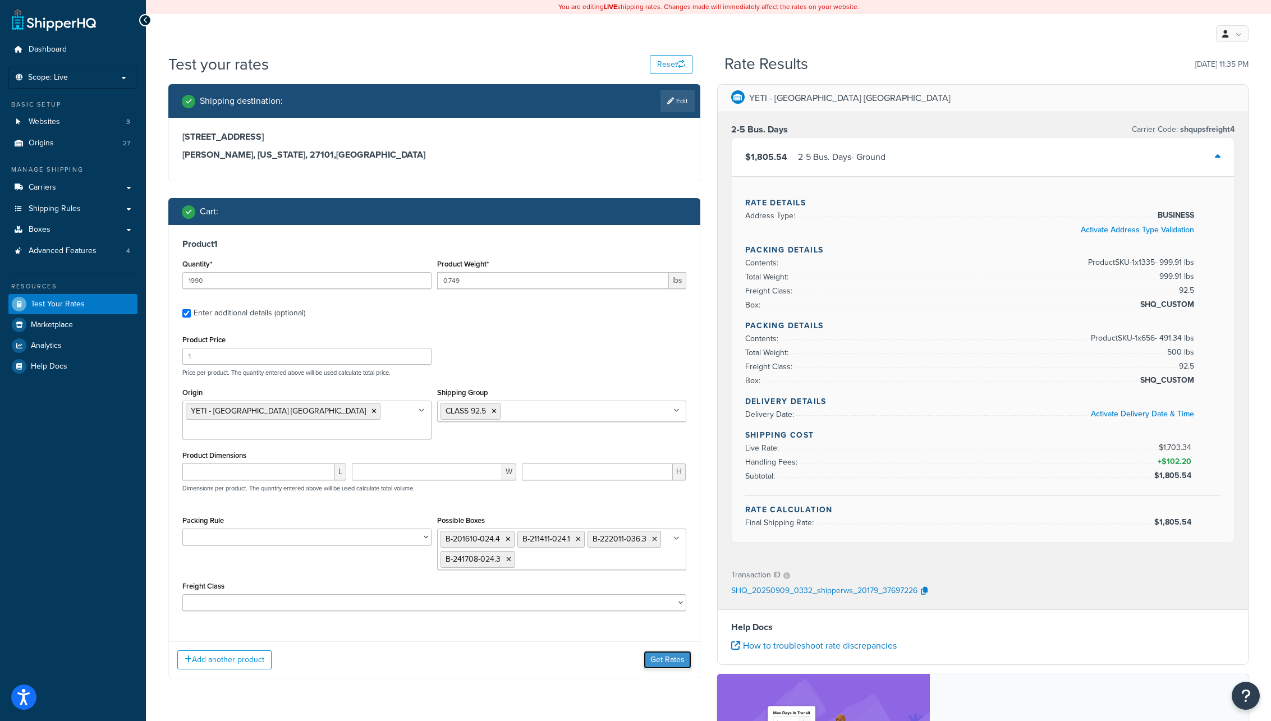
click at [666, 651] on button "Get Rates" at bounding box center [668, 660] width 48 height 18
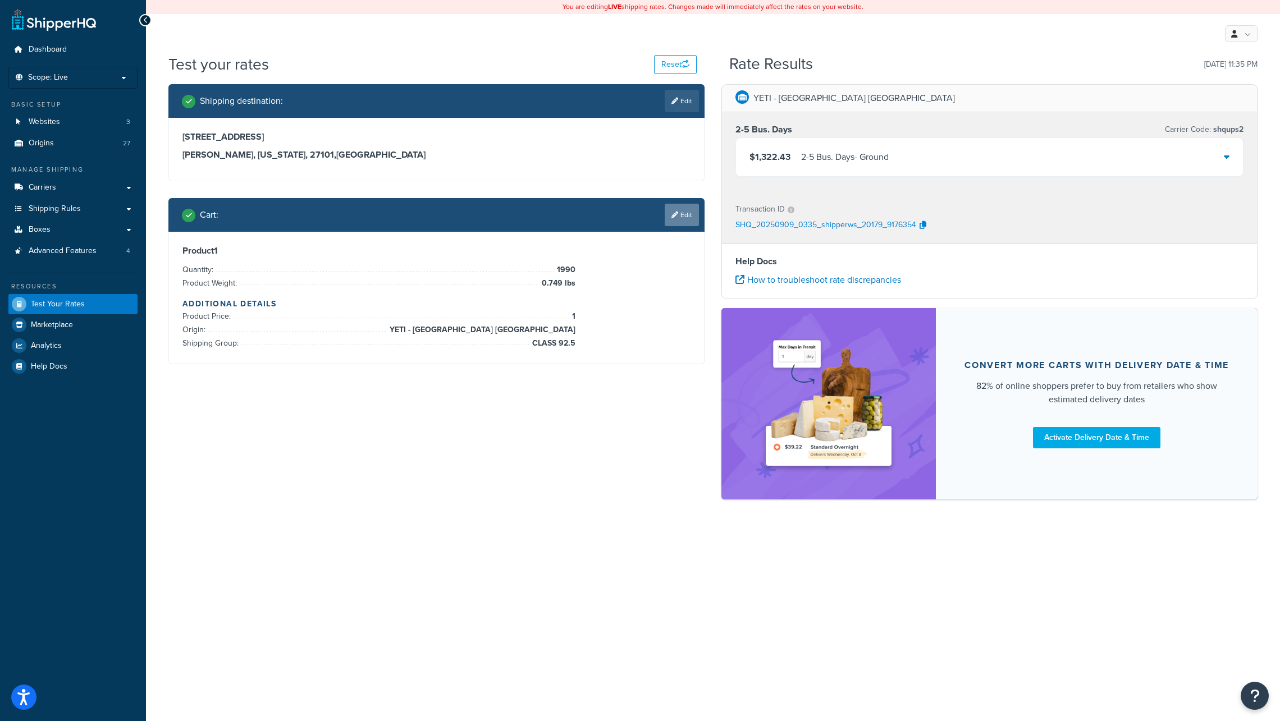
click at [682, 213] on link "Edit" at bounding box center [681, 215] width 34 height 22
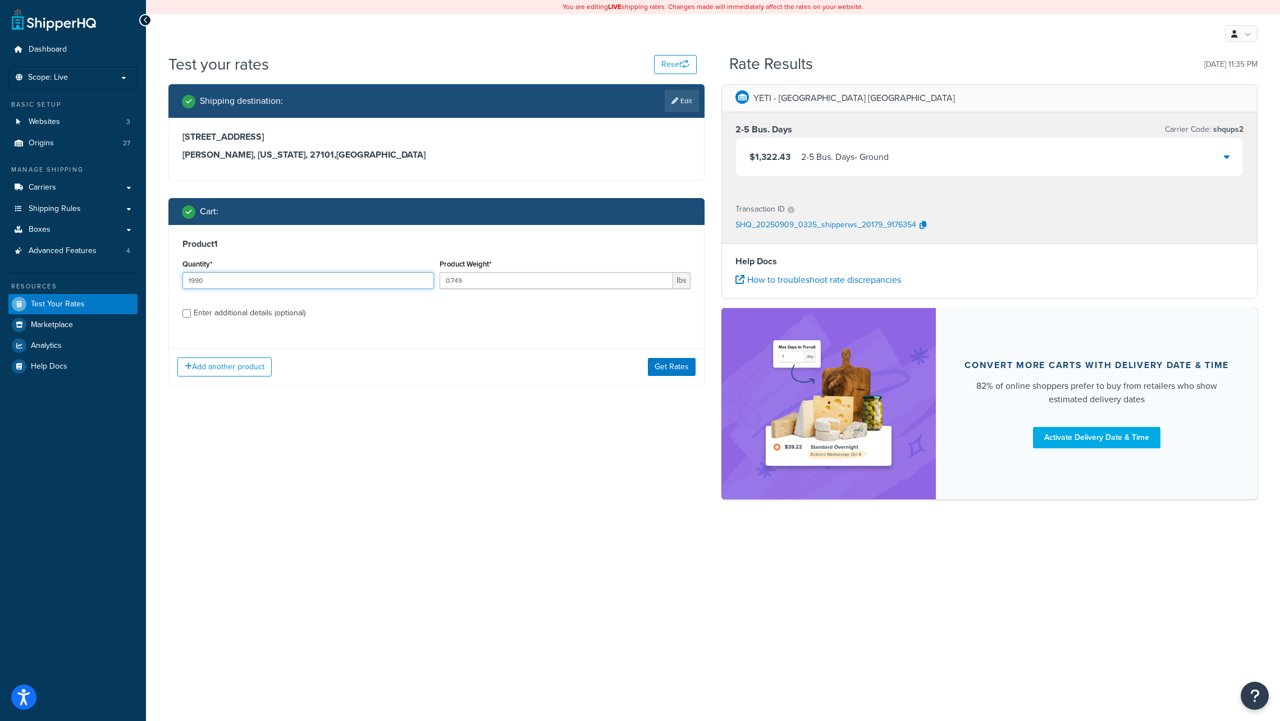
drag, startPoint x: 207, startPoint y: 281, endPoint x: 169, endPoint y: 276, distance: 37.4
click at [169, 276] on div "Product 1 Quantity* 1990 Product Weight* 0.749 lbs Enter additional details (op…" at bounding box center [436, 282] width 535 height 115
type input "24"
click at [187, 314] on input "Enter additional details (optional)" at bounding box center [186, 313] width 8 height 8
checkbox input "true"
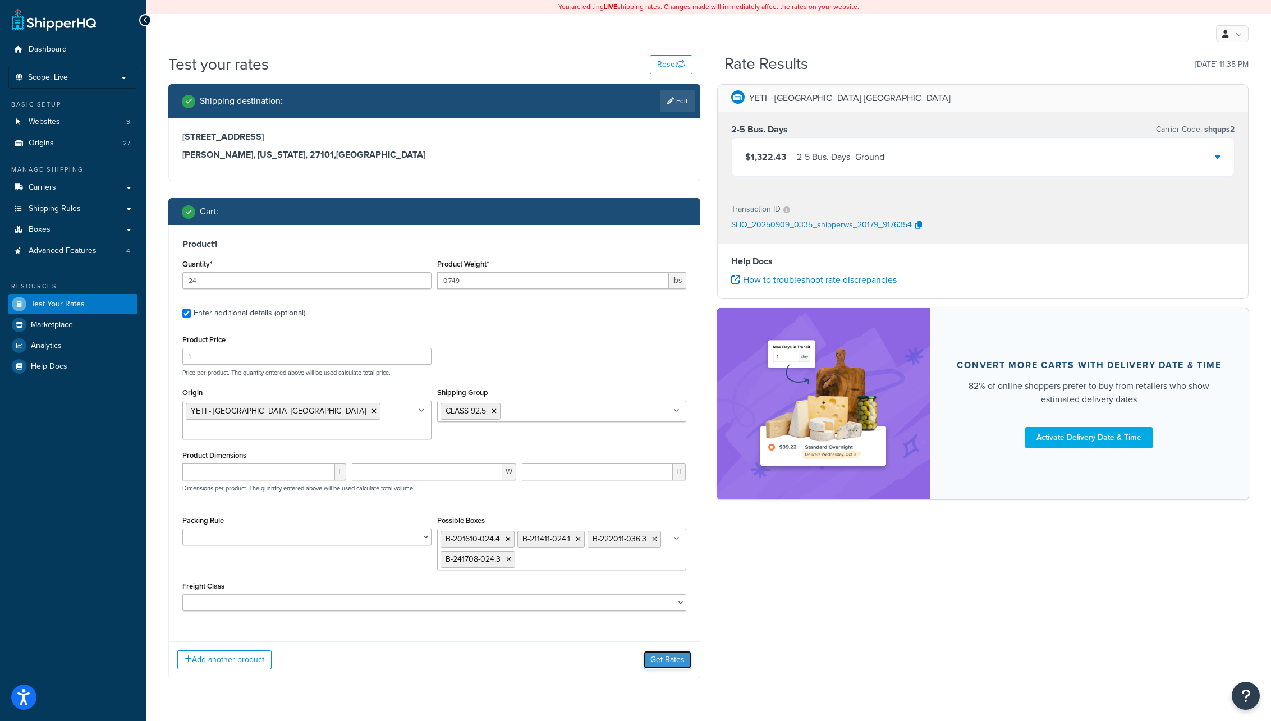
click at [670, 651] on button "Get Rates" at bounding box center [668, 660] width 48 height 18
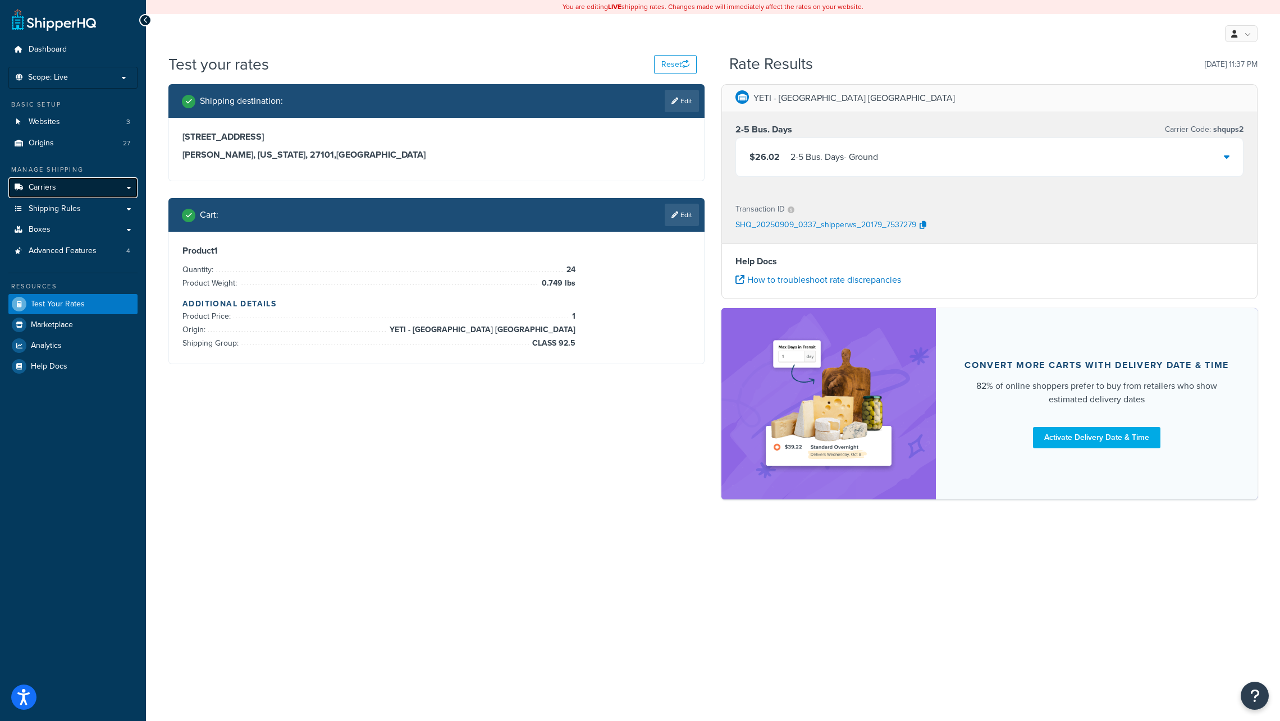
click at [44, 187] on span "Carriers" at bounding box center [42, 188] width 27 height 10
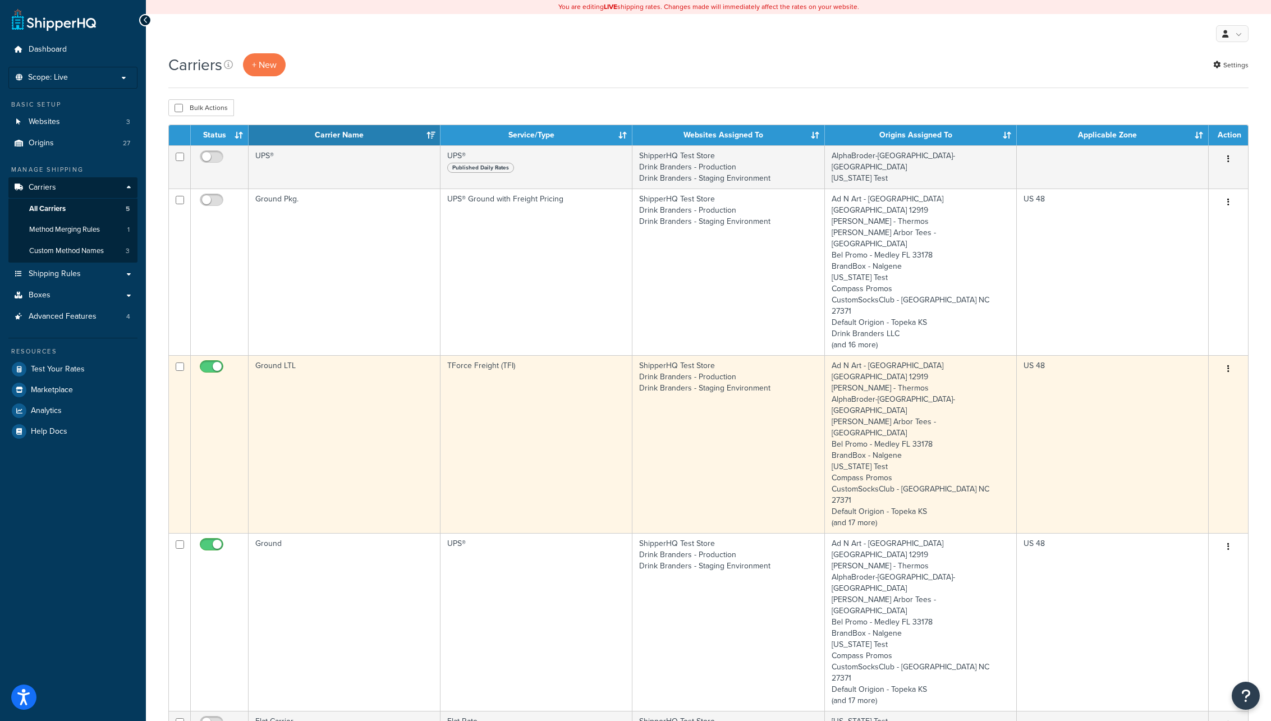
click at [217, 363] on input "checkbox" at bounding box center [213, 370] width 31 height 14
checkbox input "false"
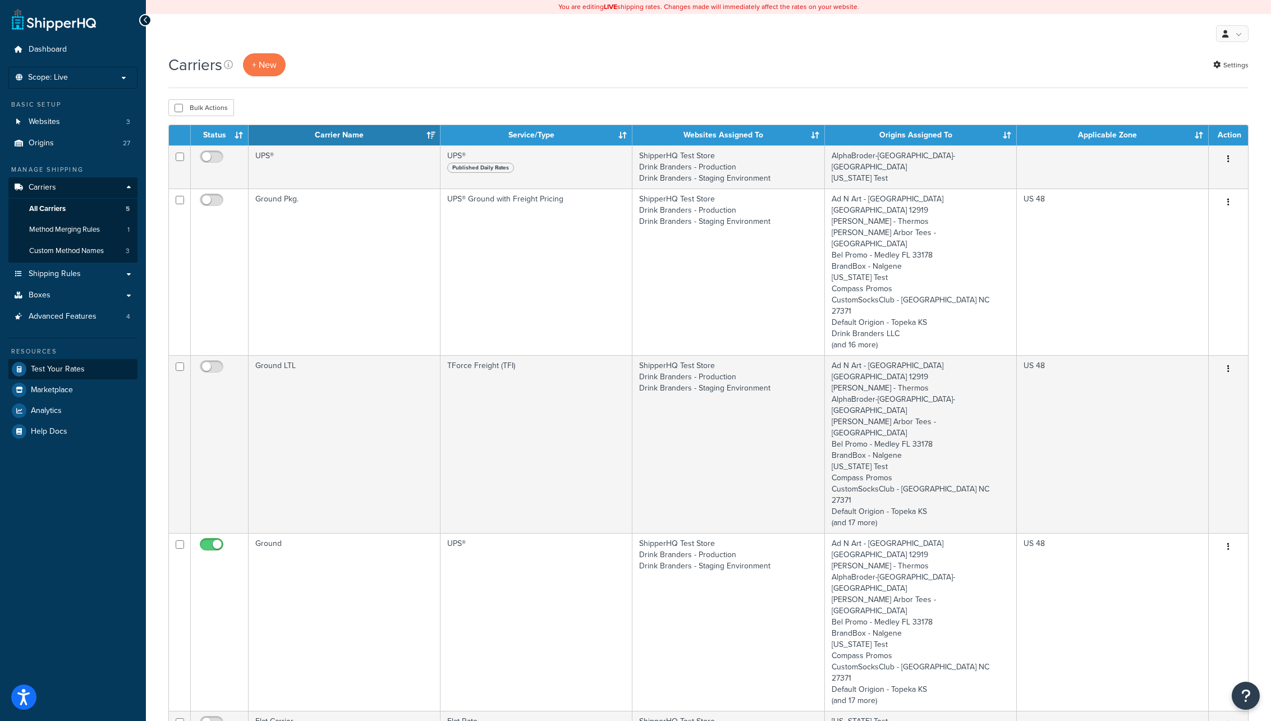
scroll to position [1, 0]
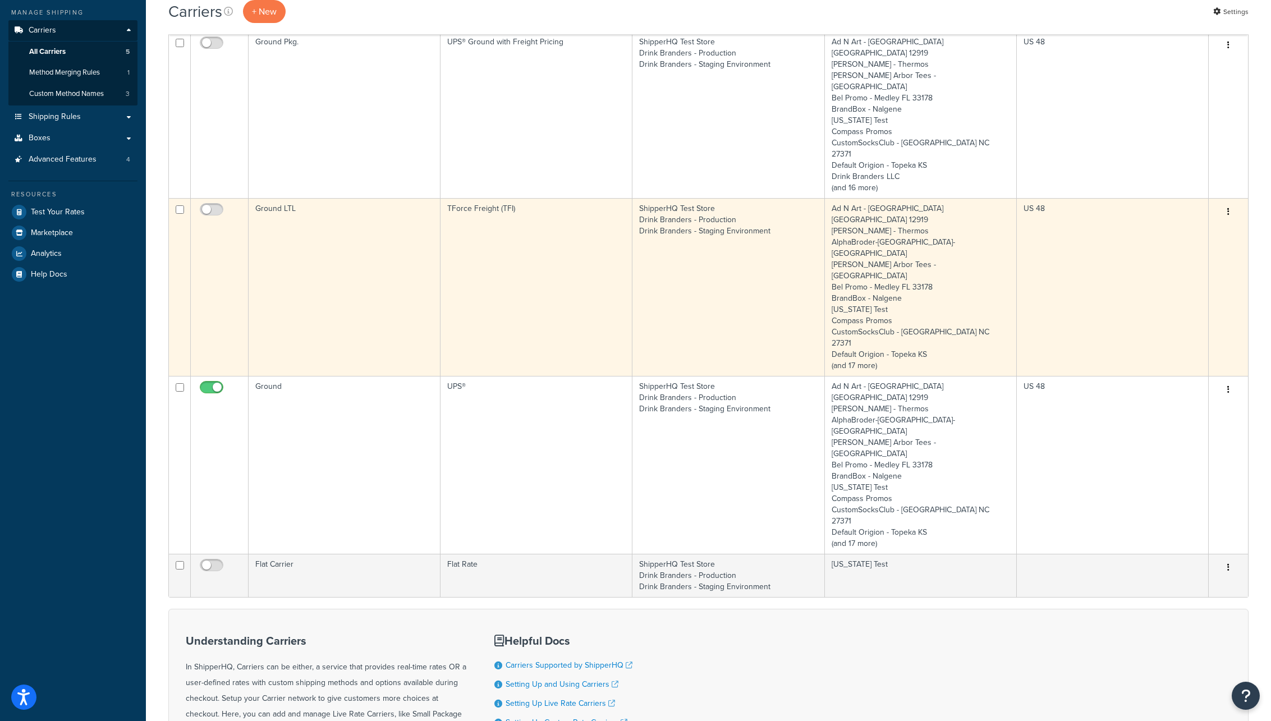
scroll to position [159, 0]
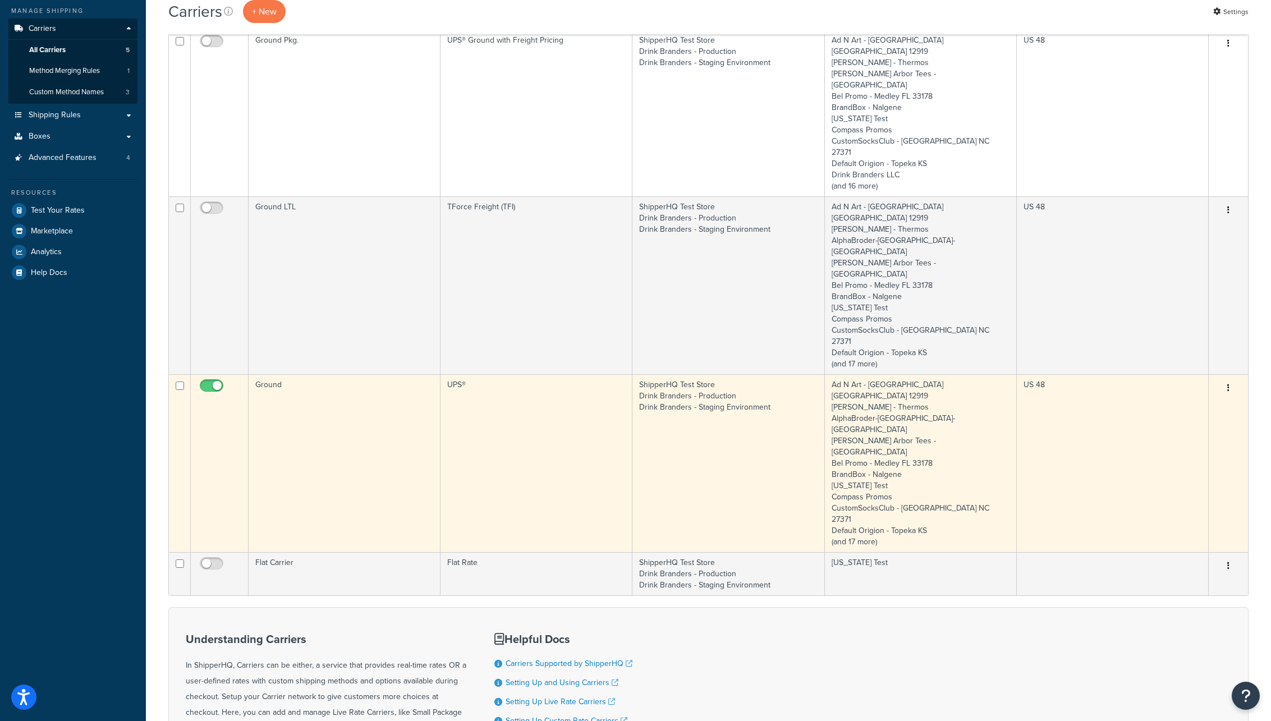
click at [405, 374] on td "Ground" at bounding box center [345, 463] width 192 height 178
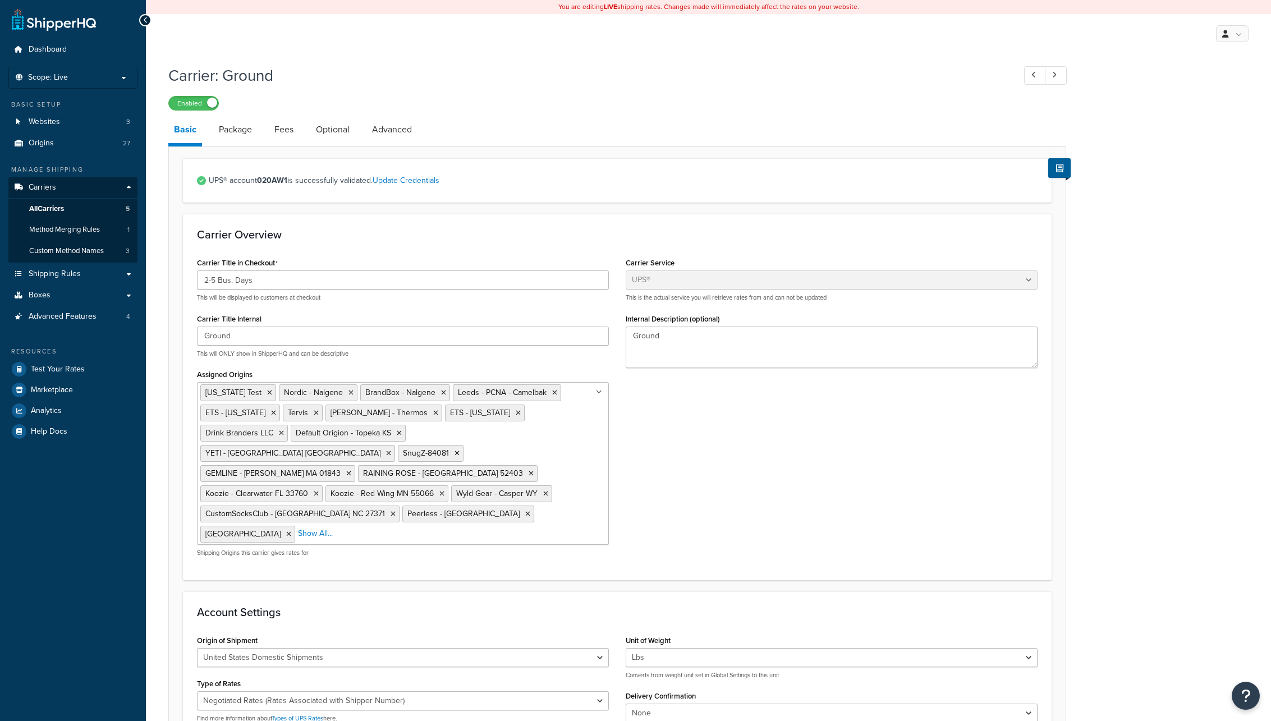
select select "ups"
select select "06"
click at [237, 130] on link "Package" at bounding box center [235, 129] width 44 height 27
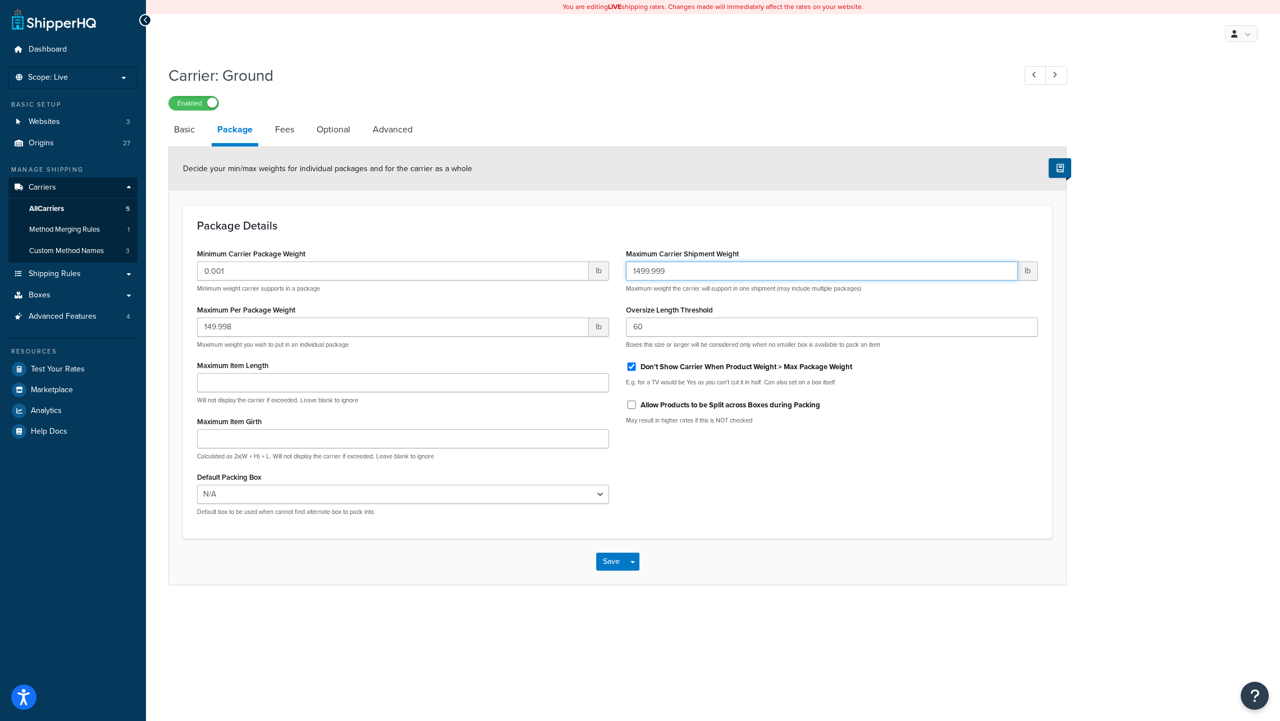
drag, startPoint x: 636, startPoint y: 272, endPoint x: 647, endPoint y: 313, distance: 41.9
click at [639, 272] on input "1499.999" at bounding box center [822, 271] width 392 height 19
type input "1999.999"
click at [660, 328] on input "60" at bounding box center [832, 327] width 412 height 19
click at [610, 563] on button "Save" at bounding box center [611, 562] width 30 height 18
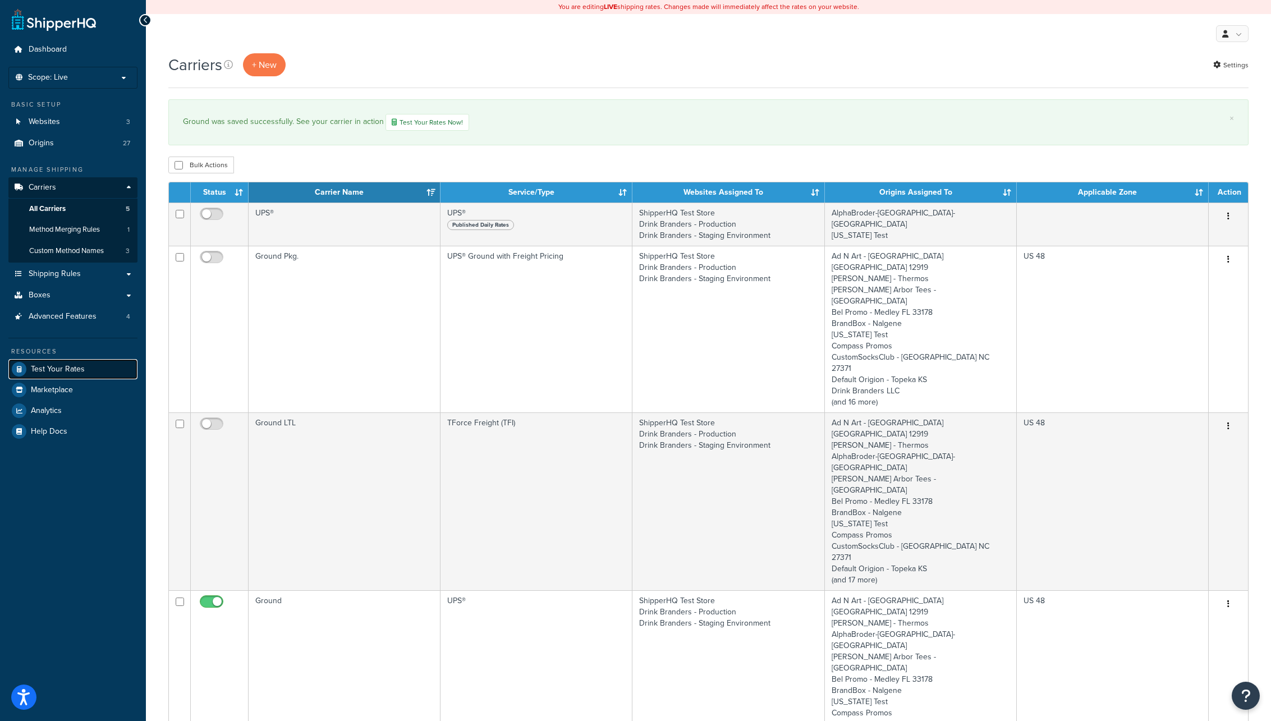
click at [53, 368] on span "Test Your Rates" at bounding box center [58, 370] width 54 height 10
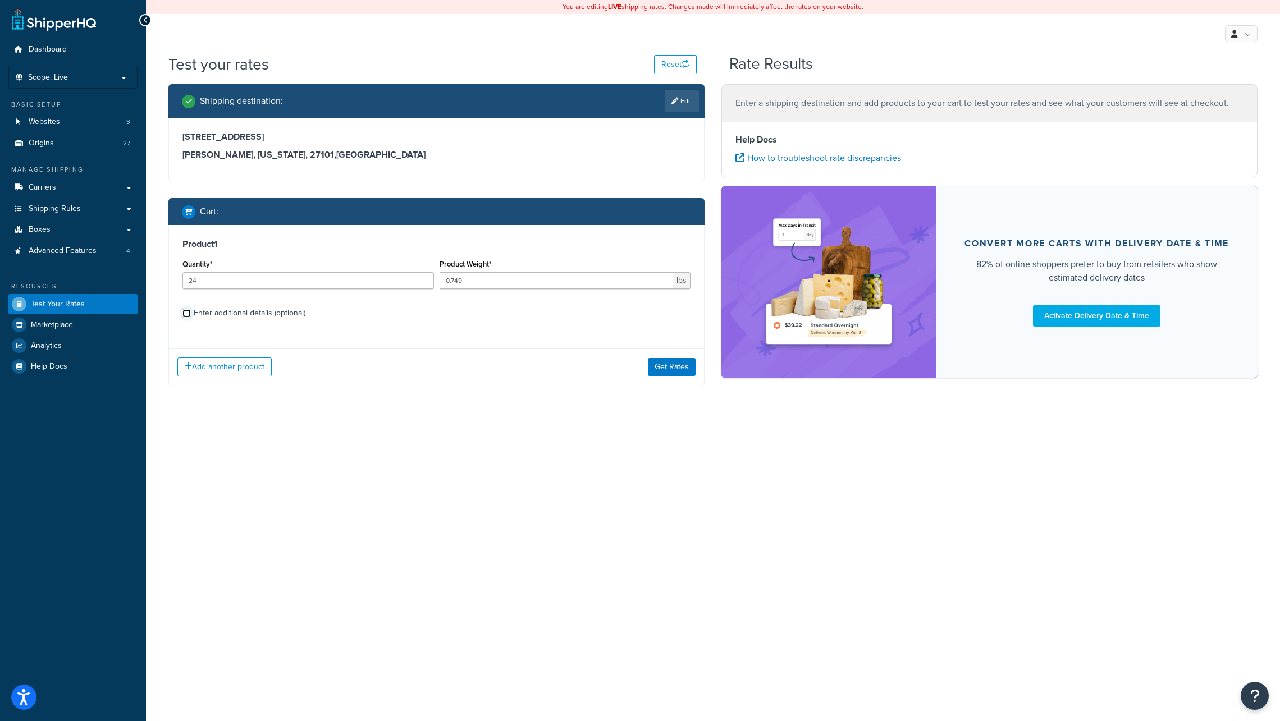
click at [185, 314] on input "Enter additional details (optional)" at bounding box center [186, 313] width 8 height 8
checkbox input "true"
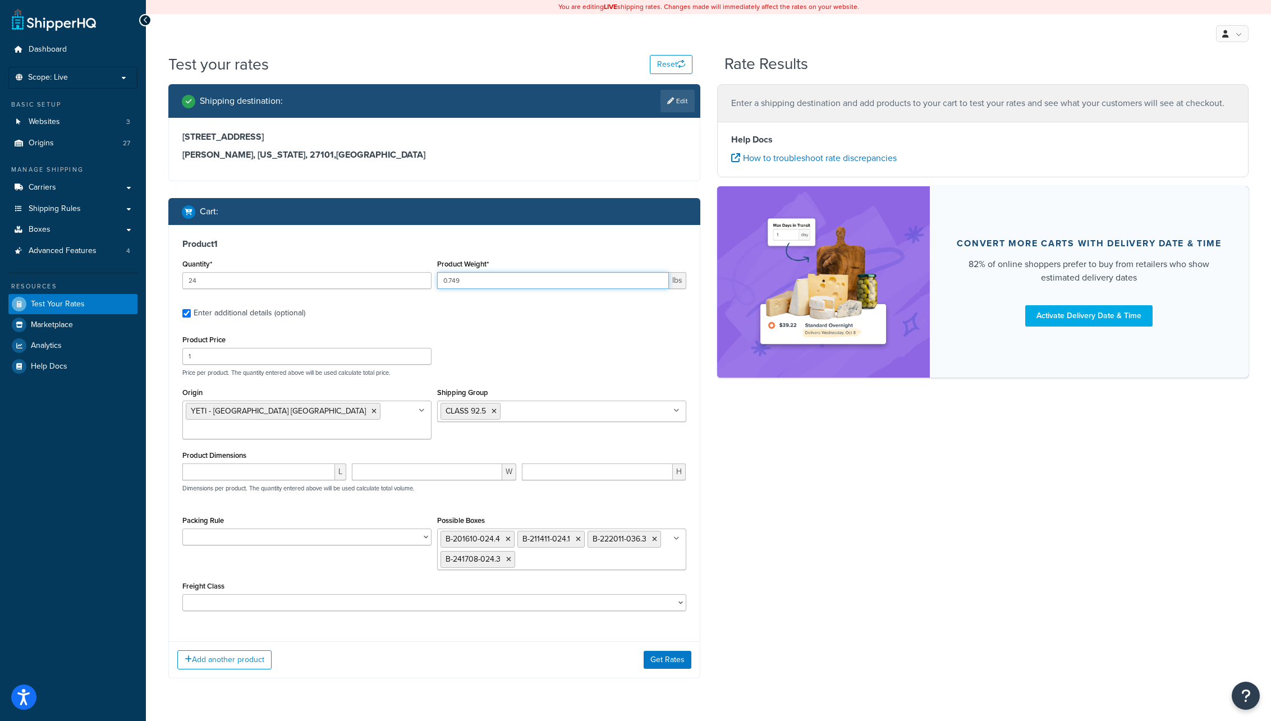
drag, startPoint x: 452, startPoint y: 281, endPoint x: 464, endPoint y: 278, distance: 12.3
click at [464, 282] on input "0.749" at bounding box center [553, 280] width 232 height 17
type input "0.751"
click at [672, 651] on button "Get Rates" at bounding box center [668, 660] width 48 height 18
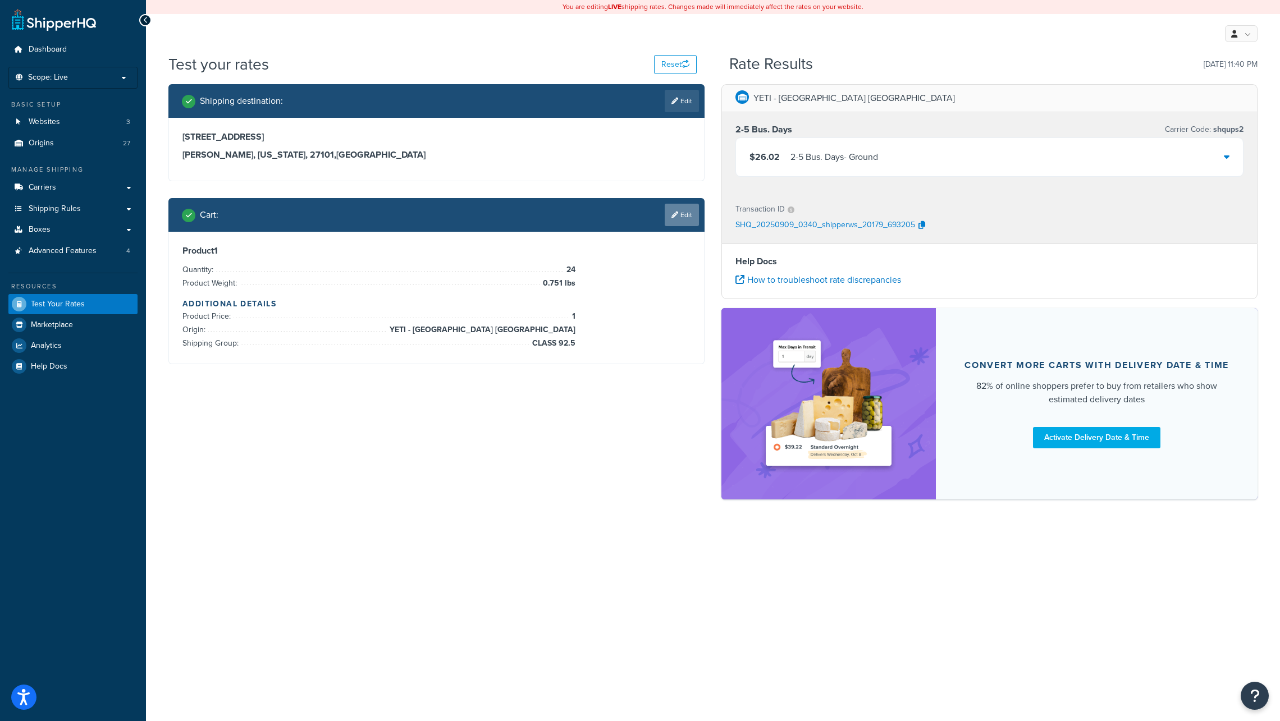
click at [686, 214] on link "Edit" at bounding box center [681, 215] width 34 height 22
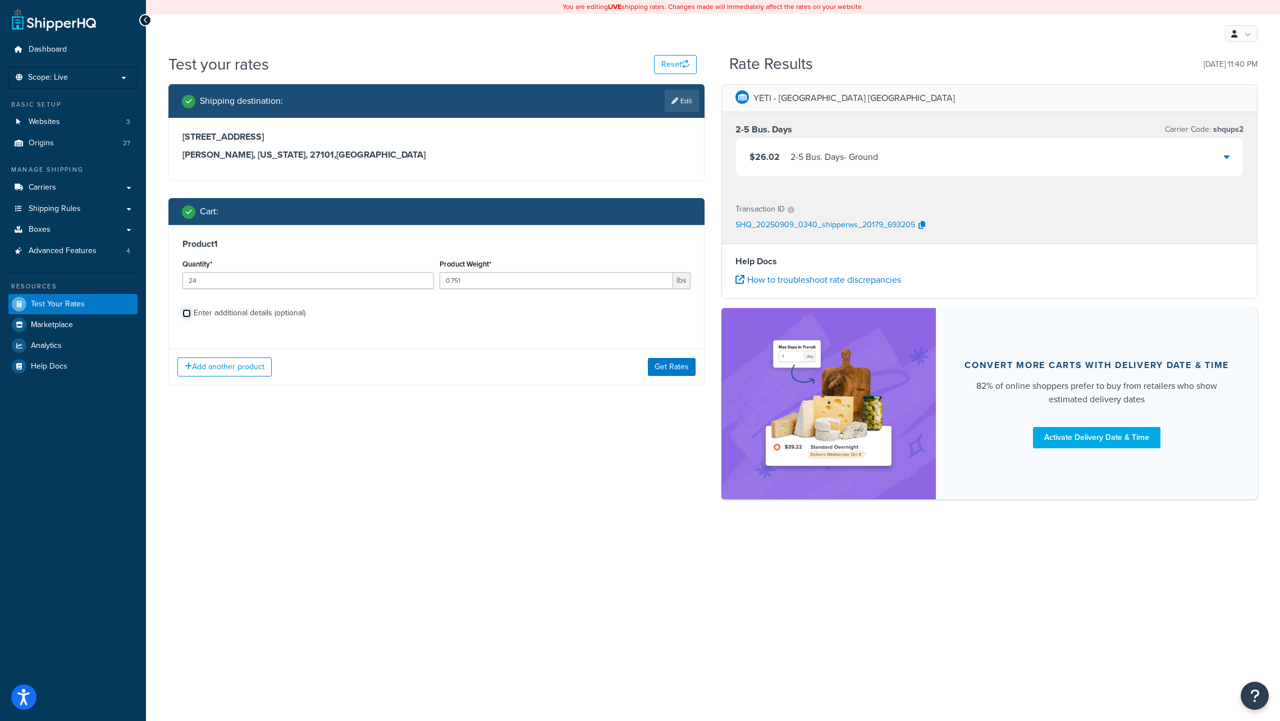
click at [185, 313] on input "Enter additional details (optional)" at bounding box center [186, 313] width 8 height 8
checkbox input "true"
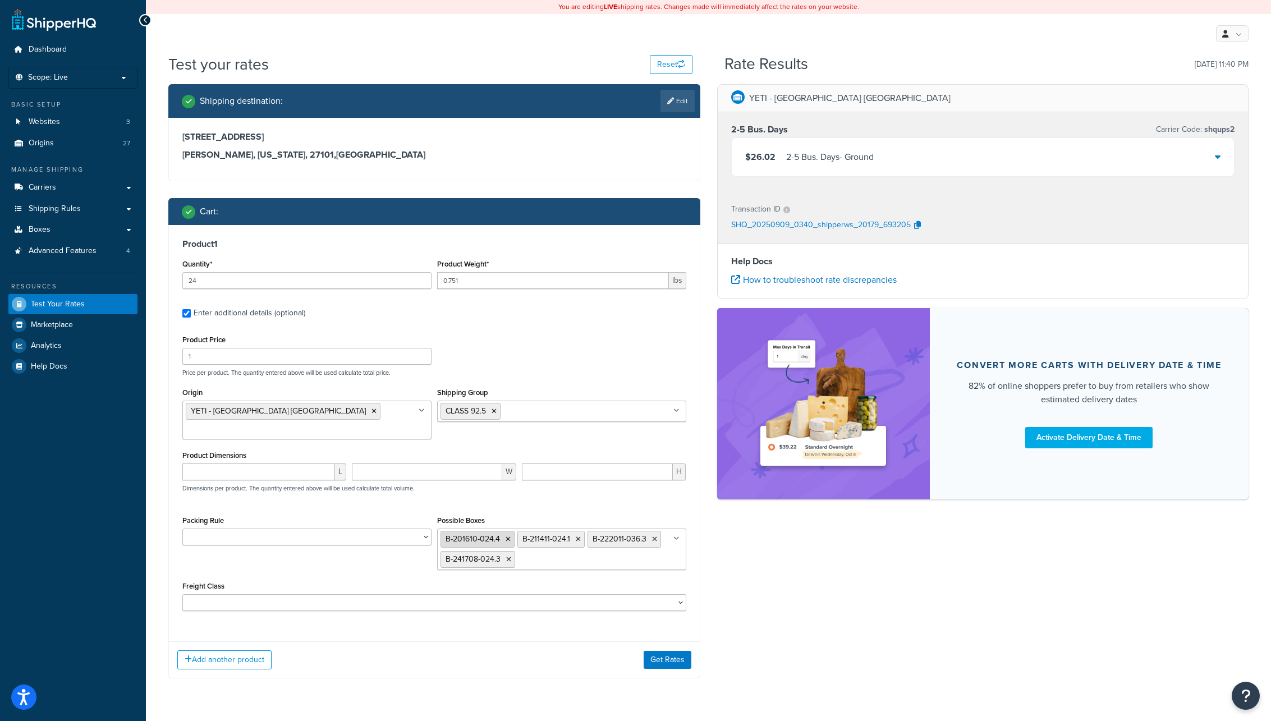
click at [508, 536] on icon at bounding box center [508, 539] width 5 height 7
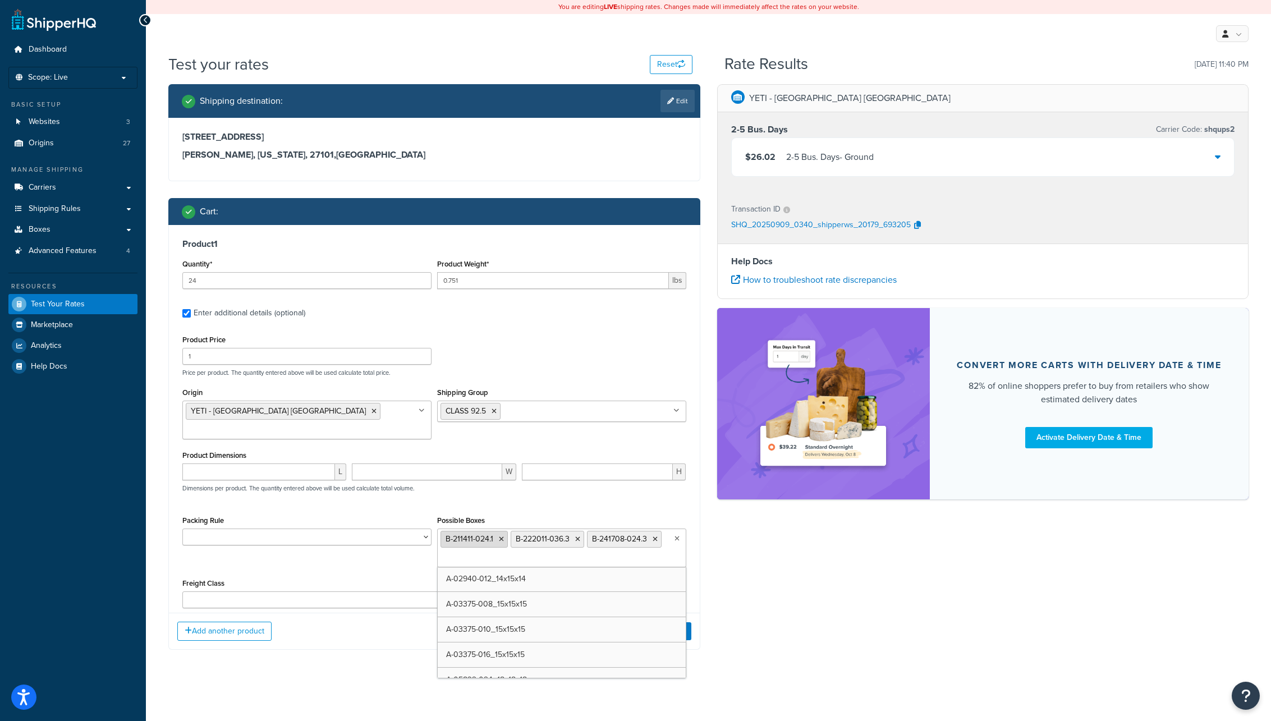
click at [502, 536] on icon at bounding box center [501, 539] width 5 height 7
click at [508, 536] on icon at bounding box center [507, 539] width 5 height 7
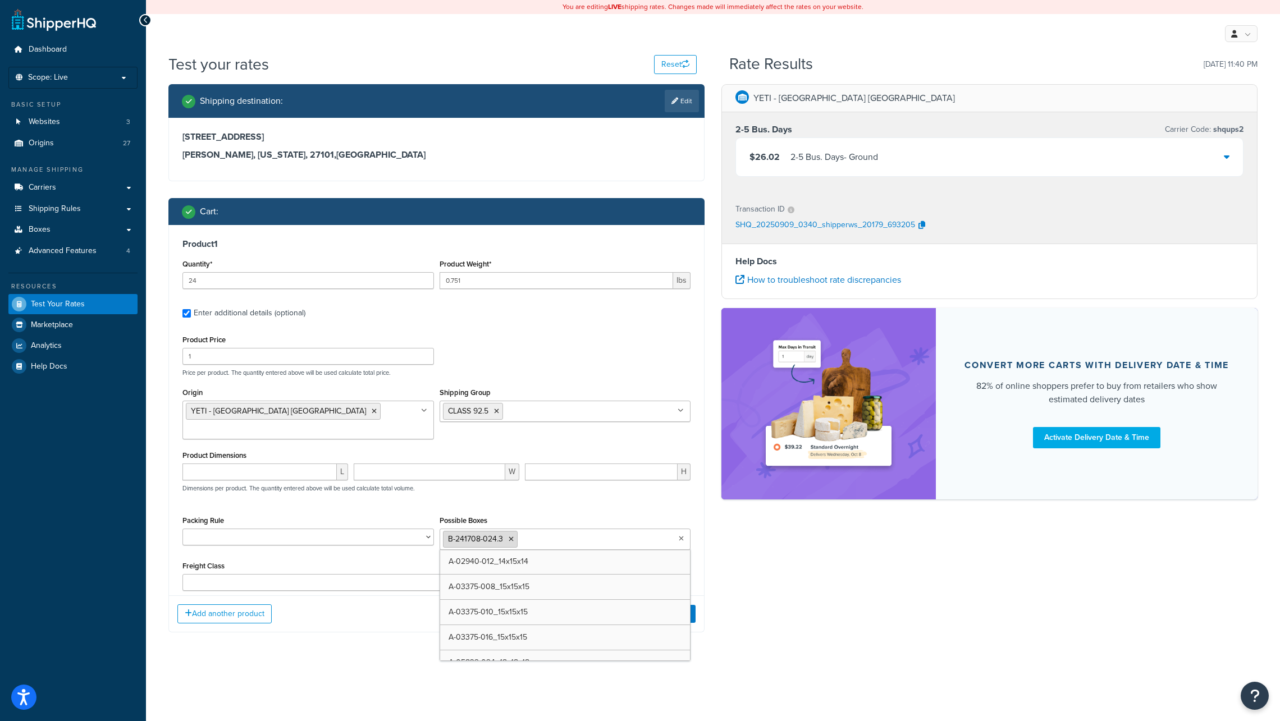
click at [511, 536] on icon at bounding box center [510, 539] width 5 height 7
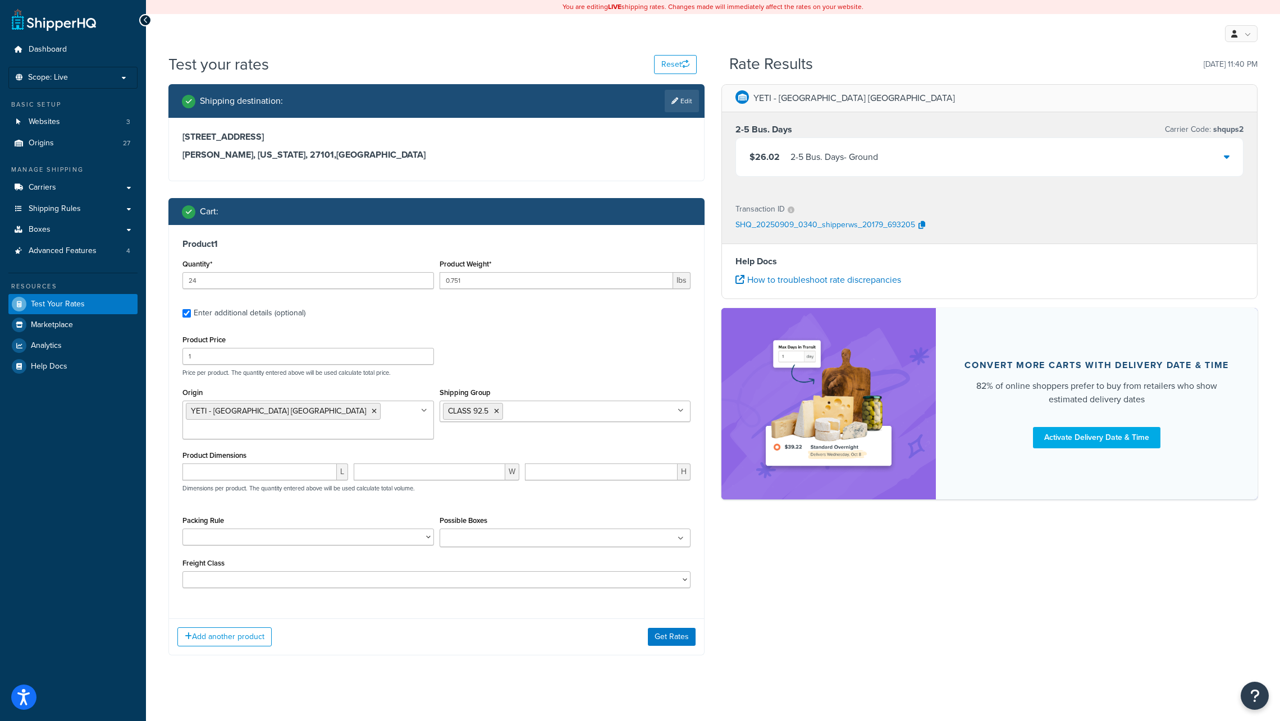
click at [338, 618] on div "Add another product Get Rates" at bounding box center [436, 636] width 535 height 36
click at [666, 628] on button "Get Rates" at bounding box center [672, 637] width 48 height 18
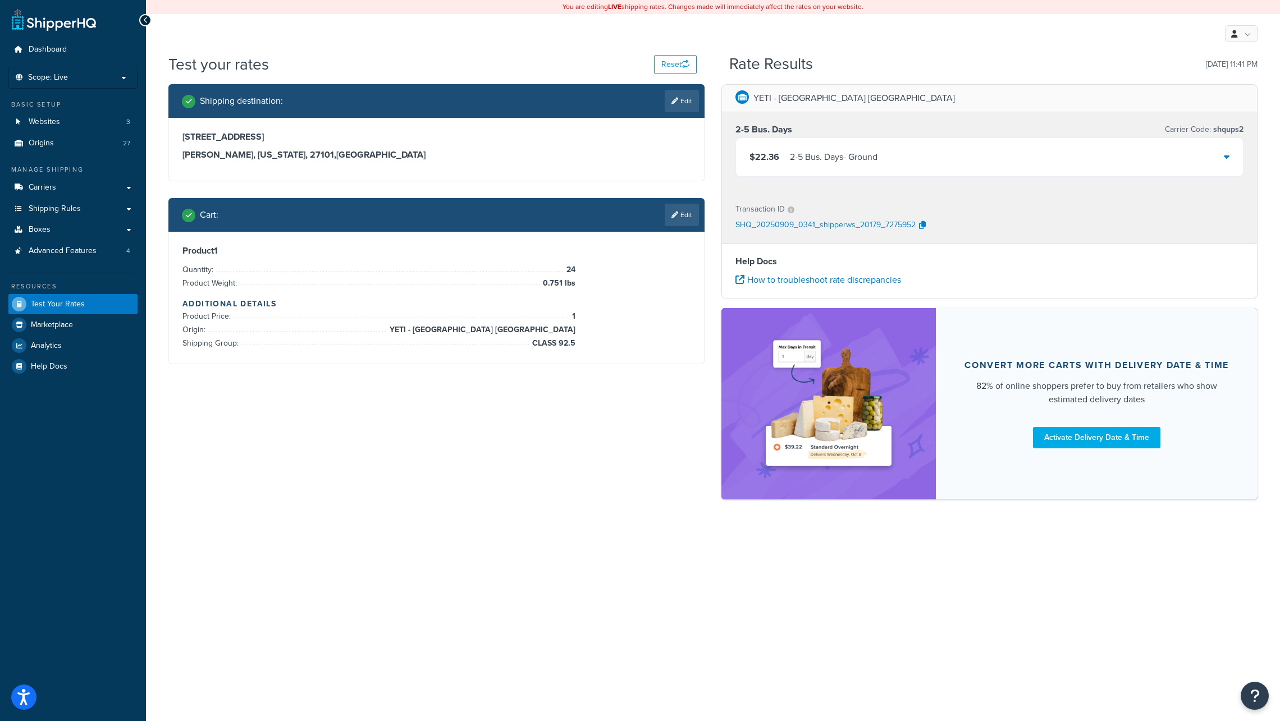
click at [1226, 154] on icon at bounding box center [1226, 156] width 6 height 9
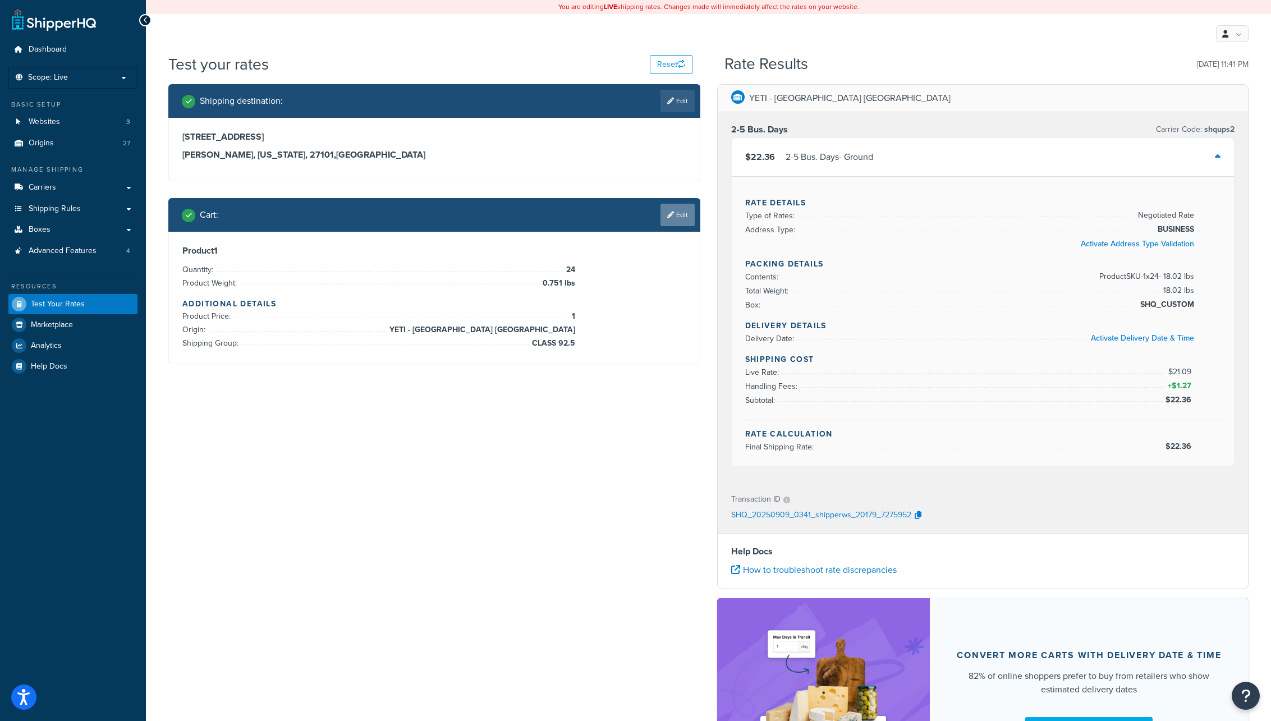
click at [680, 215] on link "Edit" at bounding box center [678, 215] width 34 height 22
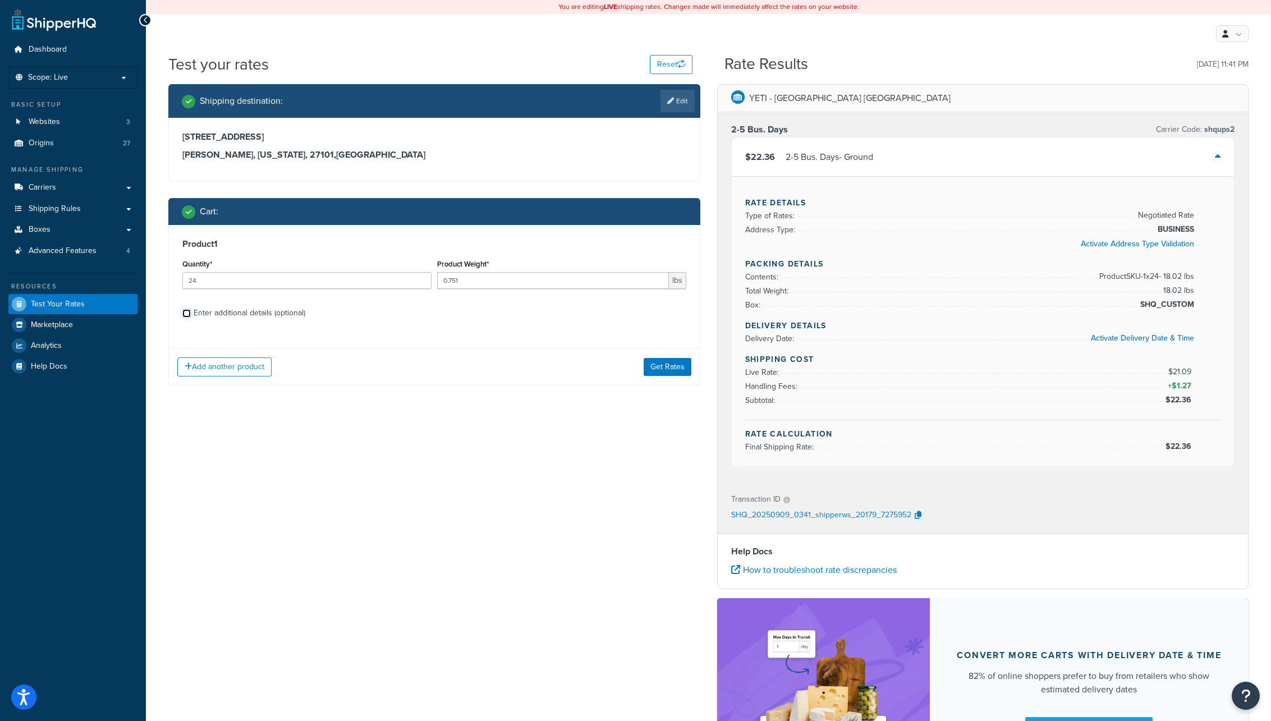
click at [189, 314] on input "Enter additional details (optional)" at bounding box center [186, 313] width 8 height 8
checkbox input "true"
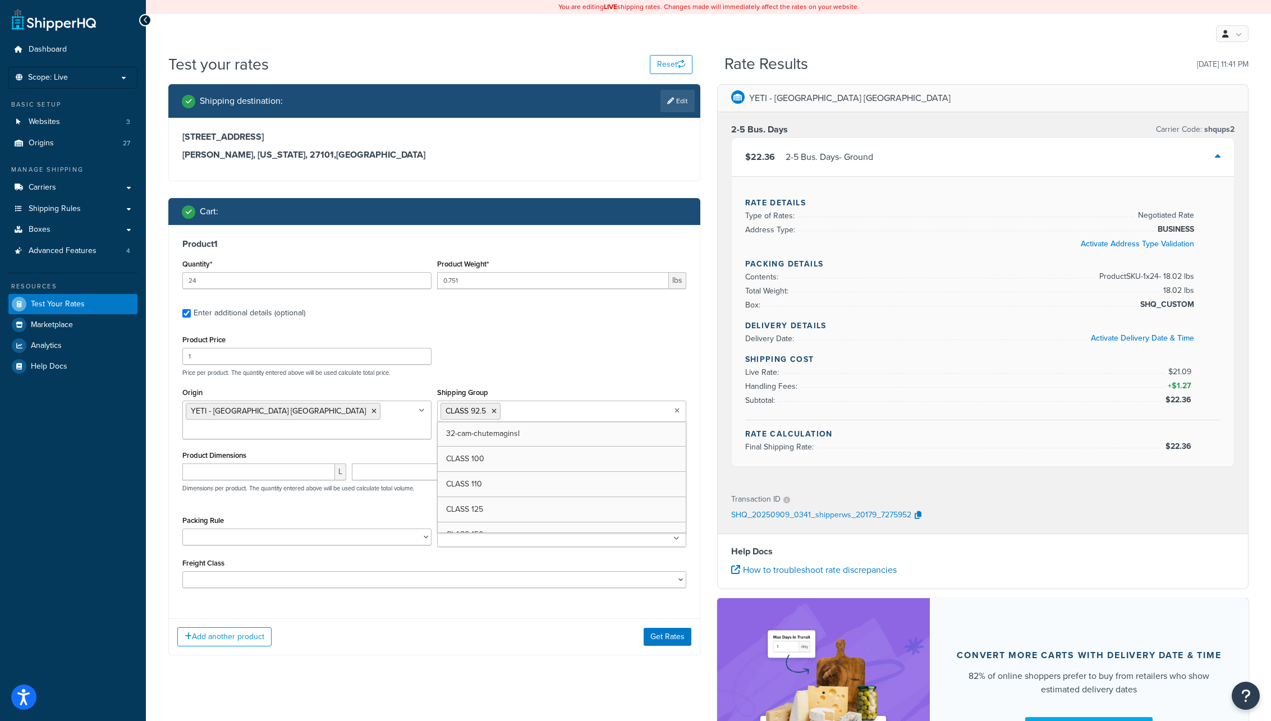
click at [677, 412] on icon at bounding box center [677, 410] width 5 height 7
click at [494, 413] on icon at bounding box center [494, 411] width 5 height 7
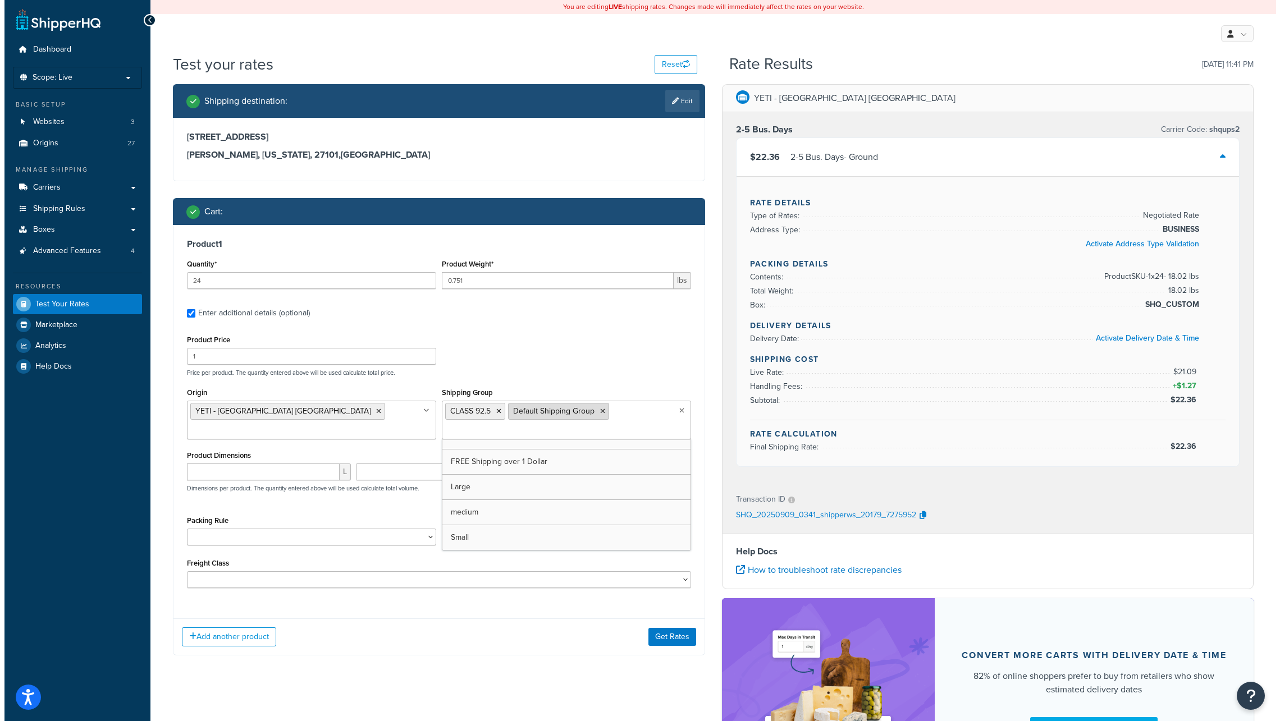
scroll to position [453, 0]
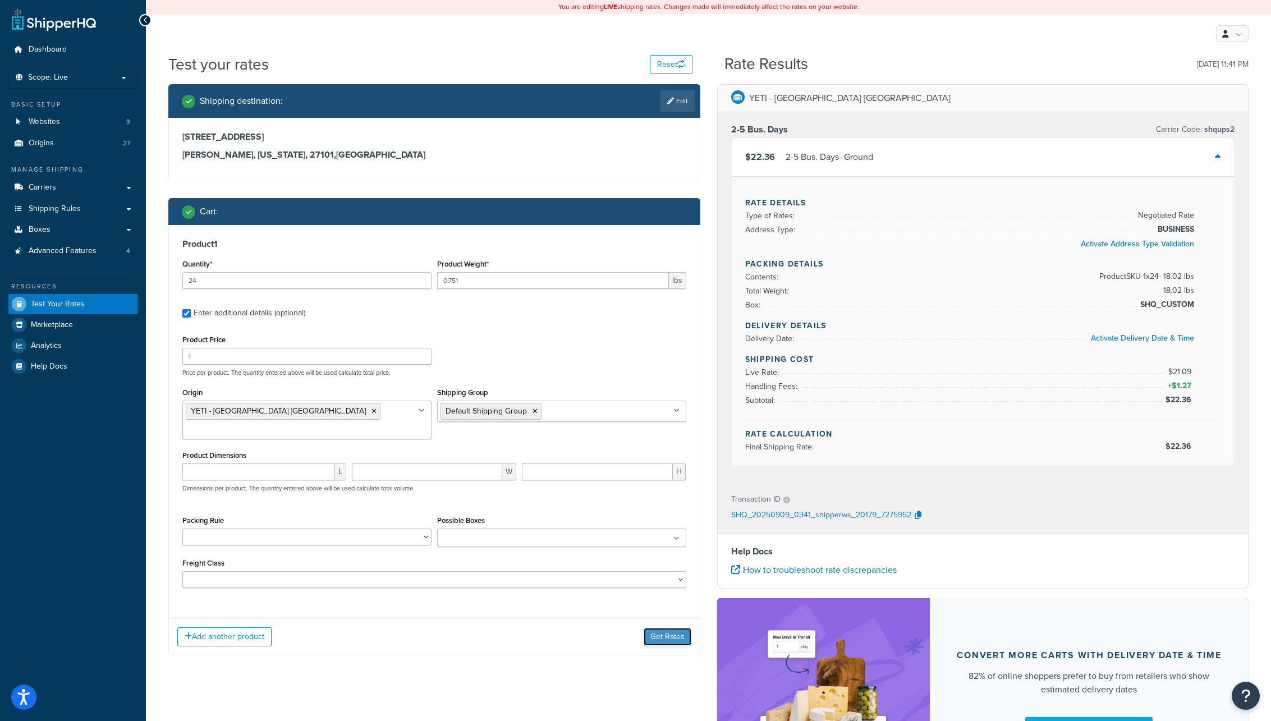
click at [672, 628] on button "Get Rates" at bounding box center [668, 637] width 48 height 18
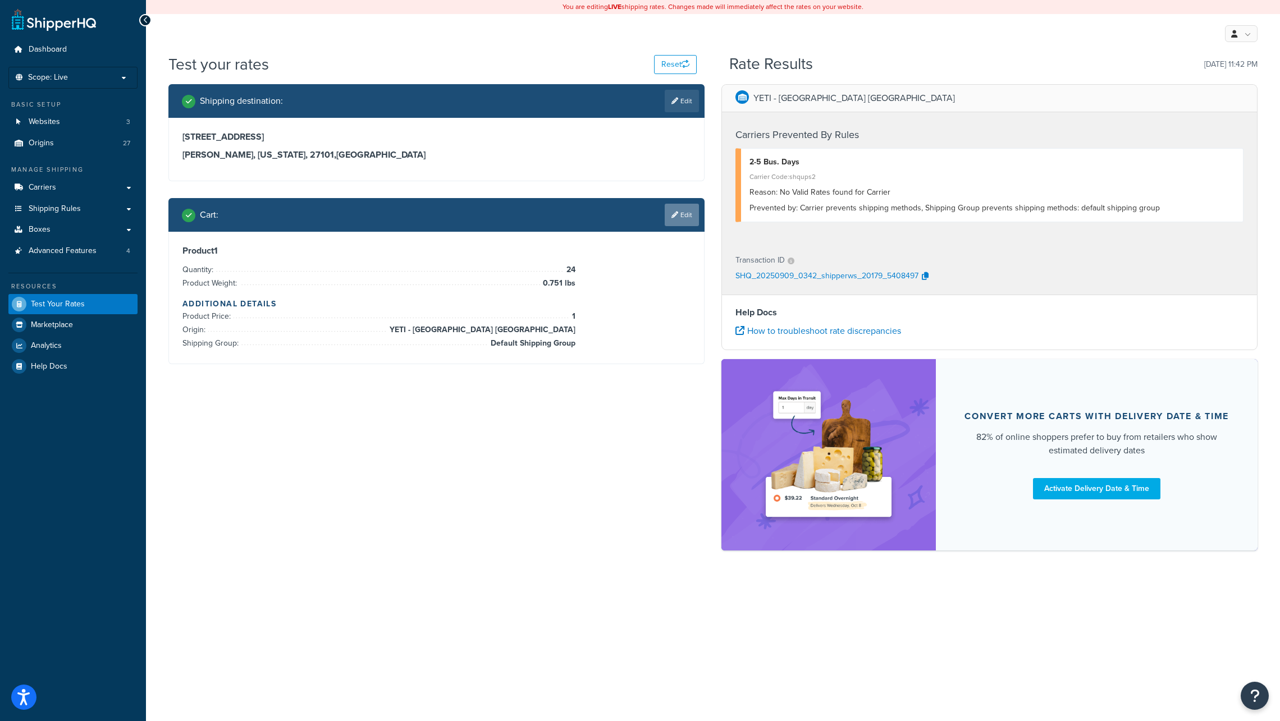
click at [685, 213] on link "Edit" at bounding box center [681, 215] width 34 height 22
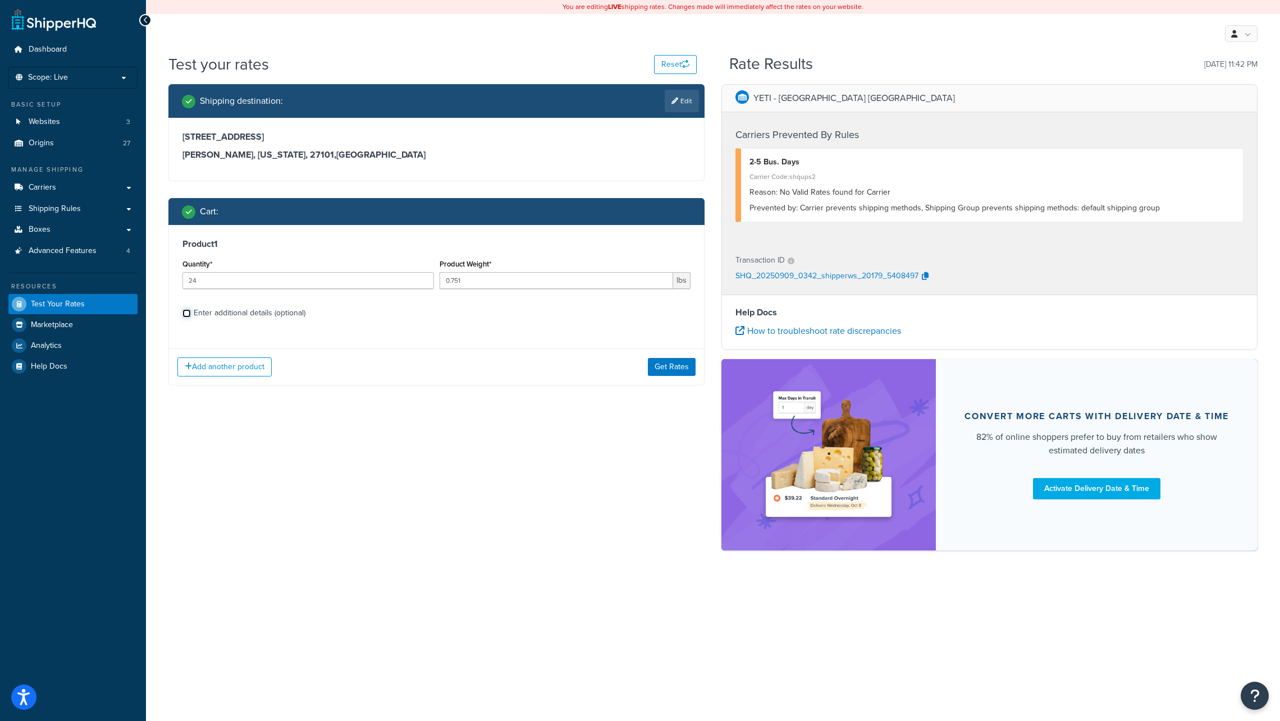
click at [186, 315] on input "Enter additional details (optional)" at bounding box center [186, 313] width 8 height 8
checkbox input "true"
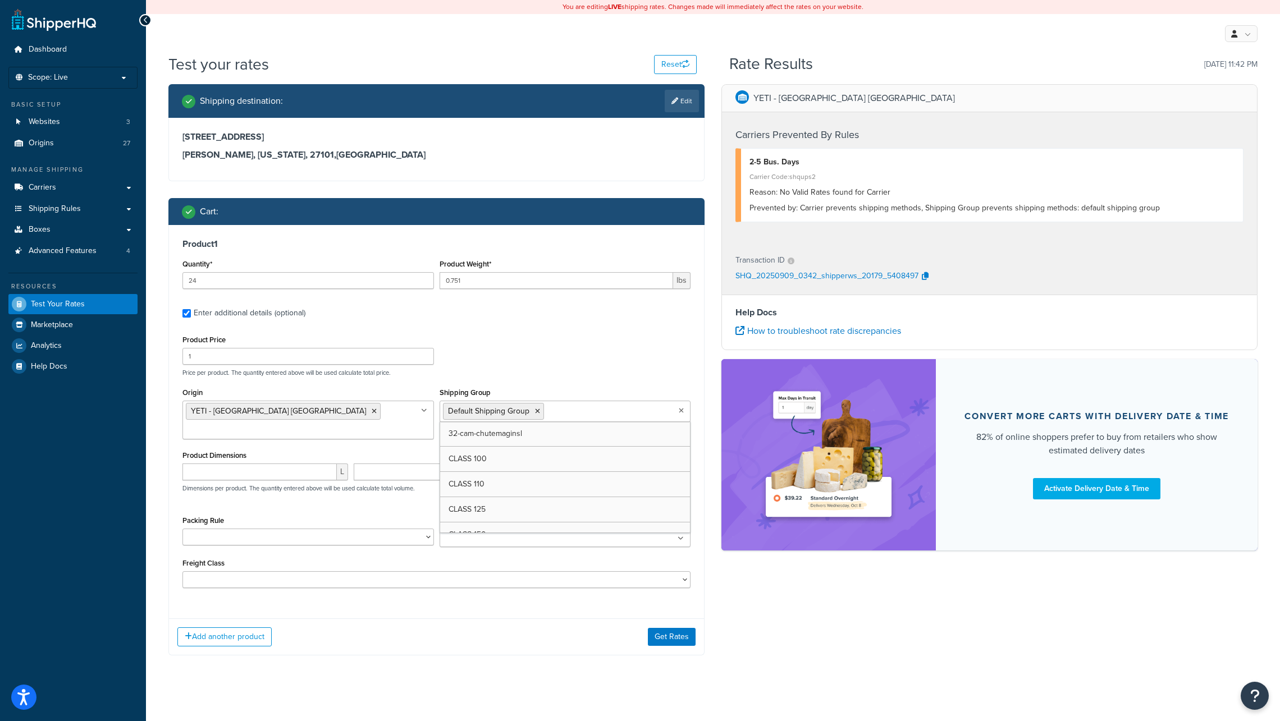
click at [681, 412] on icon at bounding box center [680, 410] width 5 height 7
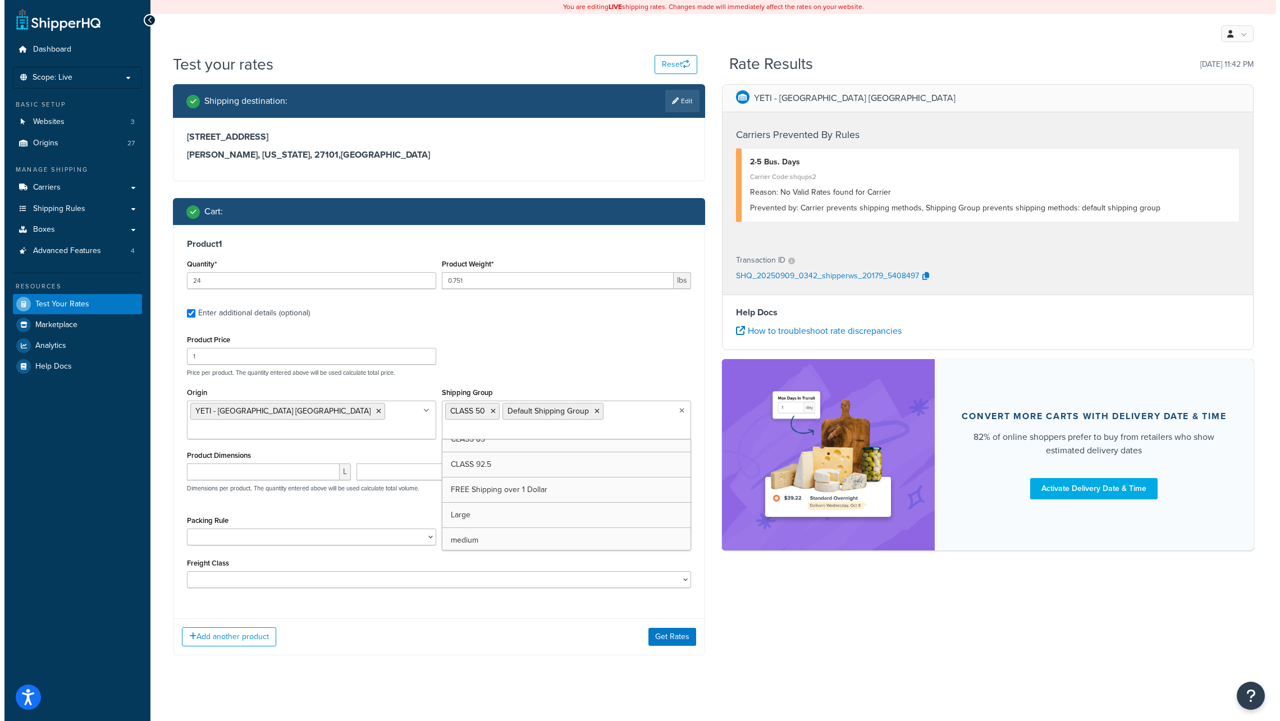
scroll to position [416, 0]
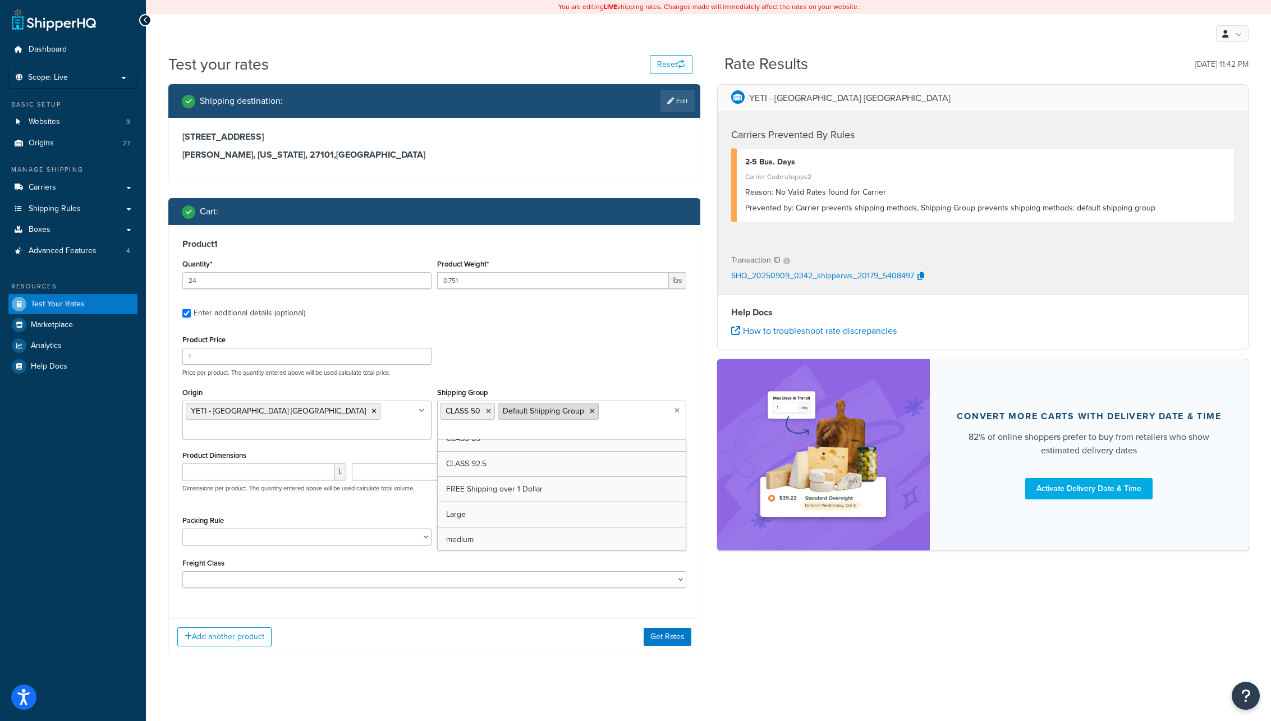
click at [590, 412] on icon at bounding box center [592, 411] width 5 height 7
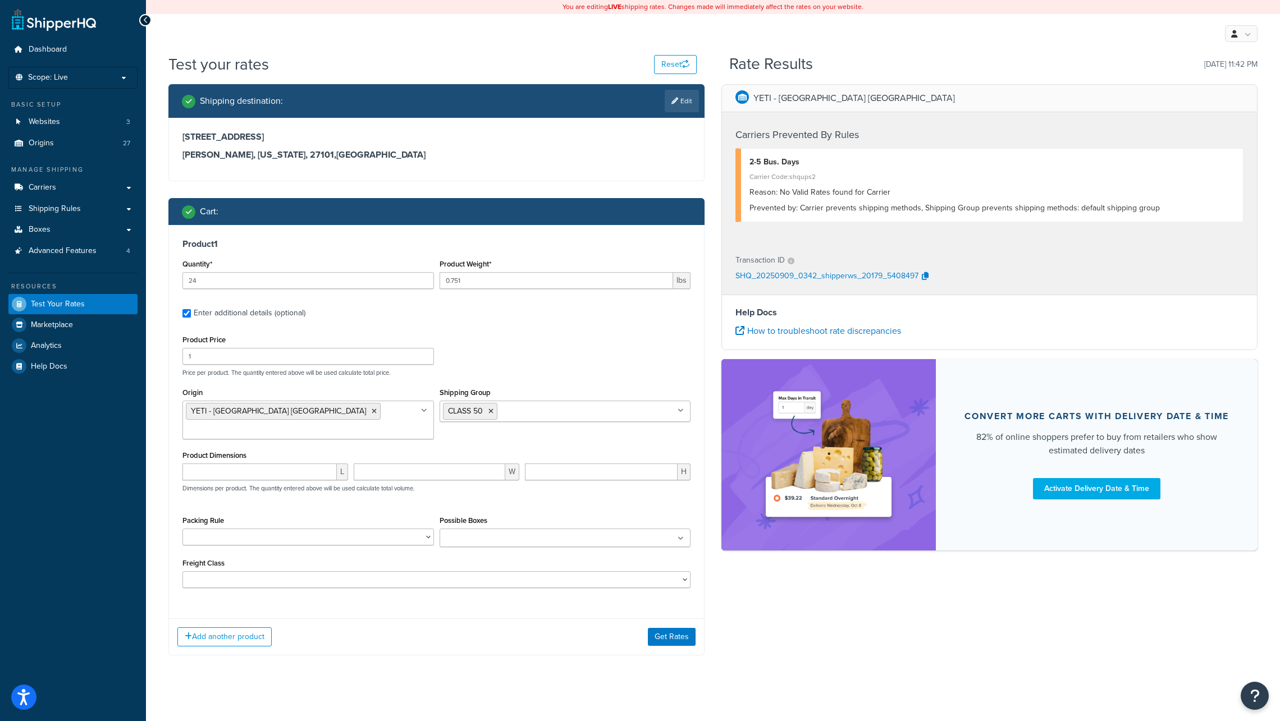
click at [382, 482] on div "L W H Dimensions per product. The quantity entered above will be used calculate…" at bounding box center [436, 484] width 513 height 41
click at [667, 628] on button "Get Rates" at bounding box center [672, 637] width 48 height 18
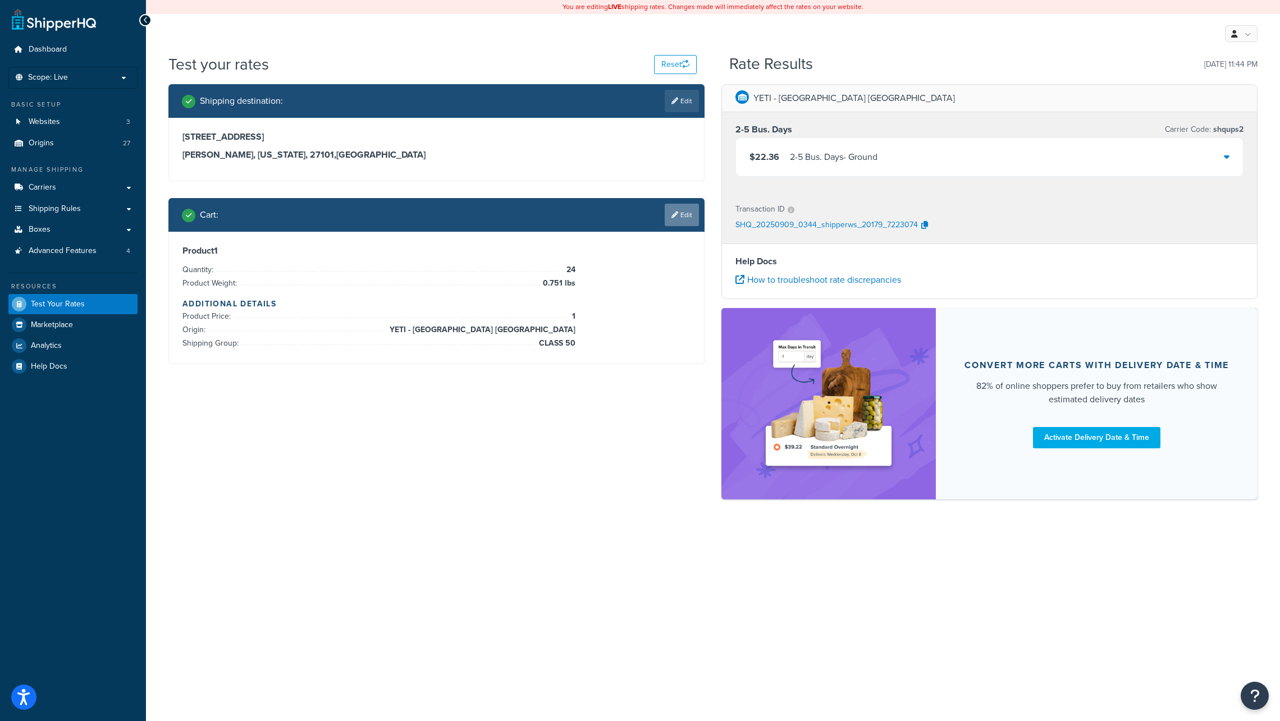
click at [687, 217] on link "Edit" at bounding box center [681, 215] width 34 height 22
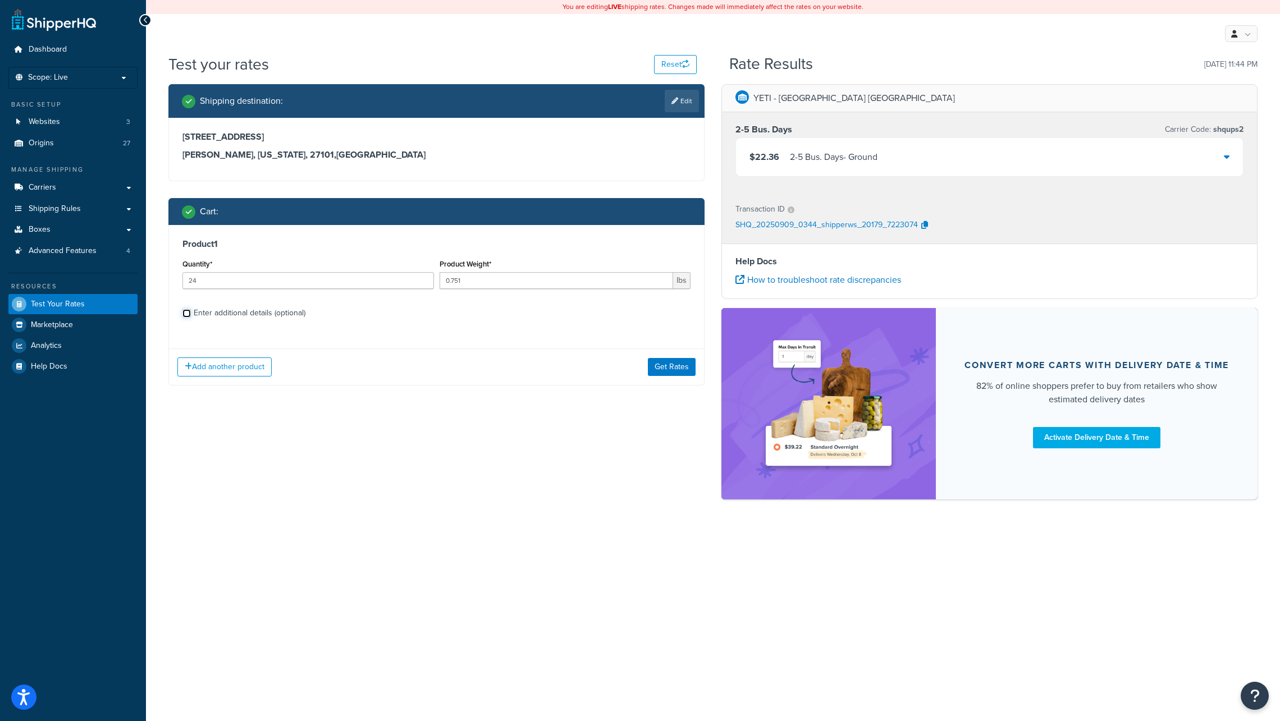
click at [187, 313] on input "Enter additional details (optional)" at bounding box center [186, 313] width 8 height 8
checkbox input "true"
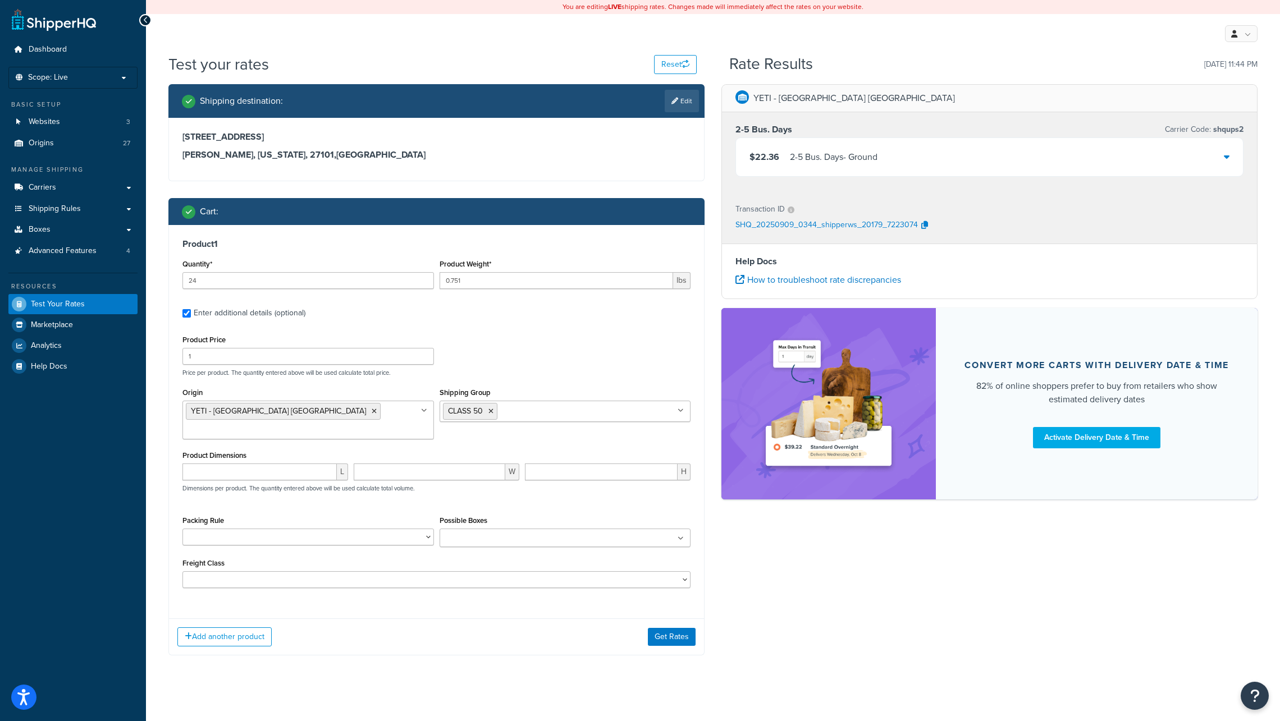
click at [682, 414] on icon at bounding box center [680, 410] width 6 height 7
click at [490, 411] on icon at bounding box center [490, 411] width 5 height 7
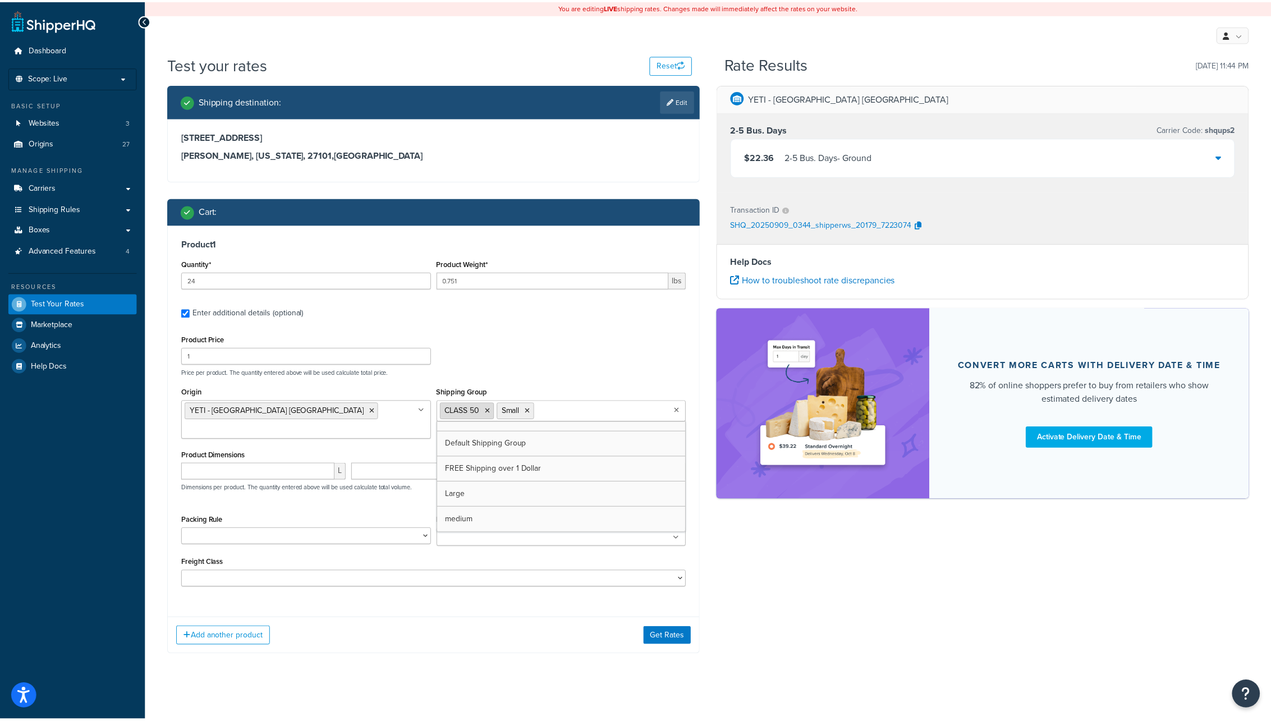
scroll to position [469, 0]
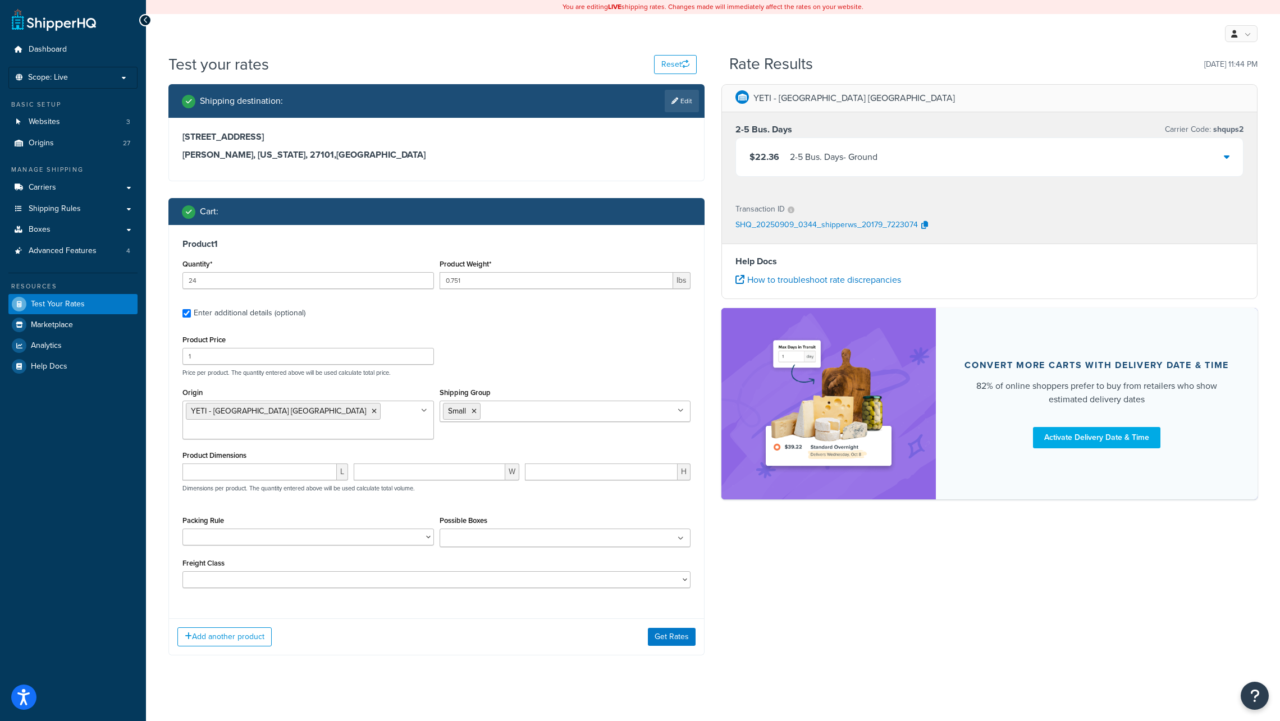
click at [400, 489] on div "Product Price 1 Price per product. The quantity entered above will be used calc…" at bounding box center [436, 460] width 508 height 256
click at [668, 628] on button "Get Rates" at bounding box center [672, 637] width 48 height 18
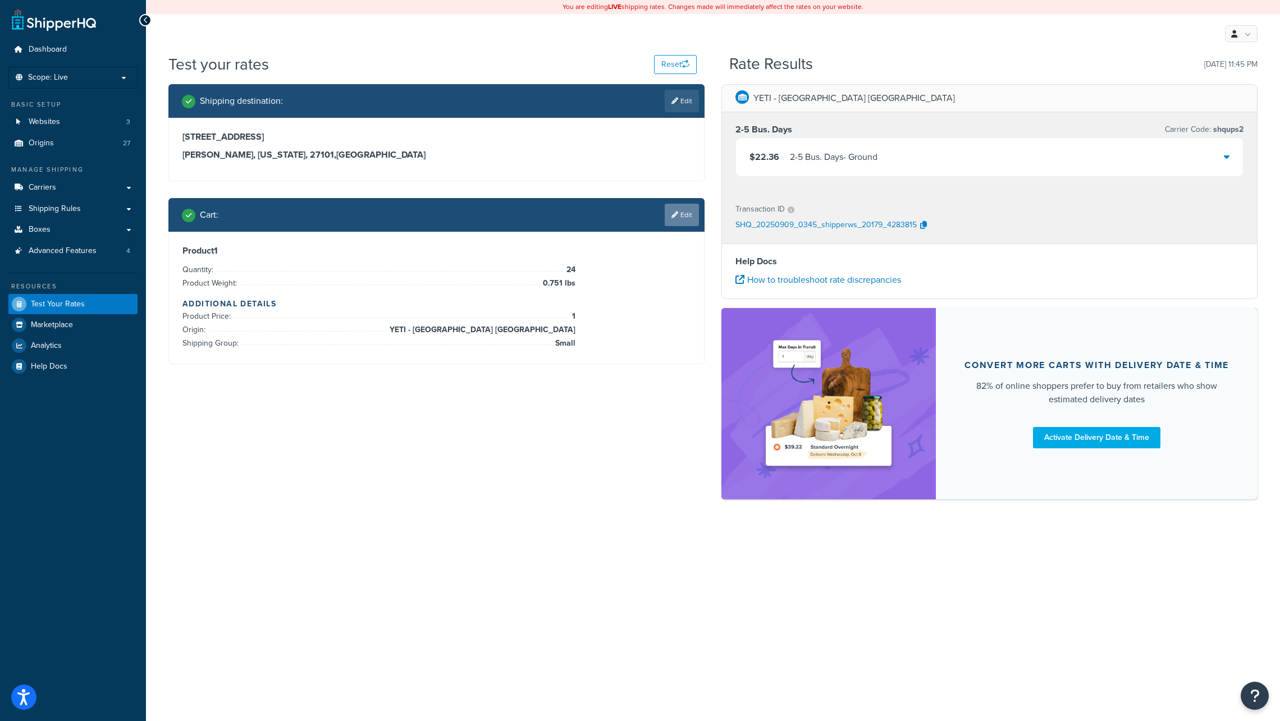
click at [685, 214] on link "Edit" at bounding box center [681, 215] width 34 height 22
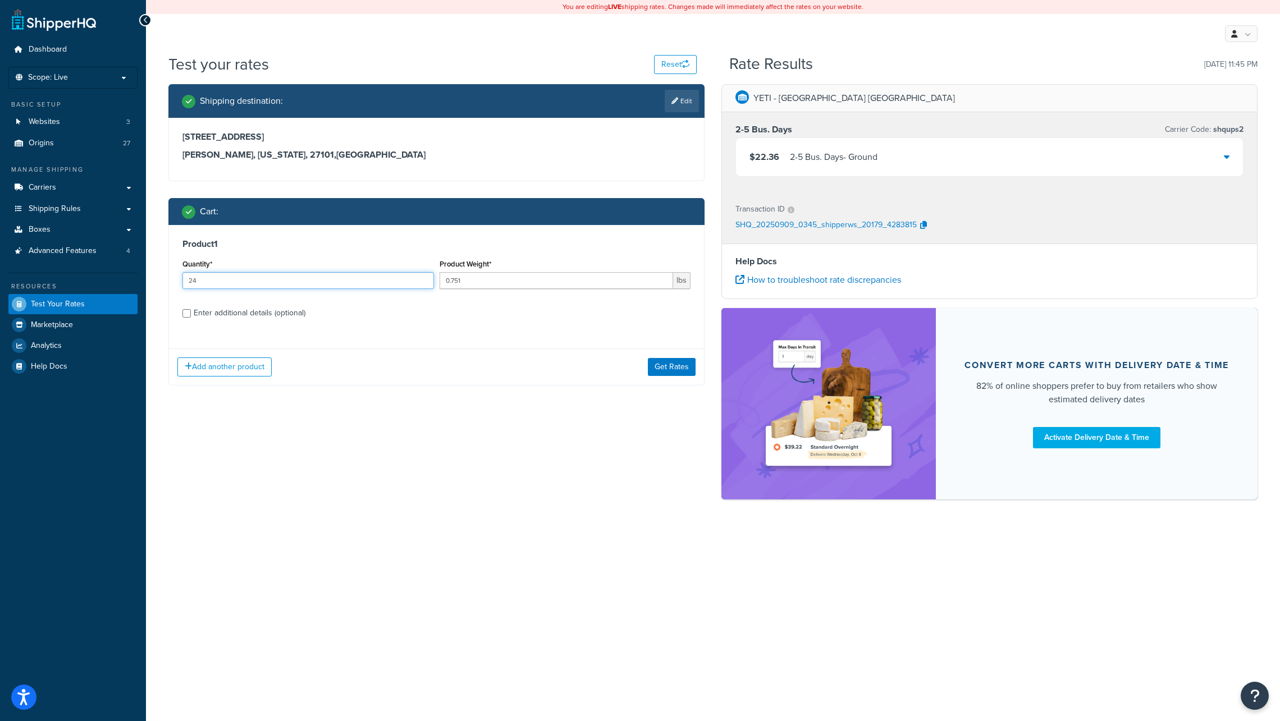
drag, startPoint x: 201, startPoint y: 279, endPoint x: 167, endPoint y: 276, distance: 34.5
click at [167, 276] on div "Shipping destination : Edit [STREET_ADDRESS][US_STATE] Cart : Product 1 Quantit…" at bounding box center [436, 243] width 553 height 318
type input "1968"
click at [666, 367] on button "Get Rates" at bounding box center [672, 367] width 48 height 18
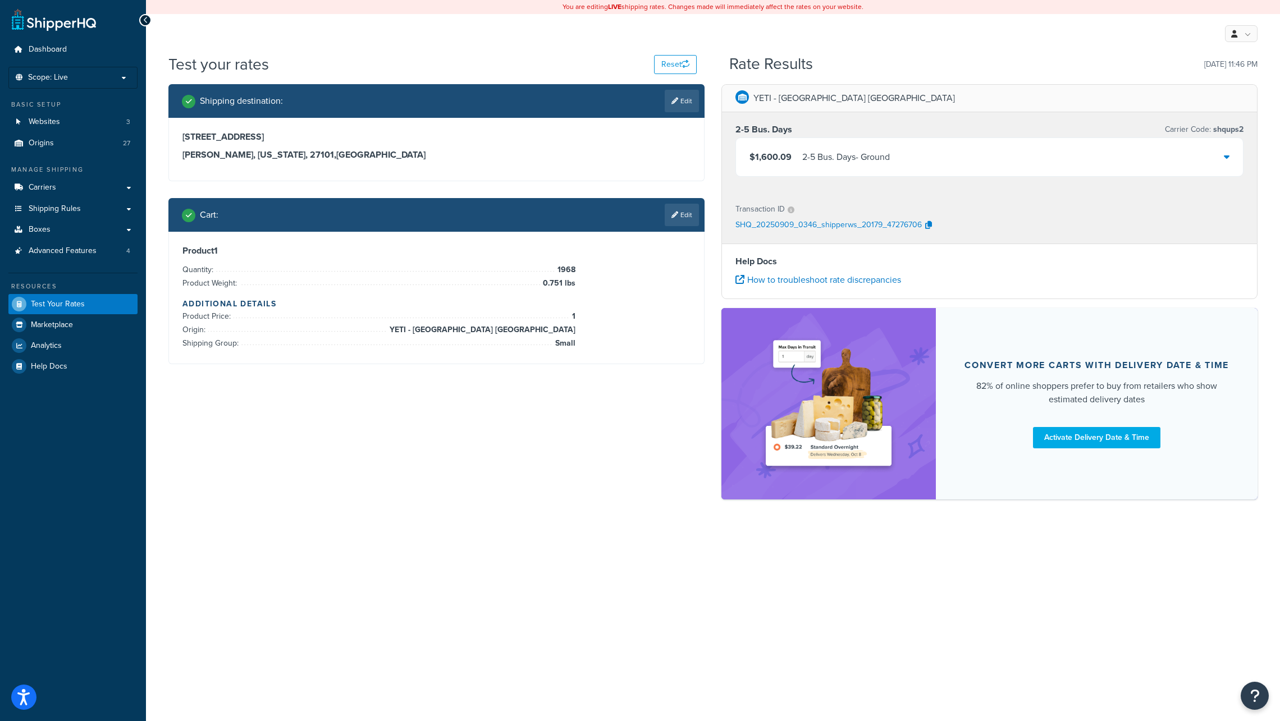
click at [1226, 157] on icon at bounding box center [1226, 156] width 6 height 9
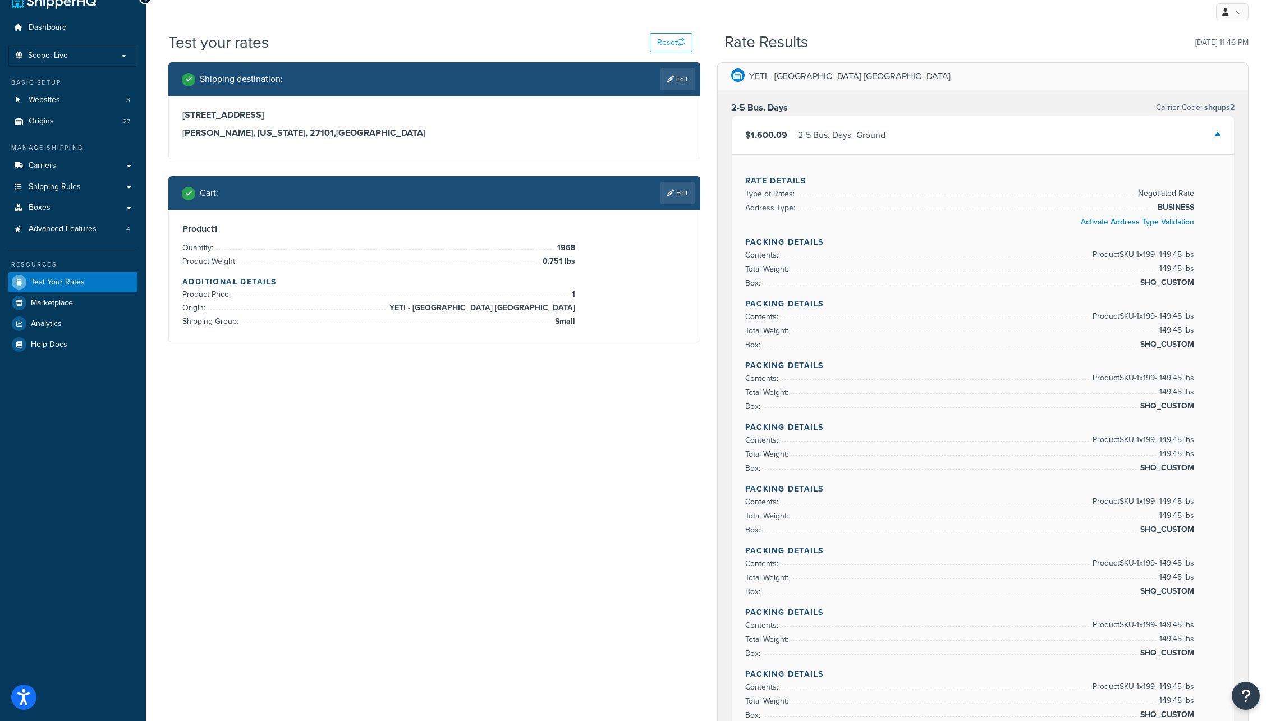
scroll to position [17, 0]
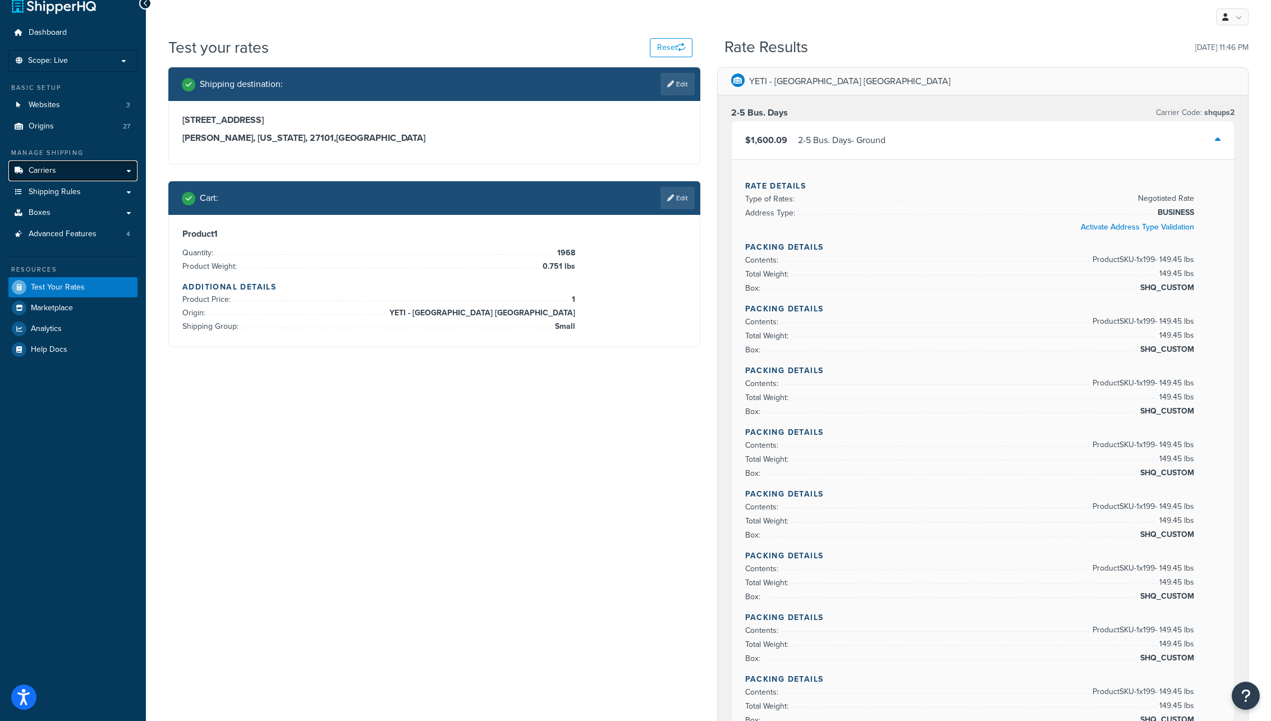
click at [46, 169] on span "Carriers" at bounding box center [42, 171] width 27 height 10
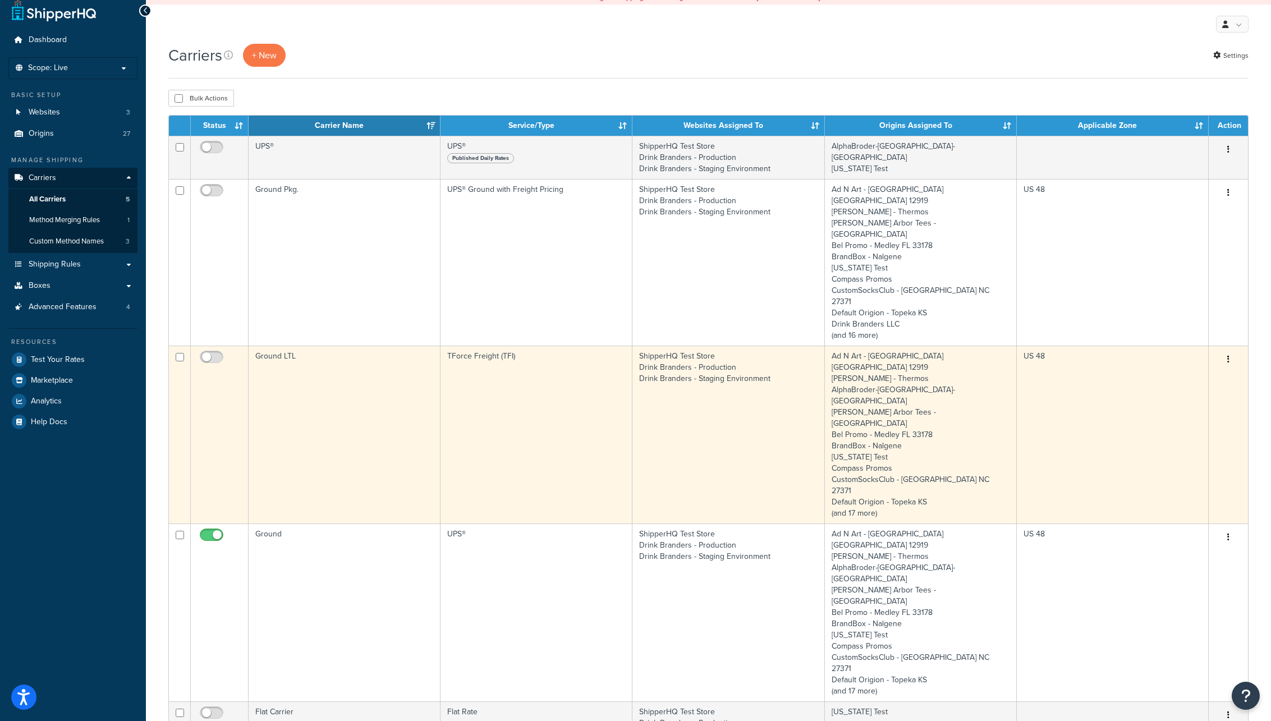
scroll to position [7, 0]
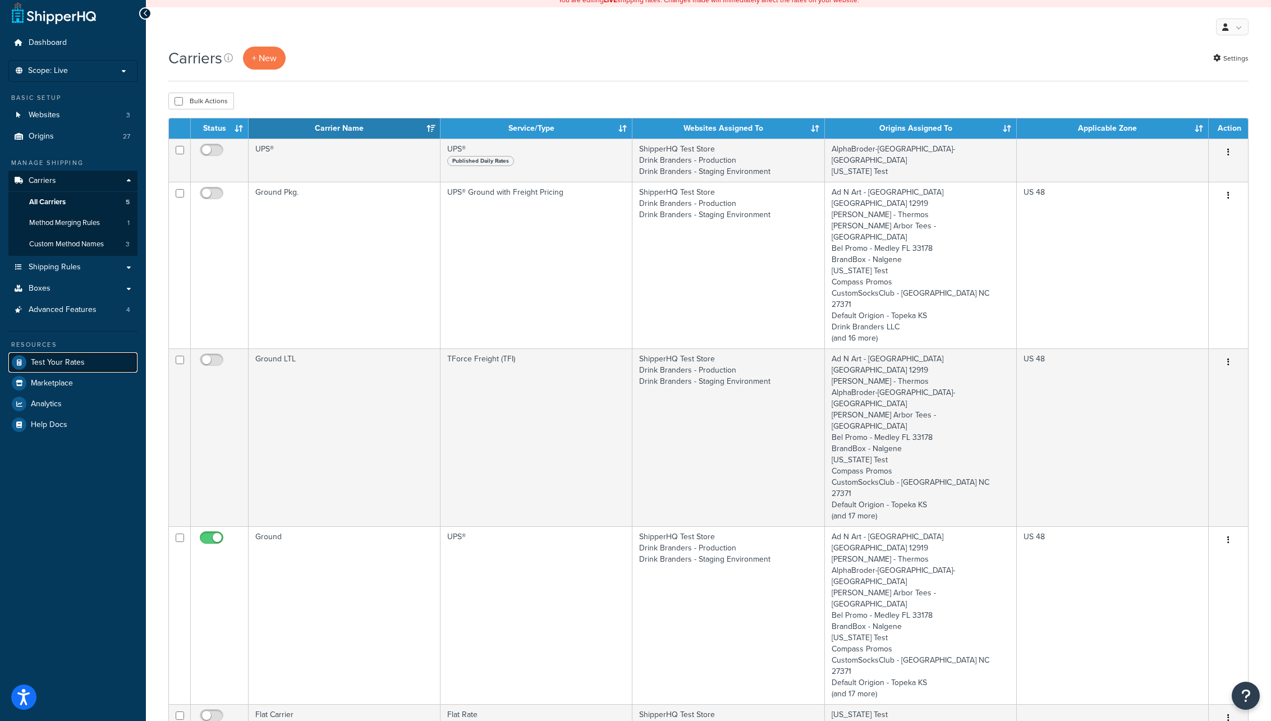
click at [52, 360] on span "Test Your Rates" at bounding box center [58, 363] width 54 height 10
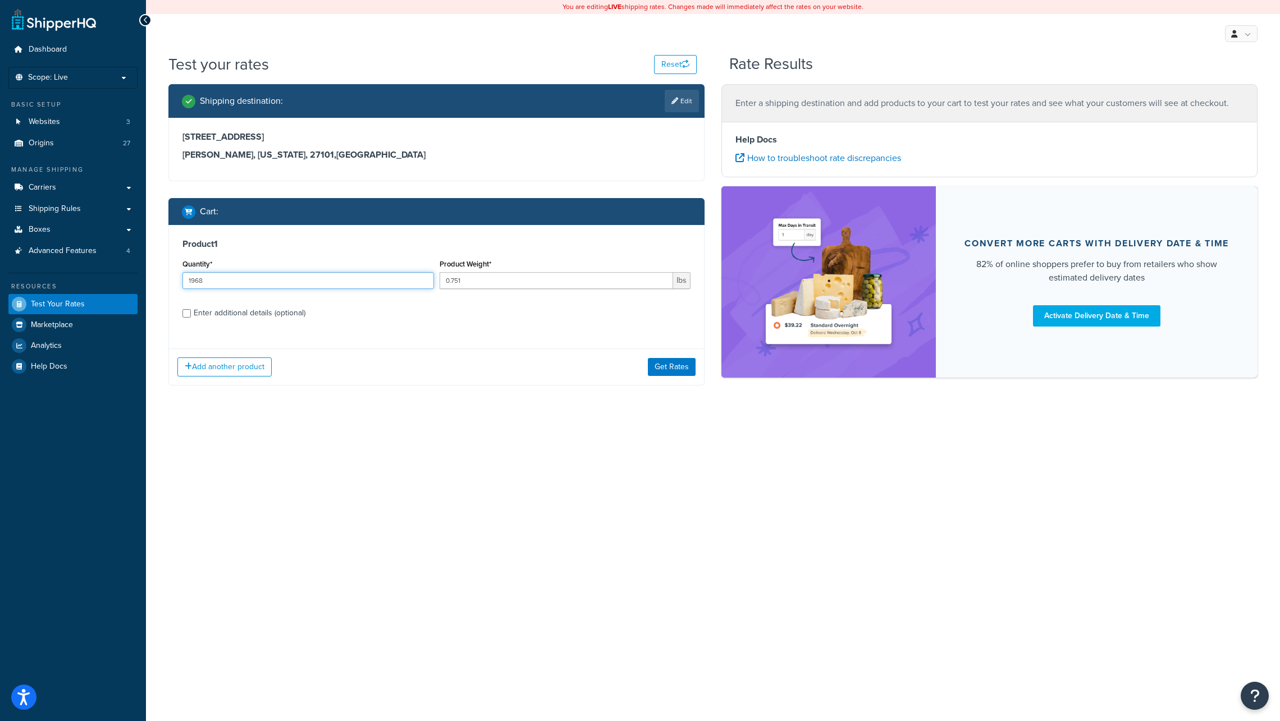
drag, startPoint x: 205, startPoint y: 281, endPoint x: 184, endPoint y: 280, distance: 21.3
click at [184, 280] on input "1968" at bounding box center [307, 280] width 251 height 17
type input "48"
click at [651, 279] on input "0.751" at bounding box center [556, 280] width 234 height 17
type input "0"
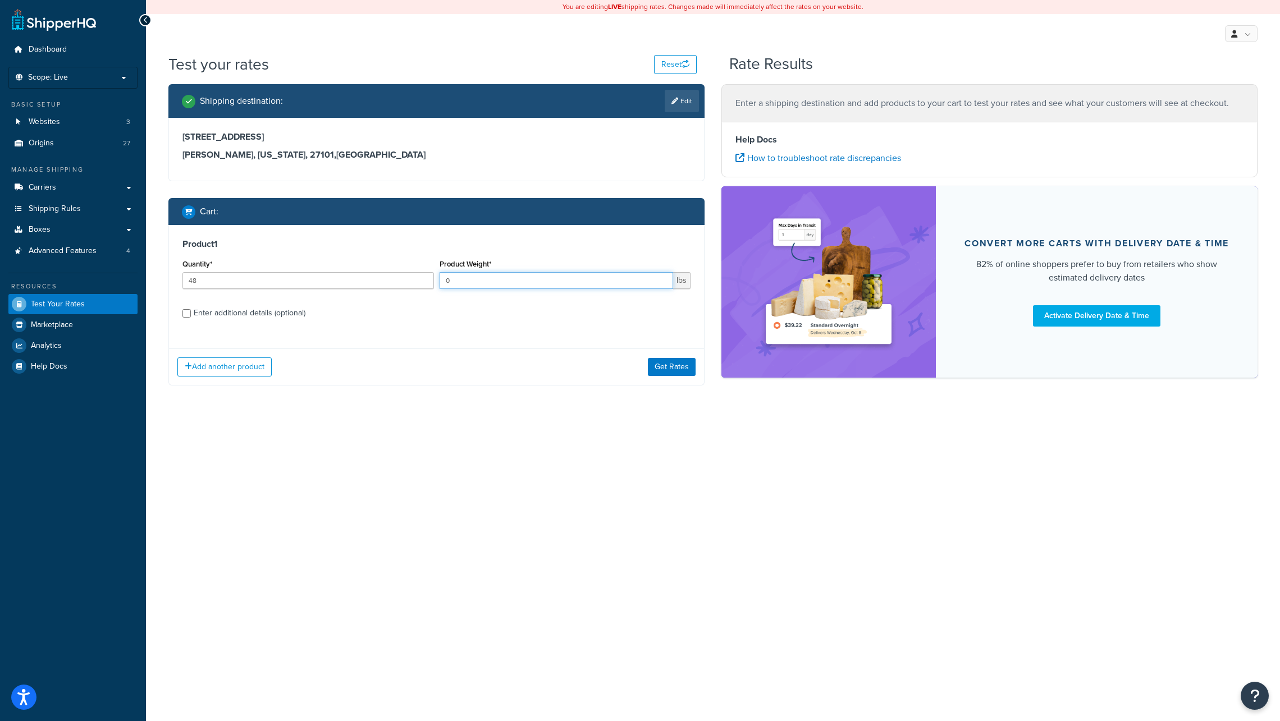
click at [661, 281] on input "0" at bounding box center [556, 280] width 234 height 17
click at [663, 283] on input "0" at bounding box center [556, 280] width 234 height 17
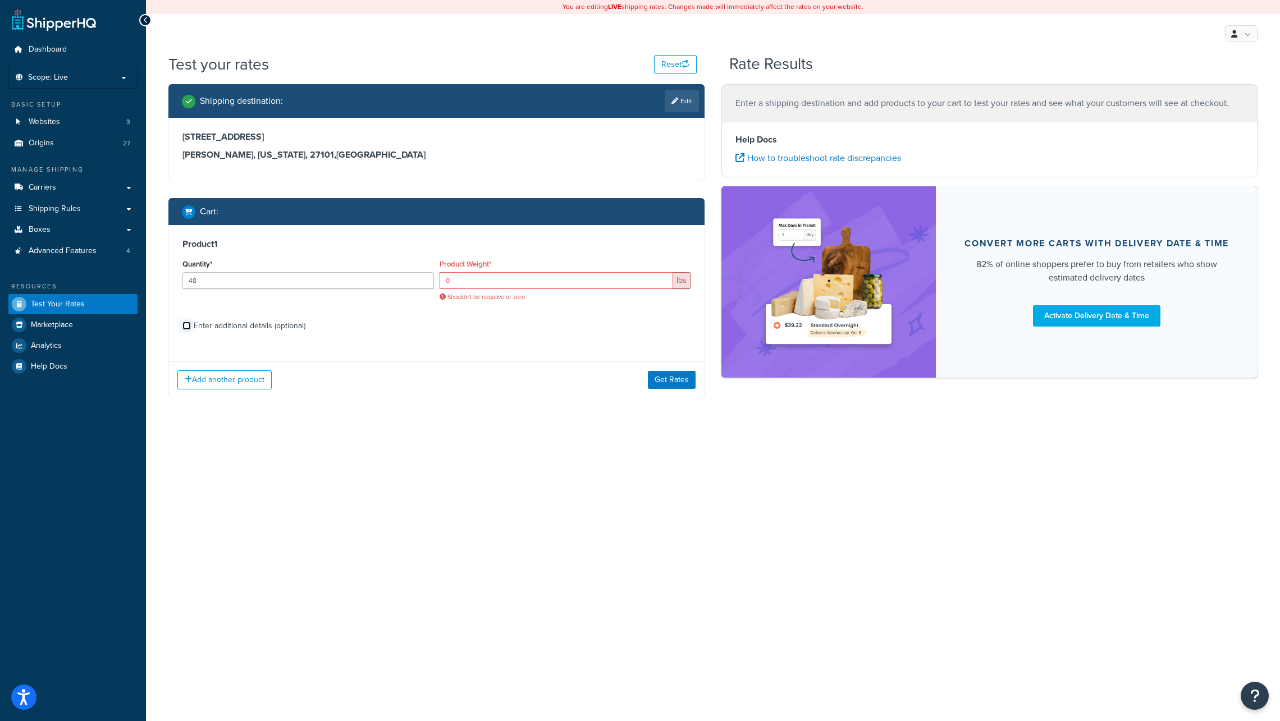
click at [185, 312] on div "Product 1 Quantity* 48 Product Weight* 0 lbs Shouldn't be negative or zero Ente…" at bounding box center [436, 288] width 535 height 127
click at [186, 325] on input "Enter additional details (optional)" at bounding box center [186, 326] width 8 height 8
checkbox input "true"
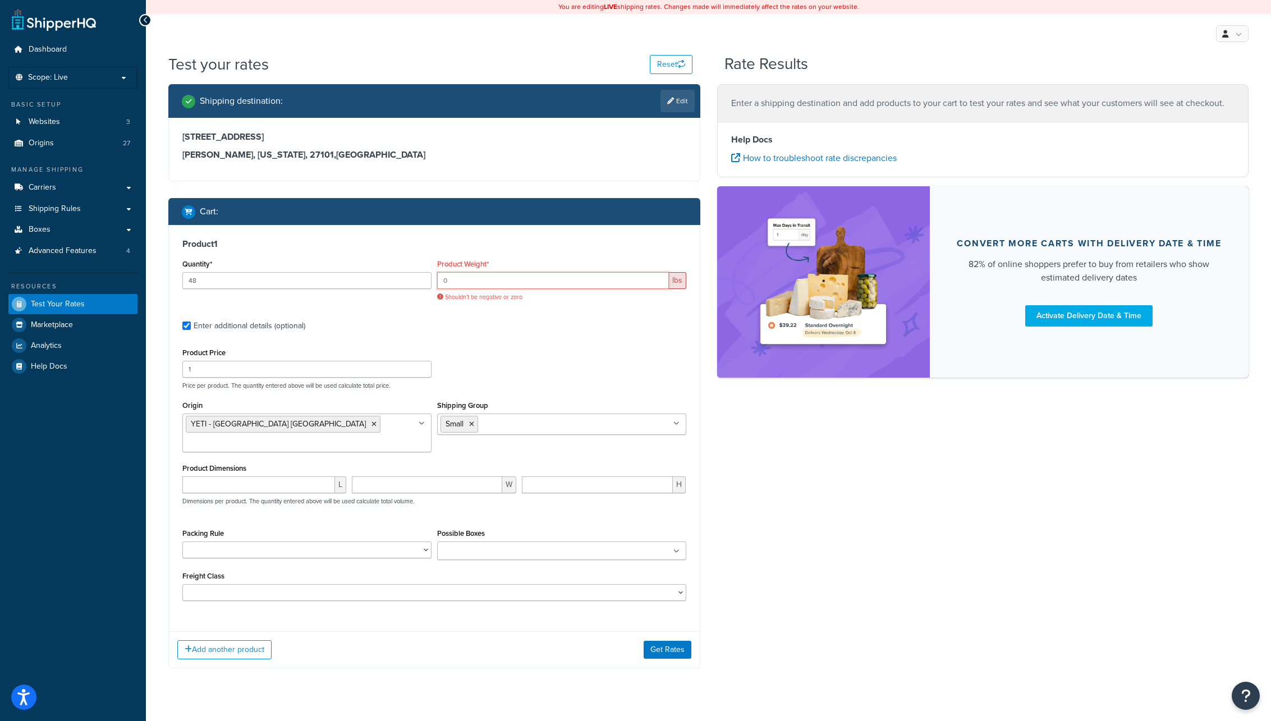
drag, startPoint x: 457, startPoint y: 281, endPoint x: 419, endPoint y: 283, distance: 38.2
click at [419, 283] on div "Quantity* 48 Product Weight* 0 lbs Shouldn't be negative or zero" at bounding box center [435, 282] width 510 height 53
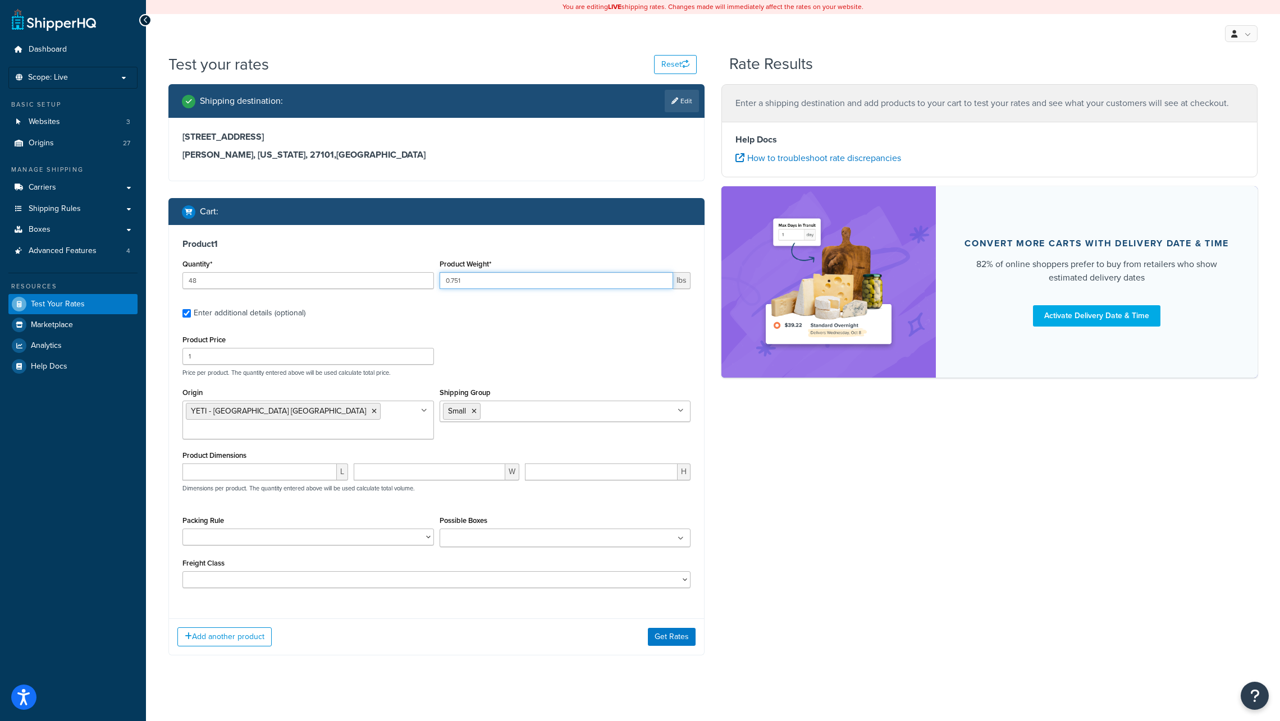
type input "0.751"
click at [568, 350] on div "Product Price 1 Price per product. The quantity entered above will be used calc…" at bounding box center [436, 354] width 513 height 44
click at [681, 411] on icon at bounding box center [680, 410] width 5 height 7
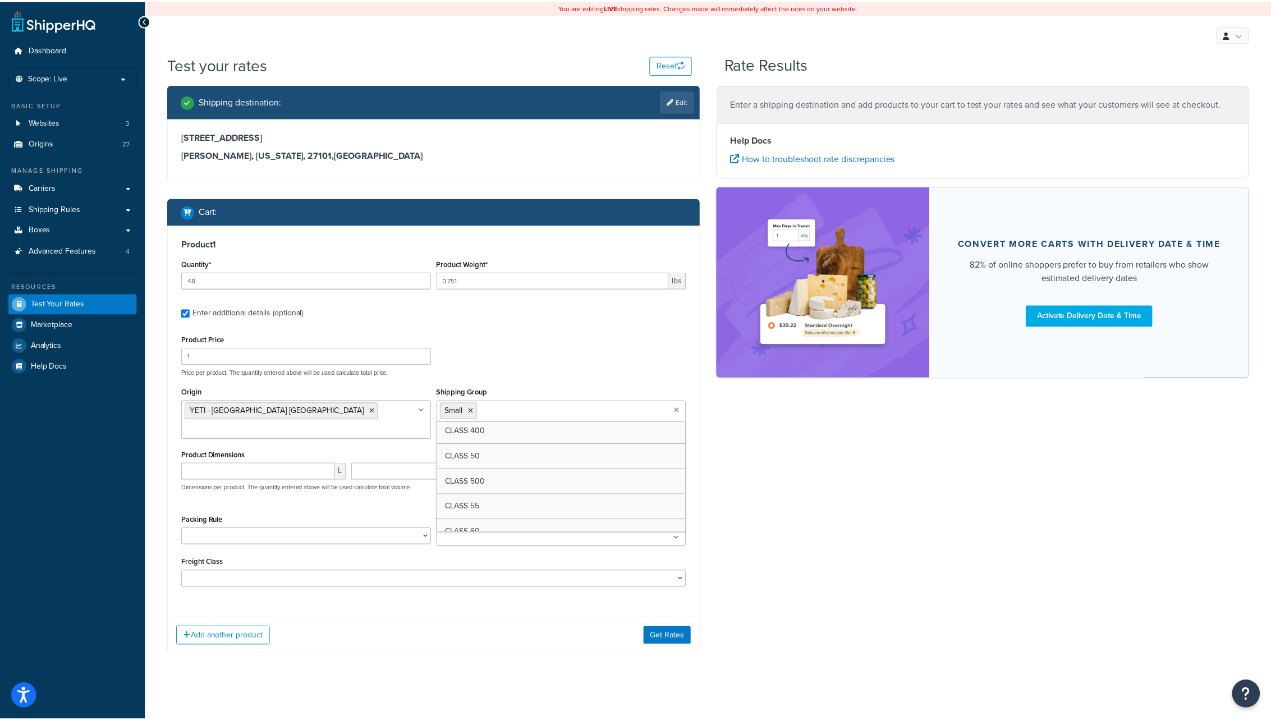
scroll to position [228, 0]
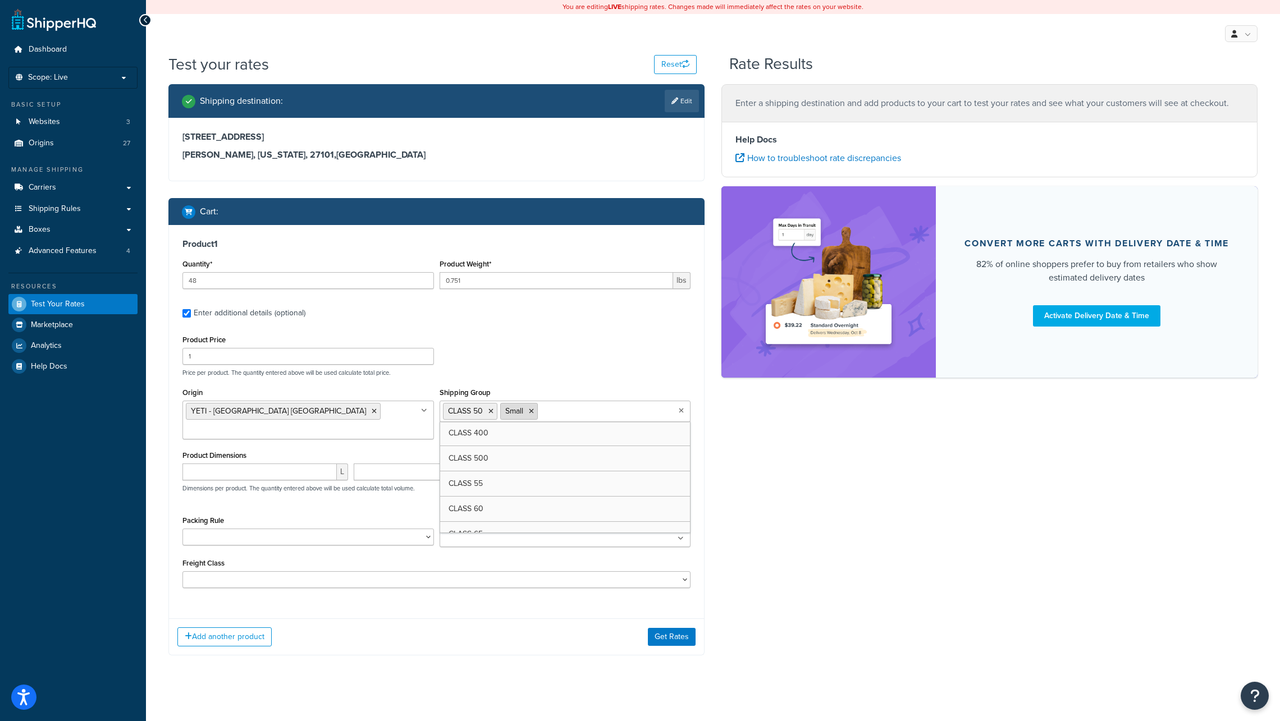
click at [530, 412] on icon at bounding box center [531, 411] width 5 height 7
click at [568, 618] on div "Add another product Get Rates" at bounding box center [436, 636] width 535 height 36
click at [666, 628] on button "Get Rates" at bounding box center [672, 637] width 48 height 18
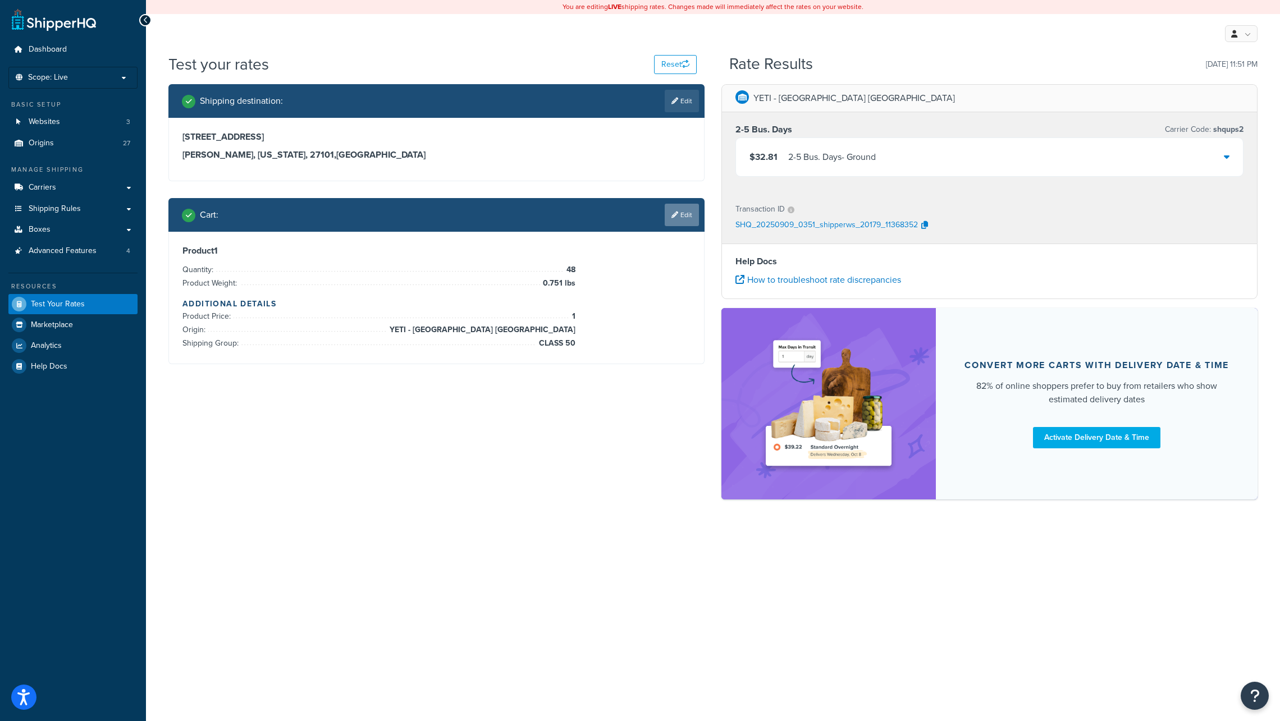
click at [683, 214] on link "Edit" at bounding box center [681, 215] width 34 height 22
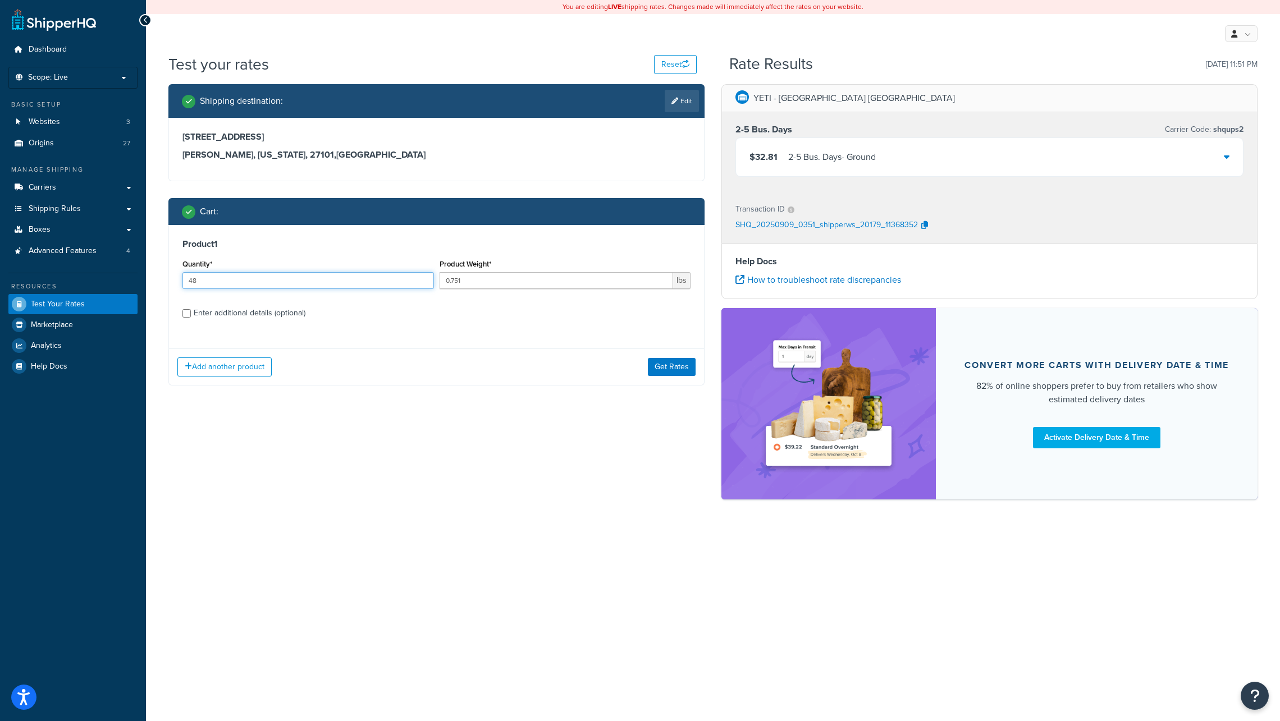
drag, startPoint x: 196, startPoint y: 283, endPoint x: 173, endPoint y: 281, distance: 22.6
click at [173, 281] on div "Product 1 Quantity* 48 Product Weight* 0.751 lbs Enter additional details (opti…" at bounding box center [436, 282] width 535 height 115
type input "24"
click at [524, 389] on div "Shipping destination : Edit [STREET_ADDRESS][US_STATE] Cart : Product 1 Quantit…" at bounding box center [436, 243] width 553 height 318
click at [663, 368] on button "Get Rates" at bounding box center [672, 367] width 48 height 18
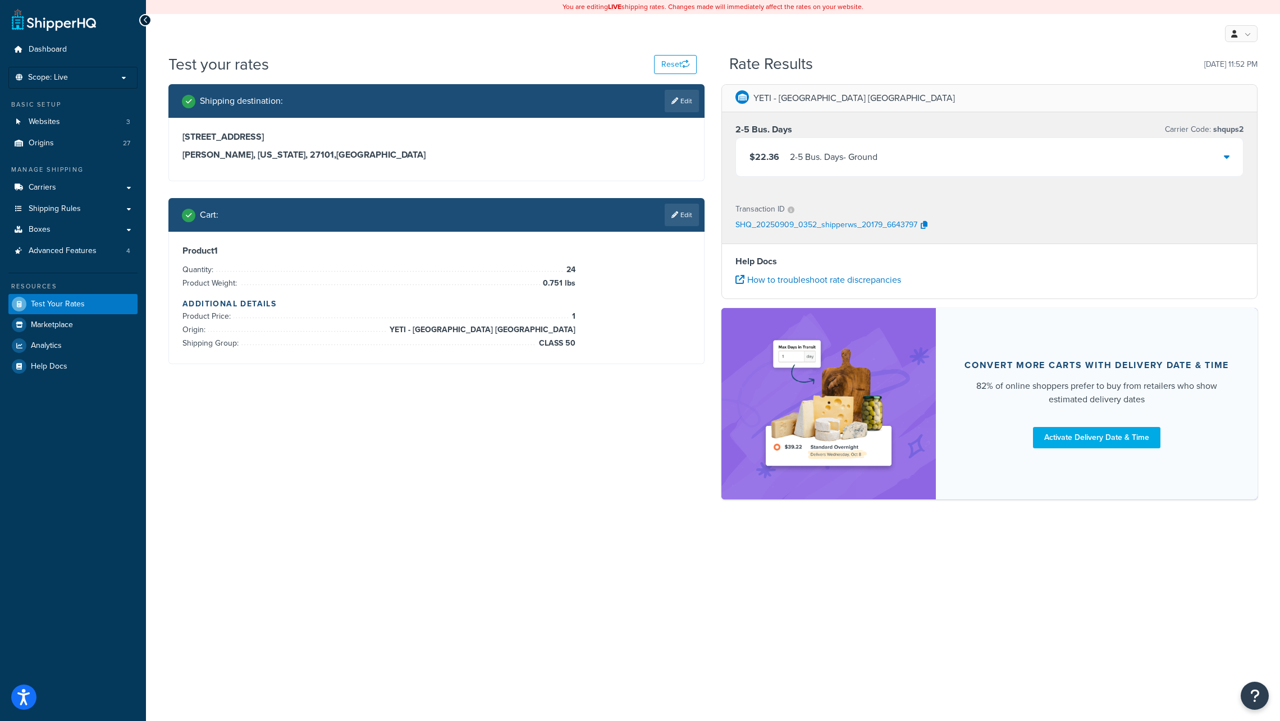
click at [685, 213] on link "Edit" at bounding box center [681, 215] width 34 height 22
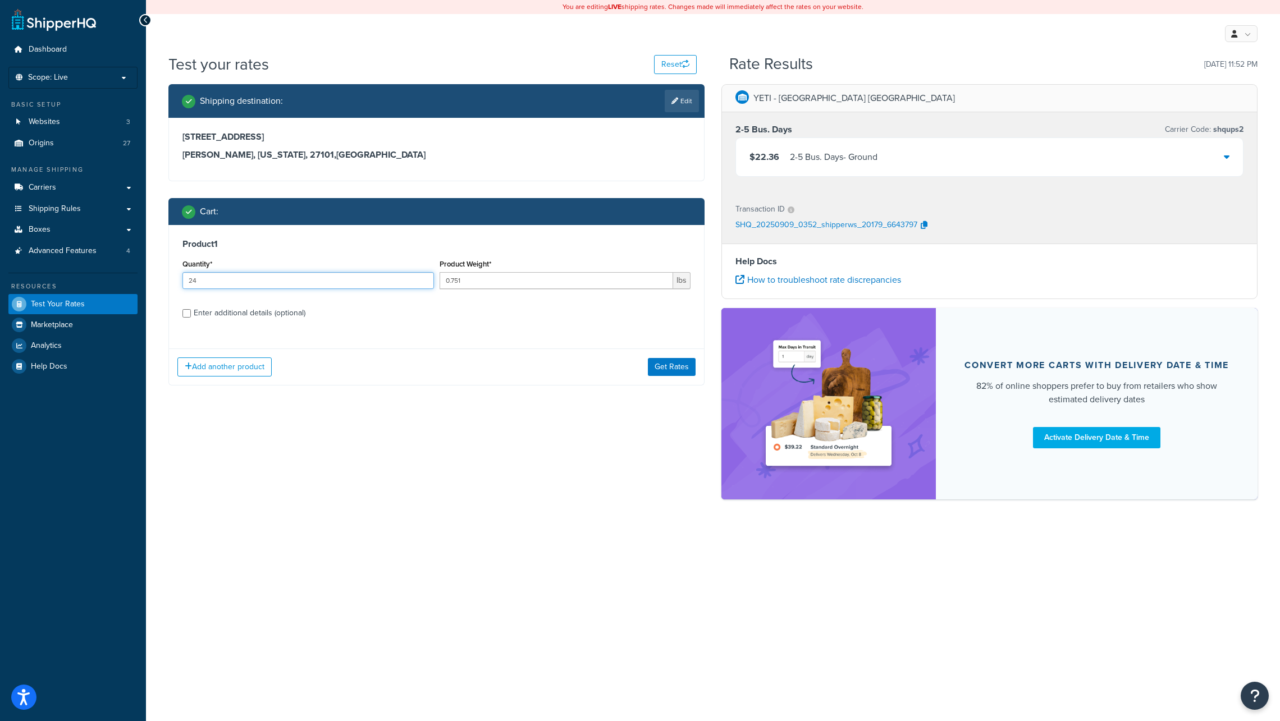
drag, startPoint x: 200, startPoint y: 282, endPoint x: 164, endPoint y: 279, distance: 36.1
click at [166, 278] on div "Shipping destination : Edit [STREET_ADDRESS][US_STATE] Cart : Product 1 Quantit…" at bounding box center [436, 243] width 553 height 318
type input "72"
click at [670, 367] on button "Get Rates" at bounding box center [672, 367] width 48 height 18
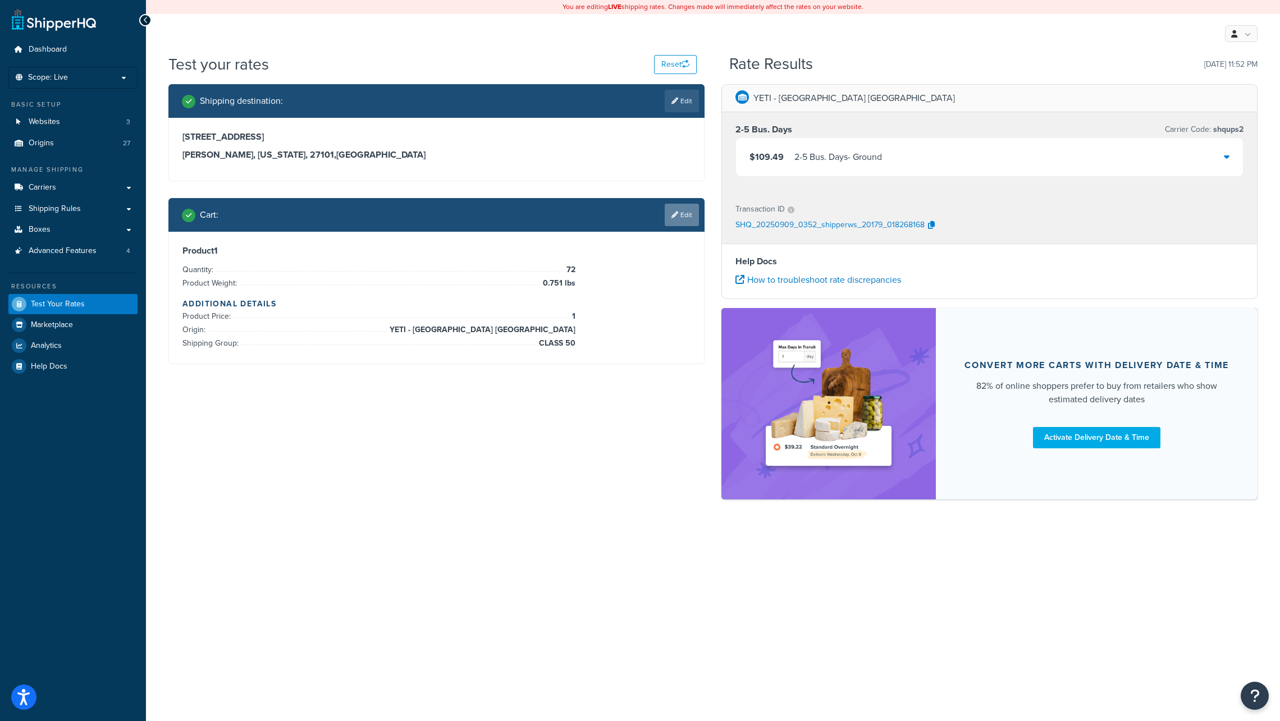
click at [685, 215] on link "Edit" at bounding box center [681, 215] width 34 height 22
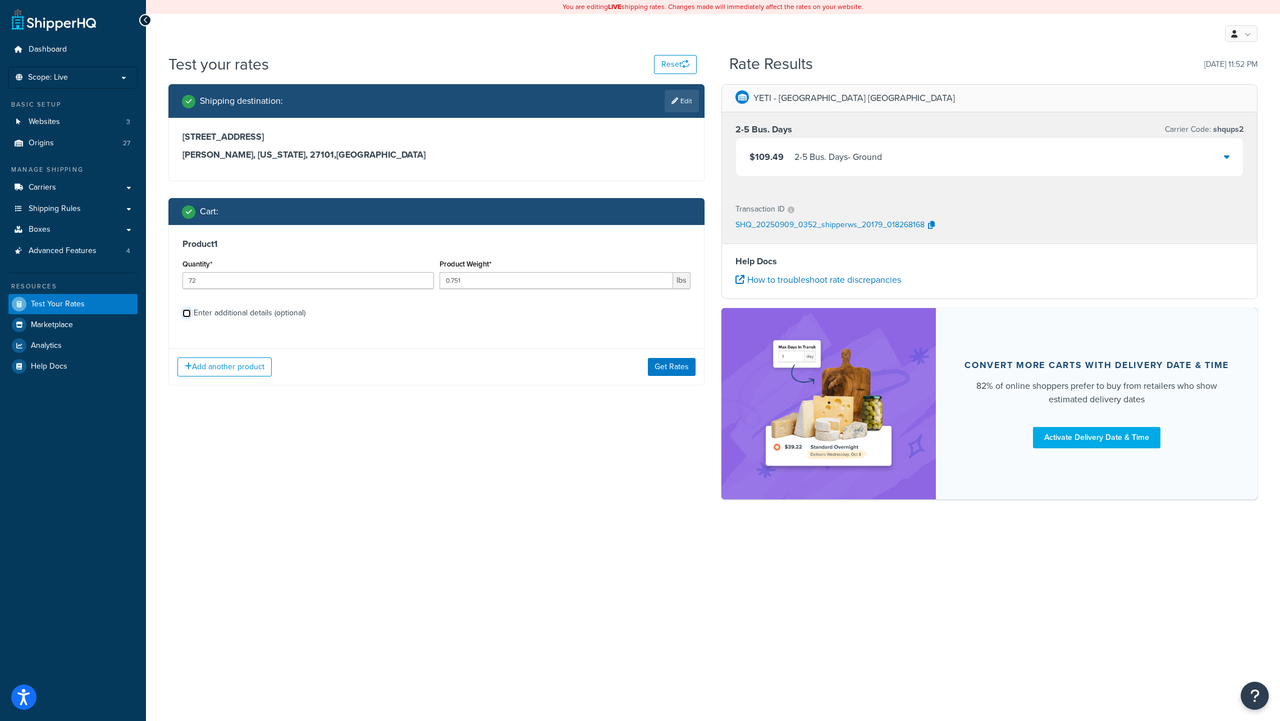
click at [187, 314] on input "Enter additional details (optional)" at bounding box center [186, 313] width 8 height 8
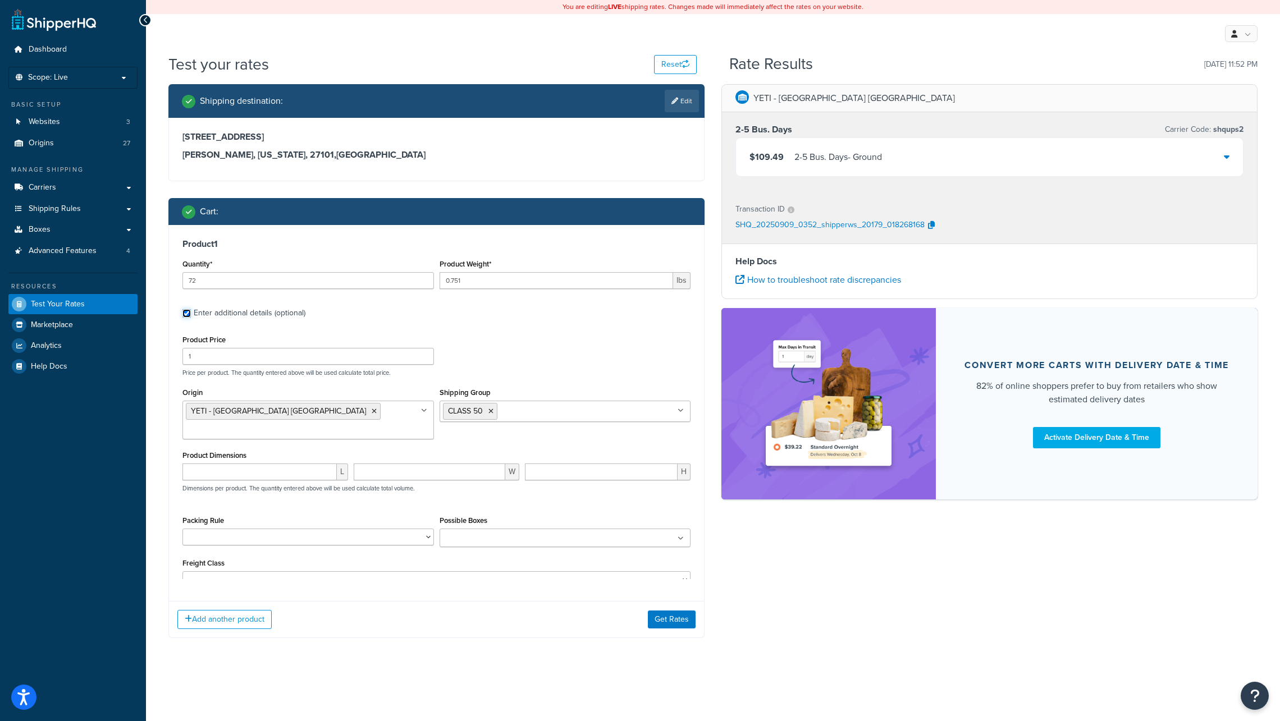
click at [186, 313] on input "Enter additional details (optional)" at bounding box center [186, 313] width 8 height 8
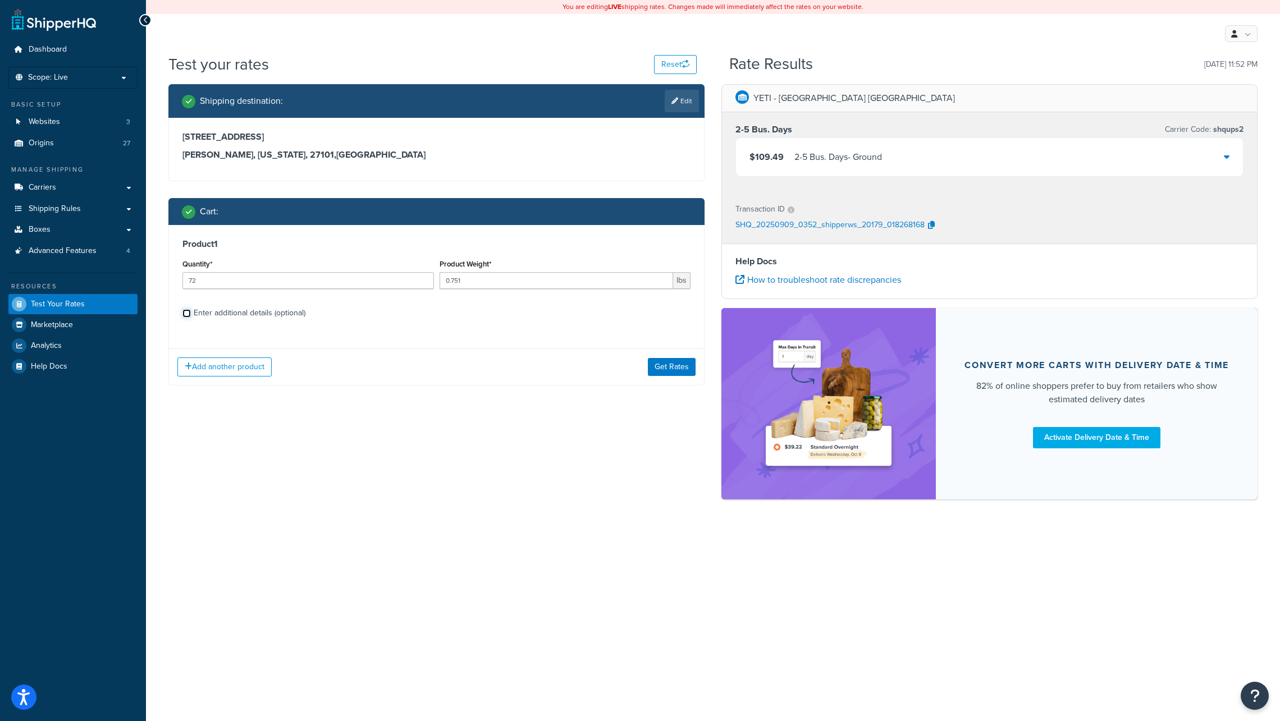
click at [185, 315] on input "Enter additional details (optional)" at bounding box center [186, 313] width 8 height 8
checkbox input "true"
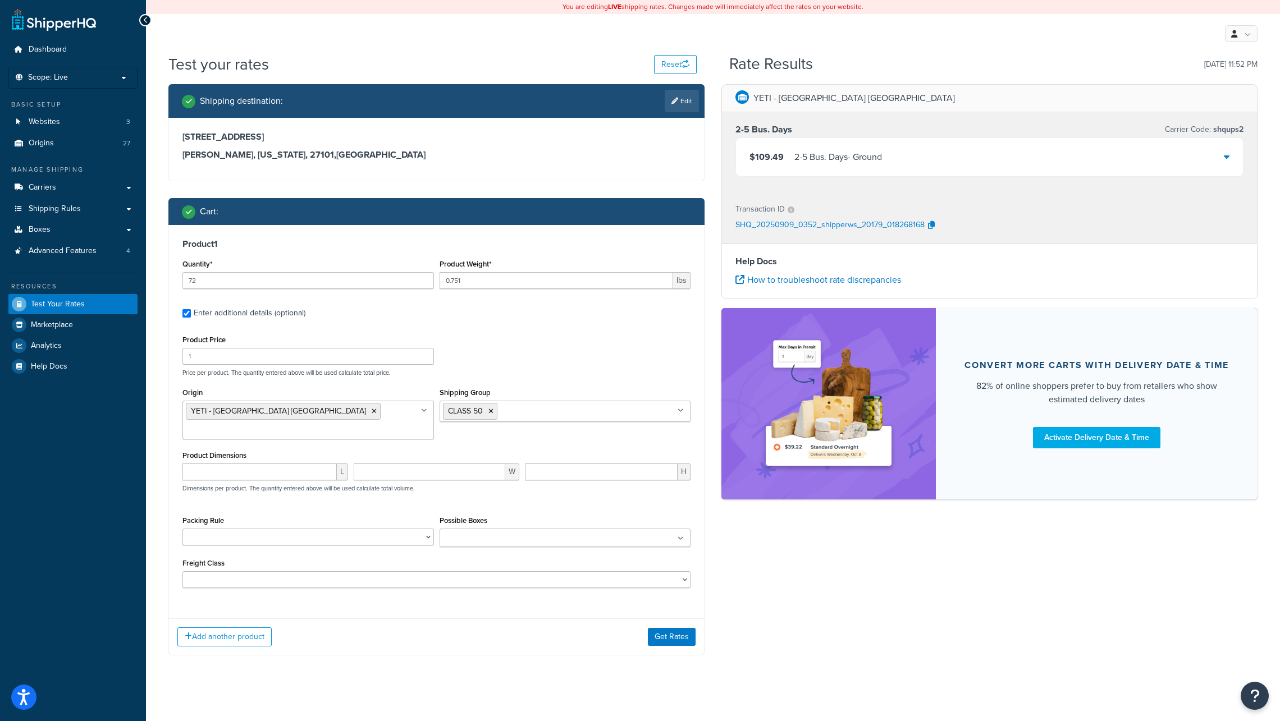
click at [478, 533] on input "Possible Boxes" at bounding box center [492, 539] width 99 height 12
paste input "B-211411-024"
drag, startPoint x: 500, startPoint y: 521, endPoint x: 398, endPoint y: 515, distance: 102.3
click at [398, 515] on div "Packing Rule Pack Separately Possible Boxes VB-211411-024 No results found" at bounding box center [436, 534] width 513 height 43
paste input "text"
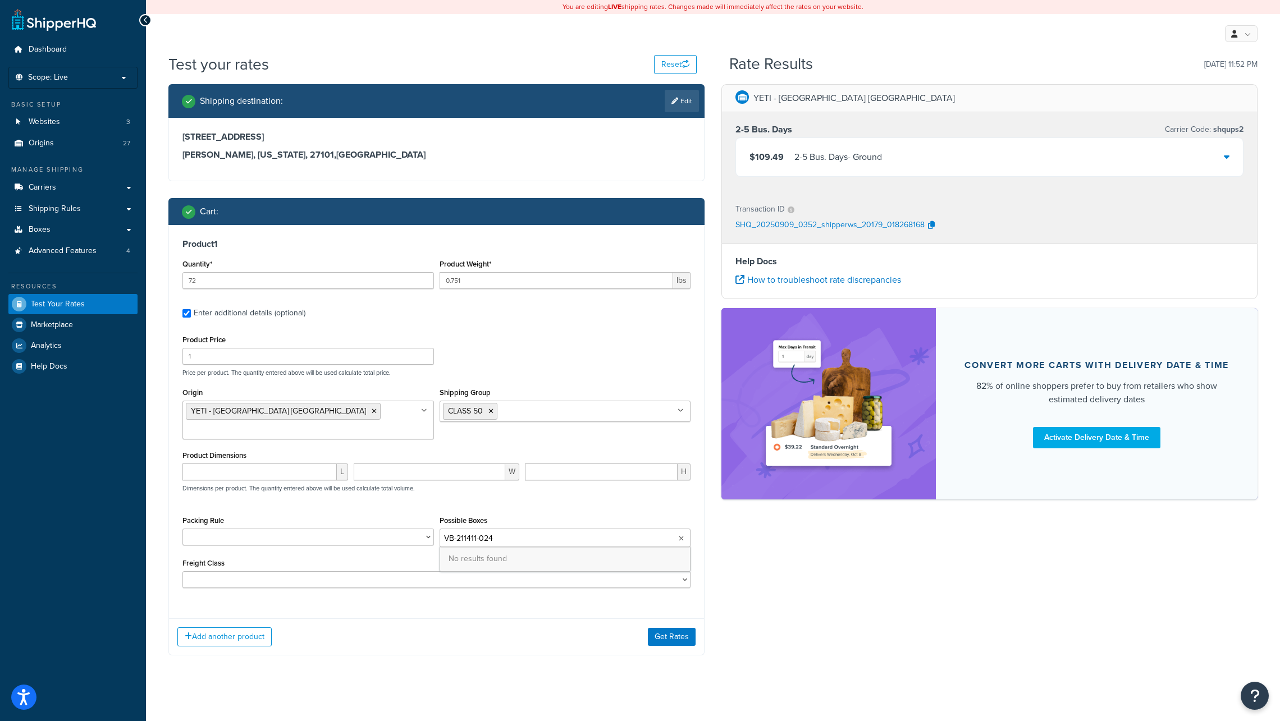
type input "B-211411-024"
click at [723, 564] on div "Shipping destination : Edit [STREET_ADDRESS][US_STATE] Cart : Product 1 Quantit…" at bounding box center [713, 378] width 1106 height 588
click at [494, 533] on input "Possible Boxes" at bounding box center [492, 539] width 99 height 12
paste input "B-211411-024"
type input "B-211411-024.1"
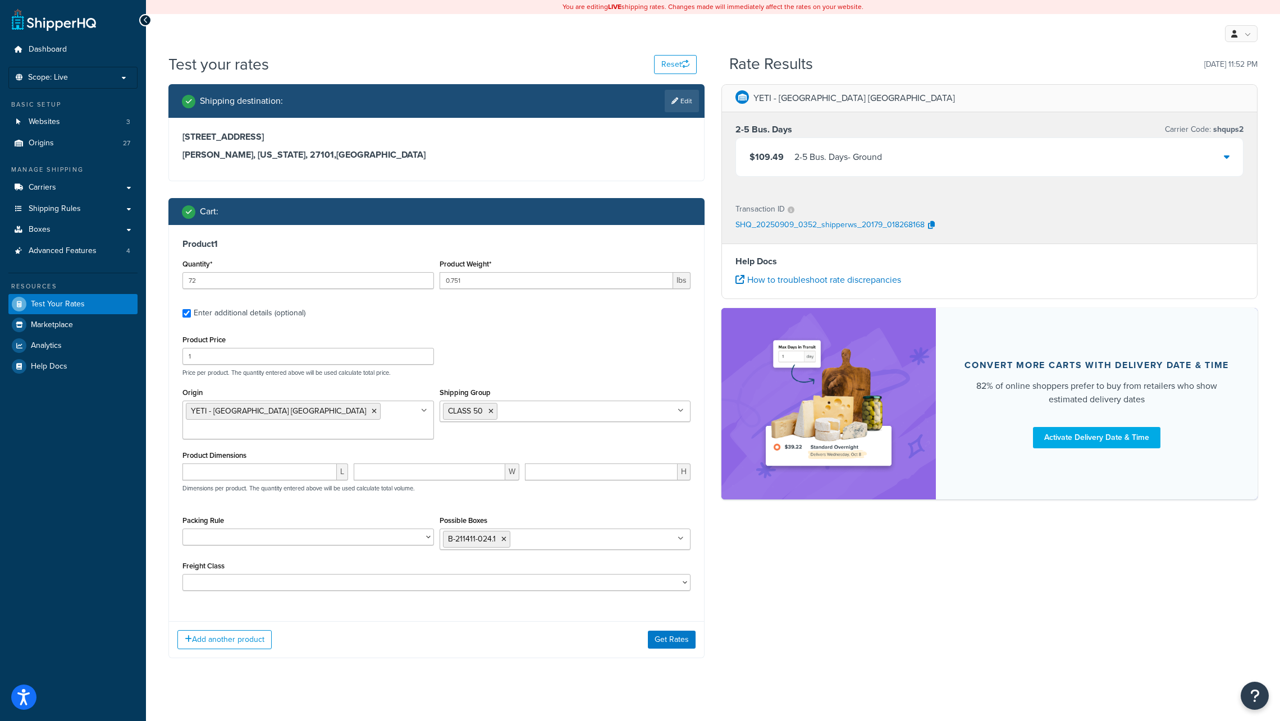
click at [384, 593] on div "Product 1 Quantity* 72 Product Weight* 0.751 lbs Enter additional details (opti…" at bounding box center [436, 441] width 536 height 433
click at [668, 631] on button "Get Rates" at bounding box center [672, 640] width 48 height 18
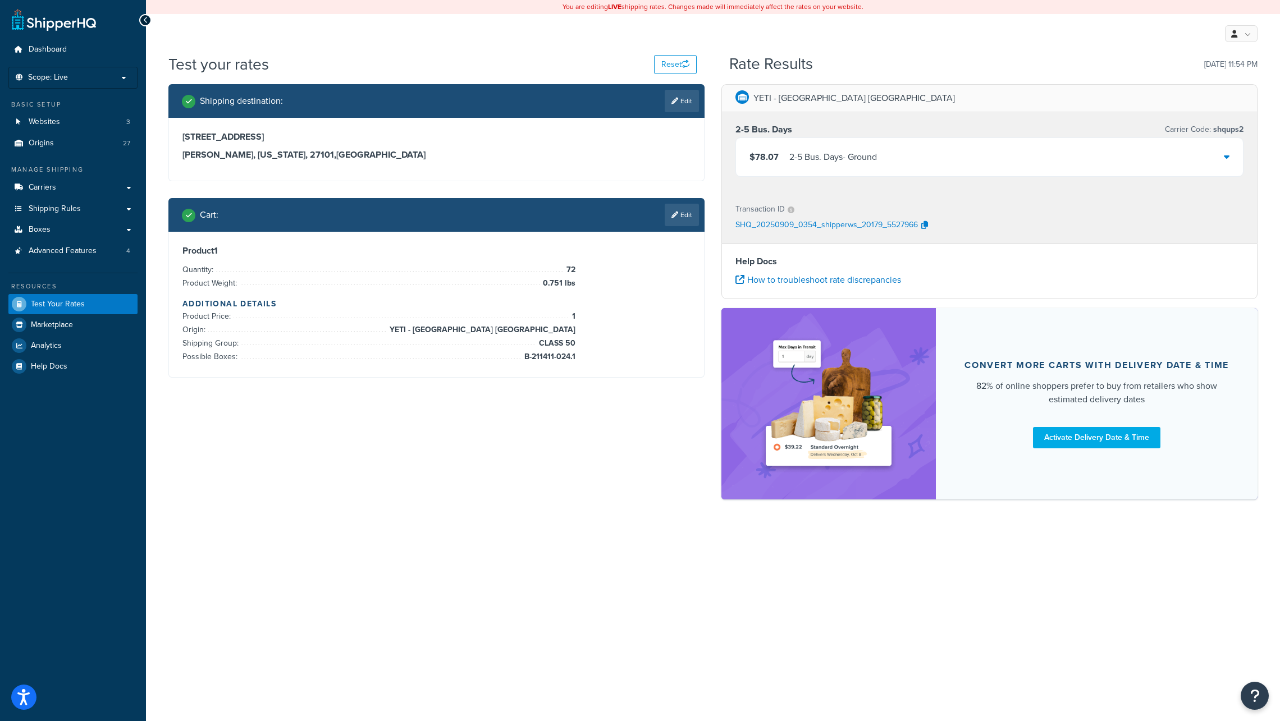
click at [563, 343] on span "CLASS 50" at bounding box center [555, 343] width 39 height 13
click at [685, 213] on link "Edit" at bounding box center [681, 215] width 34 height 22
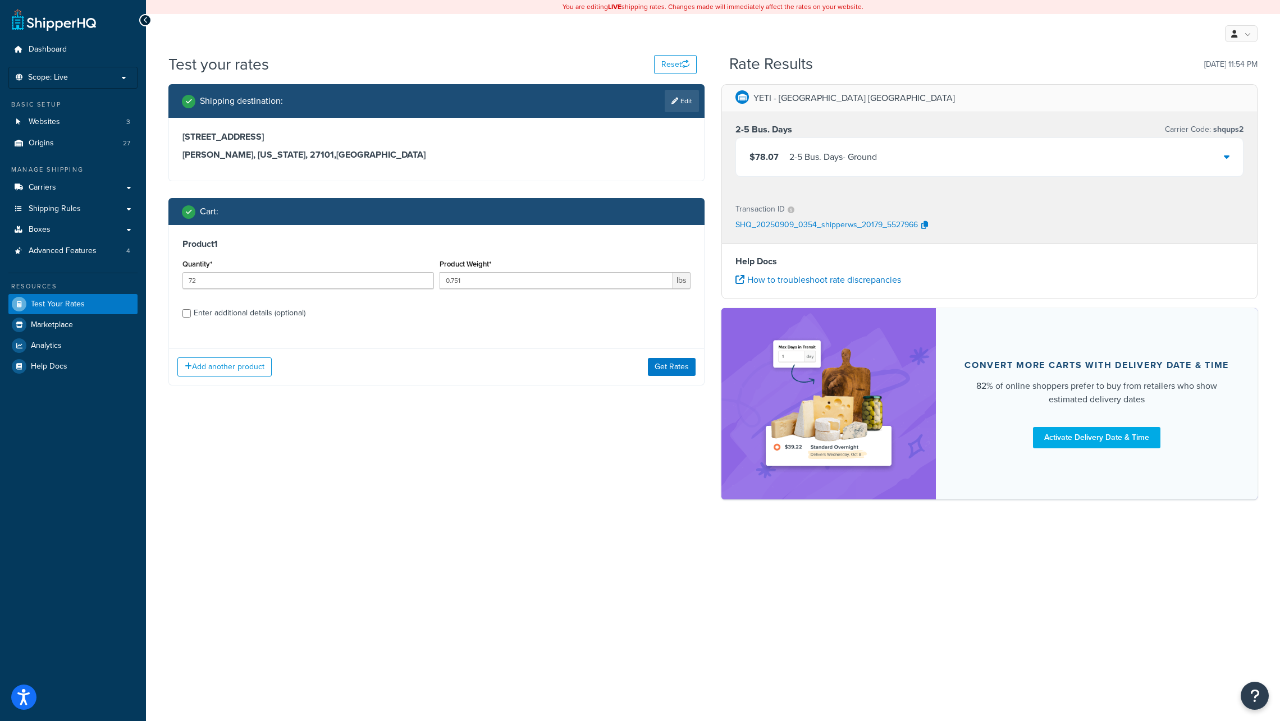
click at [1229, 156] on div "$78.07 2-5 Bus. Days - Ground" at bounding box center [989, 157] width 507 height 38
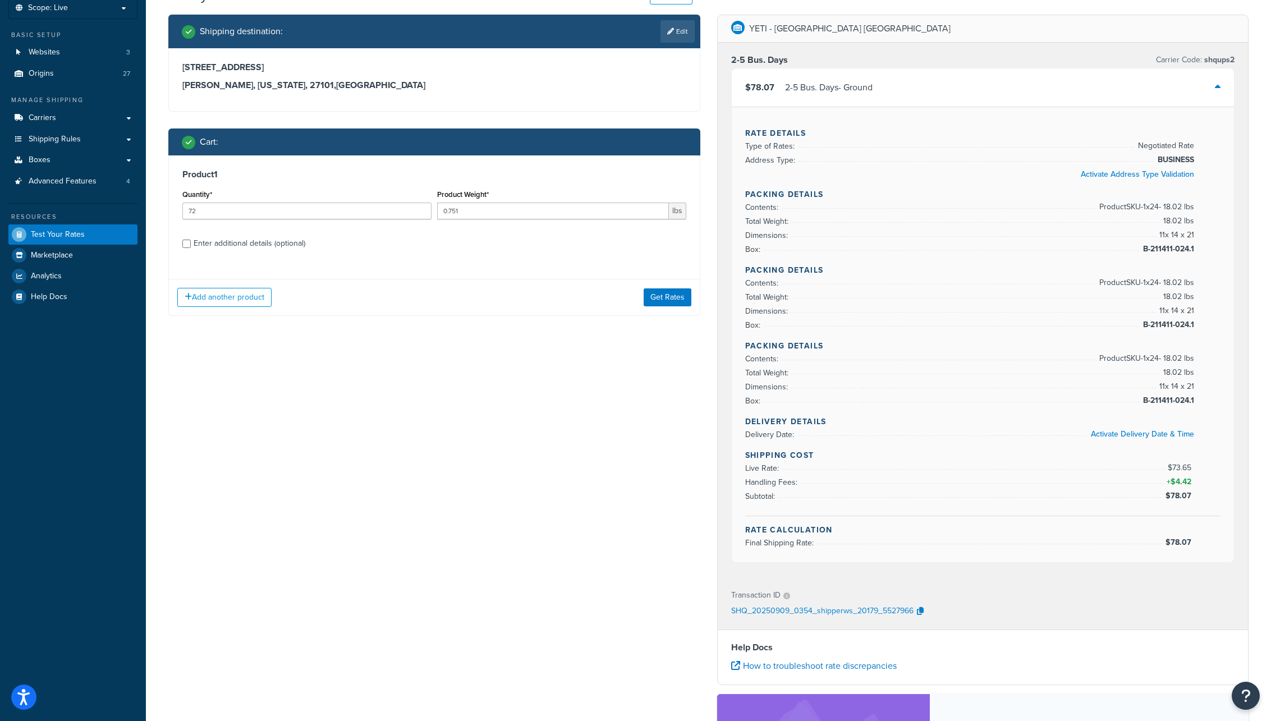
scroll to position [70, 0]
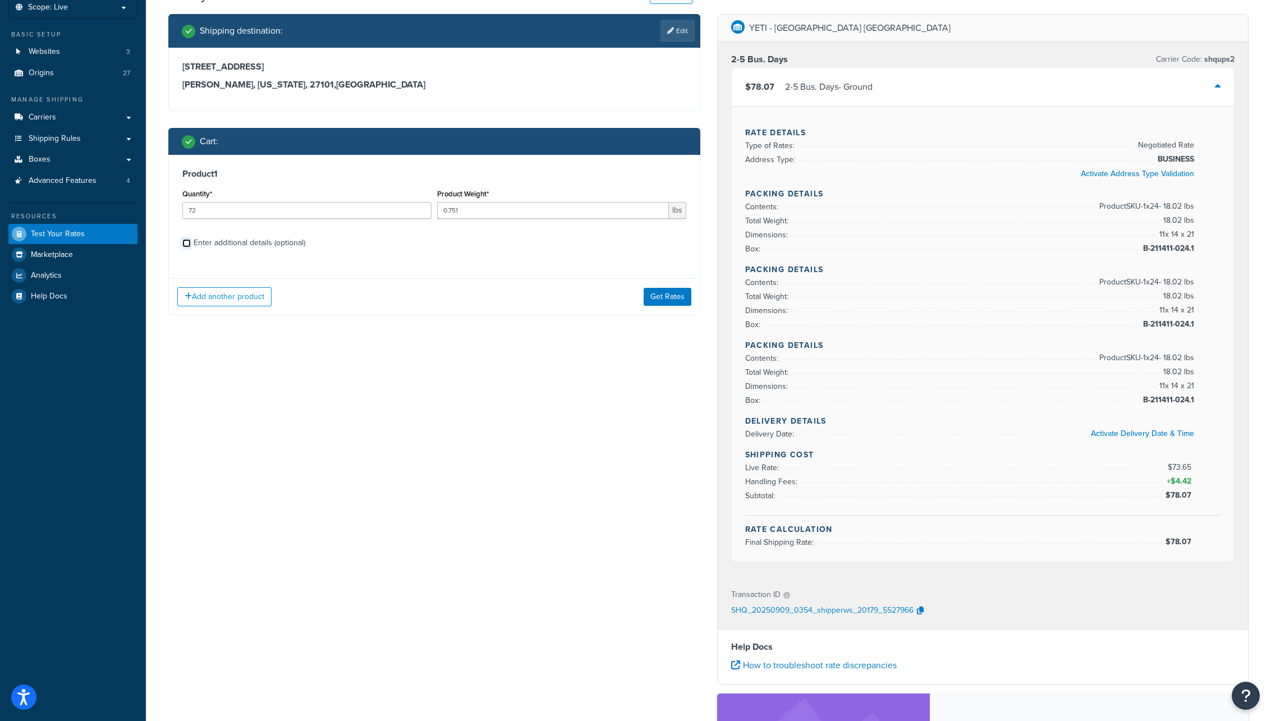
click at [188, 243] on input "Enter additional details (optional)" at bounding box center [186, 243] width 8 height 8
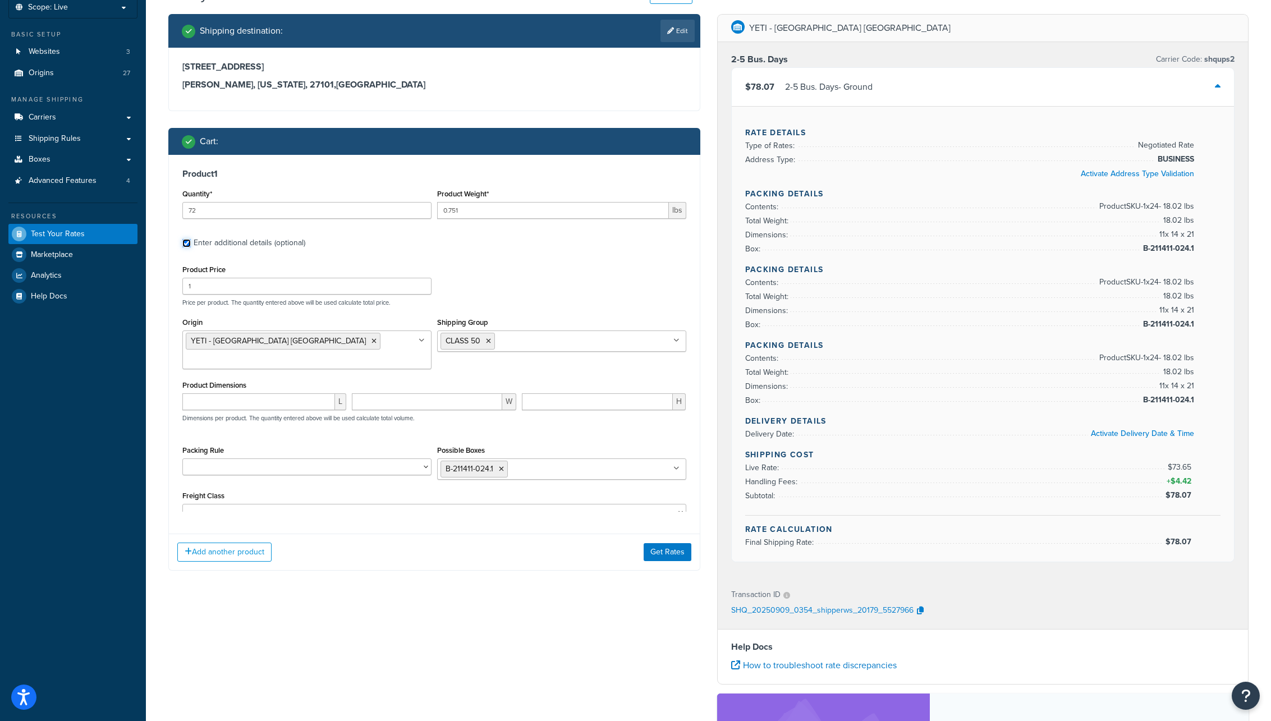
click at [186, 243] on input "Enter additional details (optional)" at bounding box center [186, 243] width 8 height 8
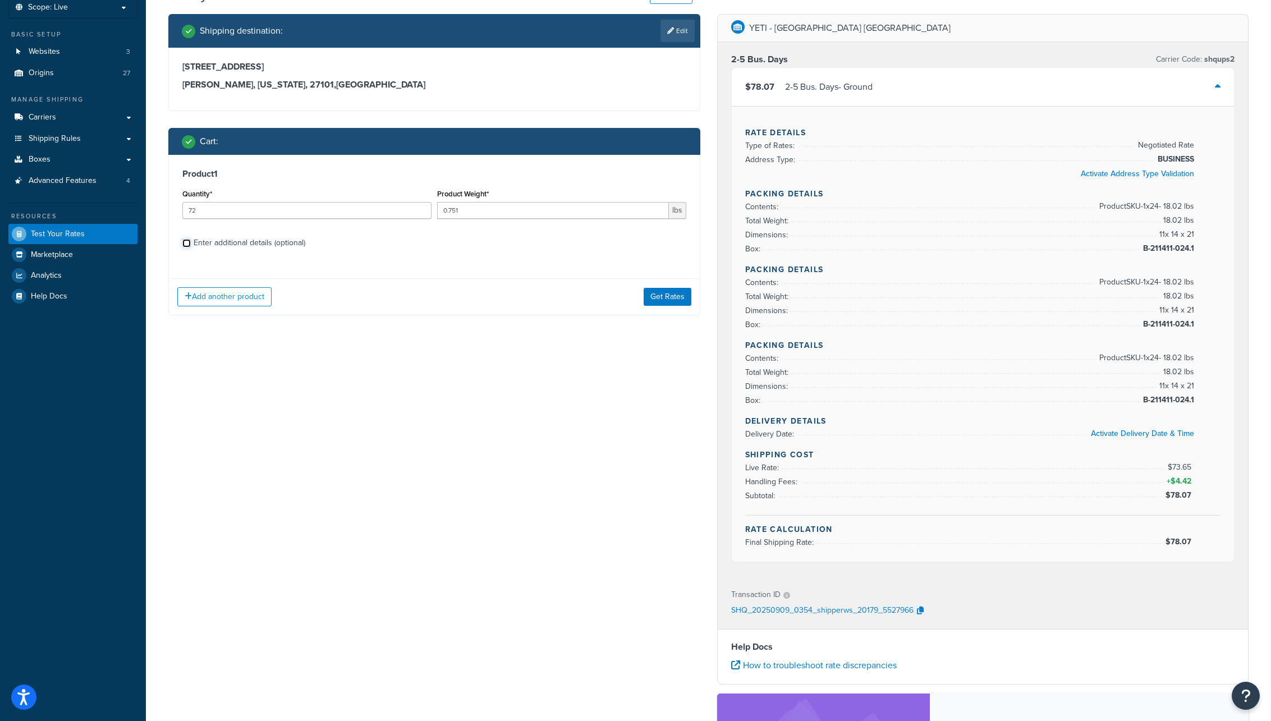
click at [185, 244] on input "Enter additional details (optional)" at bounding box center [186, 243] width 8 height 8
checkbox input "true"
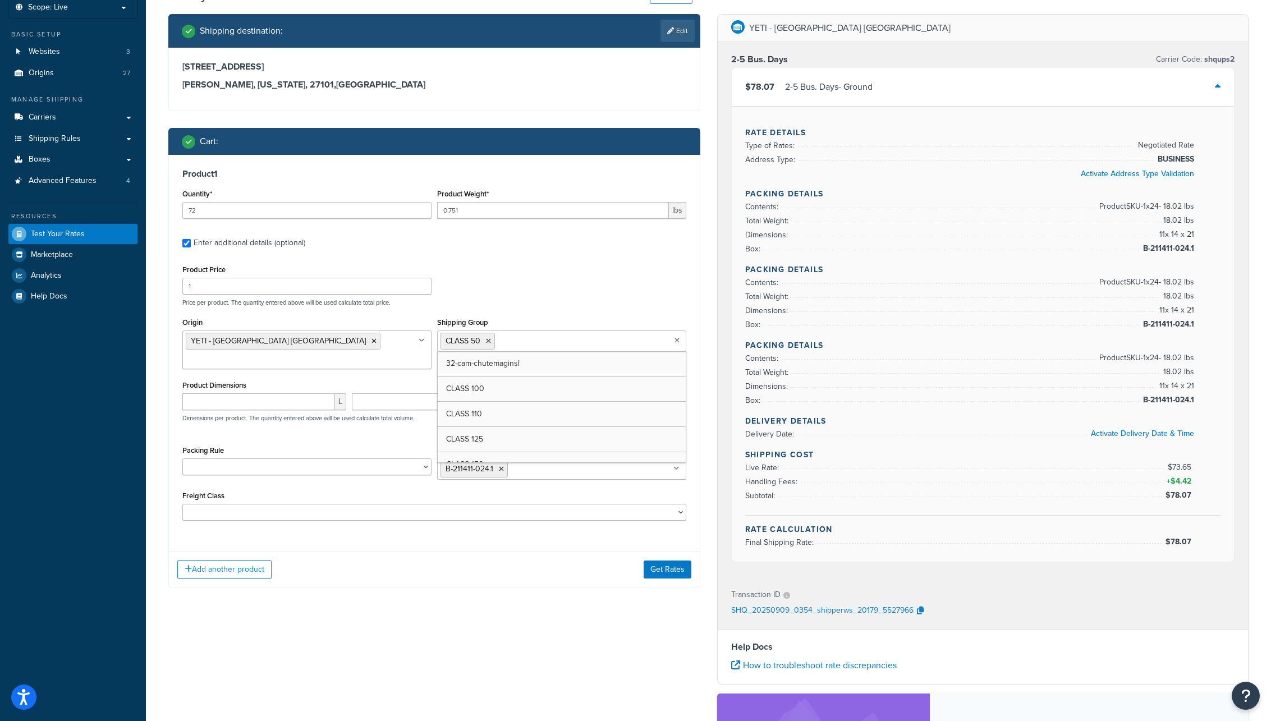
click at [677, 343] on icon at bounding box center [677, 340] width 5 height 7
click at [489, 342] on icon at bounding box center [488, 341] width 5 height 7
click at [518, 577] on div "Shipping destination : Edit [STREET_ADDRESS][US_STATE] Cart : Product 1 Quantit…" at bounding box center [434, 309] width 549 height 591
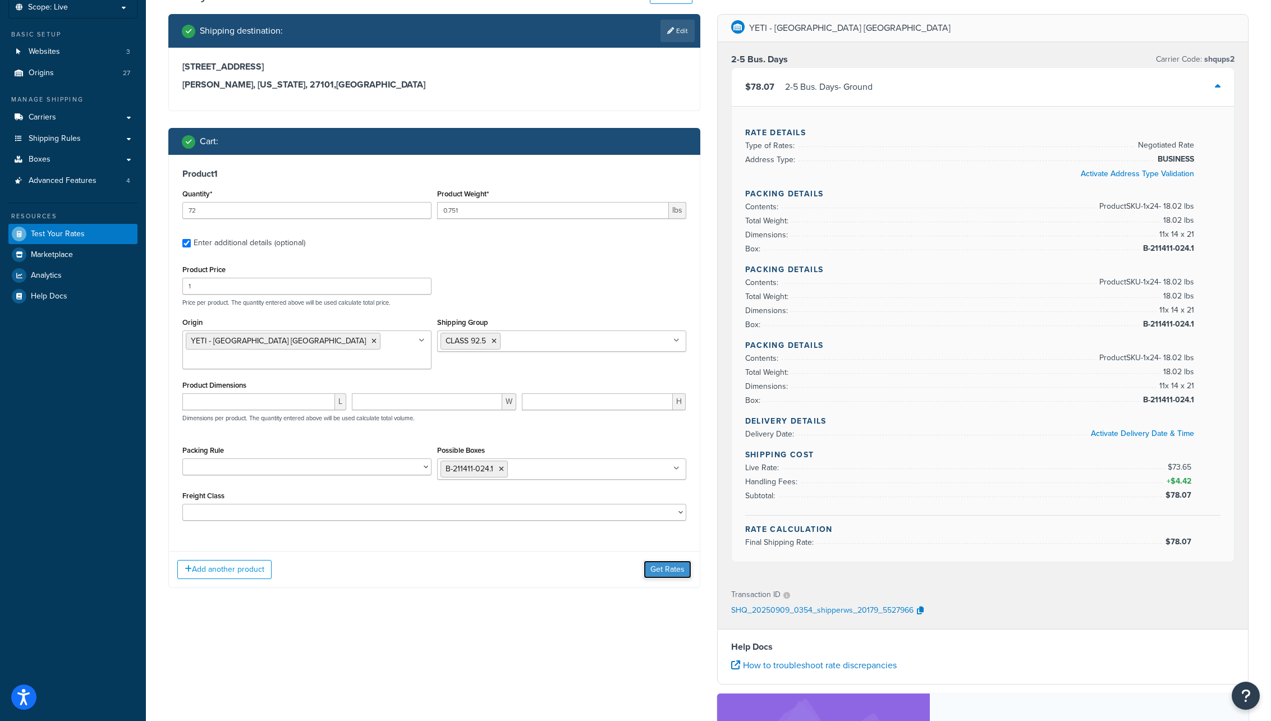
click at [667, 561] on button "Get Rates" at bounding box center [668, 570] width 48 height 18
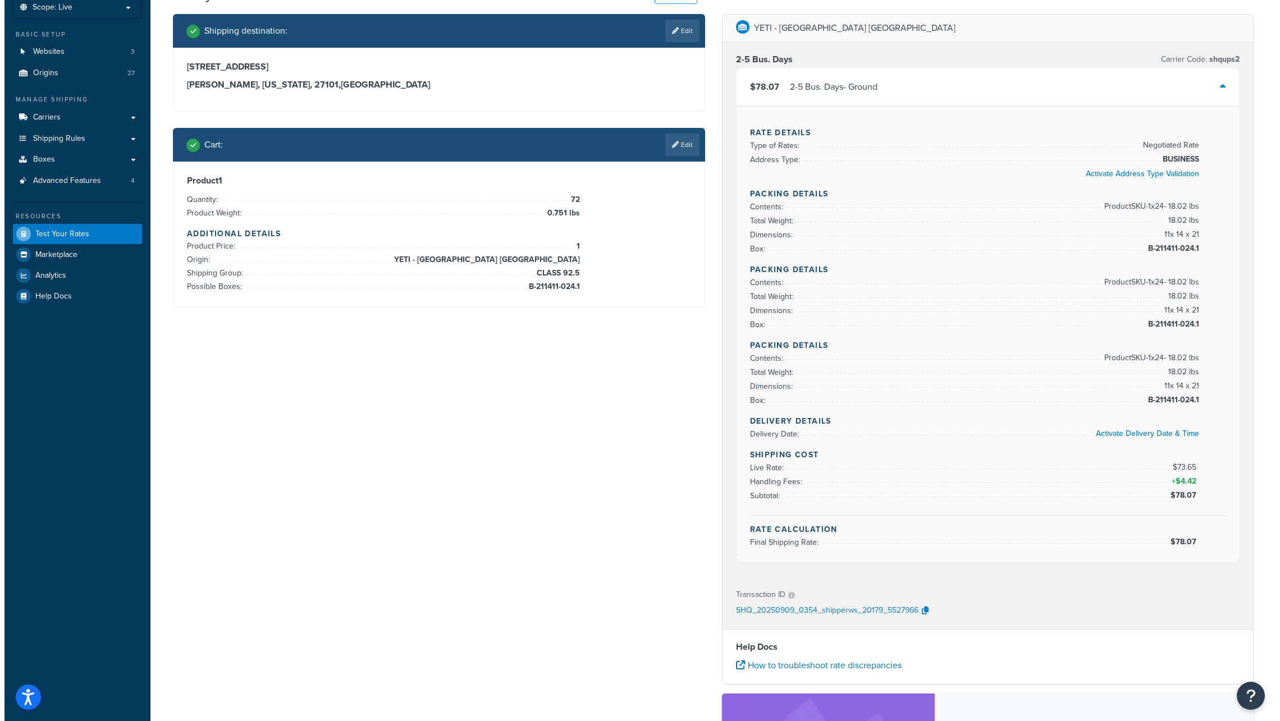
scroll to position [0, 0]
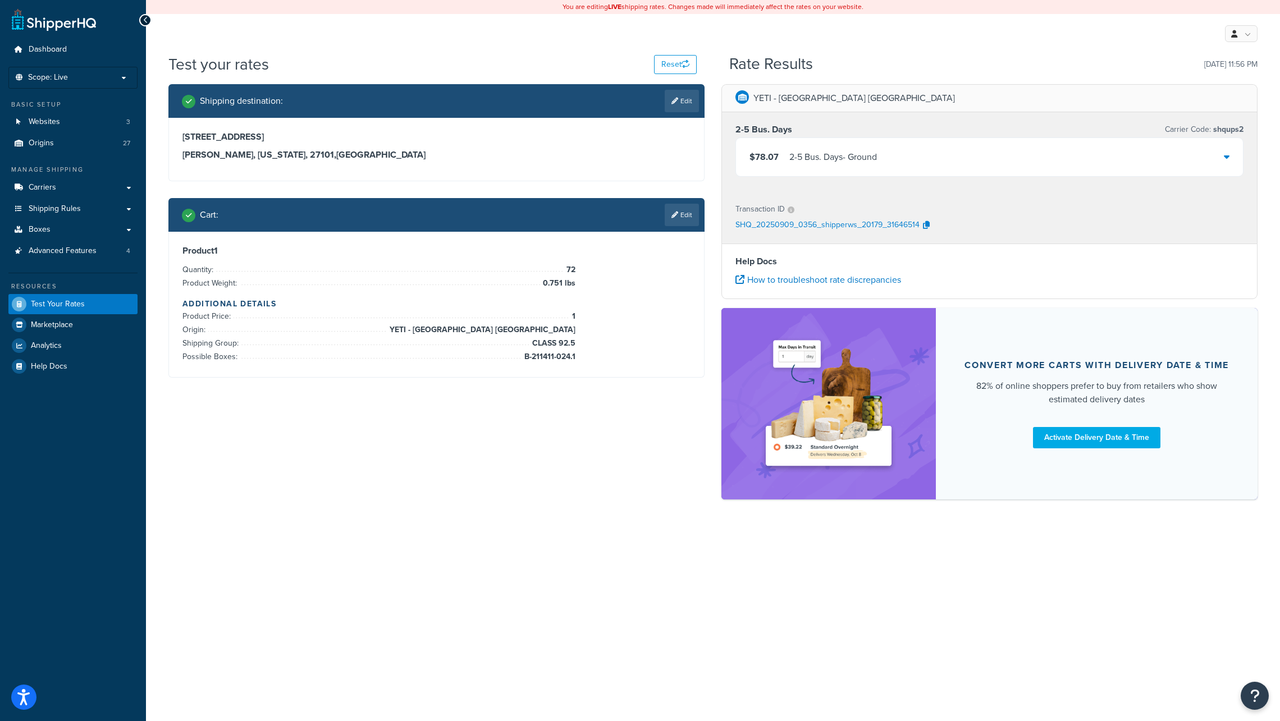
click at [1227, 158] on icon at bounding box center [1226, 156] width 6 height 9
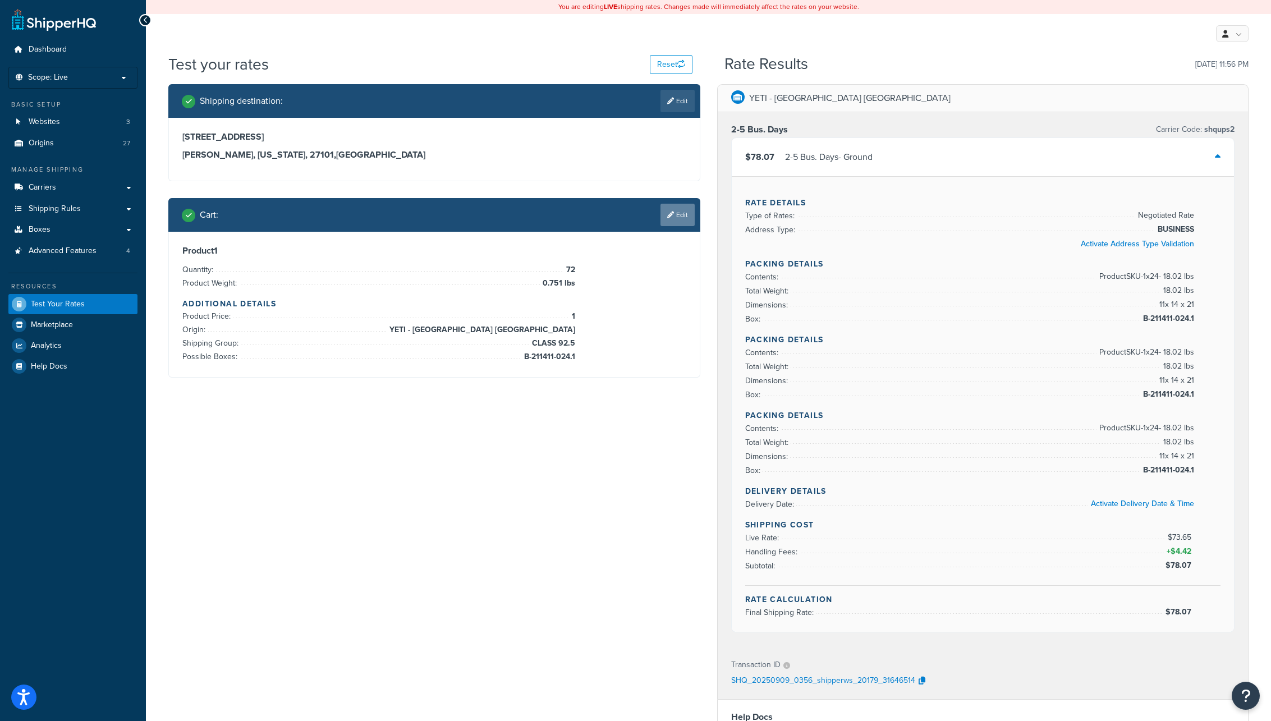
click at [680, 214] on link "Edit" at bounding box center [678, 215] width 34 height 22
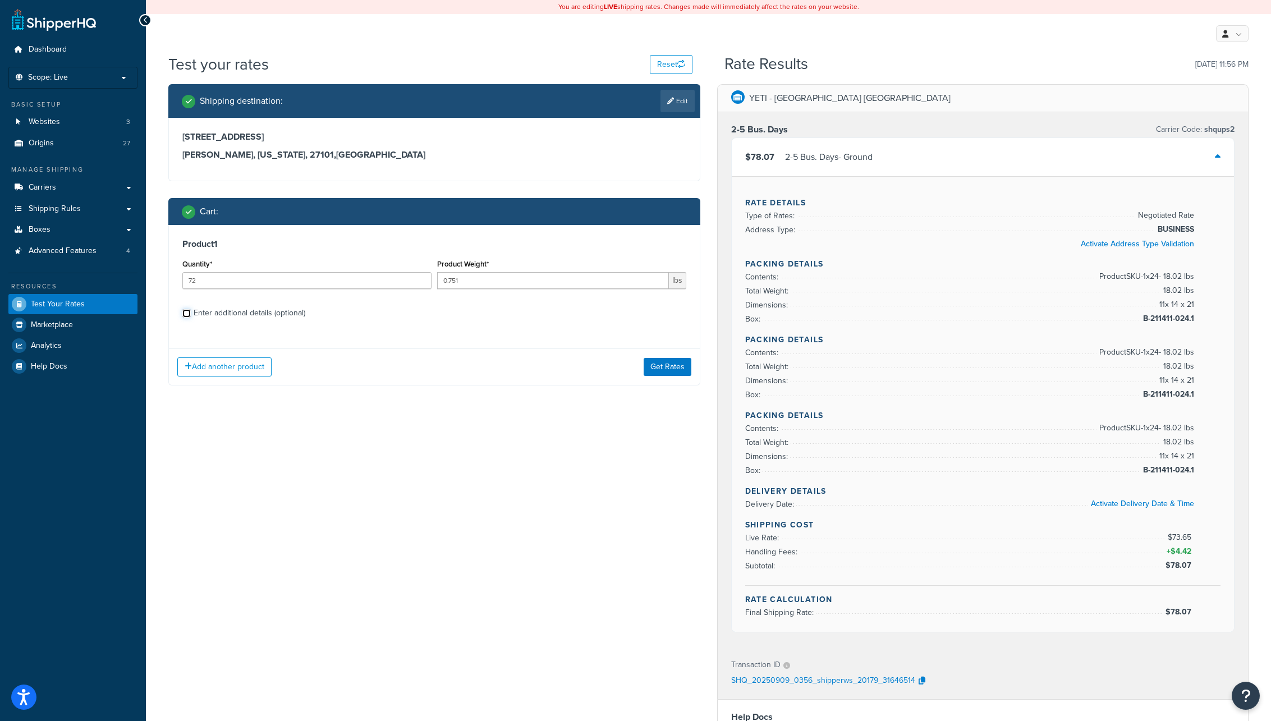
click at [186, 316] on input "Enter additional details (optional)" at bounding box center [186, 313] width 8 height 8
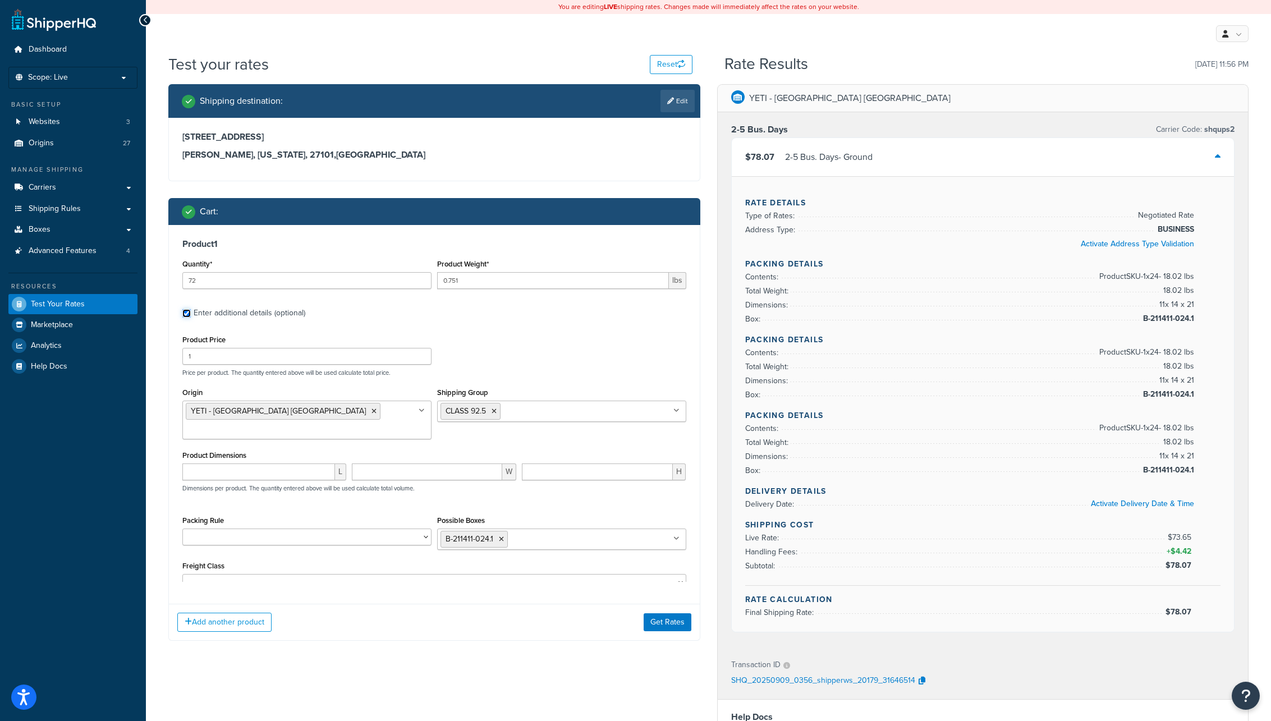
click at [186, 315] on input "Enter additional details (optional)" at bounding box center [186, 313] width 8 height 8
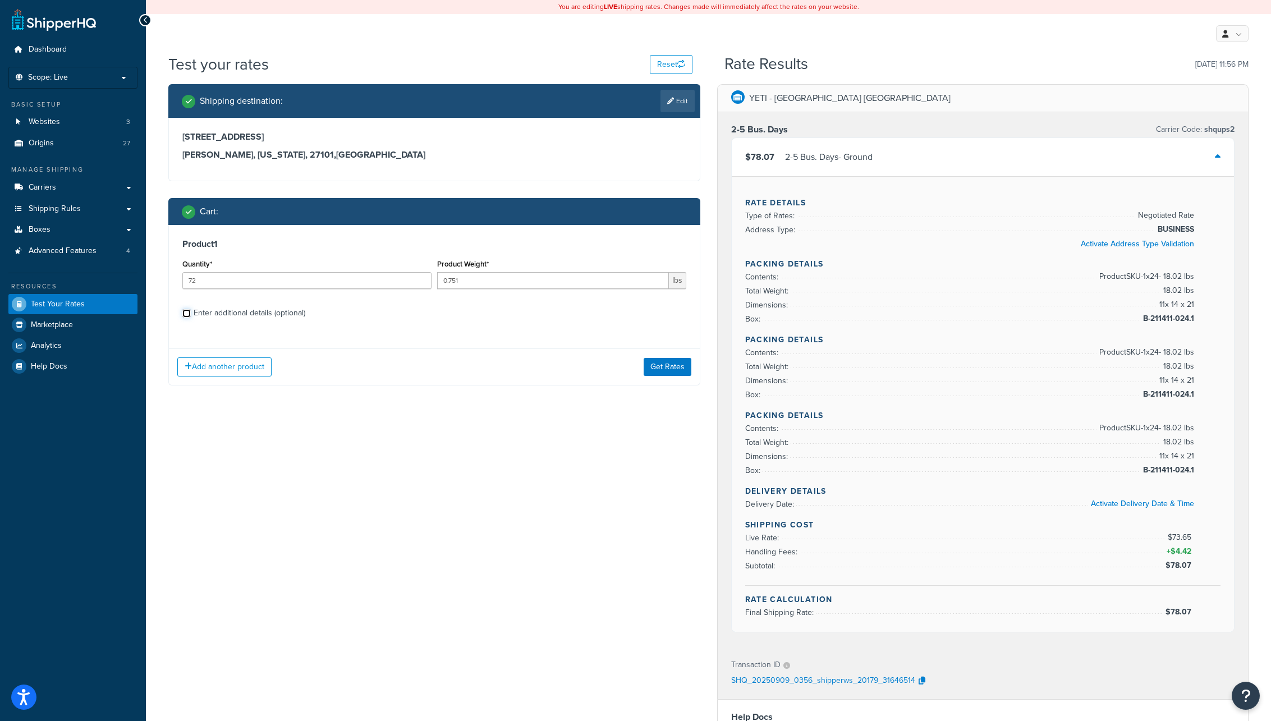
click at [185, 315] on input "Enter additional details (optional)" at bounding box center [186, 313] width 8 height 8
checkbox input "true"
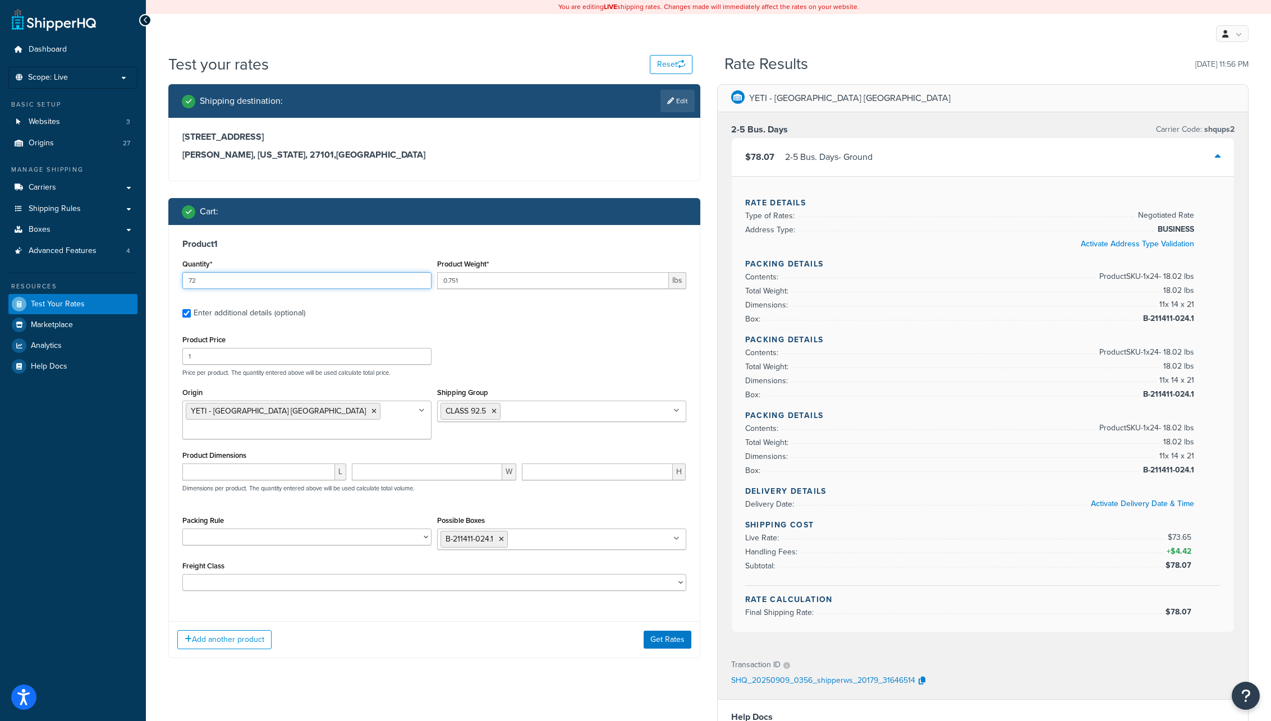
drag, startPoint x: 197, startPoint y: 281, endPoint x: 152, endPoint y: 324, distance: 62.7
click at [161, 277] on div "Shipping destination : Edit [STREET_ADDRESS][US_STATE] Cart : Product 1 Quantit…" at bounding box center [434, 379] width 549 height 591
type input "24"
click at [563, 464] on input "number" at bounding box center [597, 472] width 151 height 17
click at [663, 631] on button "Get Rates" at bounding box center [668, 640] width 48 height 18
